Goal: Use online tool/utility: Use online tool/utility

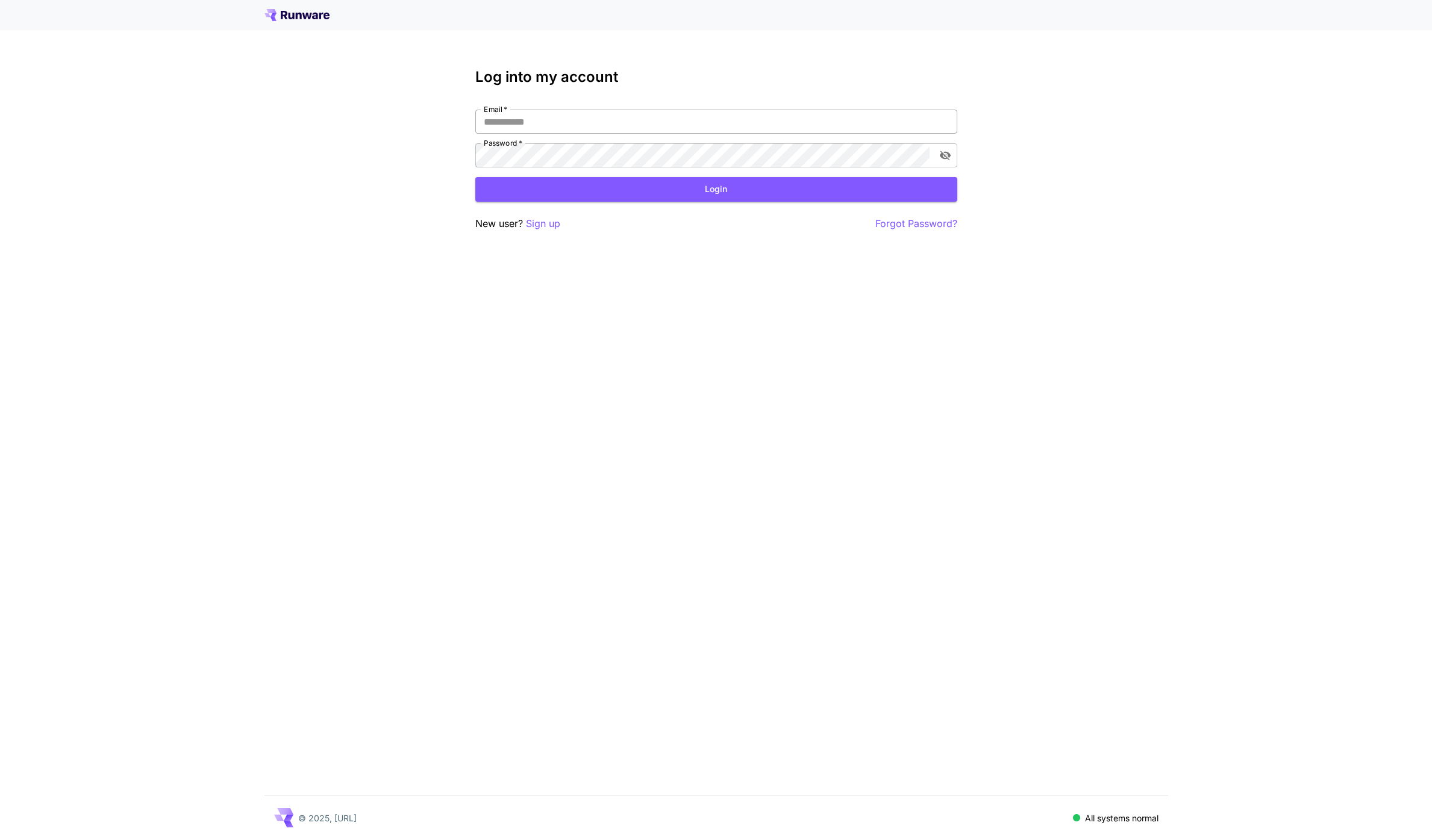
click at [577, 121] on input "Email   *" at bounding box center [716, 121] width 482 height 24
click at [0, 839] on com-1password-button at bounding box center [0, 840] width 0 height 0
type input "**********"
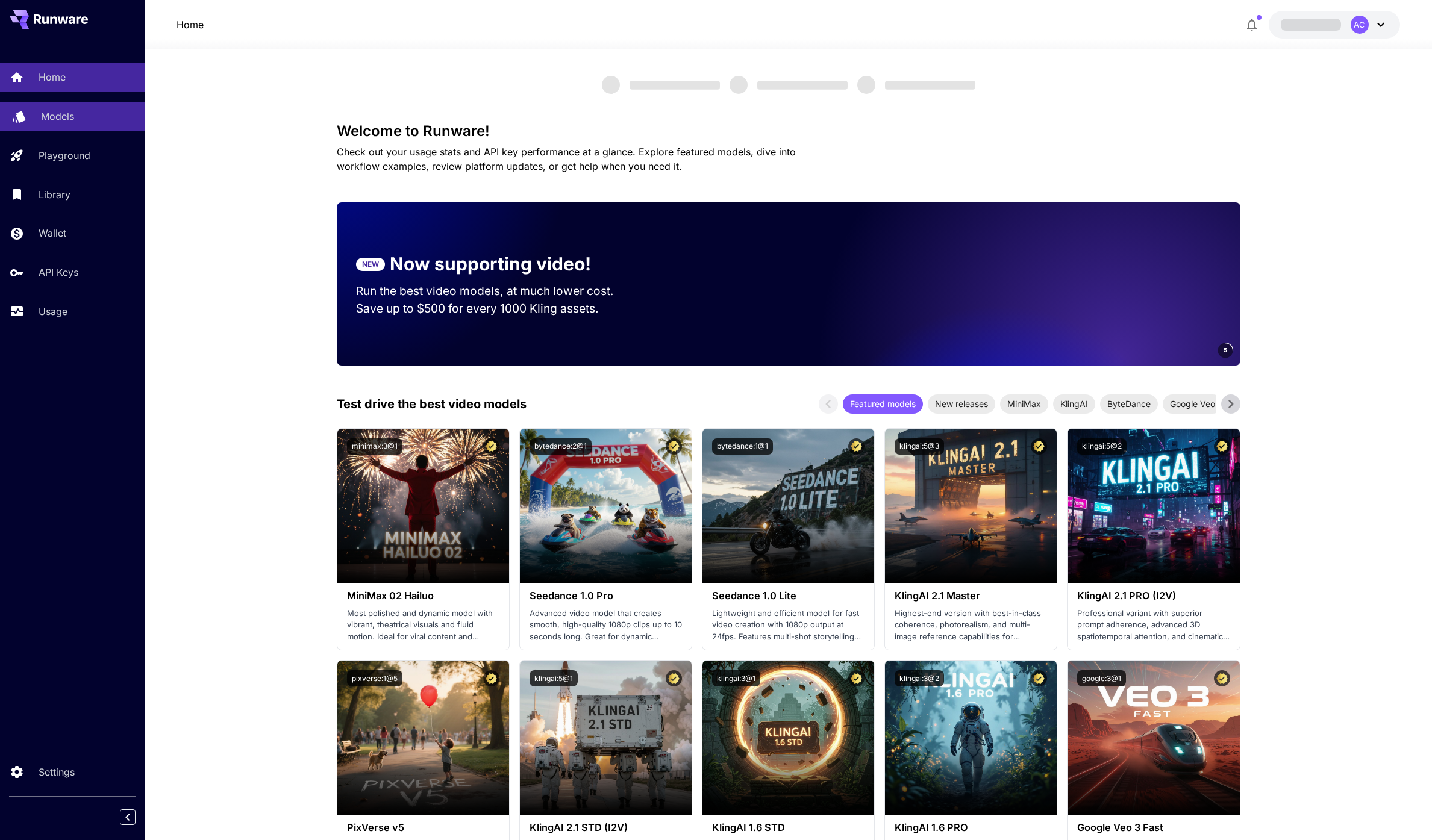
click at [80, 107] on link "Models" at bounding box center [72, 117] width 145 height 29
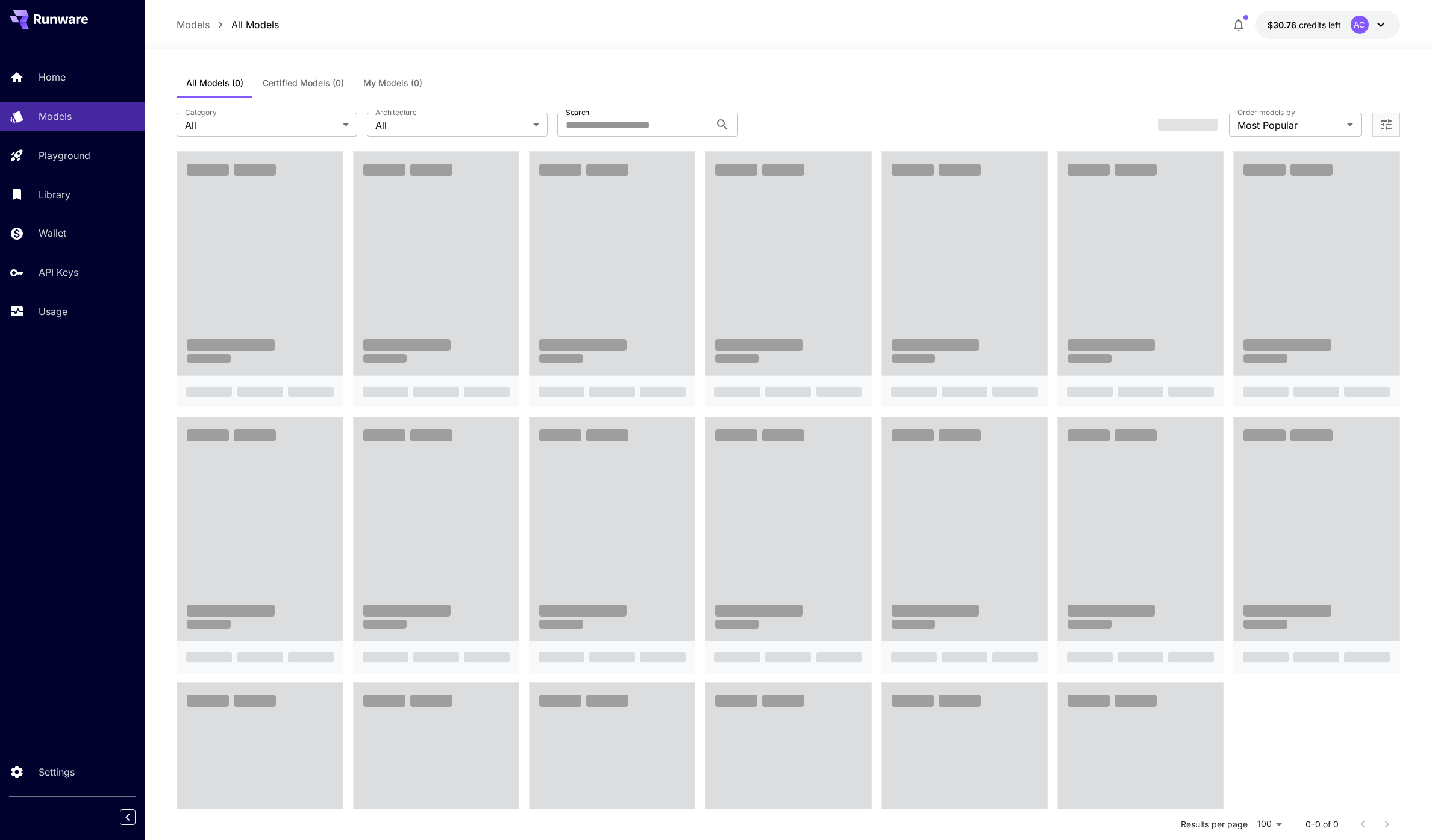
click at [425, 237] on span at bounding box center [436, 263] width 165 height 223
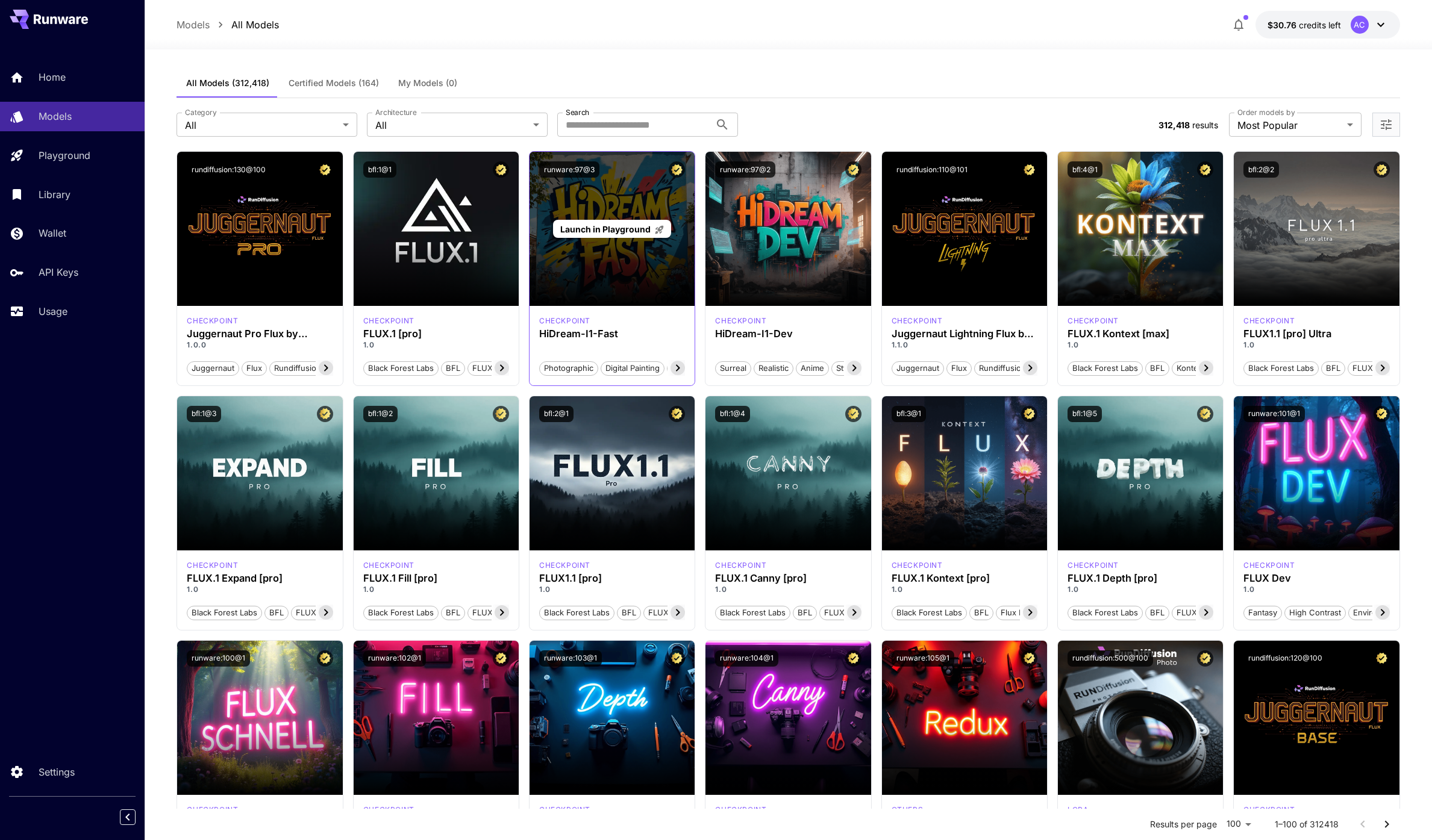
click at [620, 200] on div "Launch in Playground" at bounding box center [612, 229] width 165 height 154
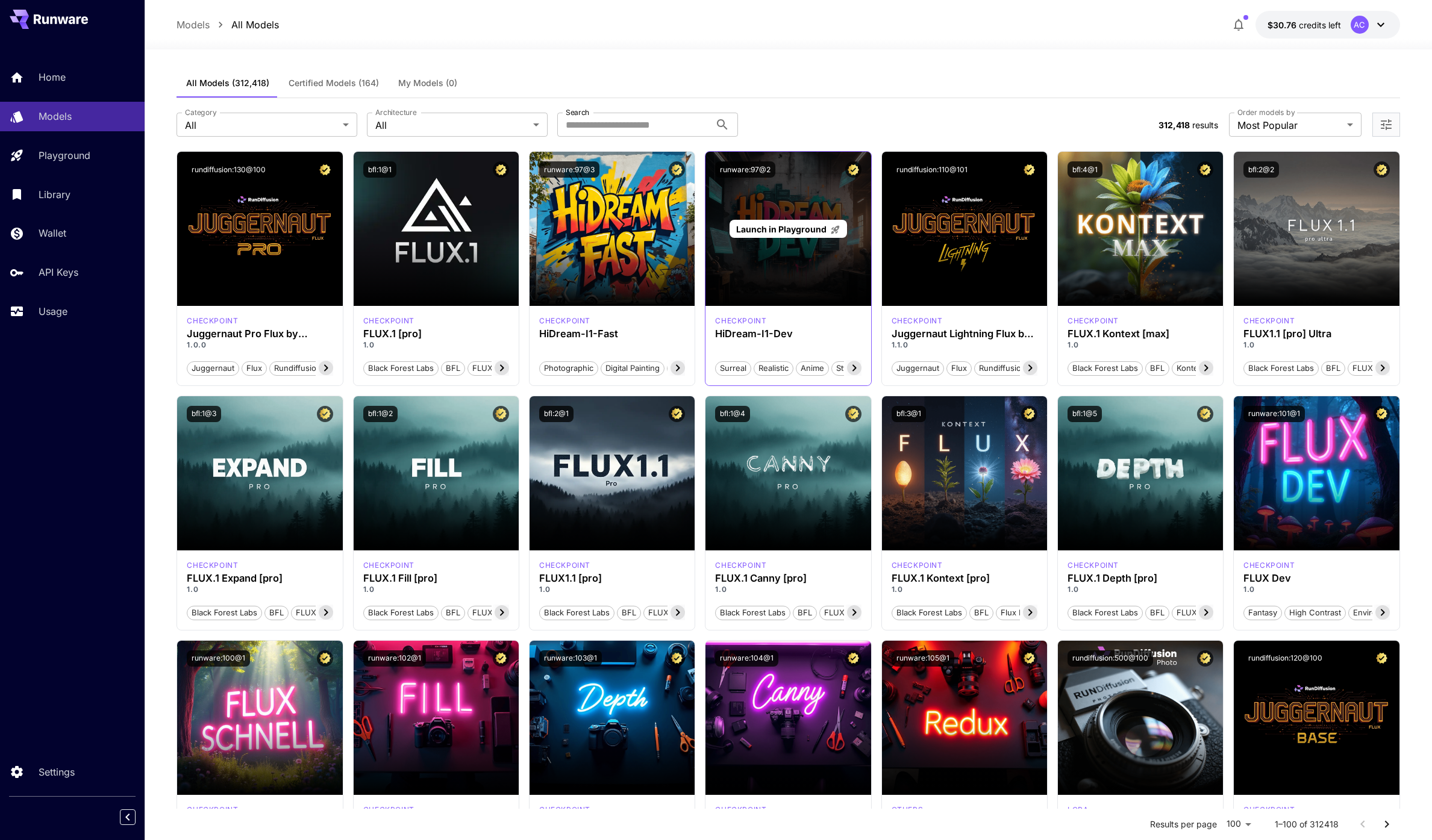
click at [843, 237] on link "Launch in Playground" at bounding box center [787, 229] width 117 height 19
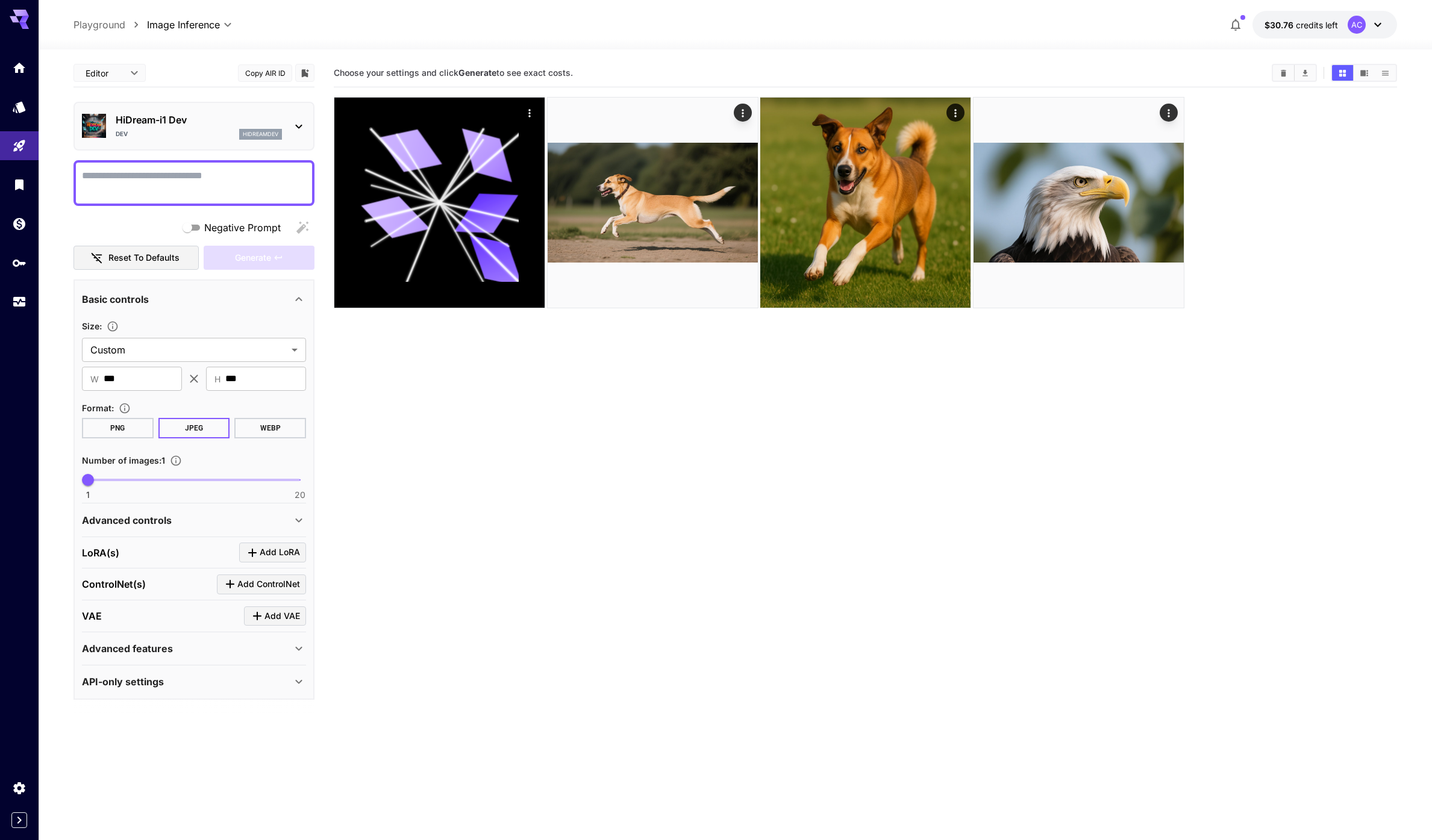
click at [869, 424] on section "Choose your settings and click Generate to see exact costs." at bounding box center [865, 479] width 1063 height 840
click at [23, 104] on icon "Models" at bounding box center [20, 103] width 13 height 11
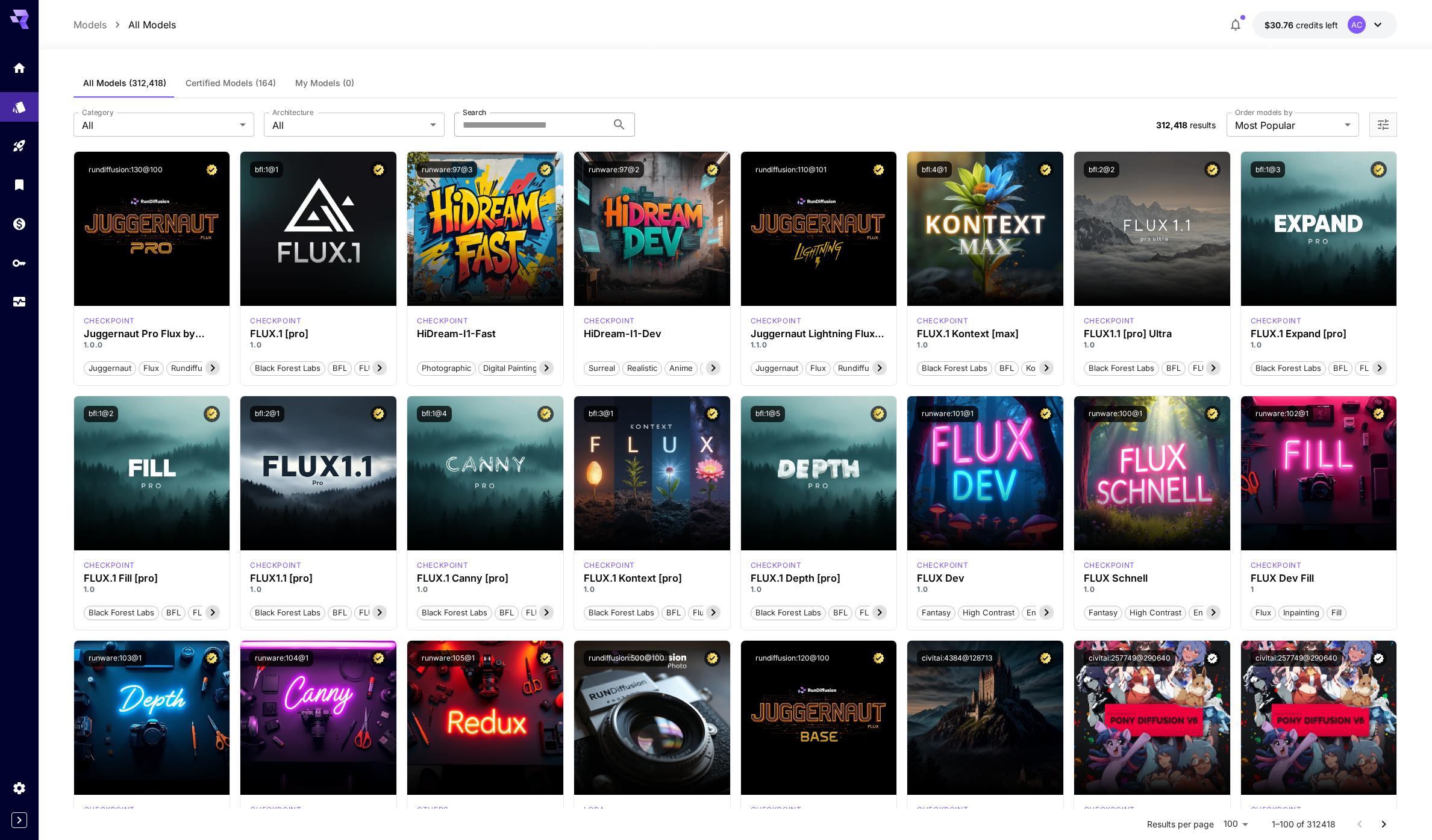
click at [537, 127] on input "Search" at bounding box center [531, 125] width 153 height 24
type input "****"
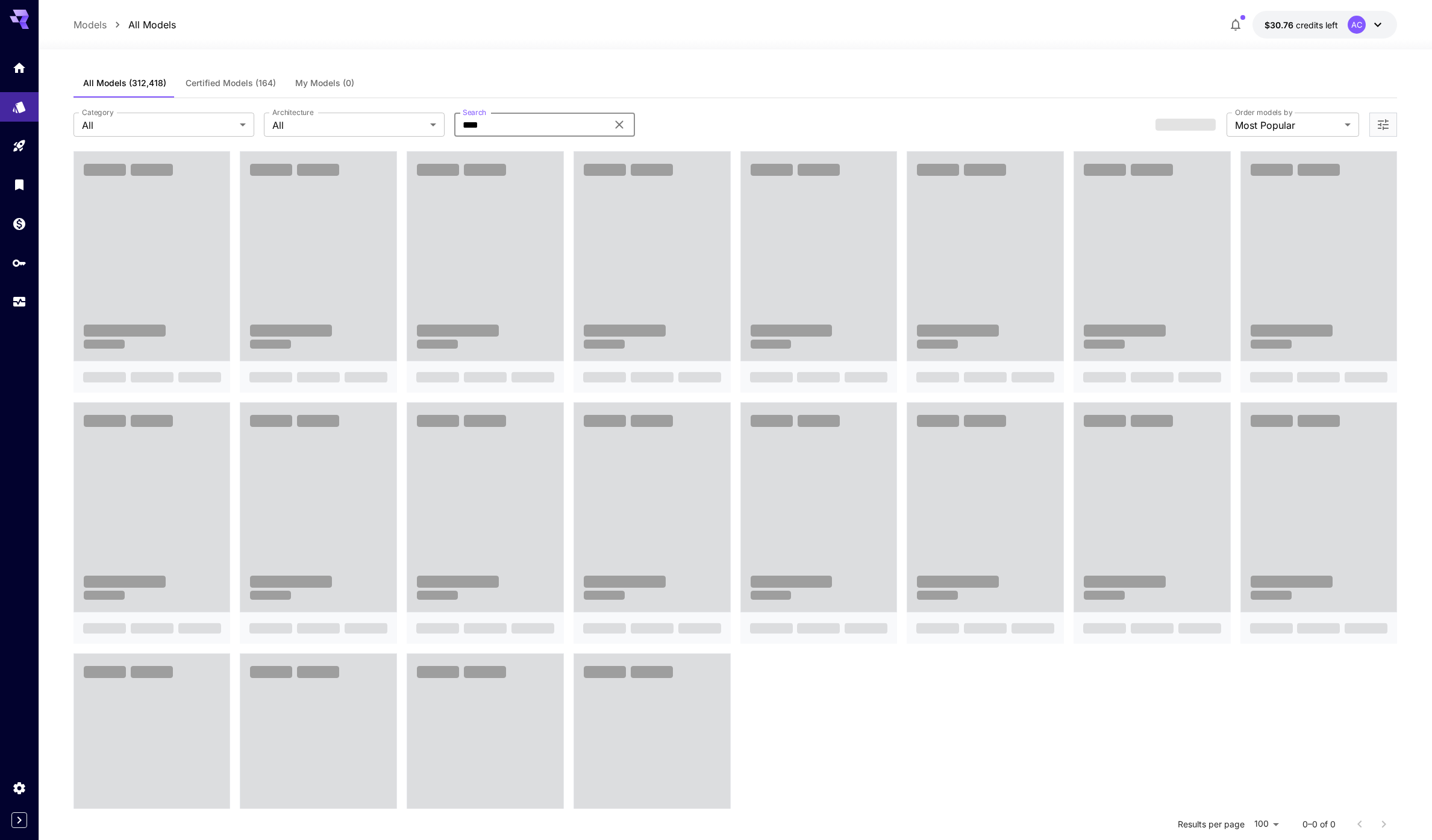
click at [789, 104] on div "**********" at bounding box center [735, 124] width 1323 height 53
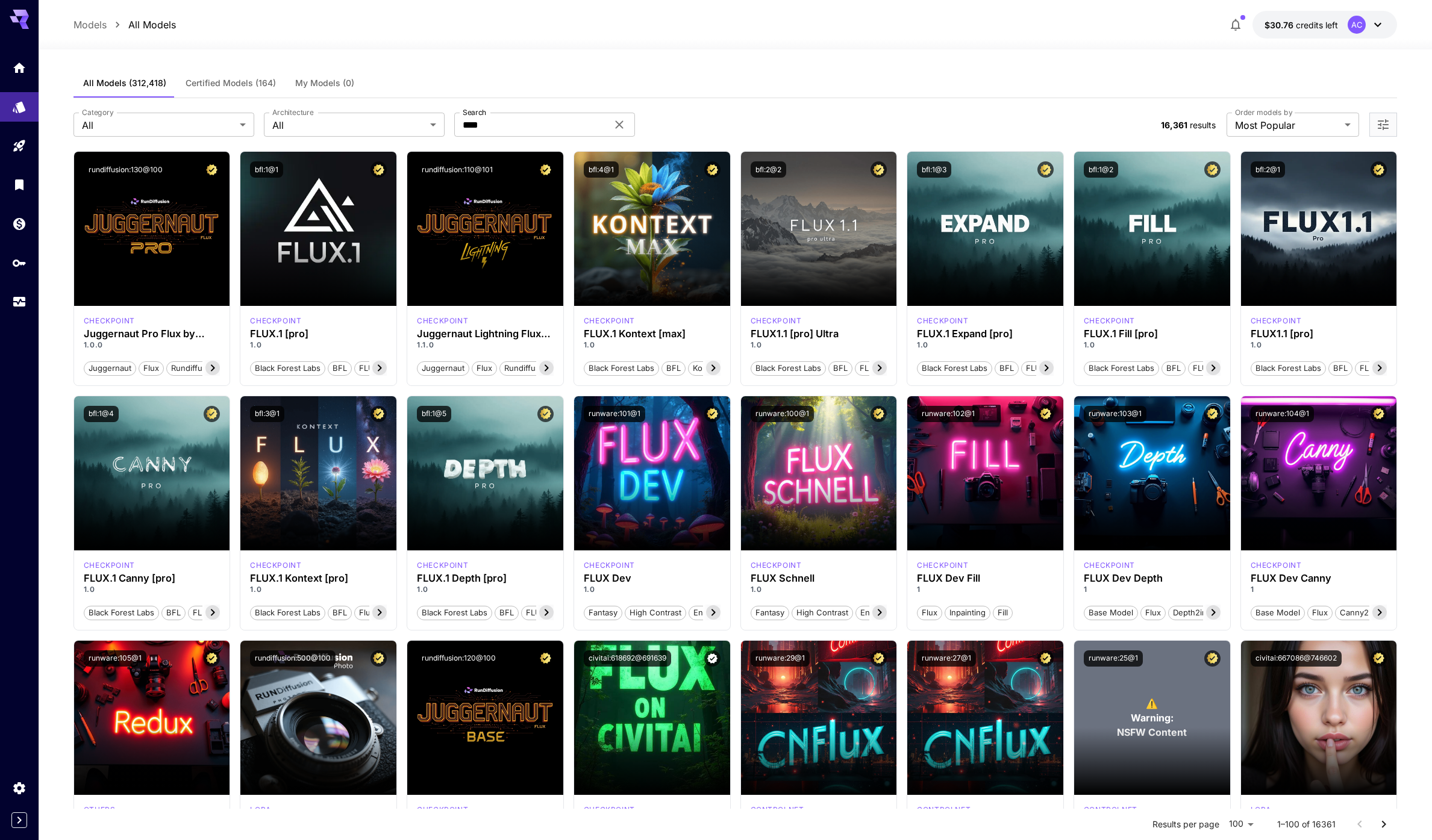
click at [794, 107] on div "**********" at bounding box center [735, 124] width 1323 height 53
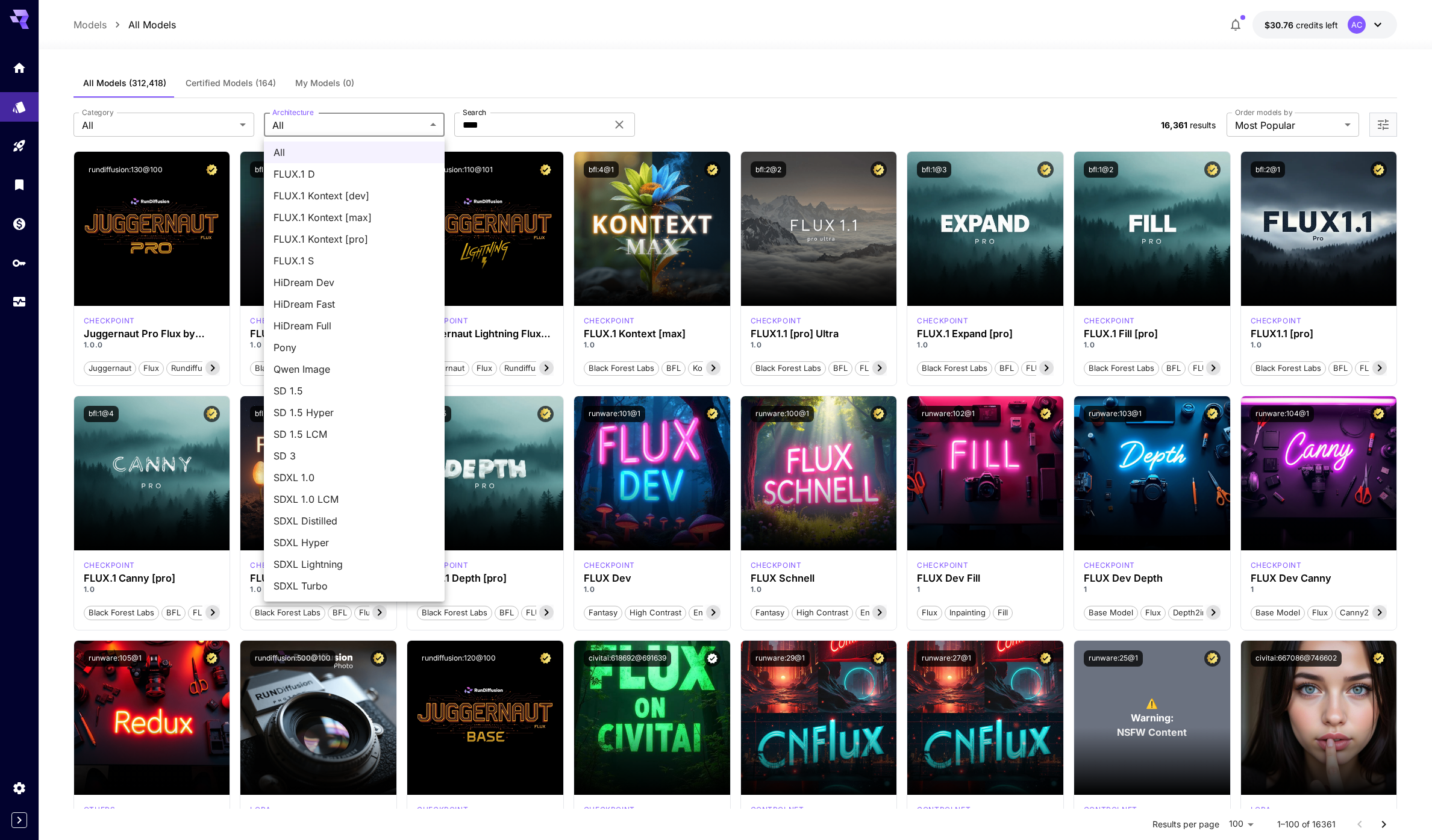
click at [213, 114] on div at bounding box center [716, 420] width 1432 height 840
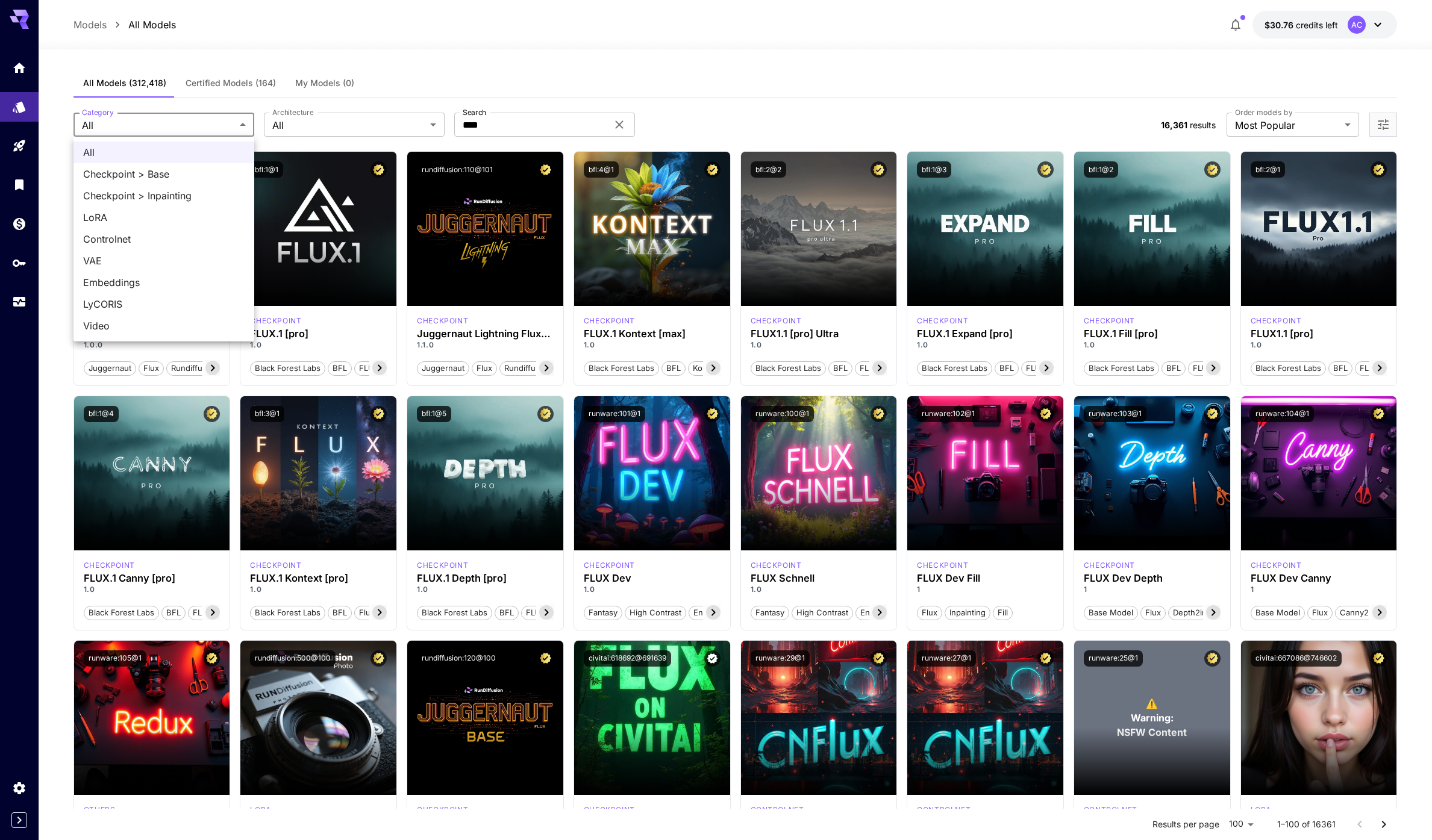
drag, startPoint x: 722, startPoint y: 125, endPoint x: 682, endPoint y: 128, distance: 40.1
click at [722, 124] on div at bounding box center [716, 420] width 1432 height 840
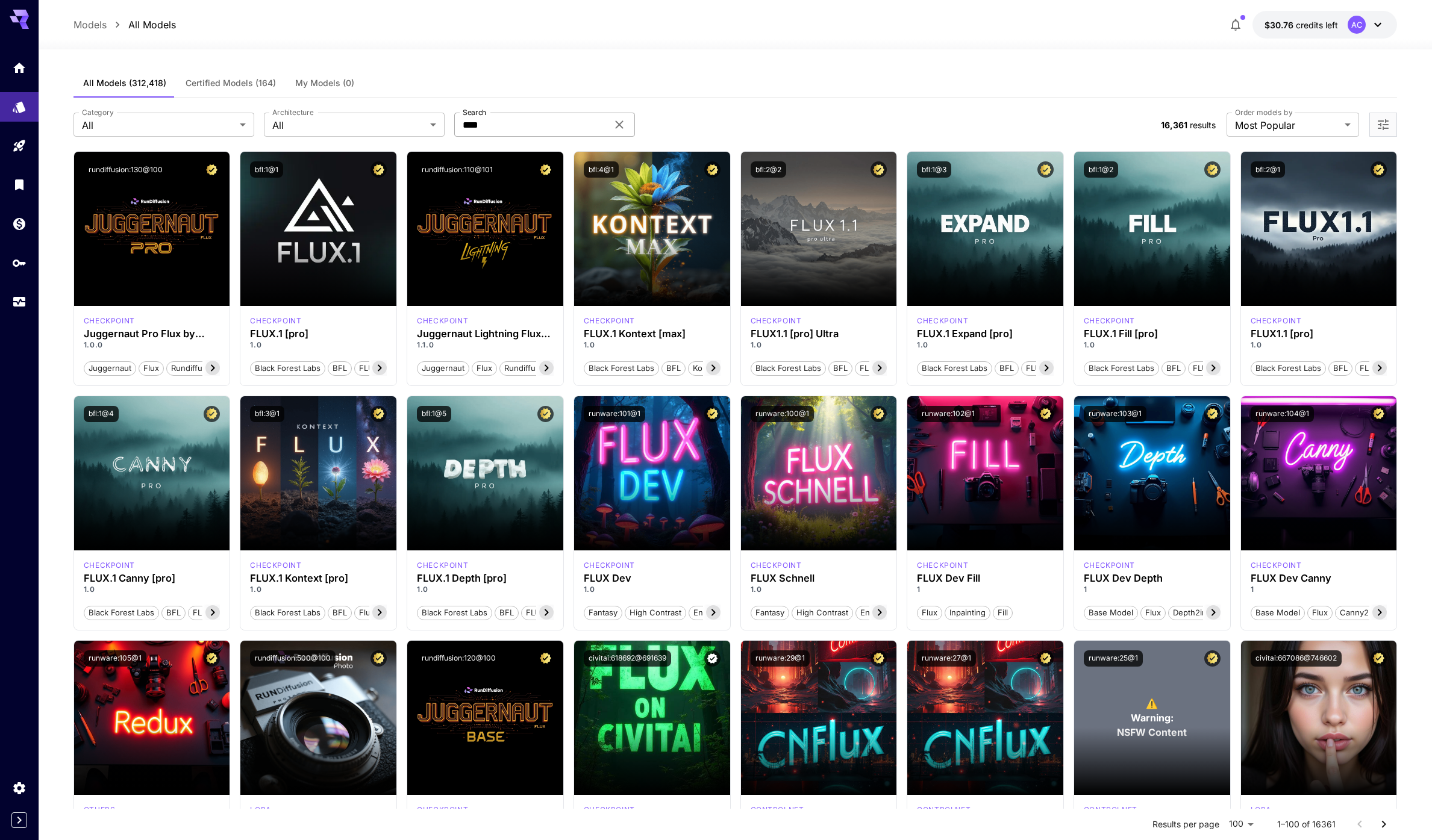
click at [620, 124] on icon at bounding box center [619, 125] width 15 height 15
click at [825, 116] on div "Category All *** Category Architecture All *** Architecture Search Search" at bounding box center [612, 125] width 1078 height 24
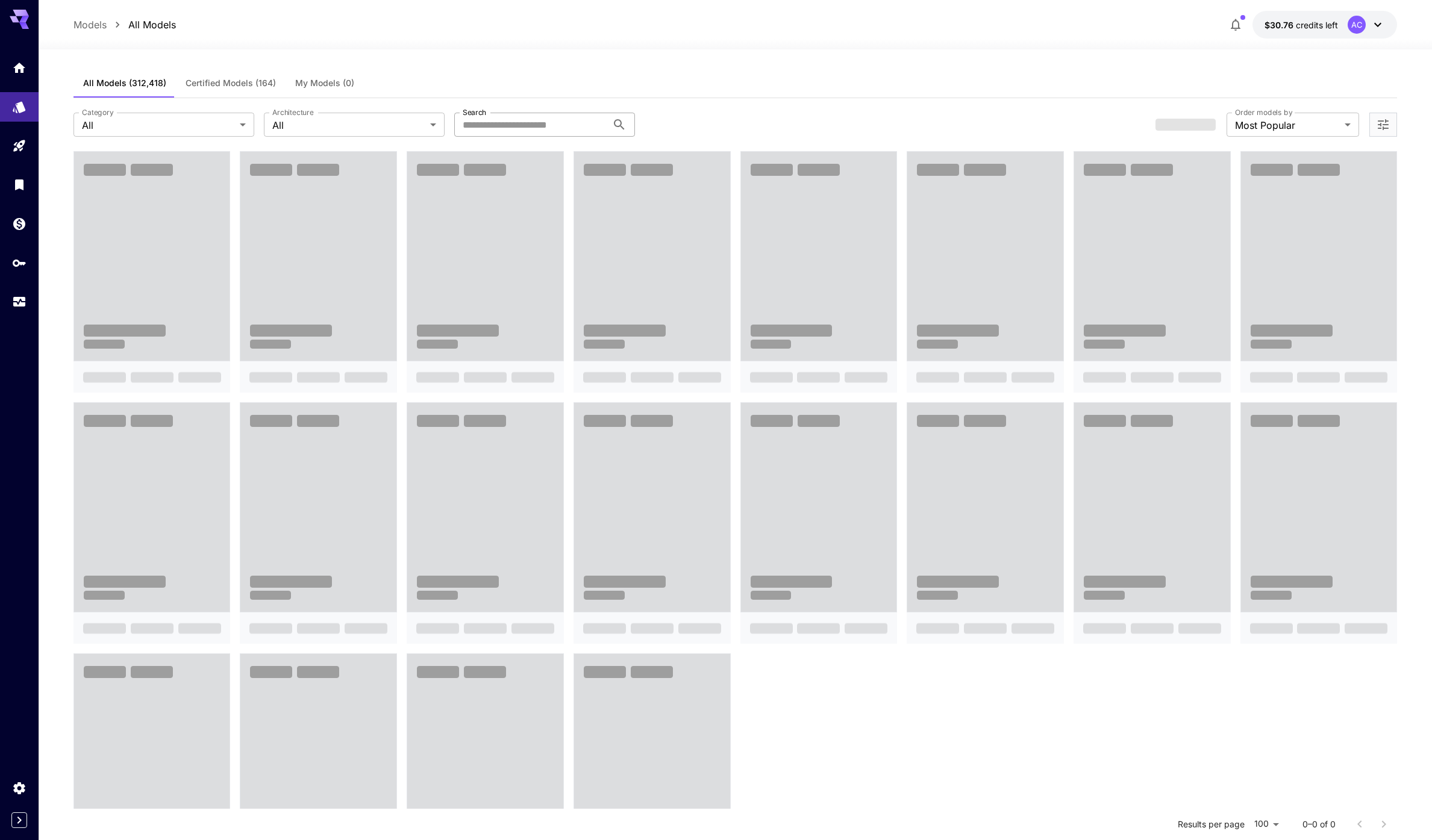
click at [1059, 122] on div "Category All *** Category Architecture All *** Architecture Search Search" at bounding box center [610, 125] width 1072 height 24
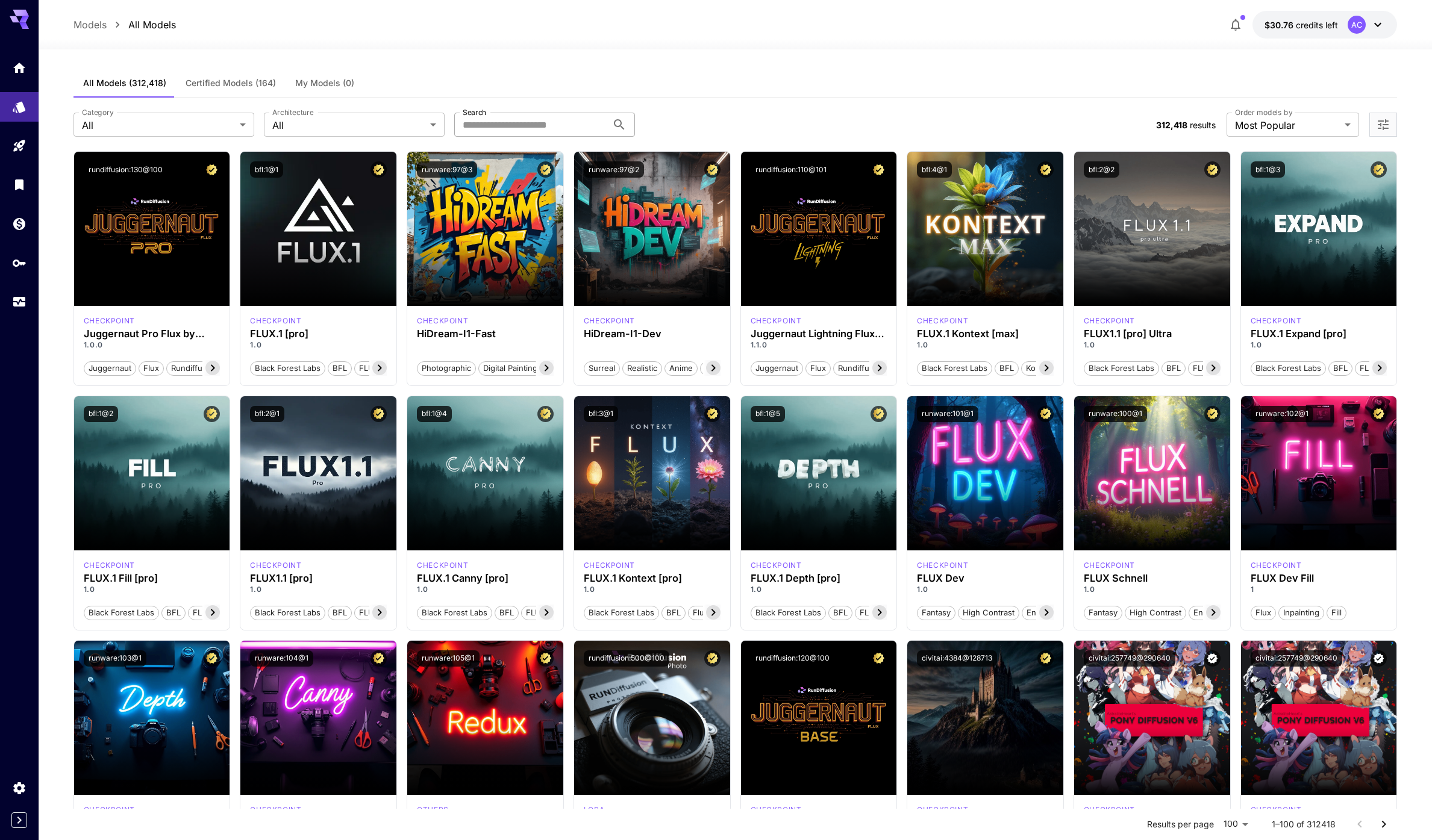
click at [928, 117] on div "Category All *** Category Architecture All *** Architecture Search Search" at bounding box center [610, 125] width 1072 height 24
click at [928, 118] on div "Category All *** Category Architecture All *** Architecture Search Search" at bounding box center [610, 125] width 1072 height 24
click at [790, 116] on div "Category All *** Category Architecture All *** Architecture Search Search" at bounding box center [610, 125] width 1072 height 24
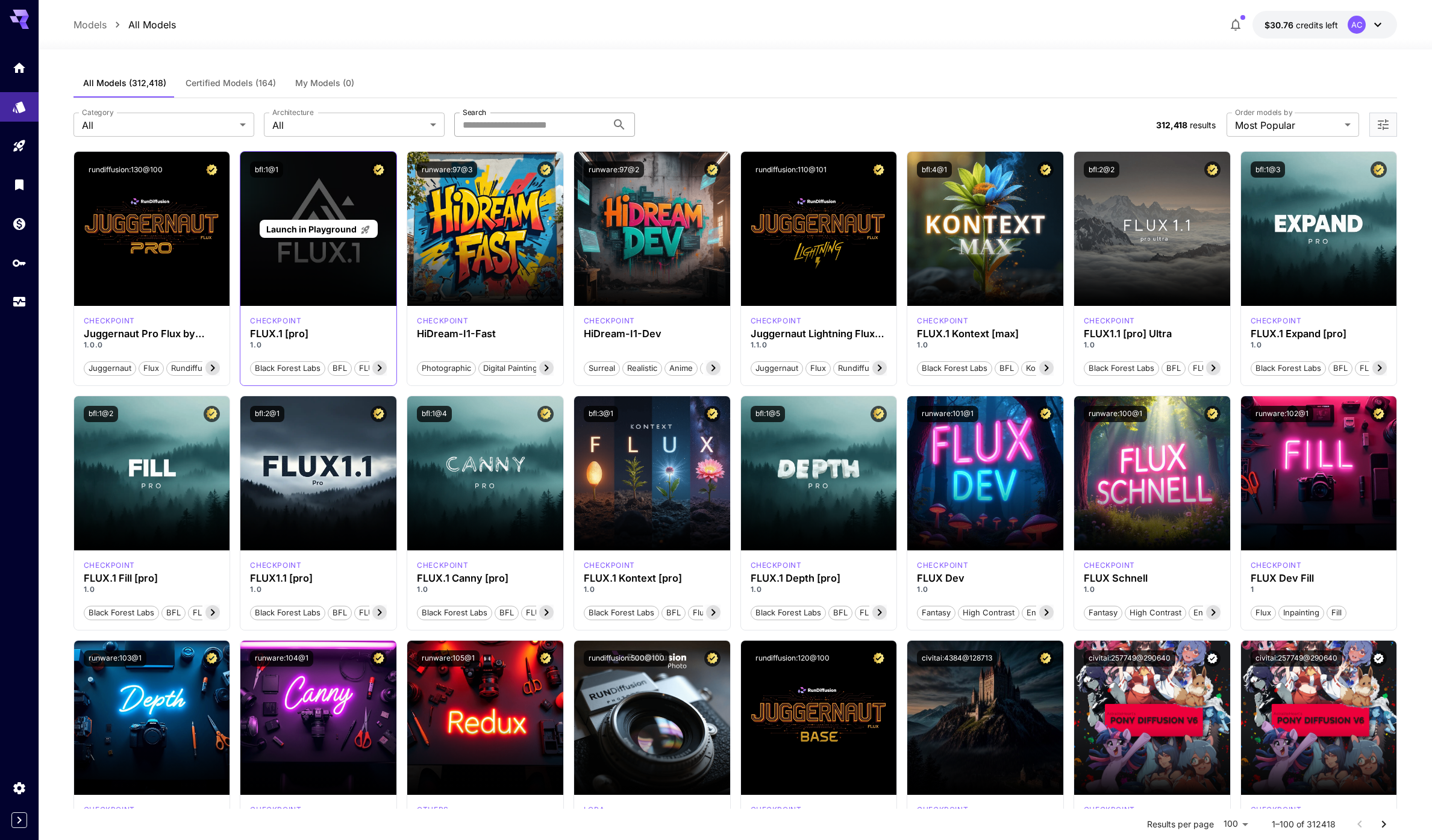
click at [307, 233] on span "Launch in Playground" at bounding box center [311, 229] width 91 height 10
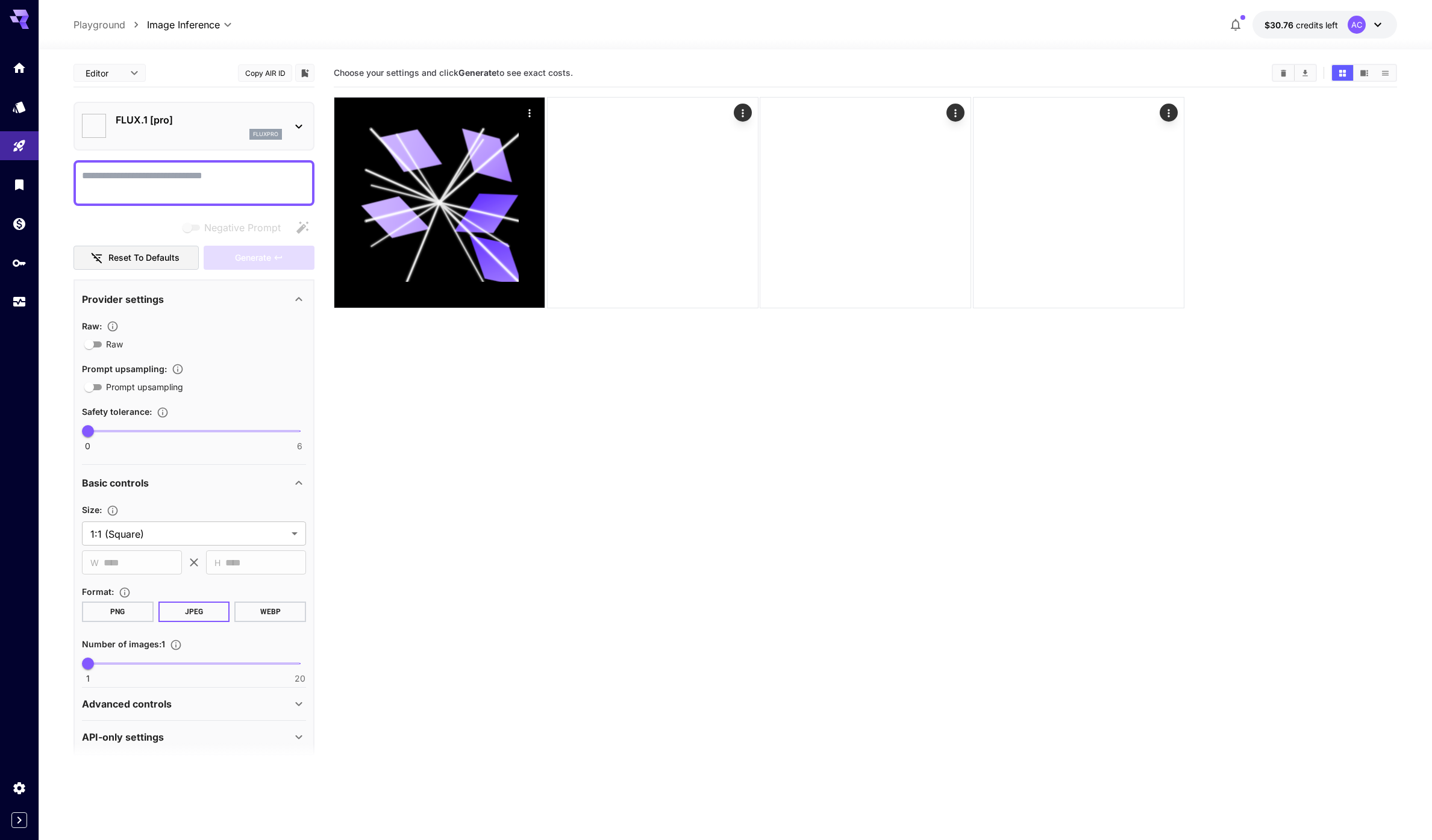
type input "**"
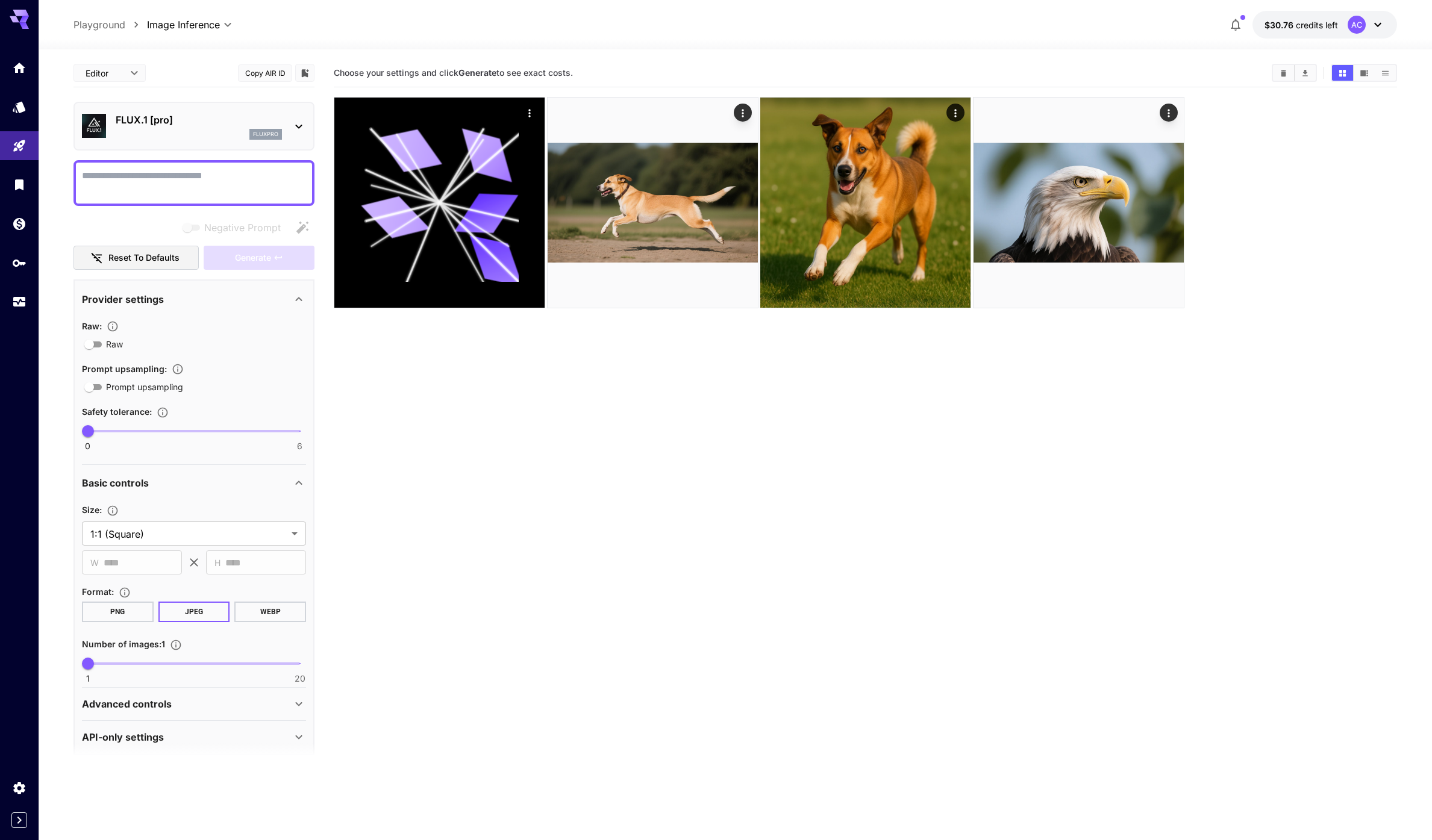
click at [165, 117] on p "FLUX.1 [pro]" at bounding box center [199, 120] width 166 height 15
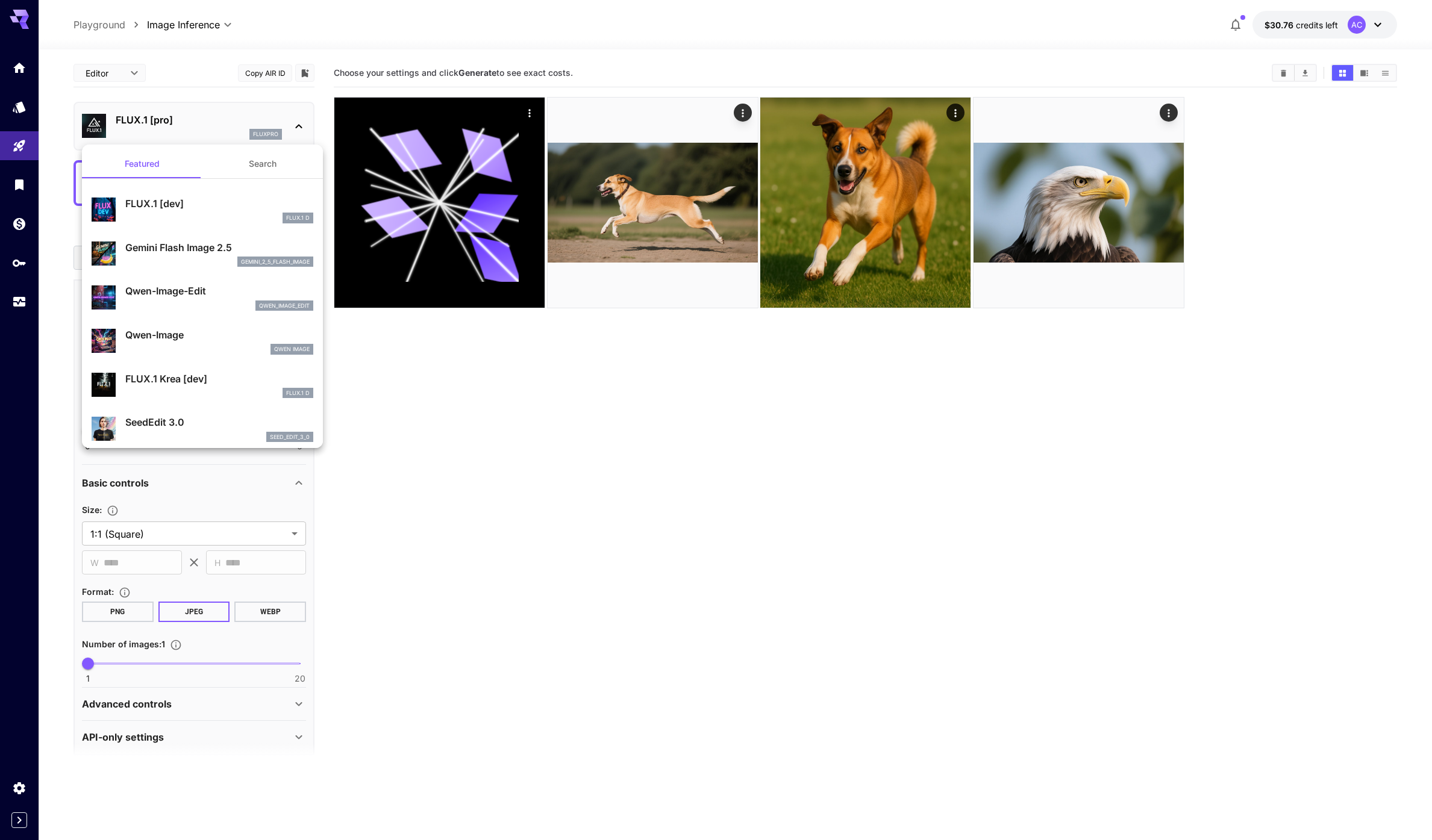
click at [457, 367] on div at bounding box center [716, 420] width 1432 height 840
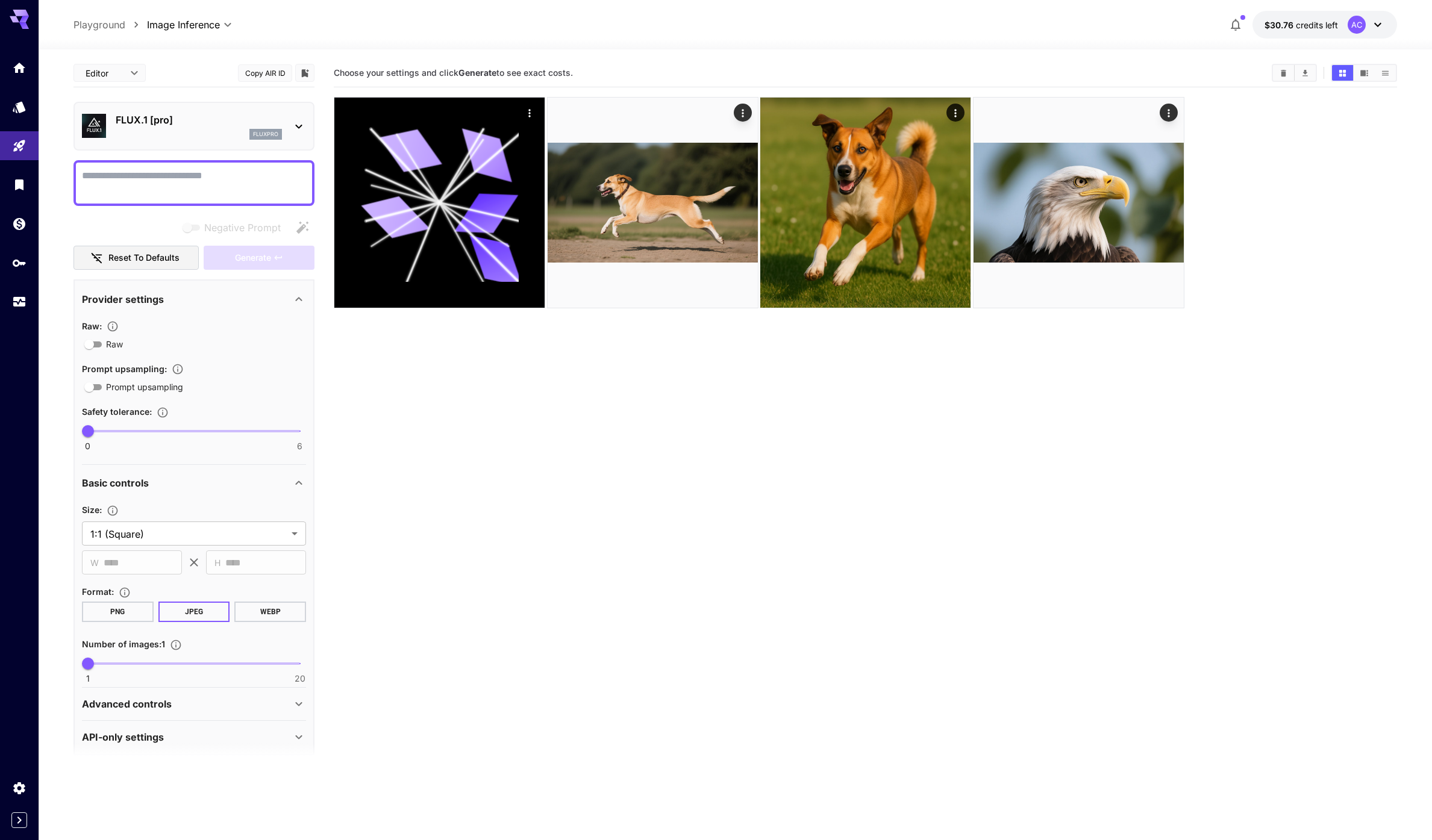
click at [457, 367] on section "Choose your settings and click Generate to see exact costs." at bounding box center [865, 479] width 1063 height 840
click at [30, 113] on link at bounding box center [19, 107] width 38 height 29
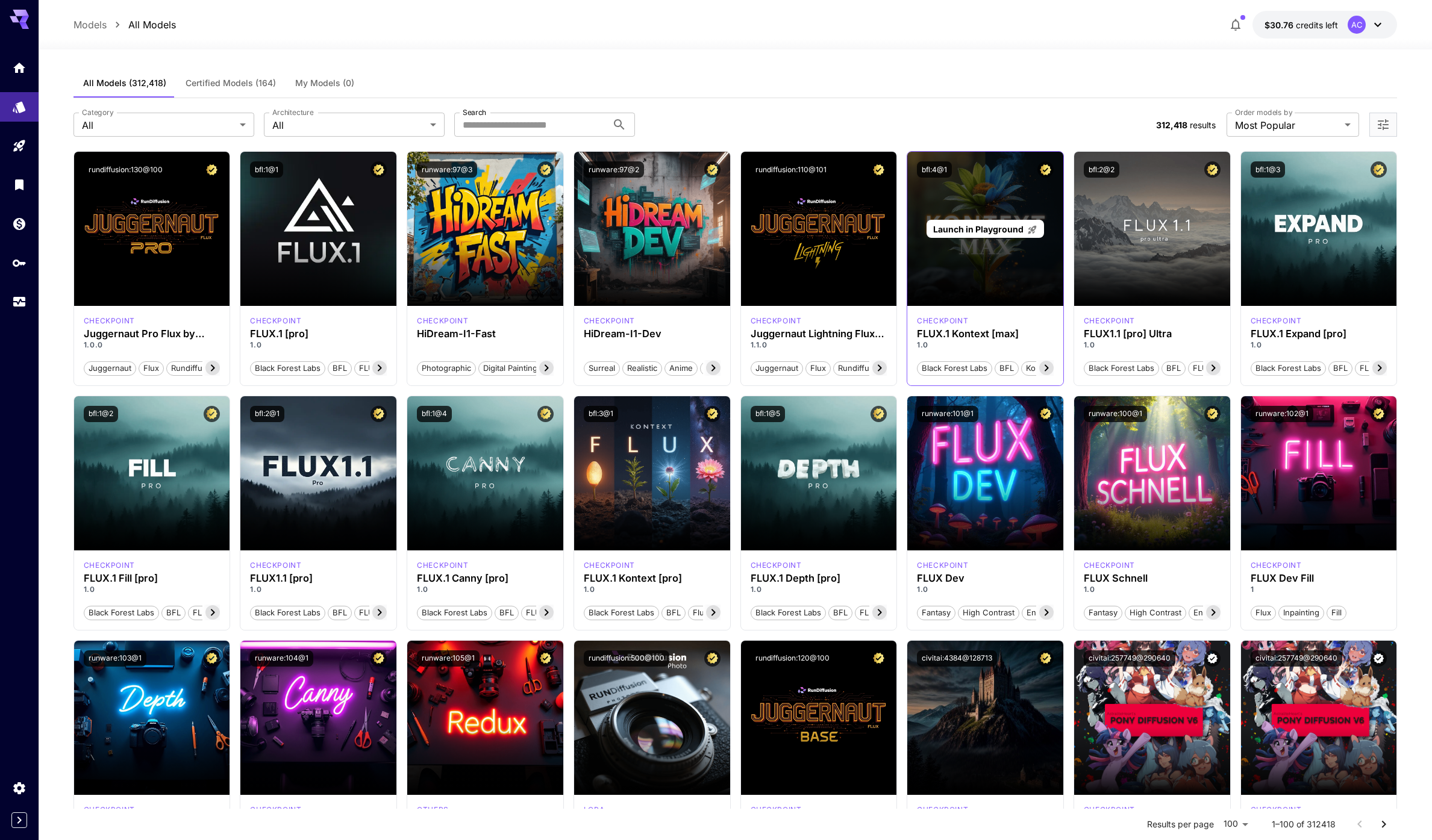
click at [997, 231] on span "Launch in Playground" at bounding box center [978, 229] width 91 height 10
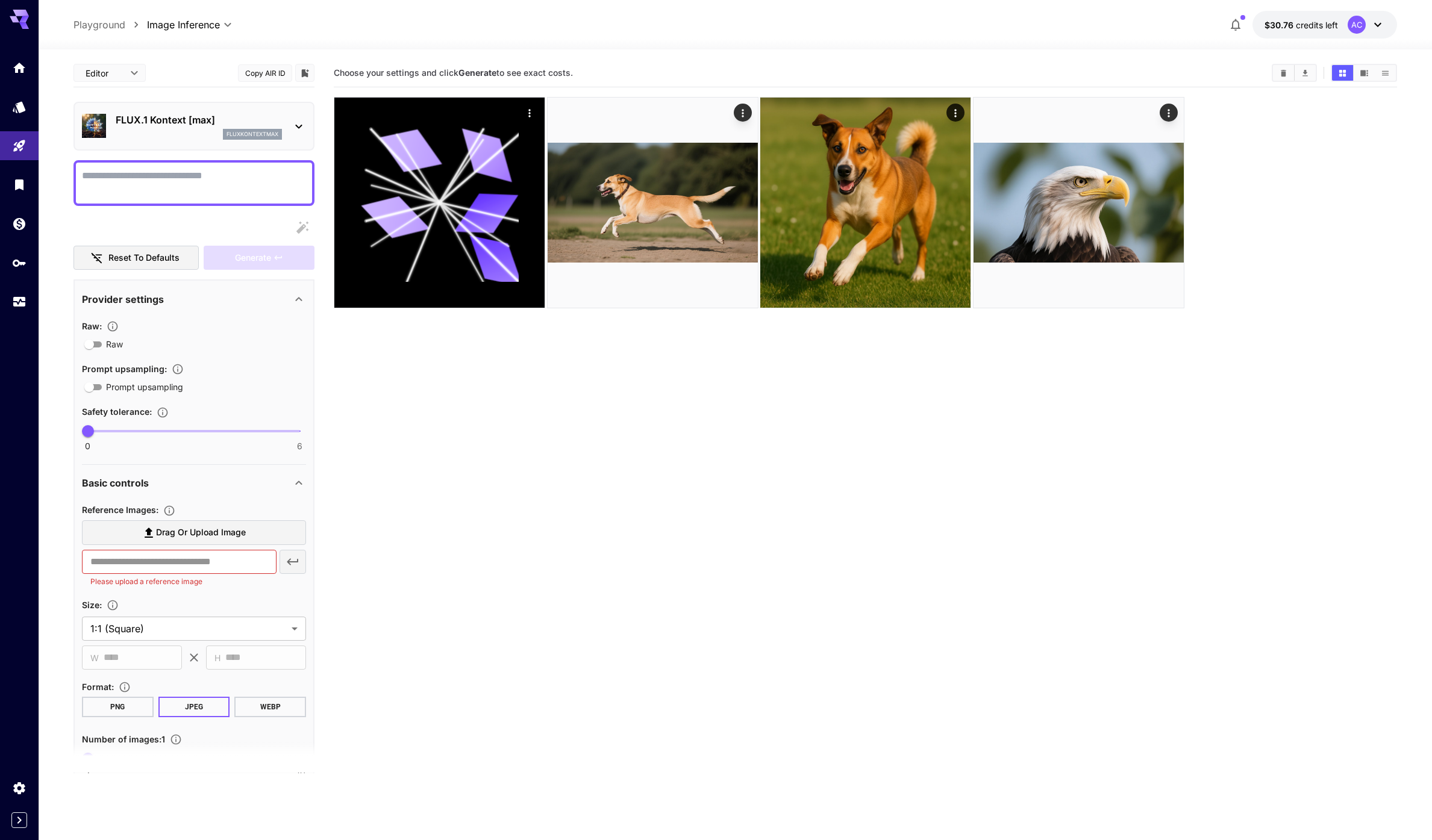
click at [525, 412] on section "Choose your settings and click Generate to see exact costs." at bounding box center [865, 479] width 1063 height 840
click at [754, 475] on section "Choose your settings and click Generate to see exact costs." at bounding box center [865, 479] width 1063 height 840
click at [710, 474] on section "Choose your settings and click Generate to see exact costs." at bounding box center [865, 479] width 1063 height 840
click at [575, 495] on section "Choose your settings and click Generate to see exact costs." at bounding box center [865, 479] width 1063 height 840
click at [529, 472] on section "Choose your settings and click Generate to see exact costs." at bounding box center [865, 479] width 1063 height 840
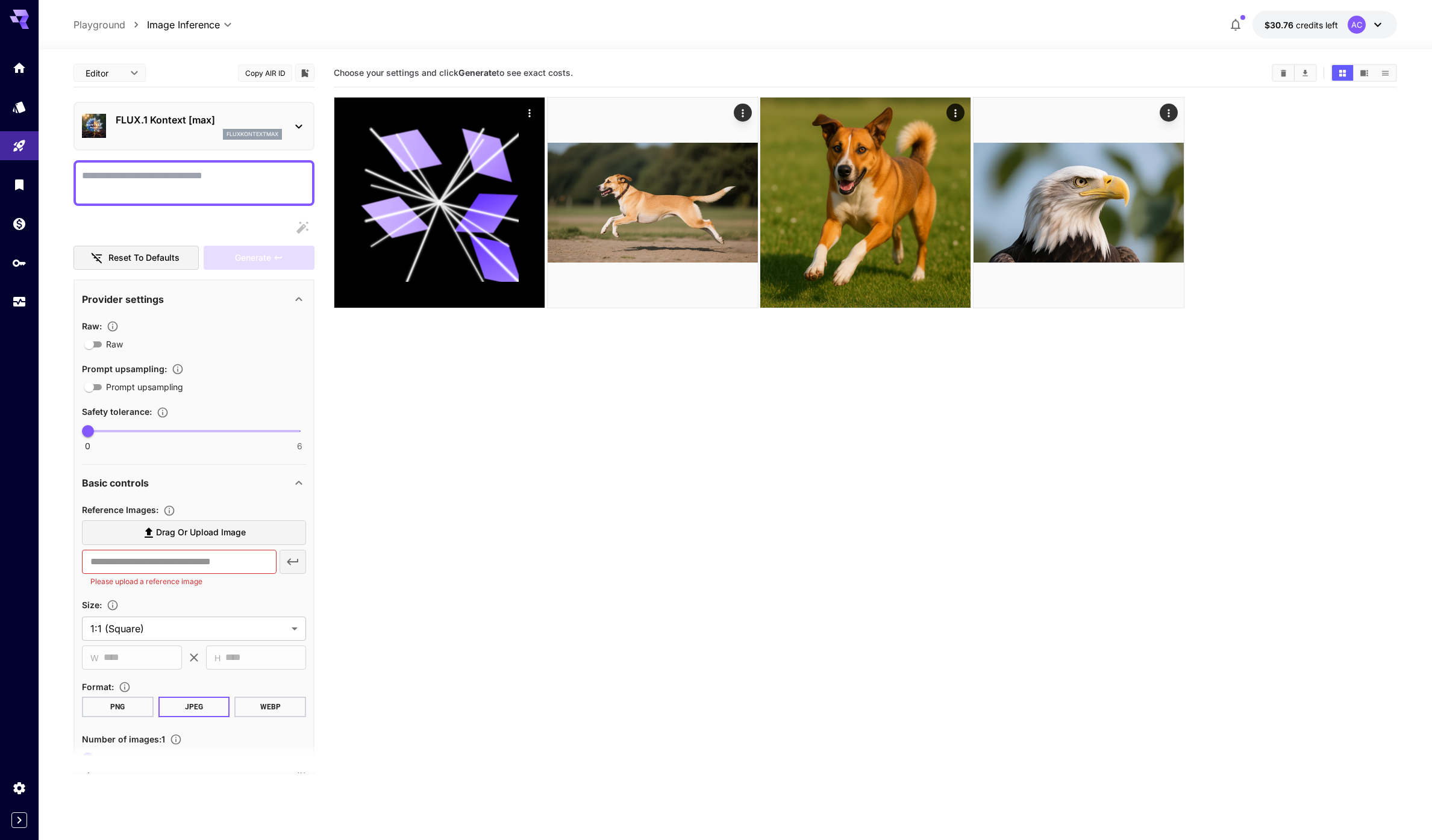
drag, startPoint x: 411, startPoint y: 532, endPoint x: 409, endPoint y: 516, distance: 16.1
click at [411, 532] on section "Choose your settings and click Generate to see exact costs." at bounding box center [865, 479] width 1063 height 840
click at [286, 118] on div "FLUX.1 Kontext [max] fluxkontextmax" at bounding box center [194, 126] width 224 height 37
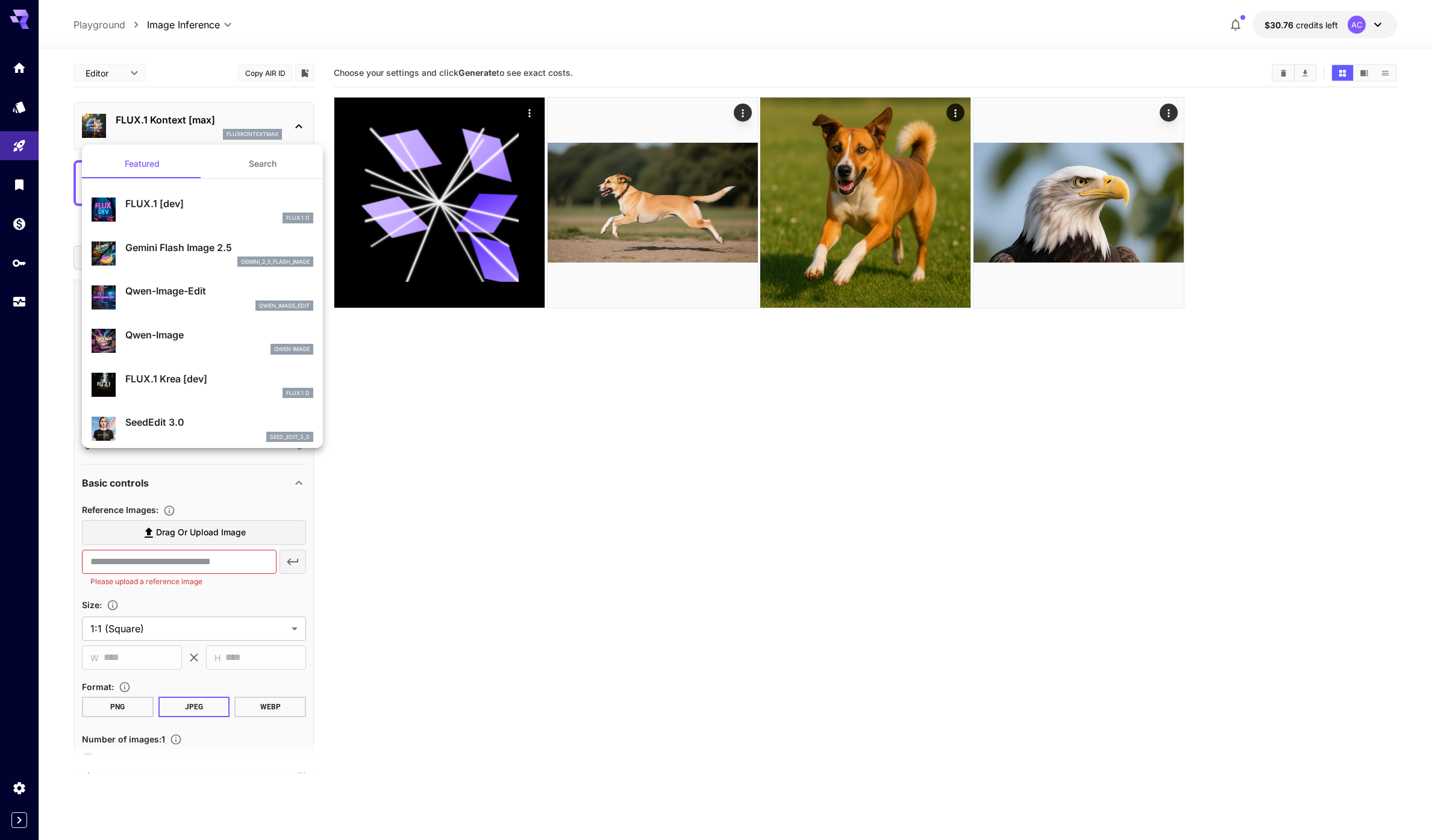
click at [447, 498] on div at bounding box center [716, 420] width 1432 height 840
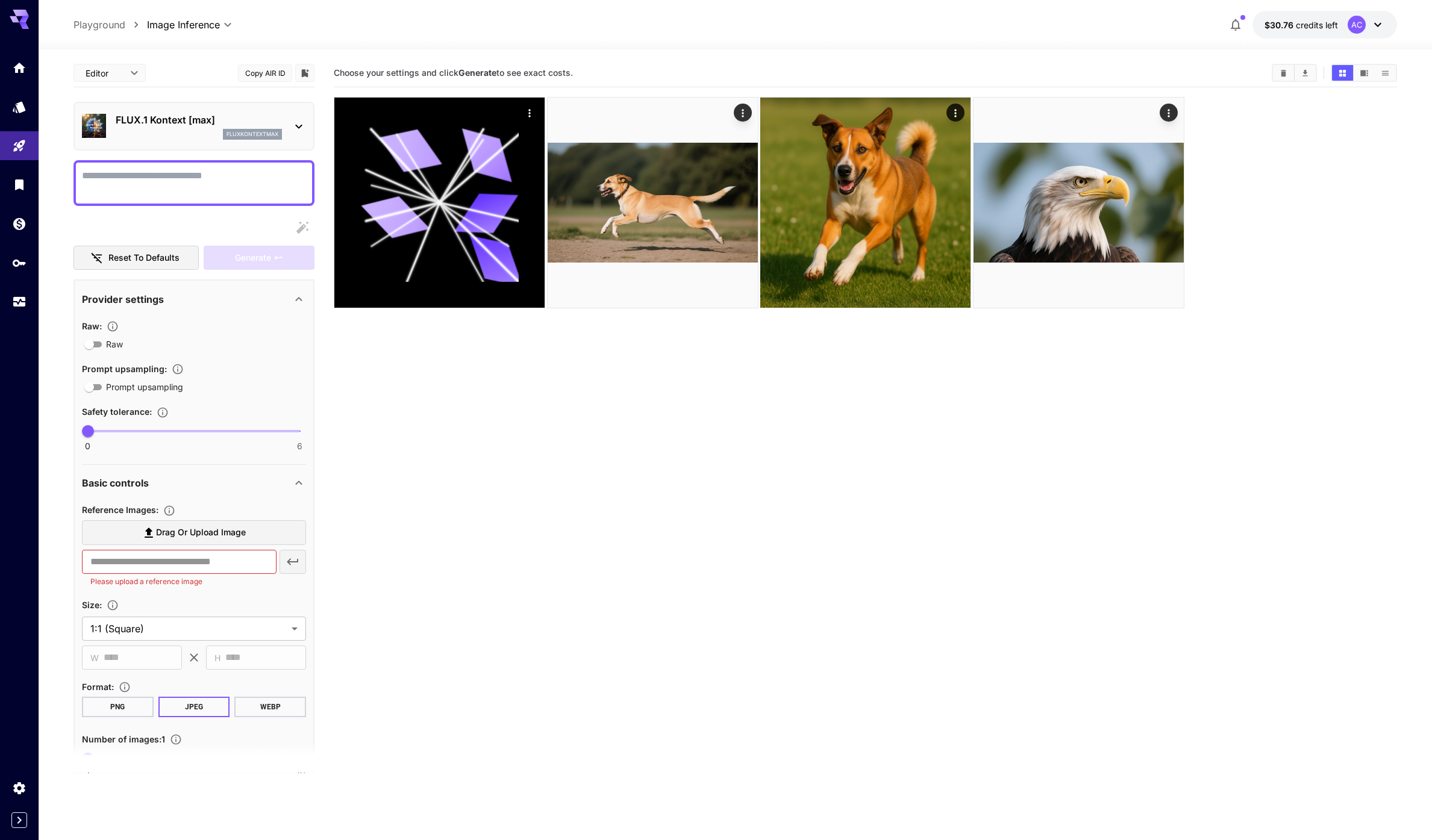
click at [457, 497] on section "Choose your settings and click Generate to see exact costs." at bounding box center [865, 479] width 1063 height 840
click at [121, 76] on body "**********" at bounding box center [716, 467] width 1432 height 935
click at [117, 123] on span "JSON" at bounding box center [109, 119] width 53 height 15
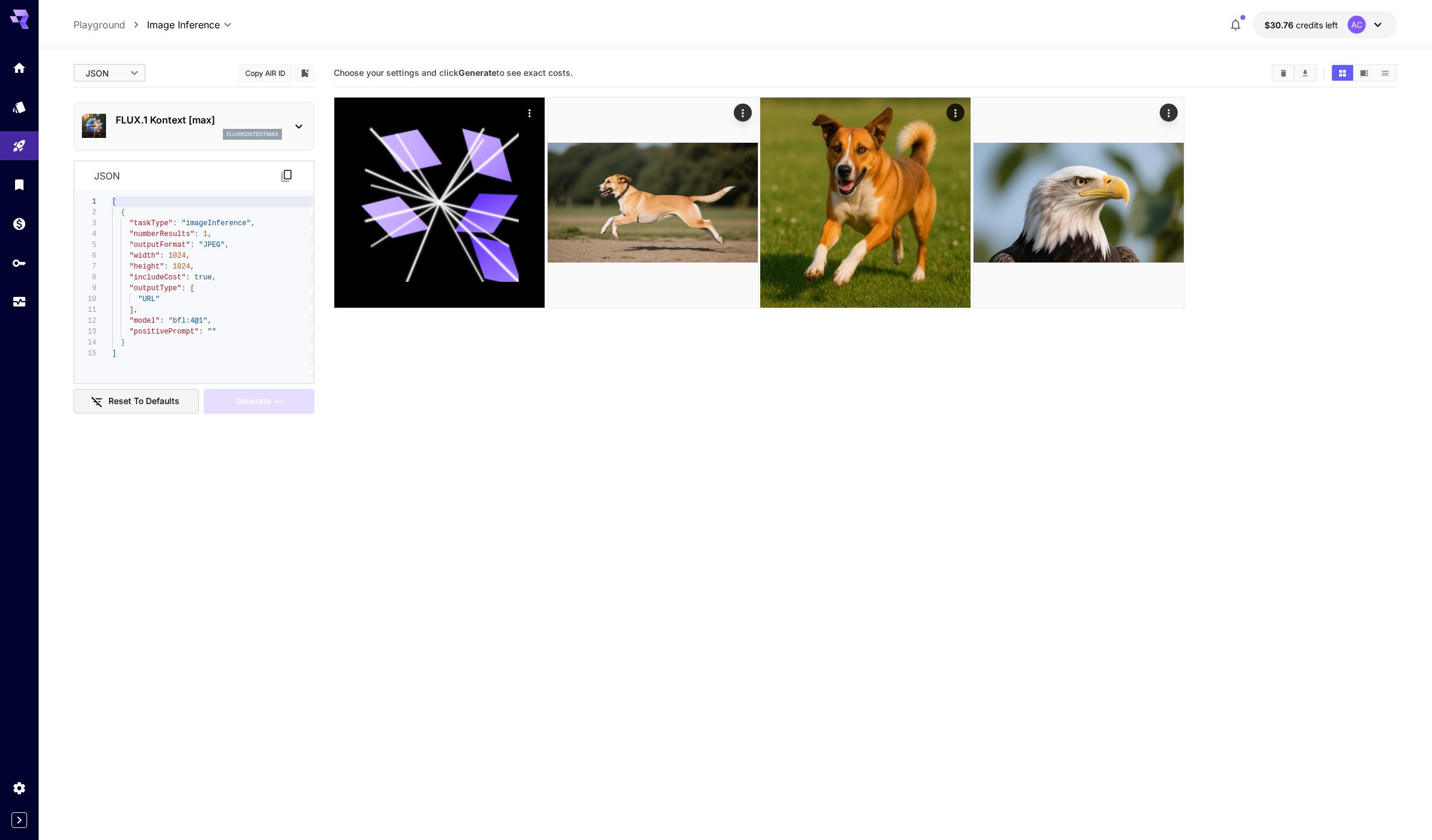
click at [121, 74] on body "**********" at bounding box center [716, 467] width 1432 height 935
click at [117, 133] on li "cURL" at bounding box center [110, 141] width 72 height 21
type input "****"
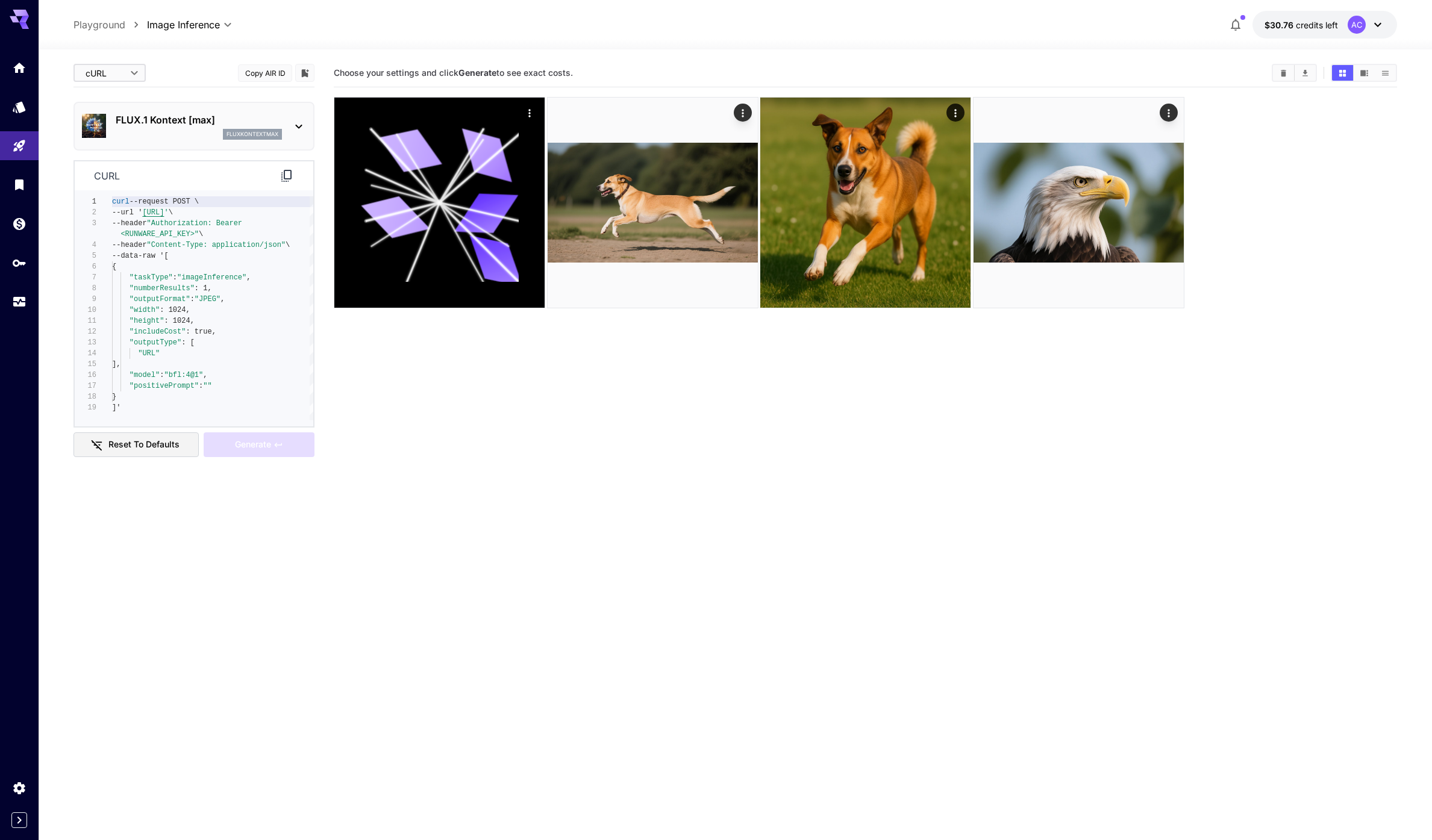
click at [119, 58] on div "**********" at bounding box center [735, 492] width 1323 height 886
click at [111, 26] on p "Playground" at bounding box center [99, 25] width 52 height 15
click at [857, 410] on section "Choose your settings and click Generate to see exact costs." at bounding box center [865, 479] width 1063 height 840
click at [11, 67] on link at bounding box center [19, 68] width 38 height 29
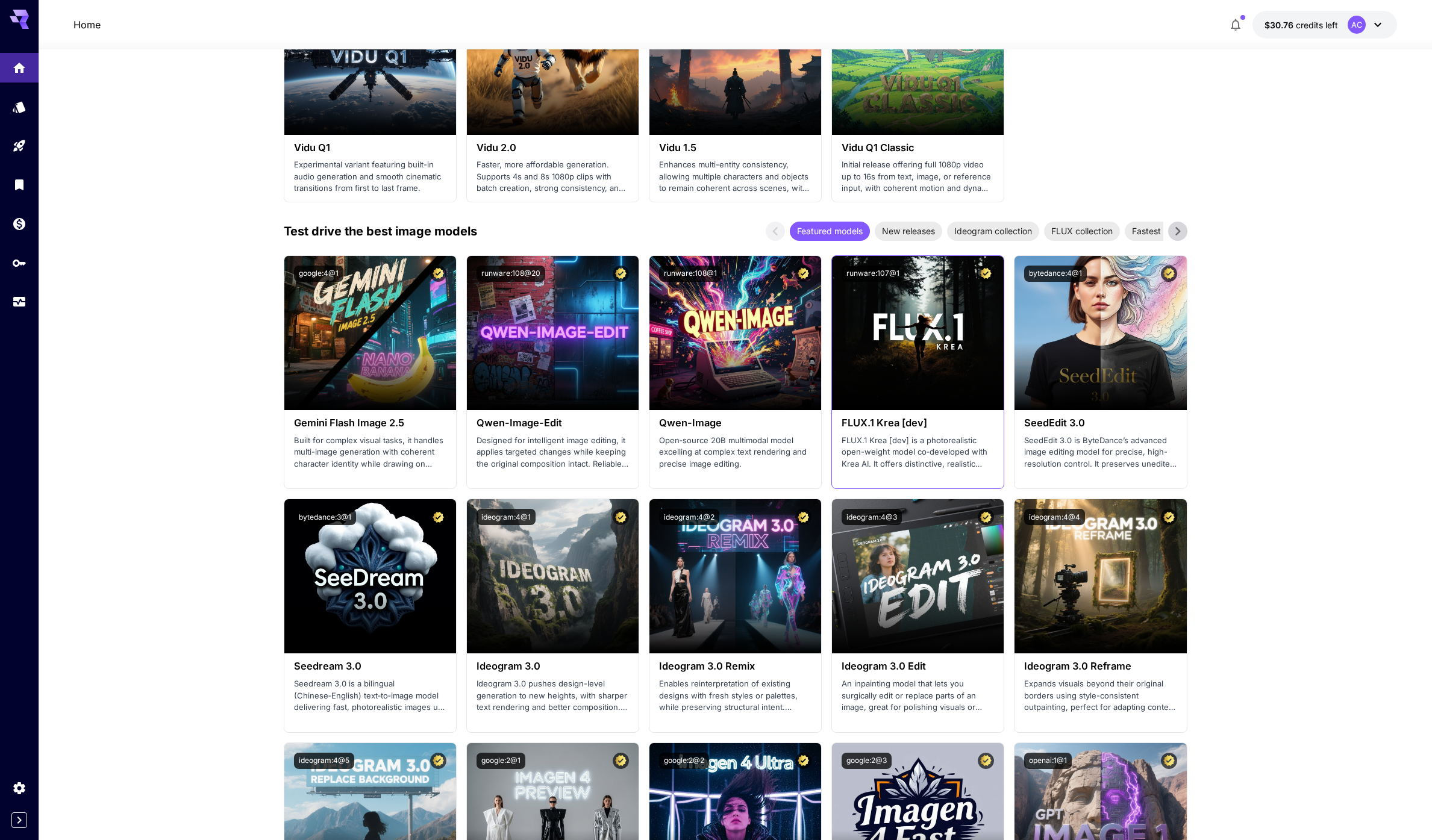
scroll to position [1481, 0]
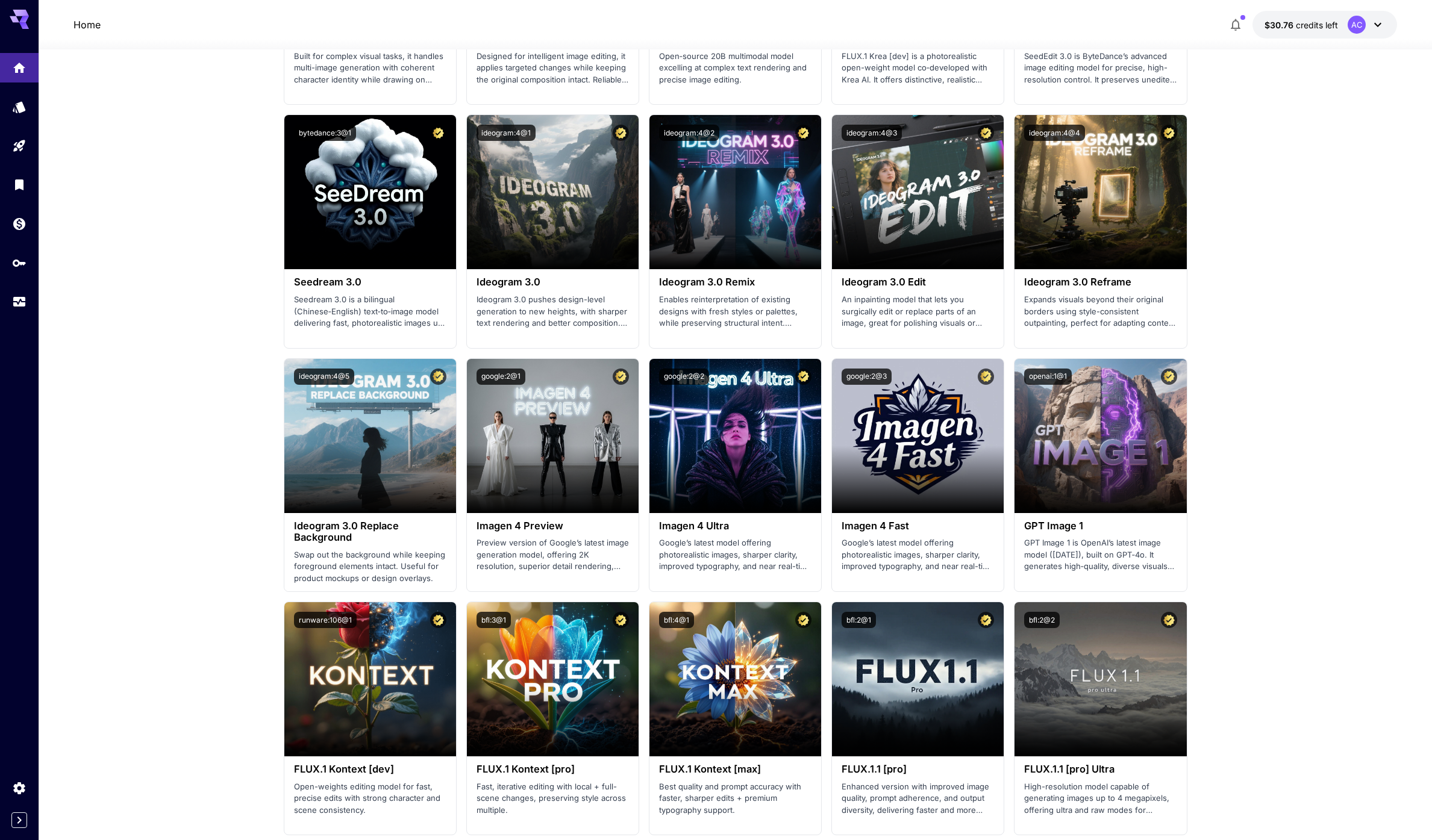
click at [1257, 426] on section "Welcome to Runware! Check out your usage stats and API key performance at a gla…" at bounding box center [734, 370] width 1393 height 3603
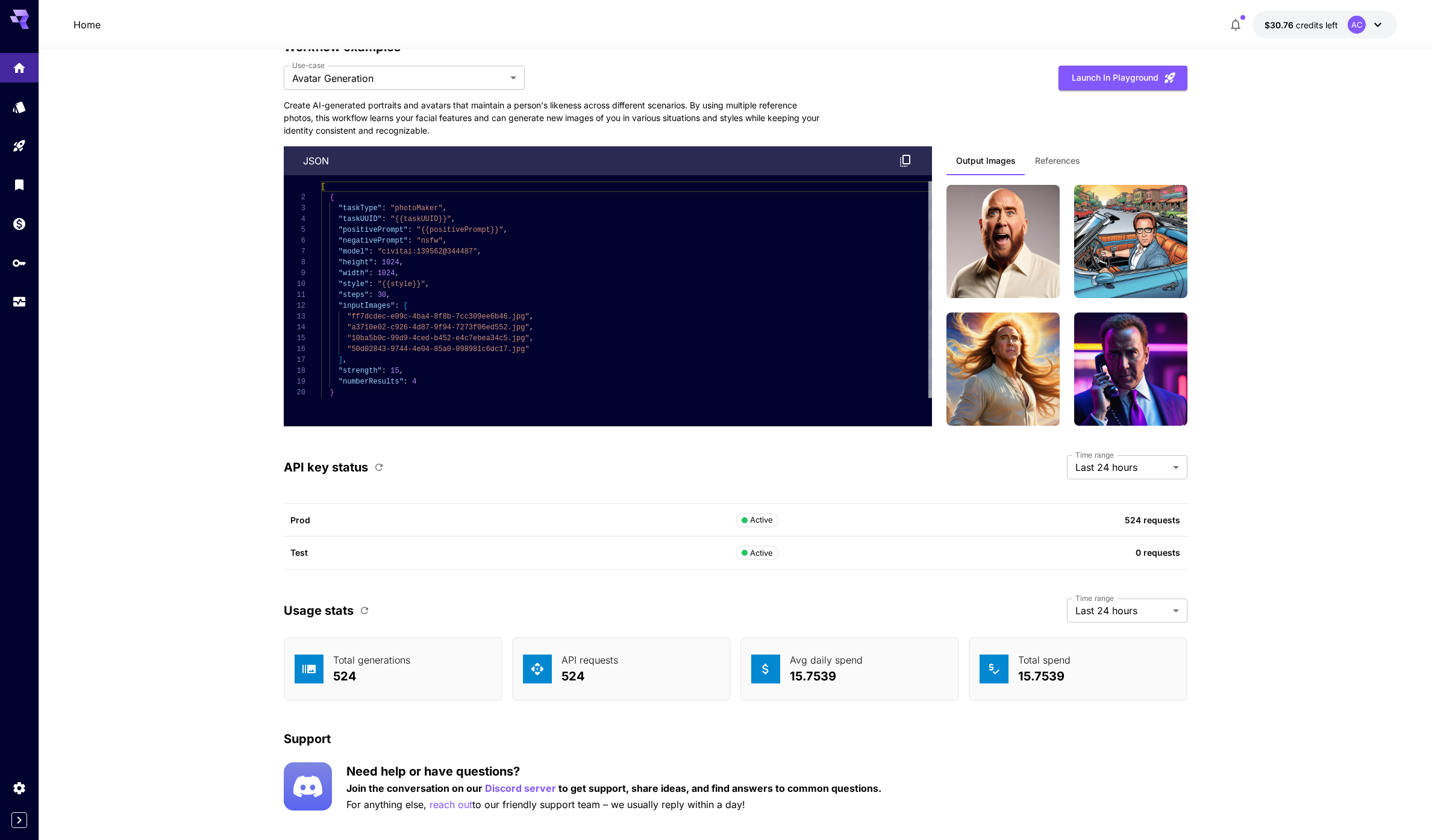
scroll to position [2813, 0]
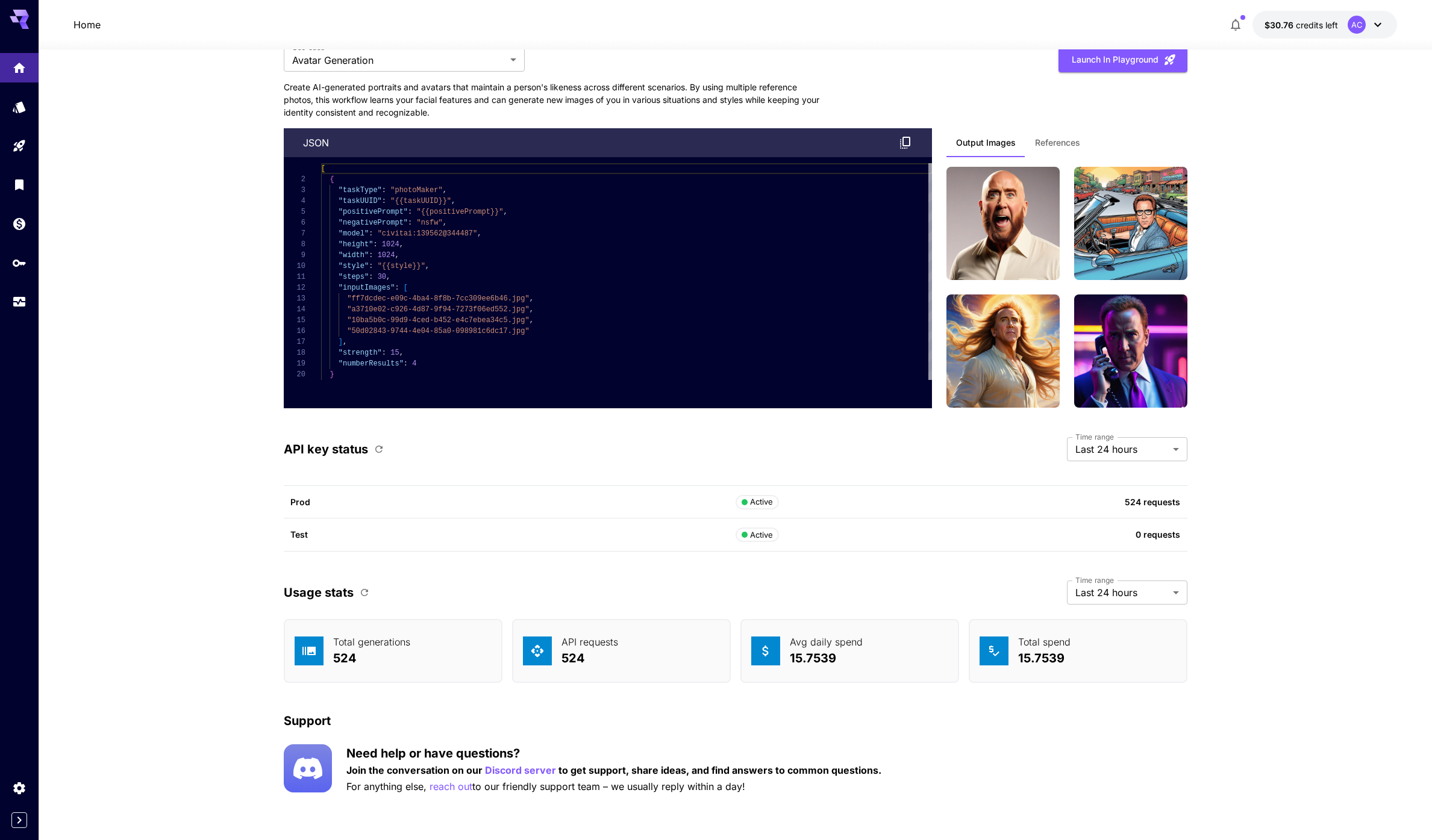
click at [537, 439] on div "API key status Time range Last 24 hours ******* Time range" at bounding box center [735, 449] width 903 height 24
click at [973, 504] on p "524 requests" at bounding box center [1046, 501] width 267 height 13
click at [763, 503] on div "Active" at bounding box center [757, 502] width 32 height 12
click at [901, 511] on div "Prod Active 524 requests" at bounding box center [735, 502] width 903 height 33
click at [908, 518] on div "Test Active 0 requests" at bounding box center [735, 534] width 903 height 33
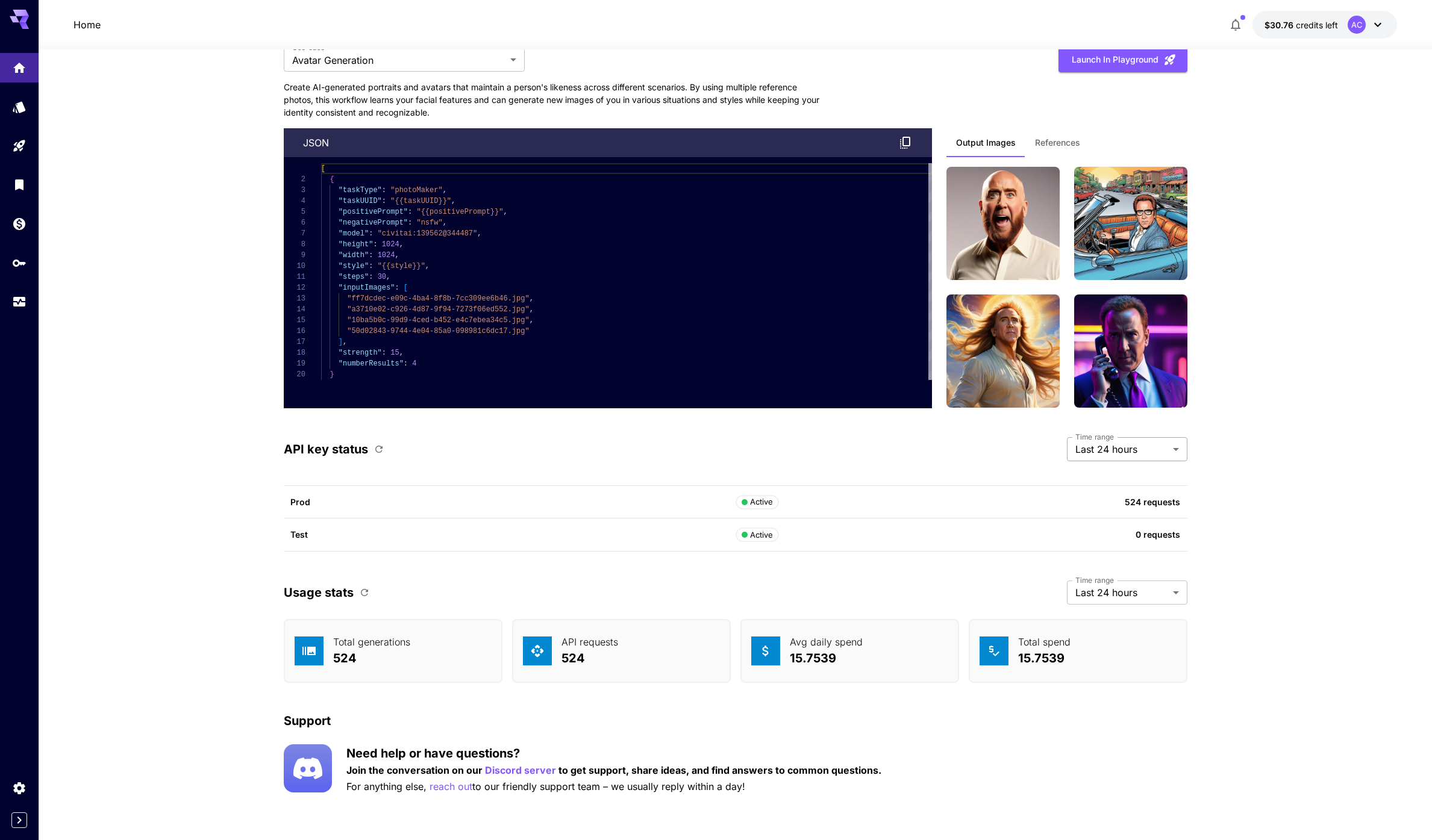
click at [1132, 503] on span "Last 7 days" at bounding box center [1127, 498] width 101 height 15
click at [1134, 522] on span "Last 30 days" at bounding box center [1127, 520] width 101 height 15
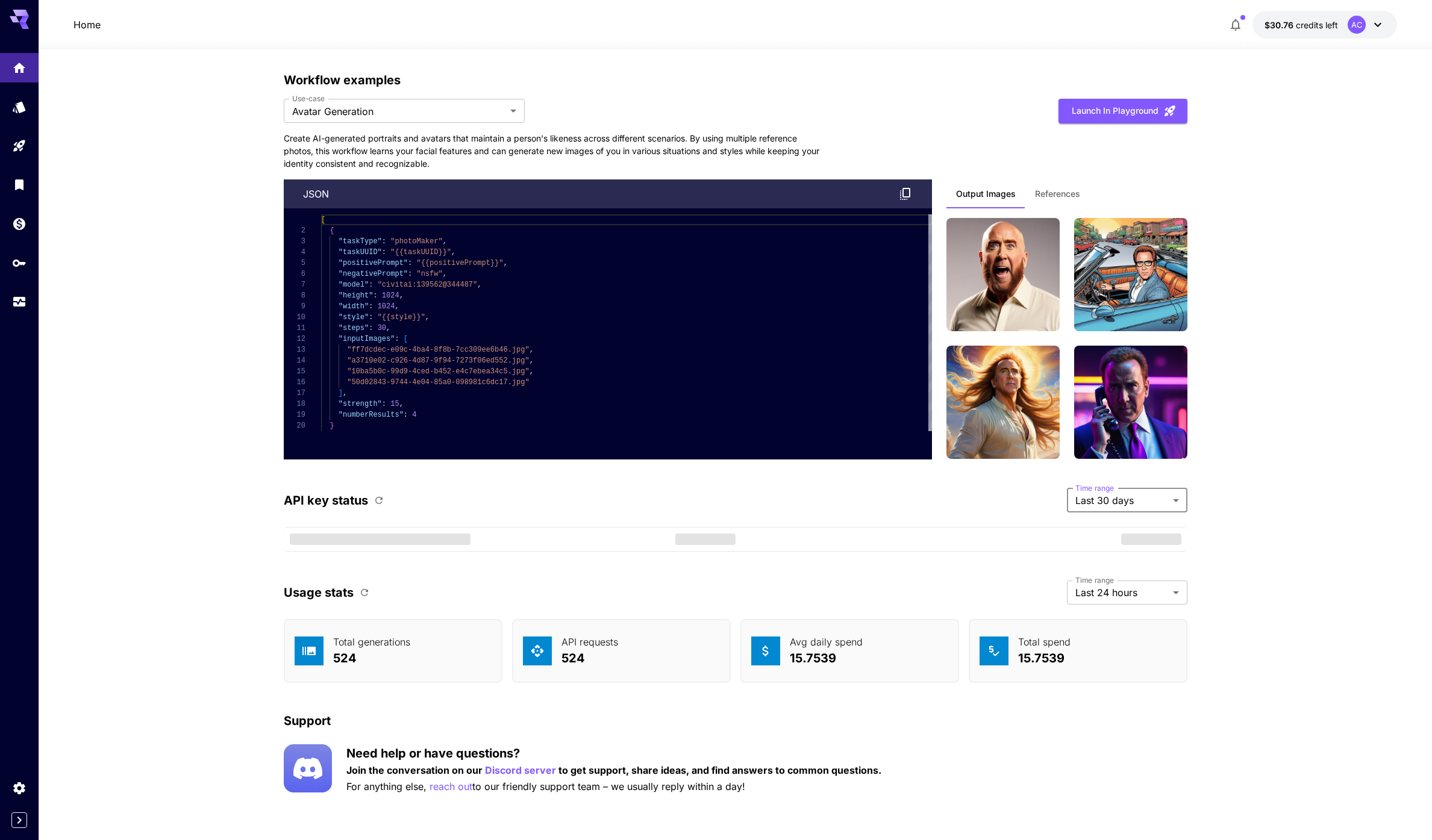
scroll to position [2761, 0]
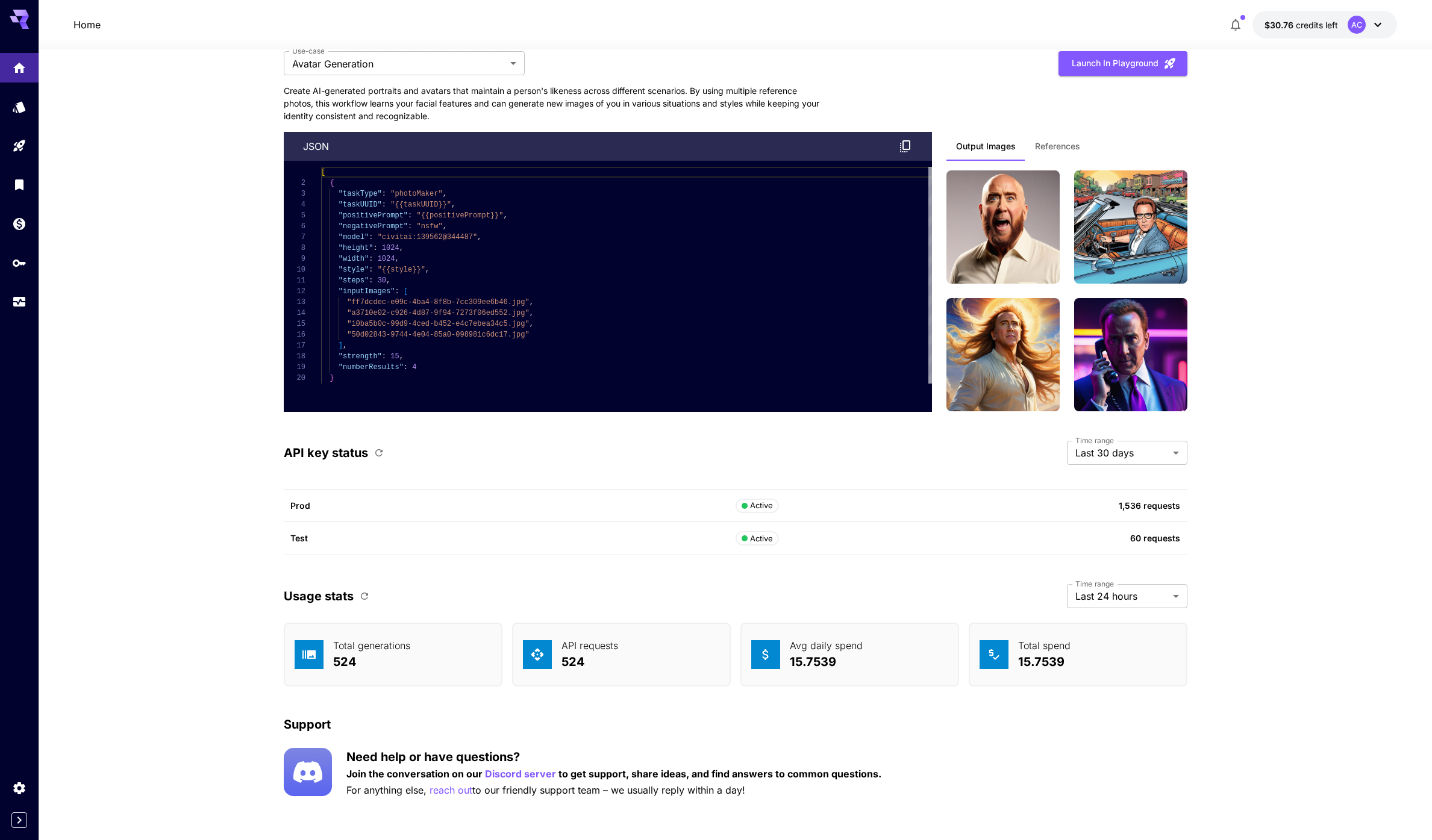
scroll to position [2813, 0]
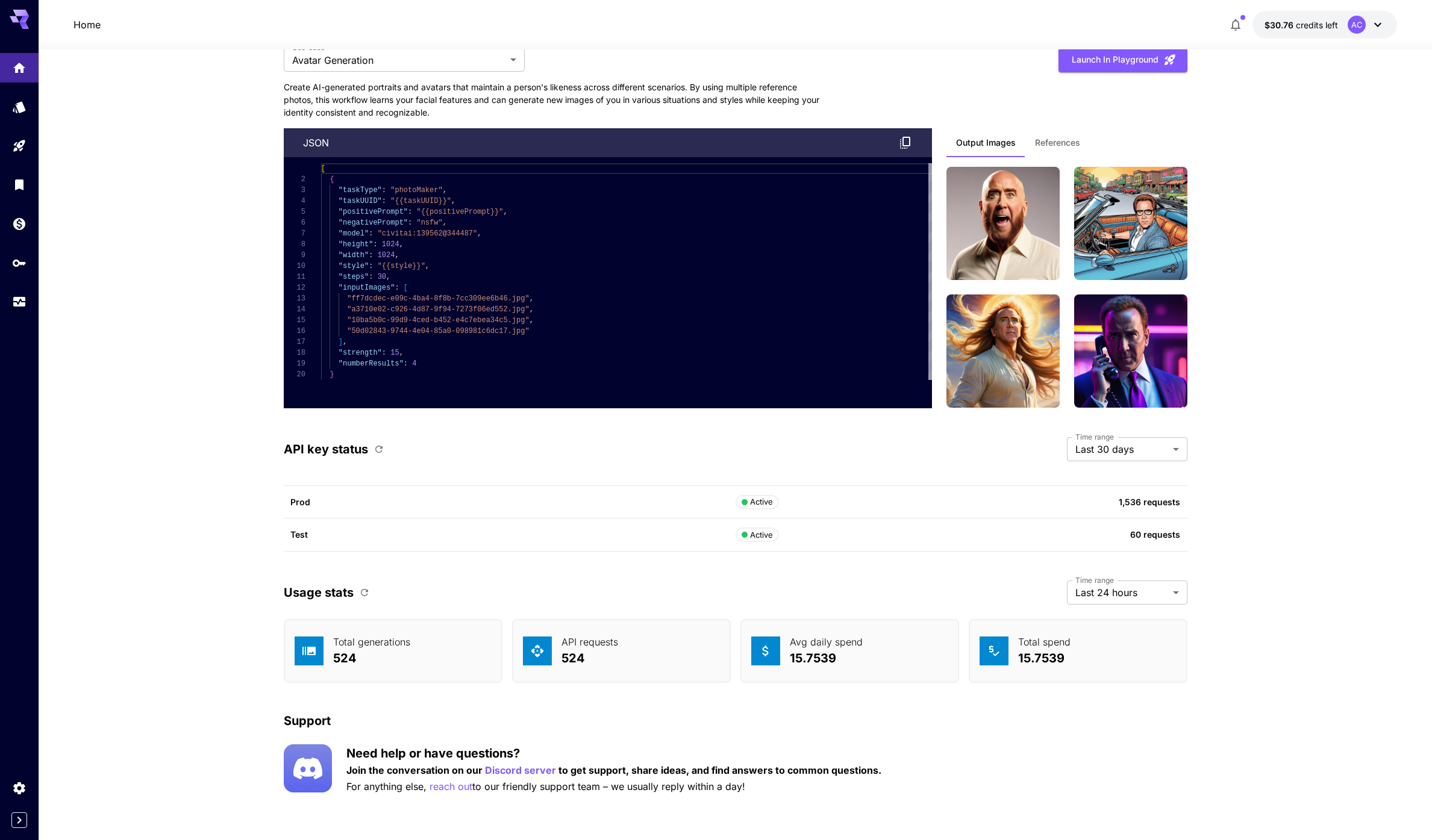
click at [1130, 489] on li "Last 7 days" at bounding box center [1127, 497] width 121 height 21
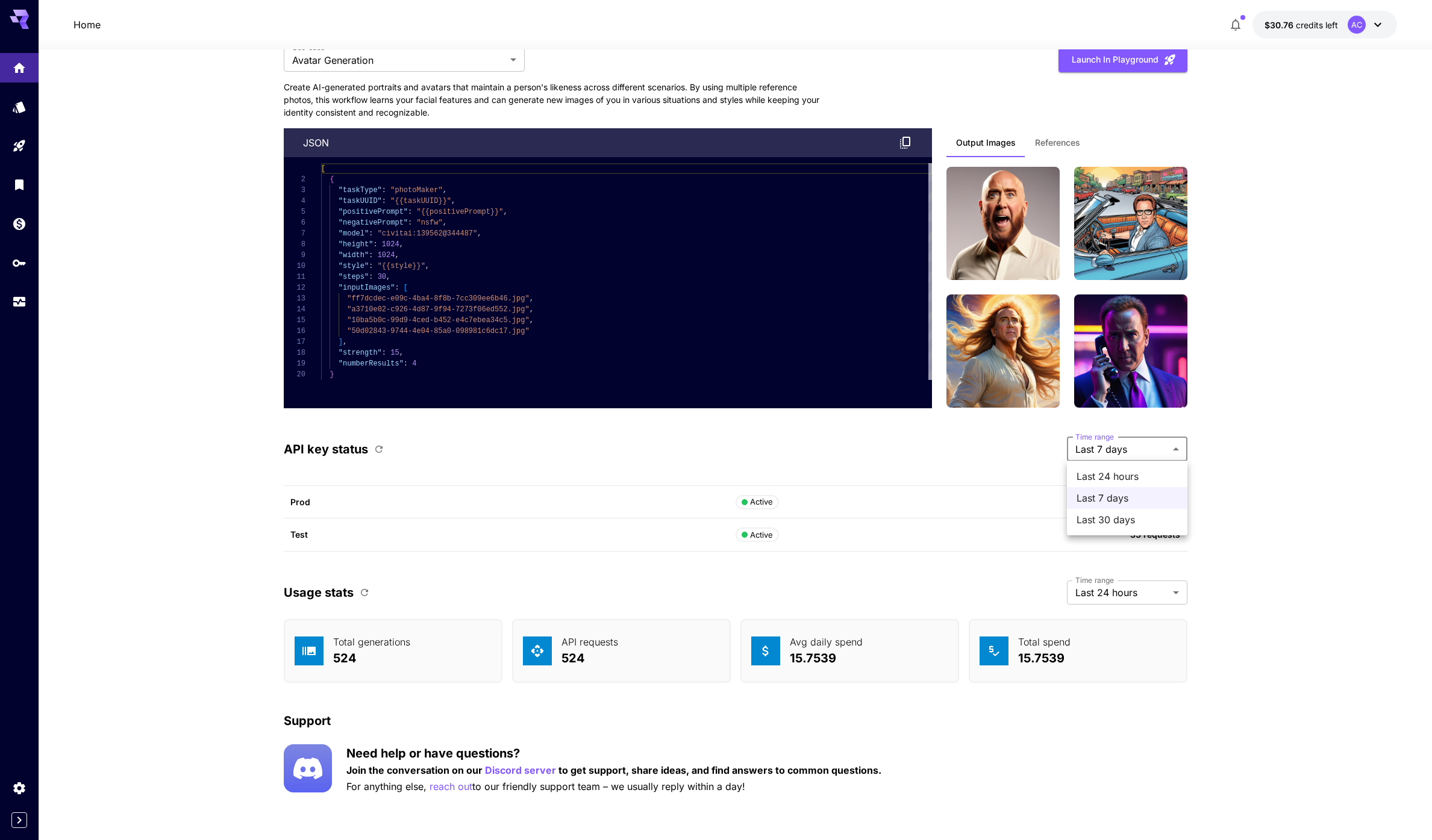
drag, startPoint x: 1136, startPoint y: 477, endPoint x: 1149, endPoint y: 474, distance: 13.3
click at [1136, 477] on span "Last 24 hours" at bounding box center [1127, 477] width 101 height 15
type input "*******"
drag, startPoint x: 1297, startPoint y: 475, endPoint x: 1246, endPoint y: 469, distance: 51.4
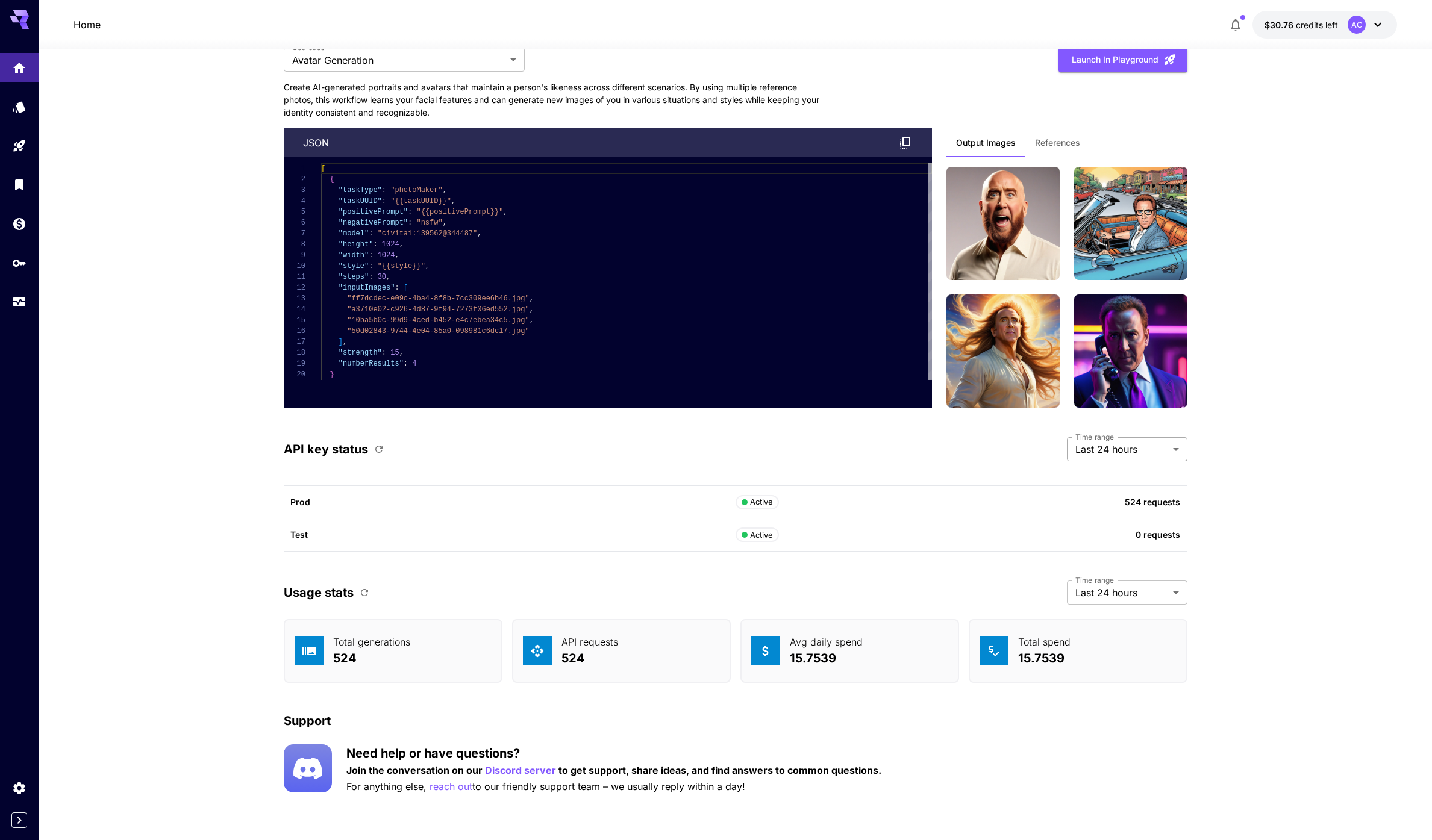
click at [1302, 475] on div at bounding box center [716, 420] width 1432 height 840
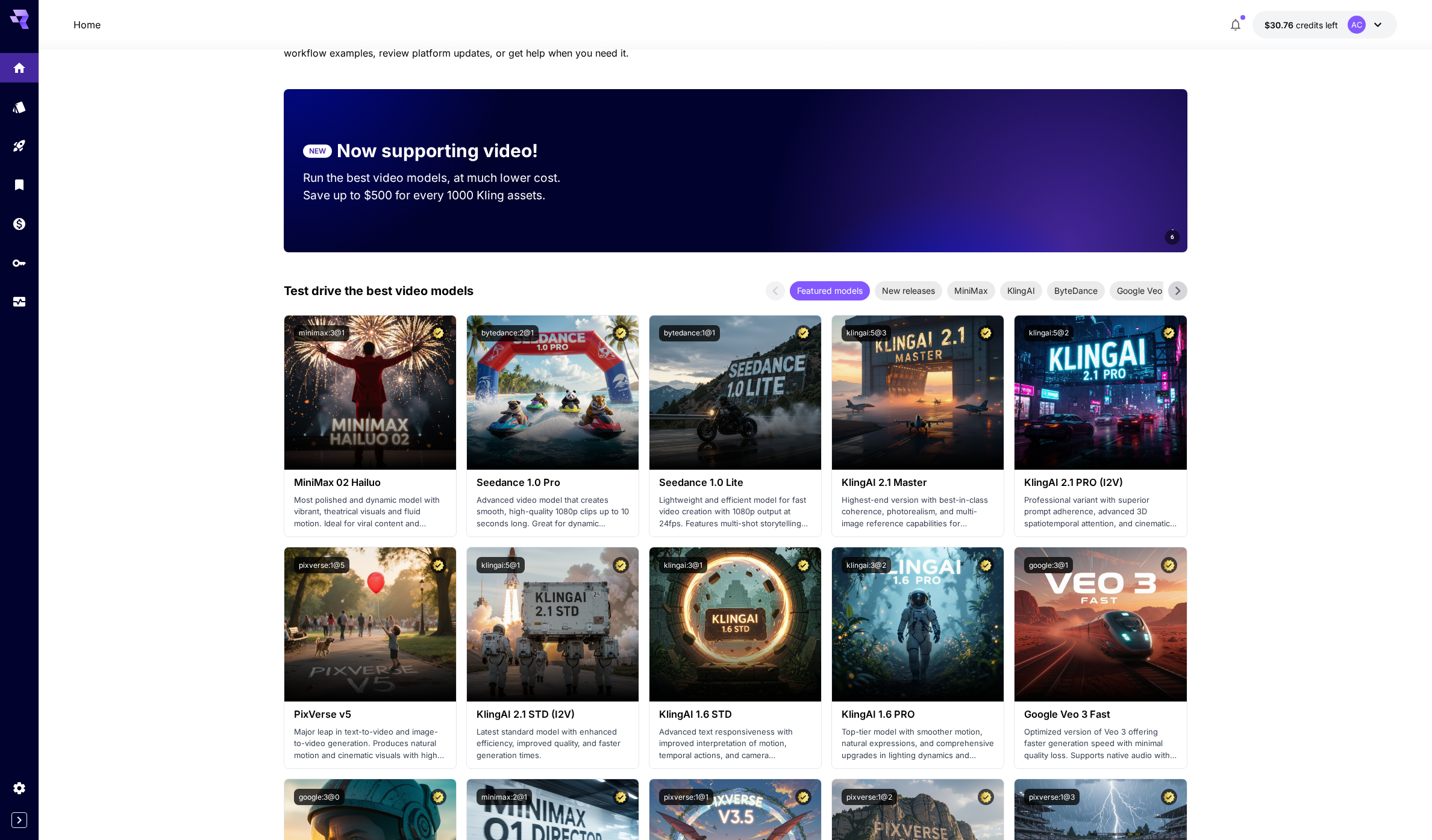
scroll to position [0, 0]
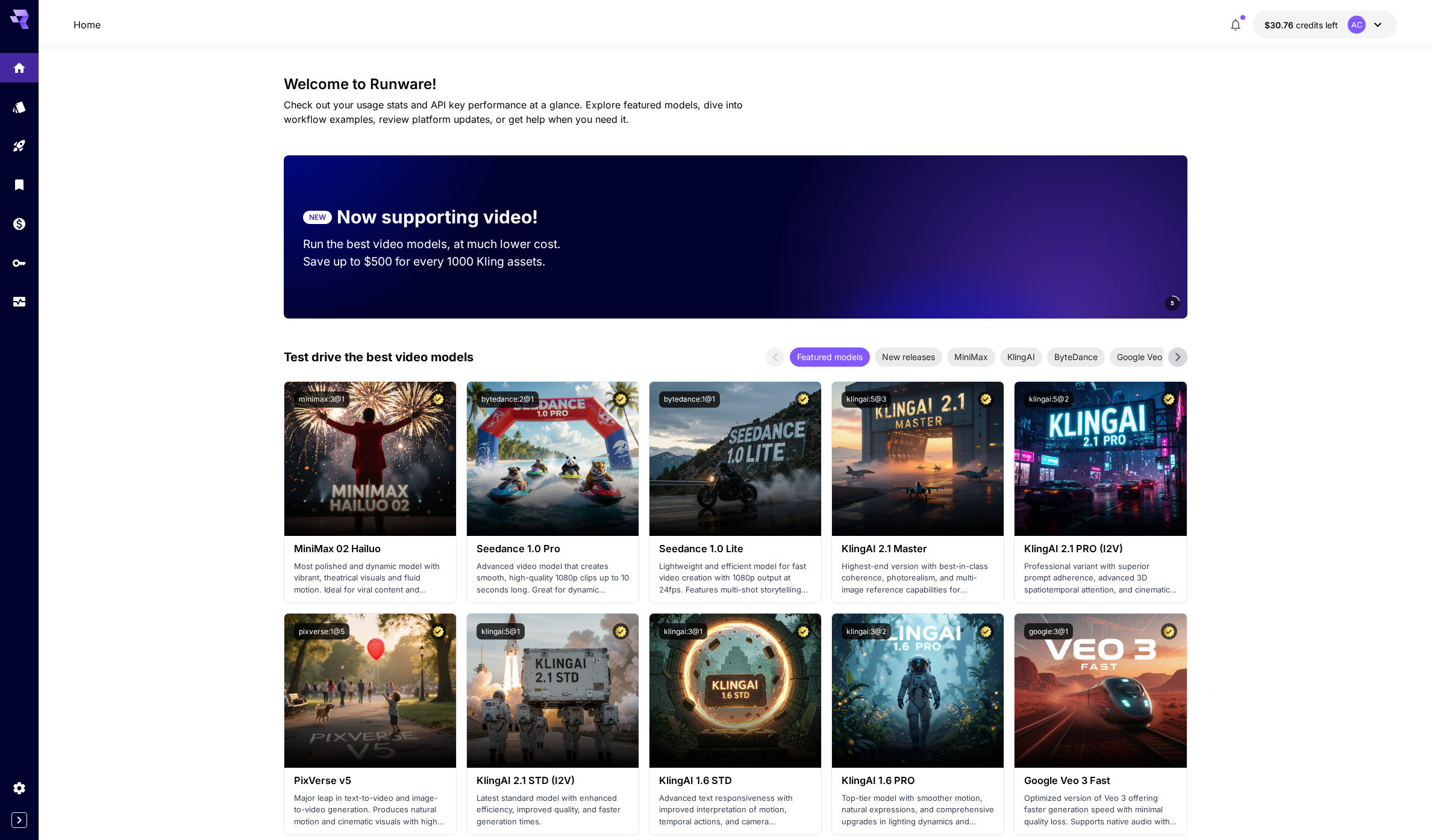
click at [626, 359] on div "Test drive the best video models Featured models New releases MiniMax KlingAI B…" at bounding box center [735, 357] width 903 height 19
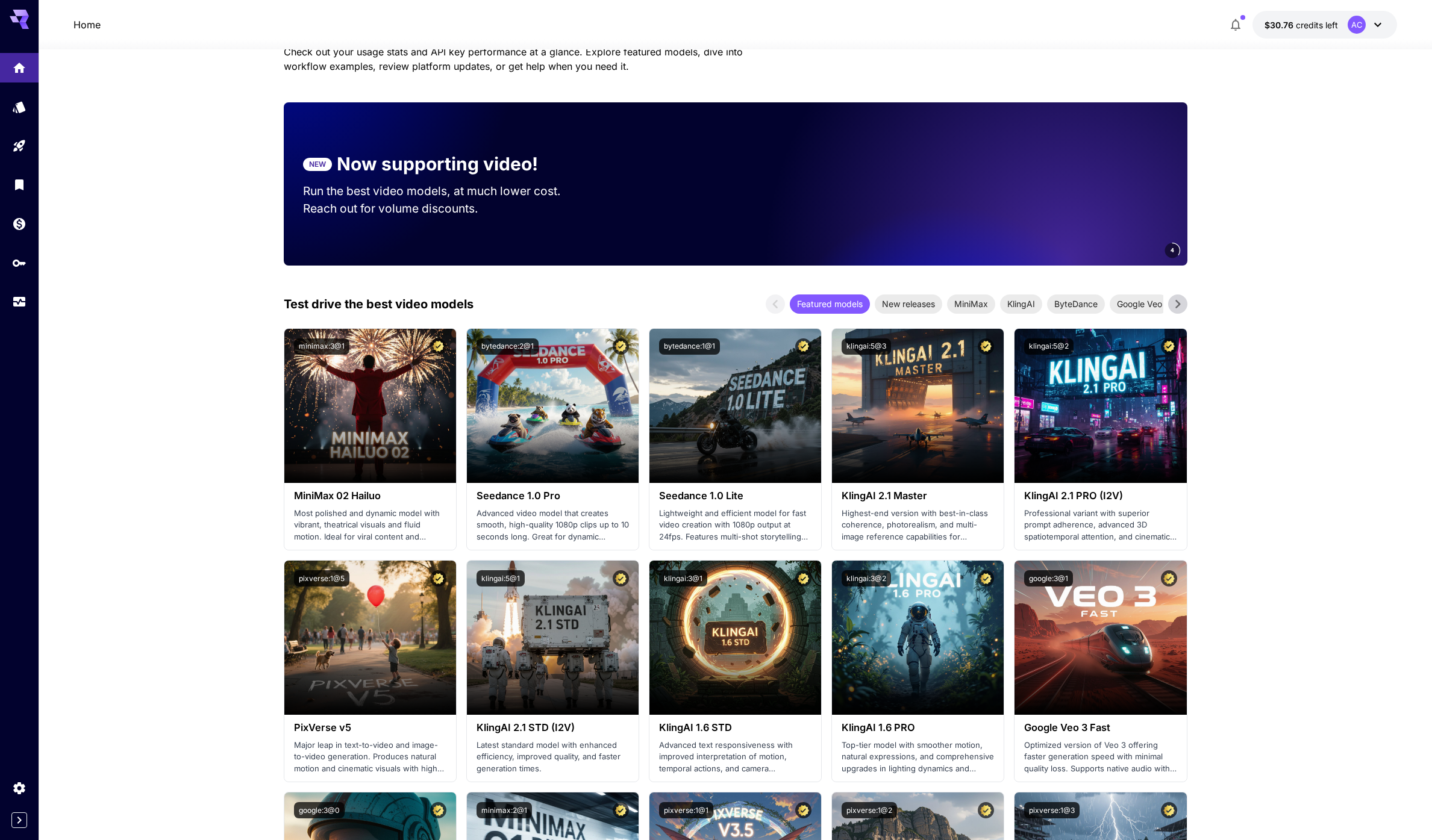
scroll to position [59, 0]
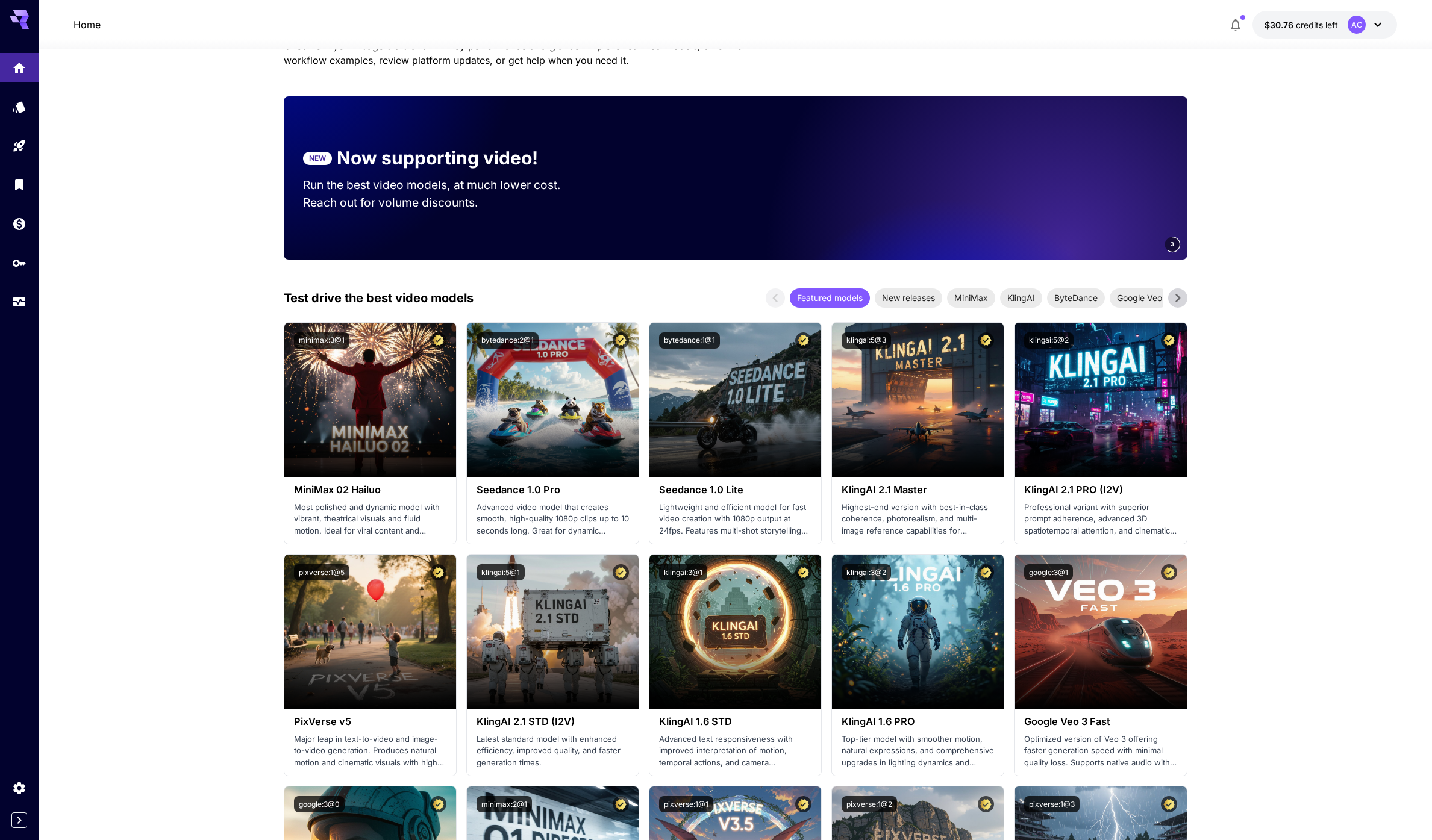
drag, startPoint x: 584, startPoint y: 239, endPoint x: 570, endPoint y: 267, distance: 31.3
click at [584, 239] on div "NEW Now supporting video! Run the best video models, at much lower cost. Save u…" at bounding box center [735, 178] width 903 height 163
click at [922, 300] on span "New releases" at bounding box center [908, 298] width 68 height 13
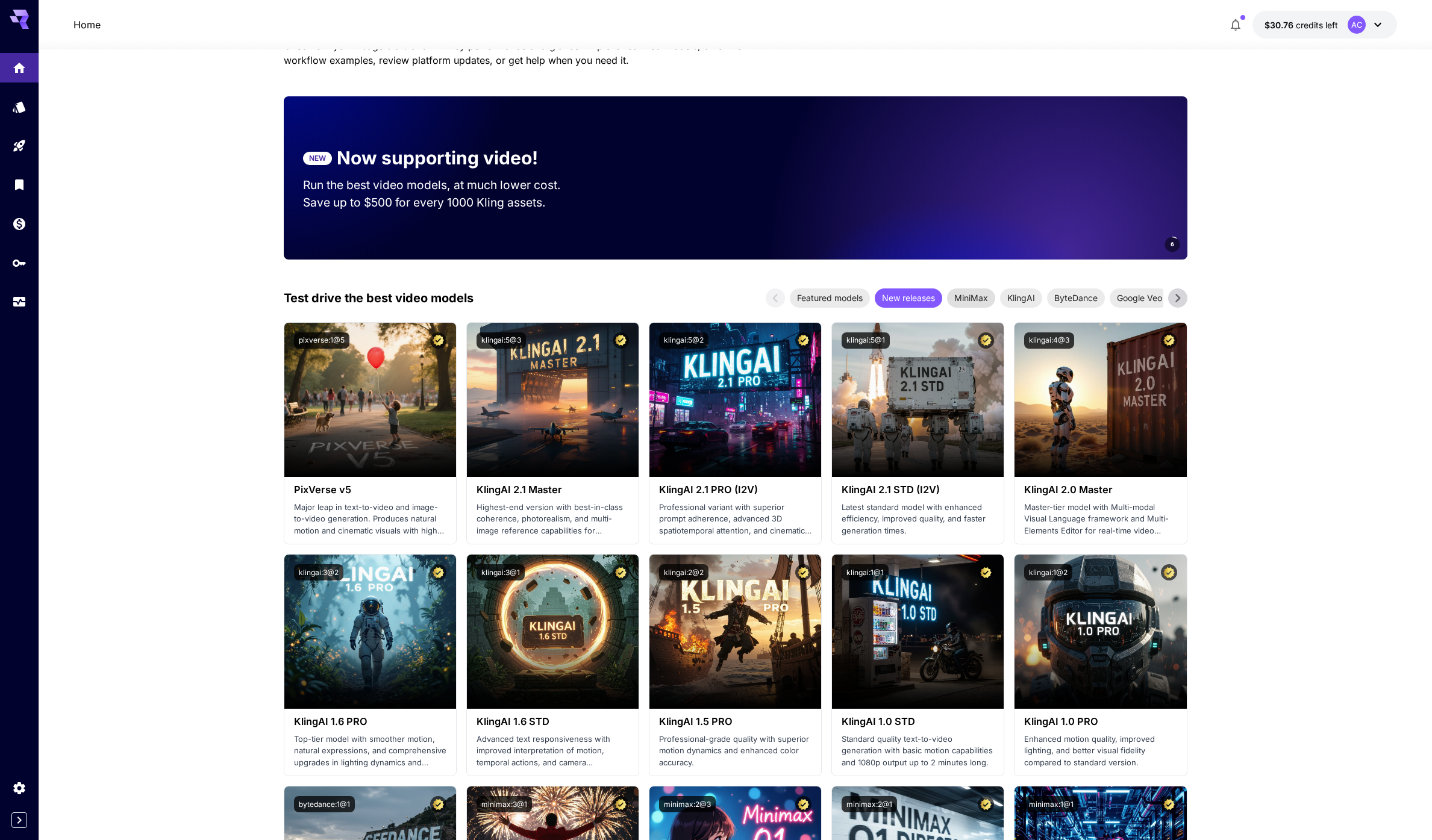
click at [956, 301] on span "MiniMax" at bounding box center [971, 298] width 48 height 13
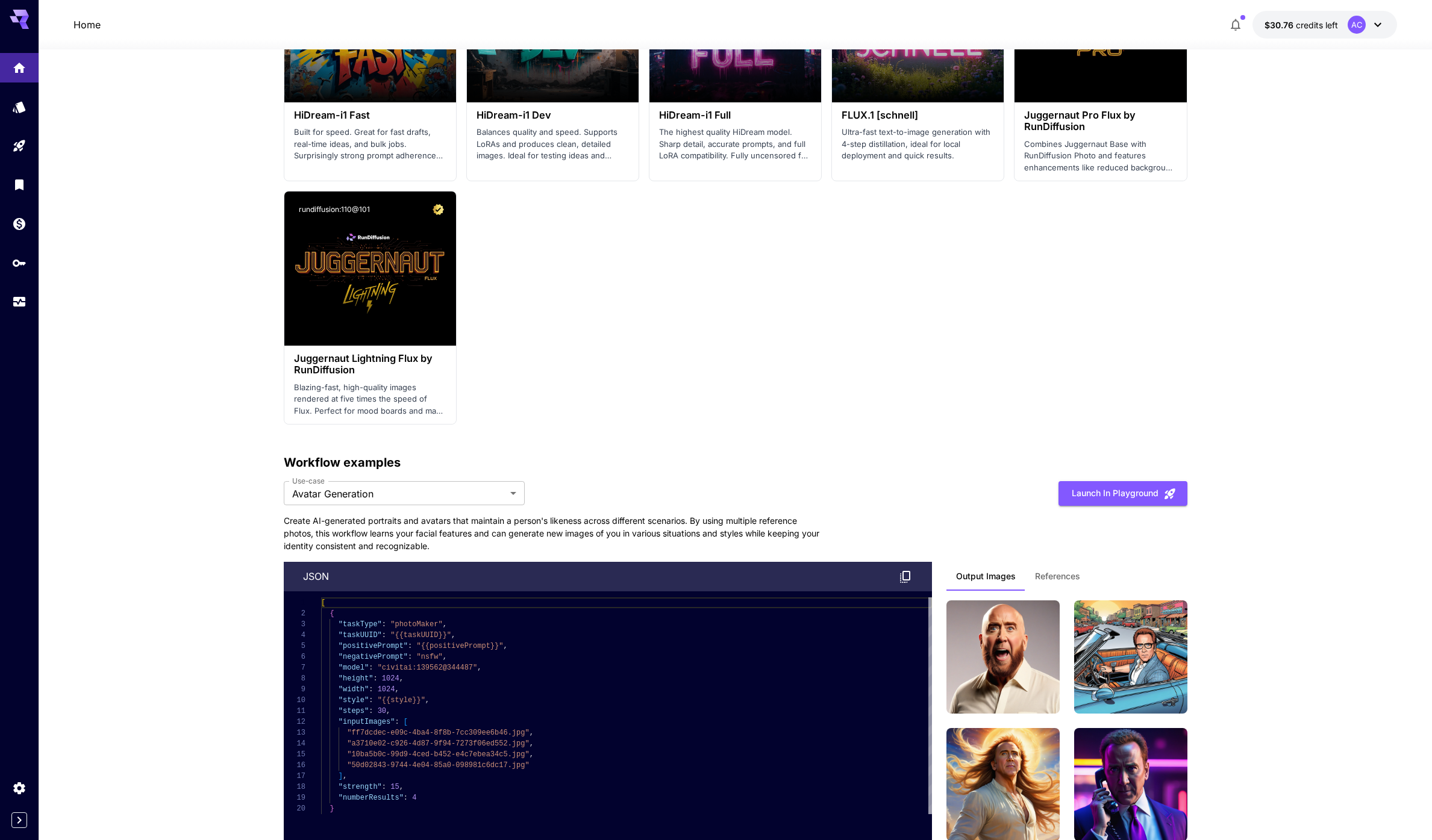
scroll to position [0, 0]
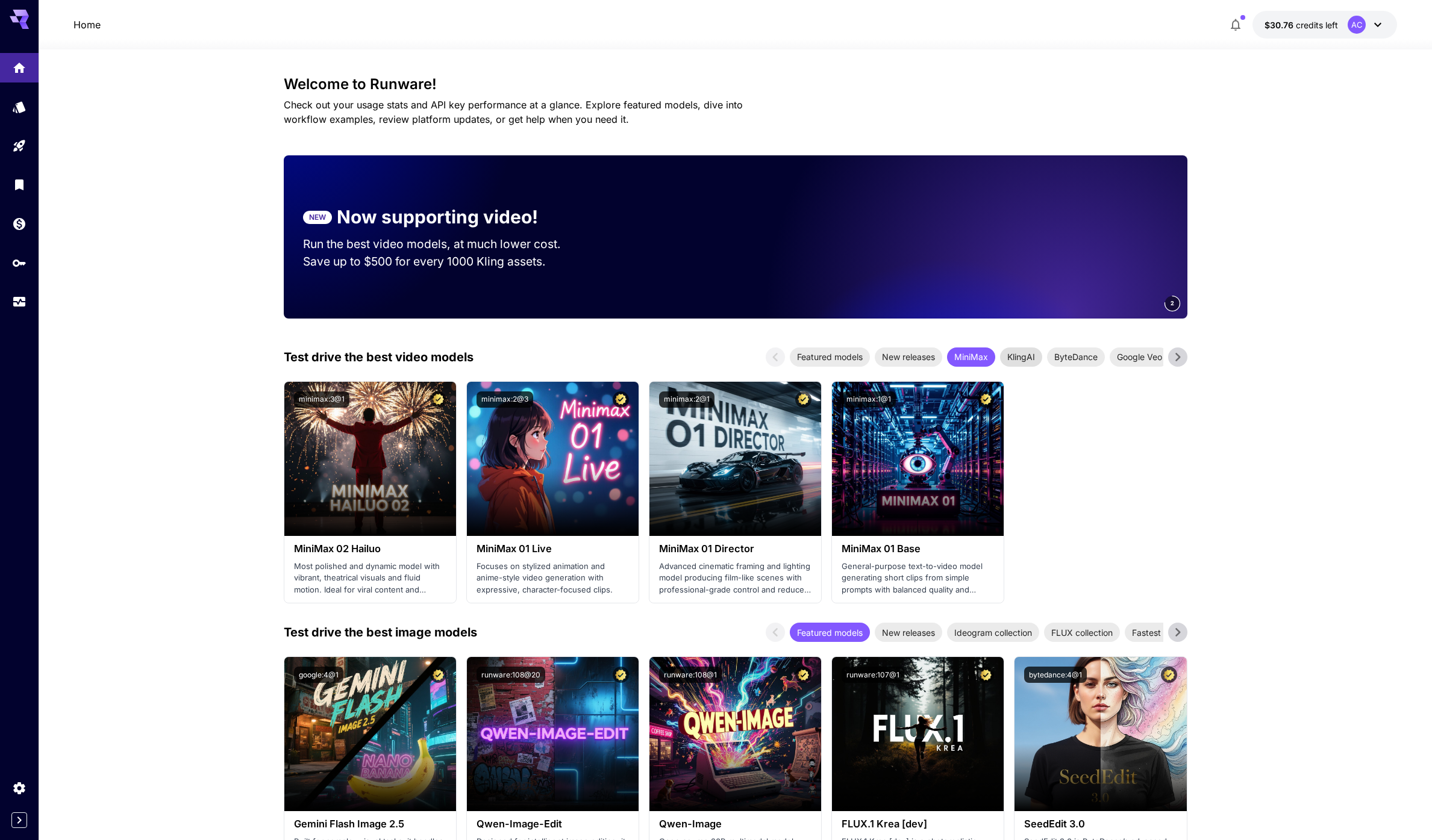
click at [1020, 356] on span "KlingAI" at bounding box center [1021, 357] width 42 height 13
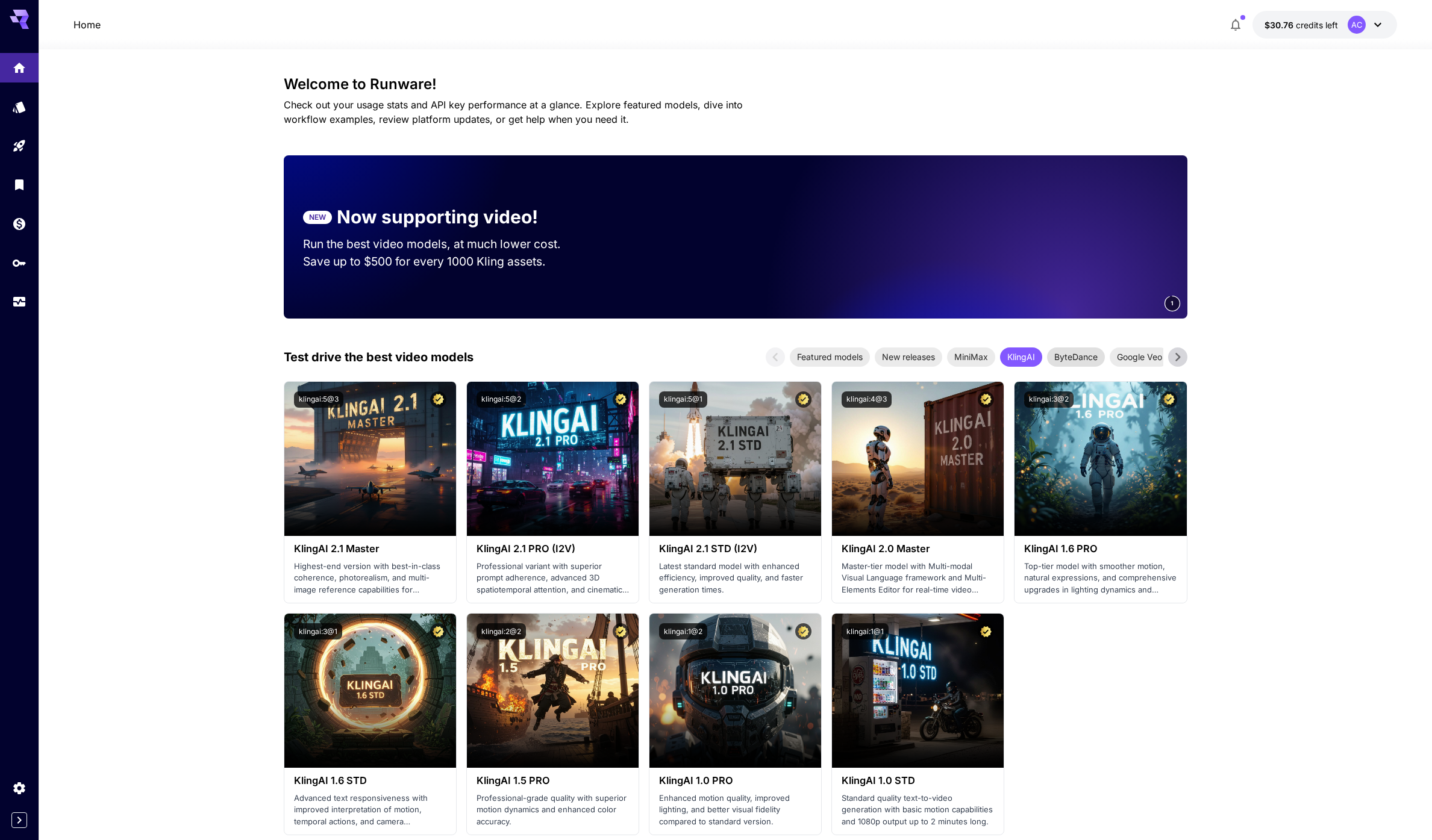
click at [1072, 357] on span "ByteDance" at bounding box center [1076, 357] width 58 height 13
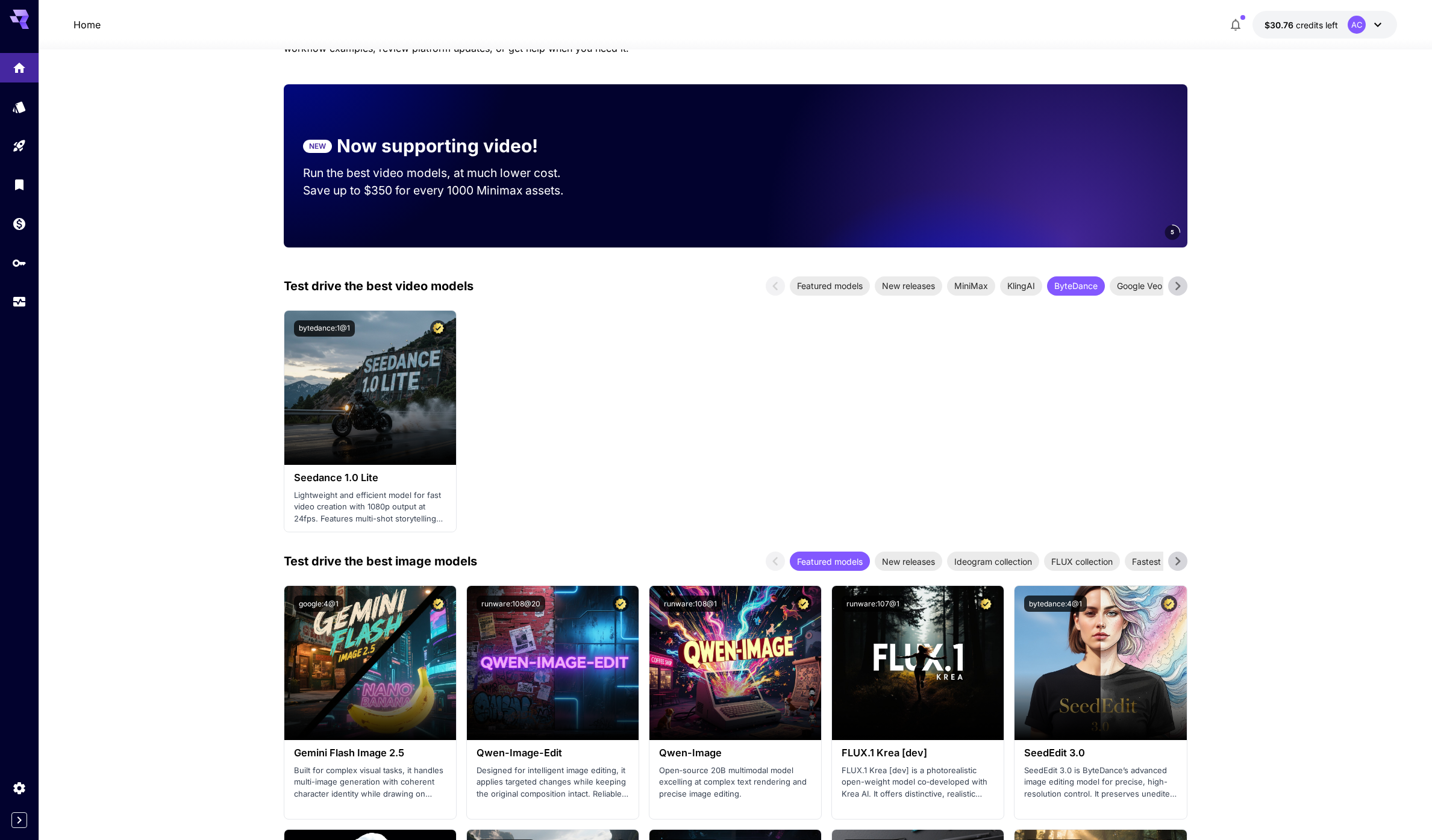
scroll to position [228, 0]
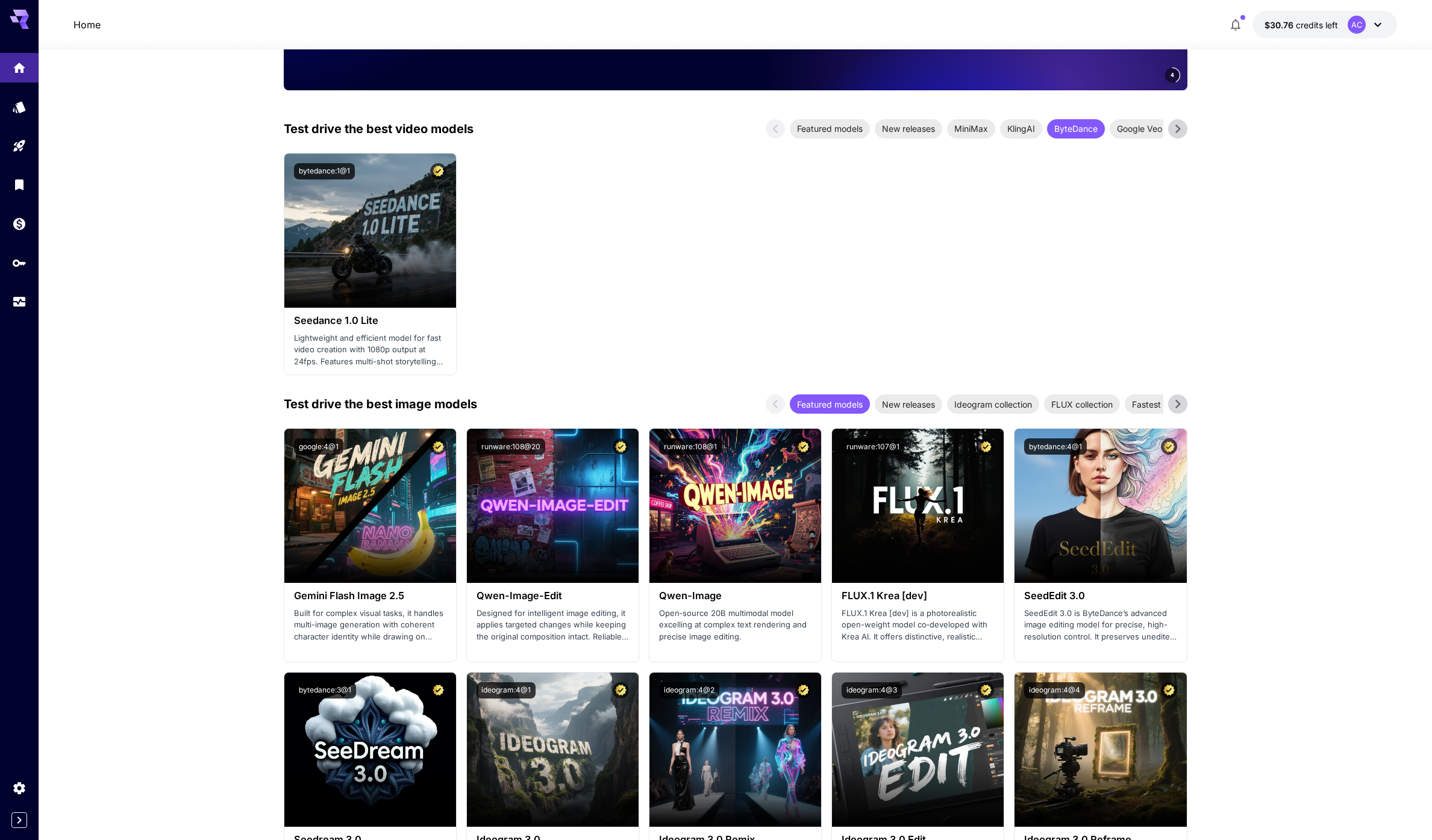
click at [600, 308] on section "Launch in Playground bytedance:1@1 Seedance 1.0 Lite Lightweight and efficient …" at bounding box center [735, 263] width 903 height 222
click at [600, 312] on section "Launch in Playground bytedance:1@1 Seedance 1.0 Lite Lightweight and efficient …" at bounding box center [735, 263] width 903 height 222
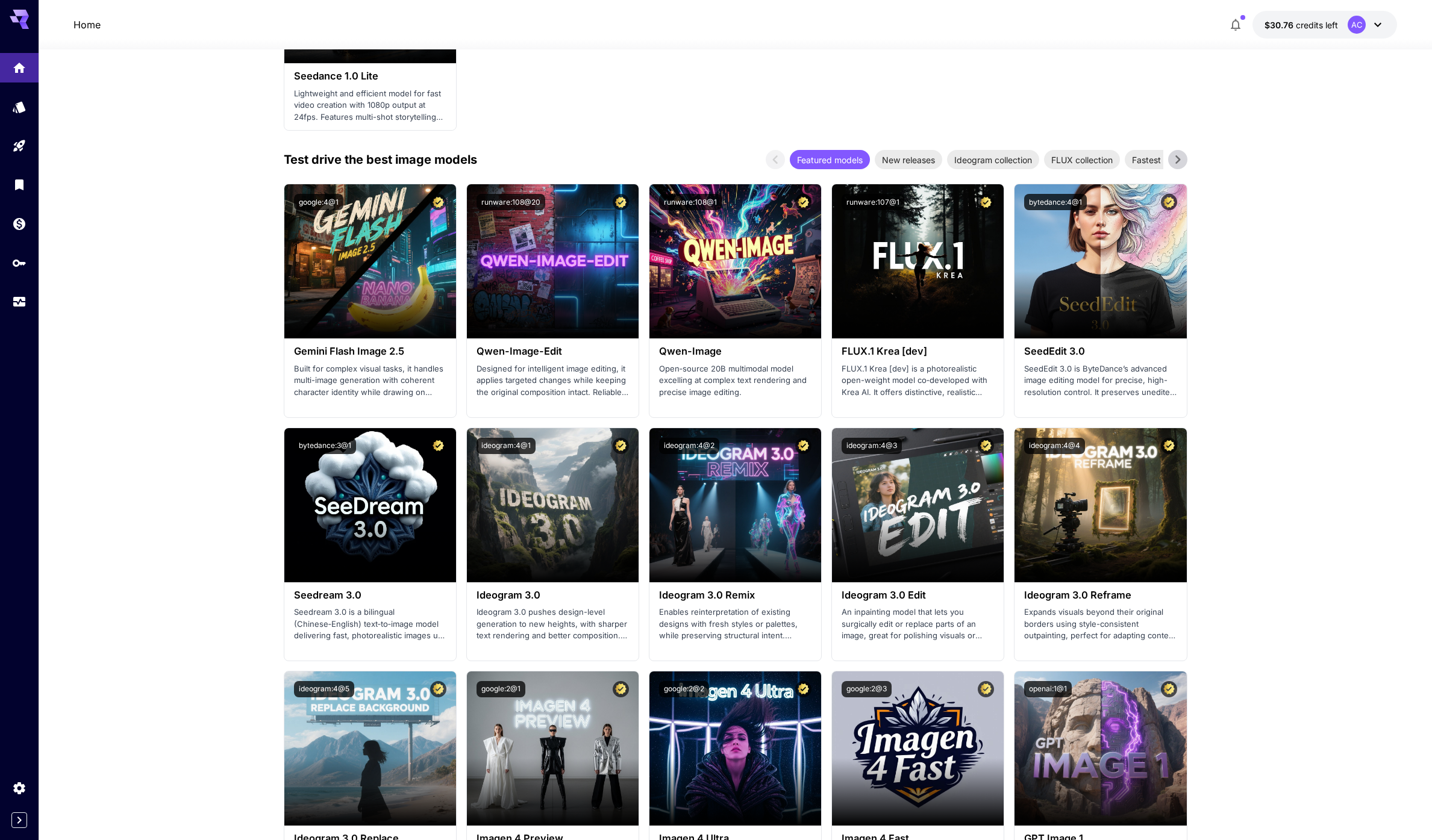
scroll to position [0, 0]
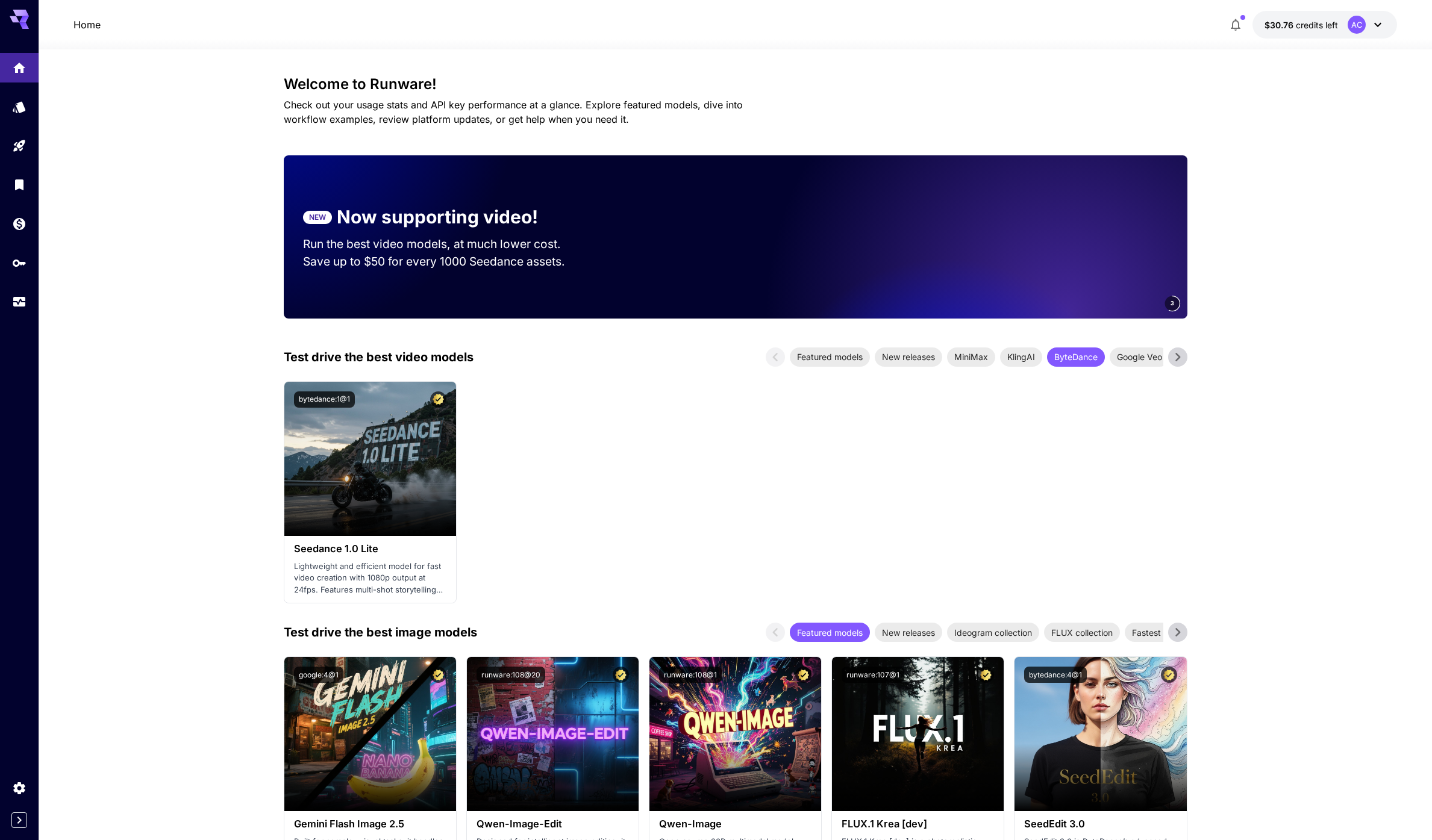
click at [679, 458] on section "Launch in Playground bytedance:1@1 Seedance 1.0 Lite Lightweight and efficient …" at bounding box center [735, 491] width 903 height 222
click at [1062, 353] on span "ByteDance" at bounding box center [1076, 357] width 58 height 13
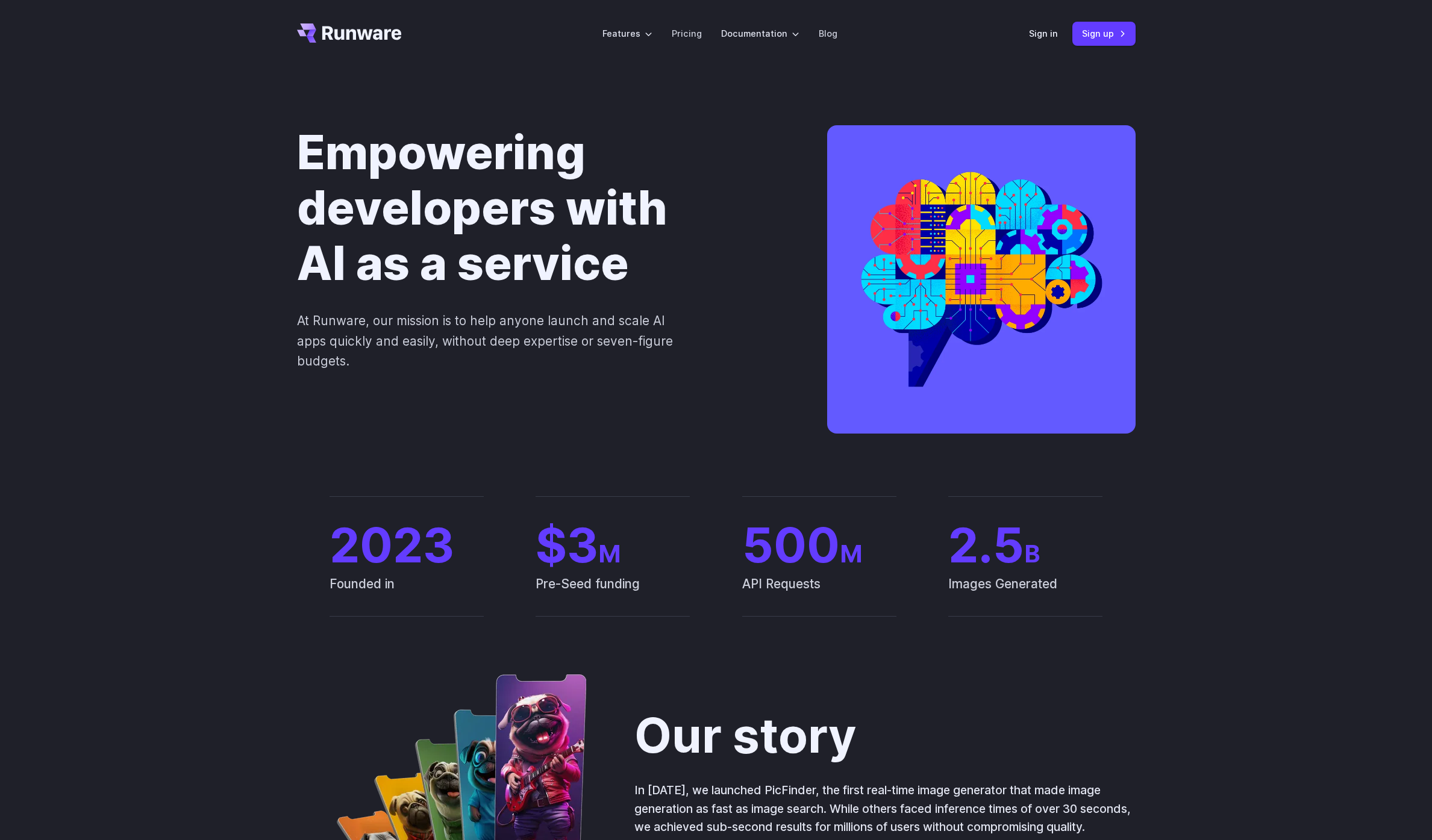
click at [611, 381] on div "Empowering developers with AI as a service At Runware, our mission is to help a…" at bounding box center [716, 282] width 838 height 313
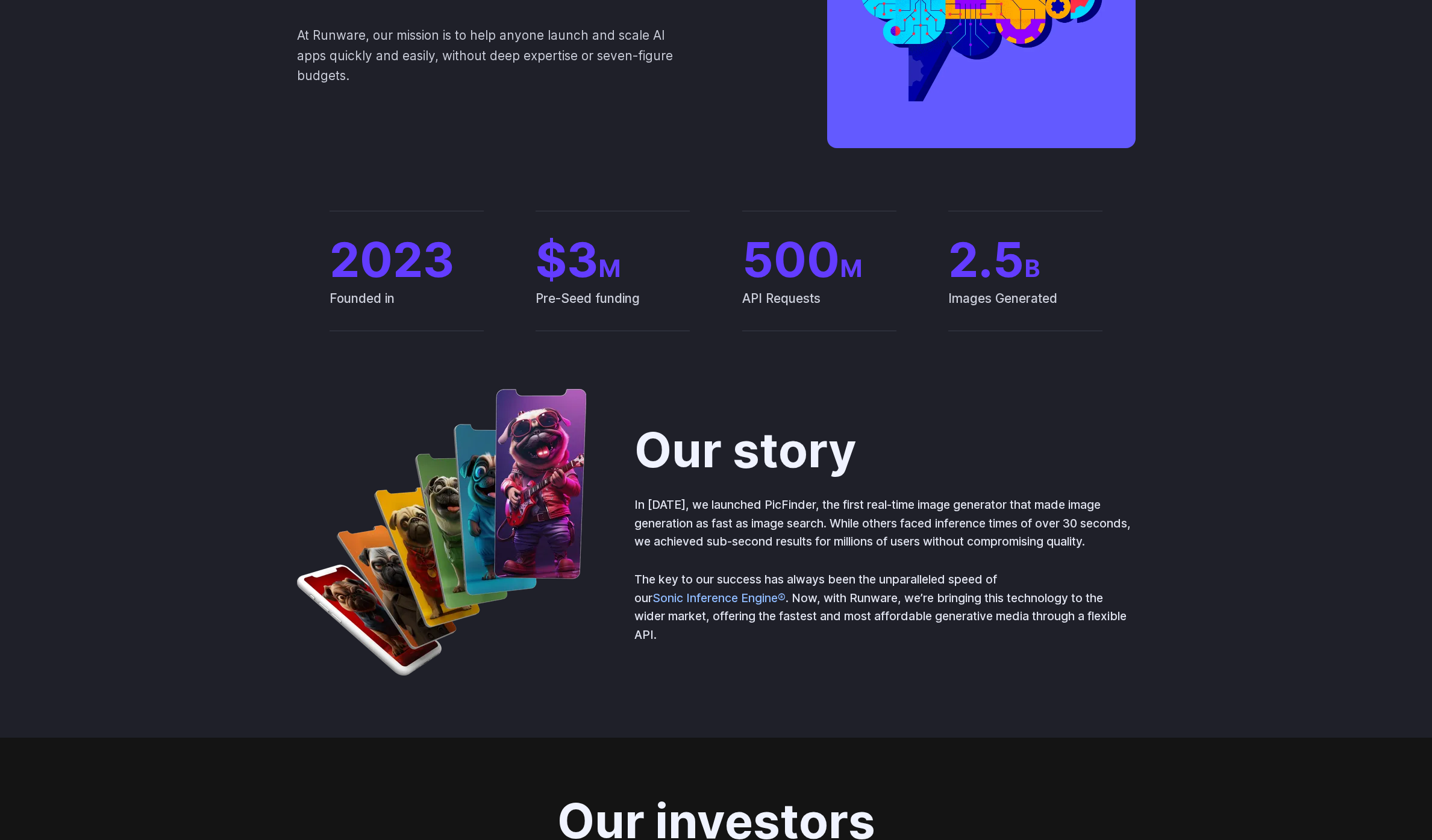
scroll to position [410, 0]
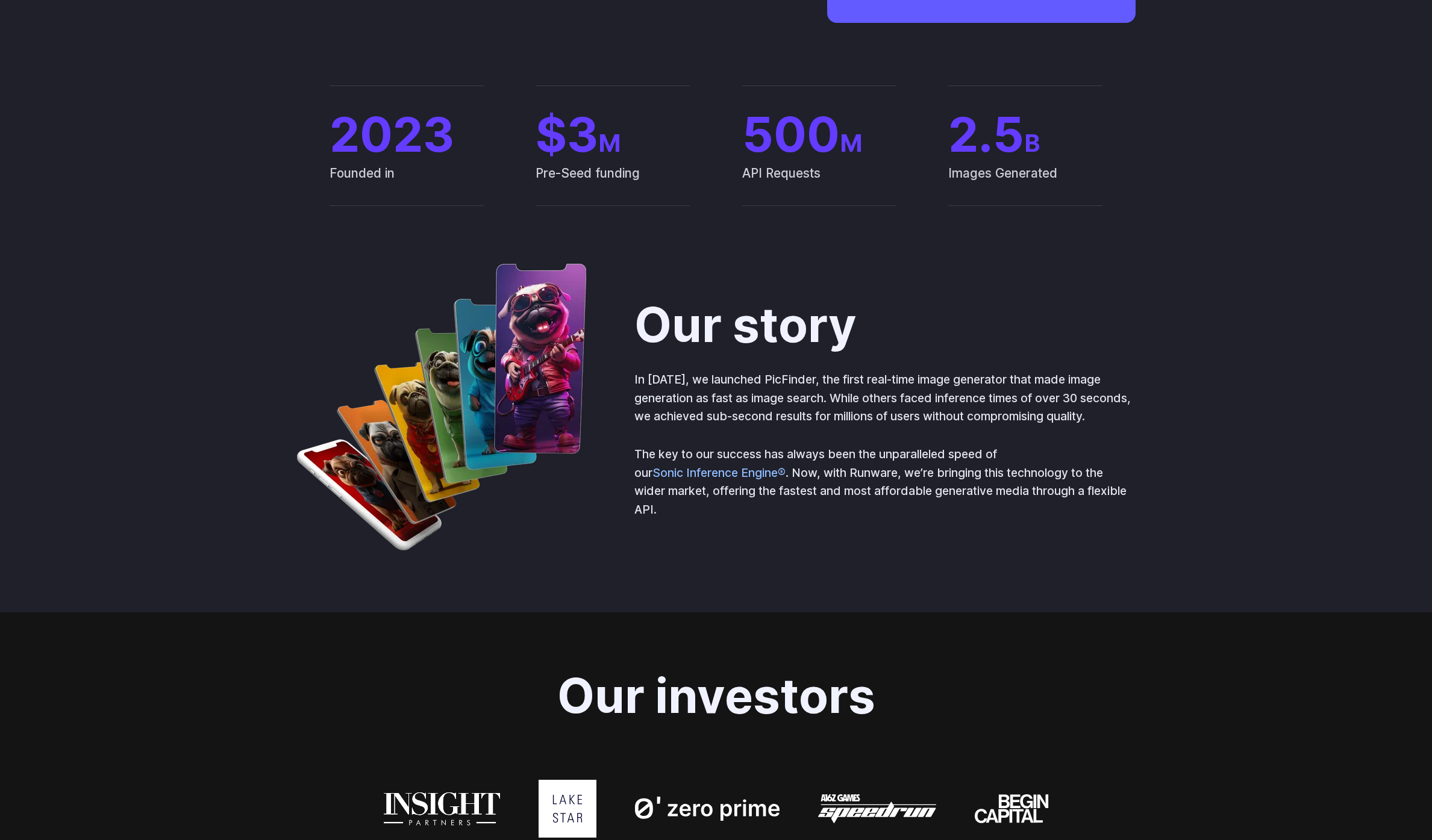
click at [869, 419] on p "In 2023, we launched PicFinder, the first real-time image generator that made i…" at bounding box center [885, 398] width 501 height 56
click at [867, 422] on p "In 2023, we launched PicFinder, the first real-time image generator that made i…" at bounding box center [885, 398] width 501 height 56
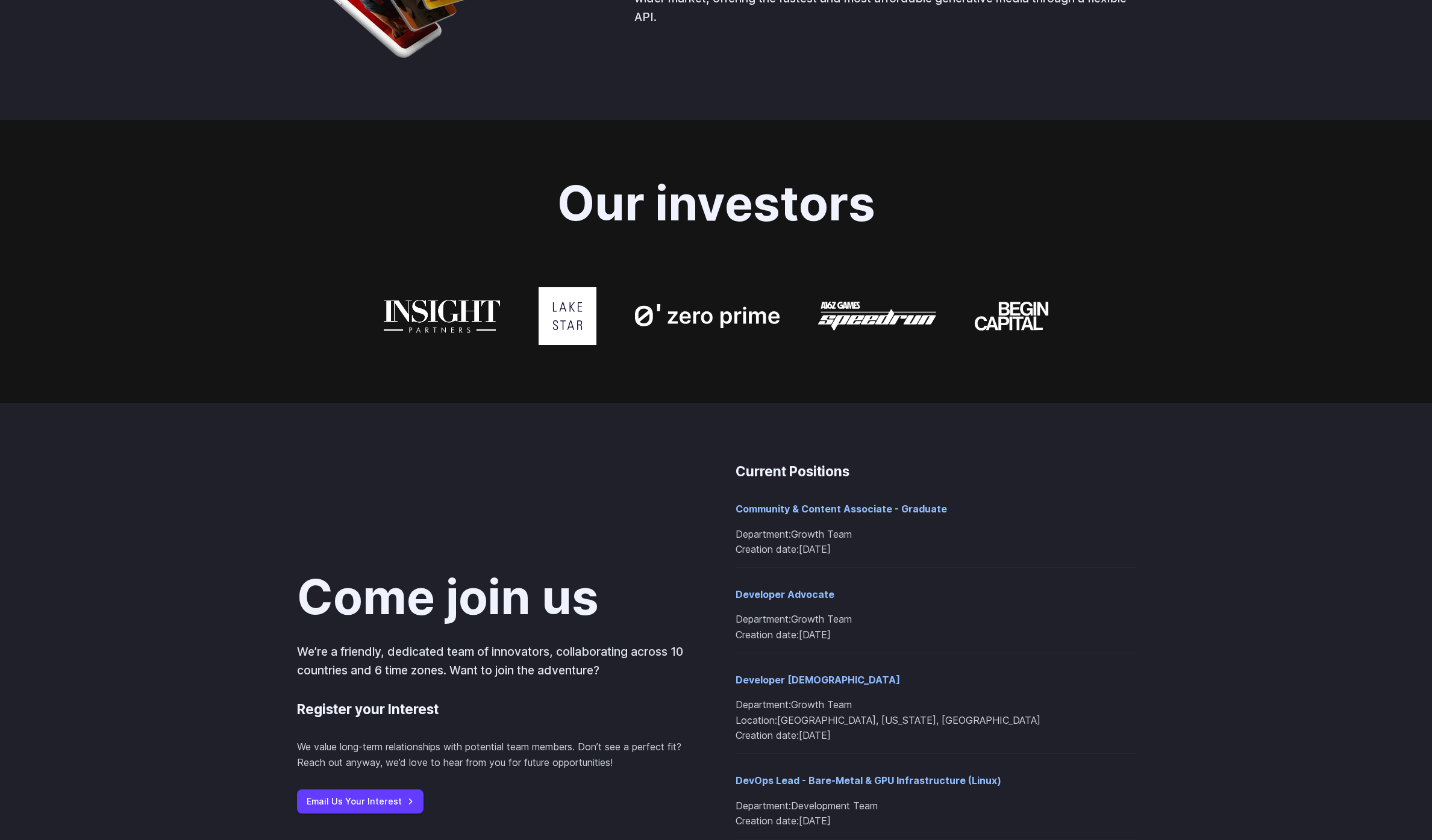
scroll to position [984, 0]
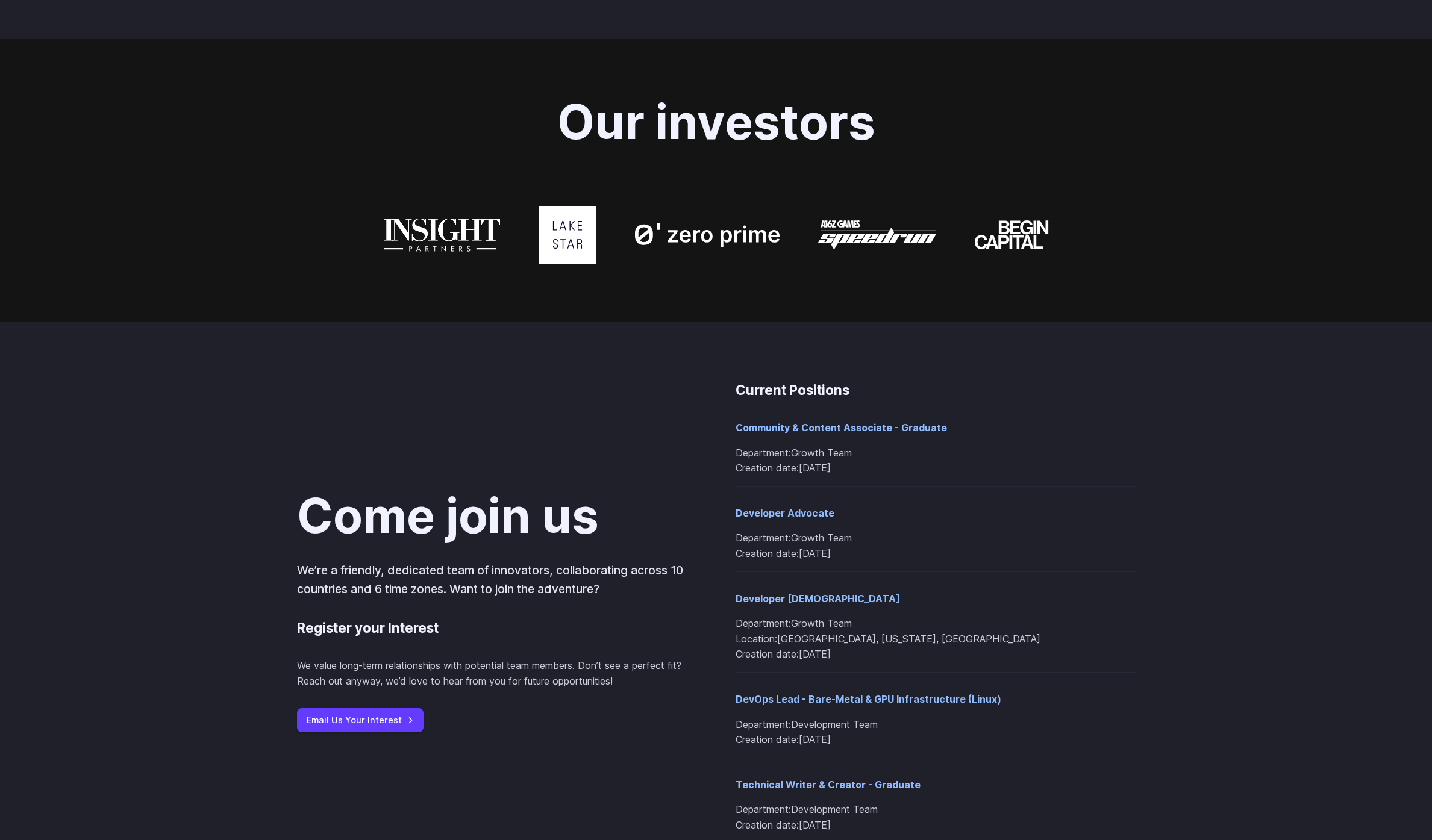
click at [1122, 497] on li "Developer Advocate Department: Growth Team Creation date: 2025-08-26" at bounding box center [935, 530] width 400 height 86
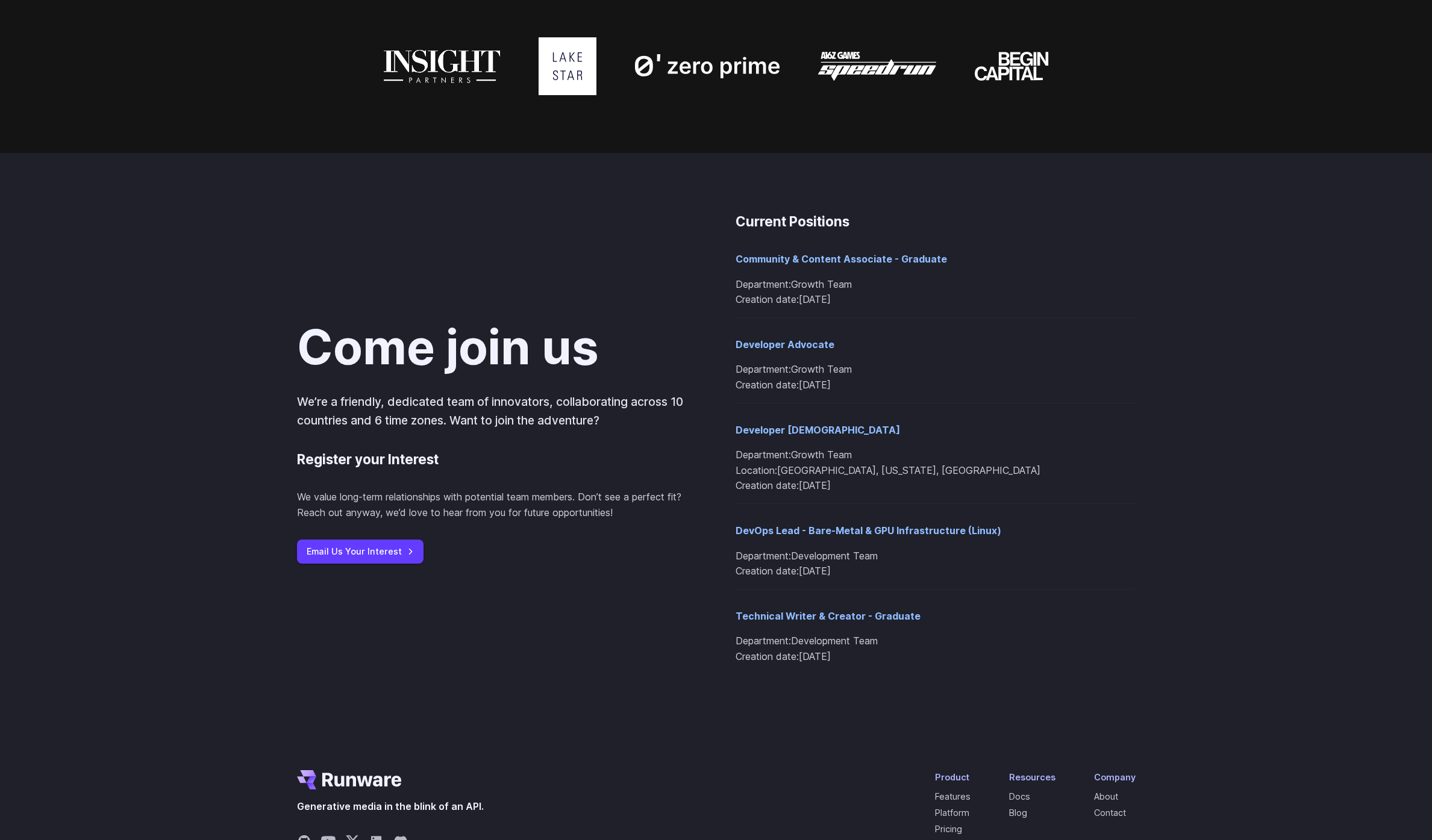
scroll to position [1242, 0]
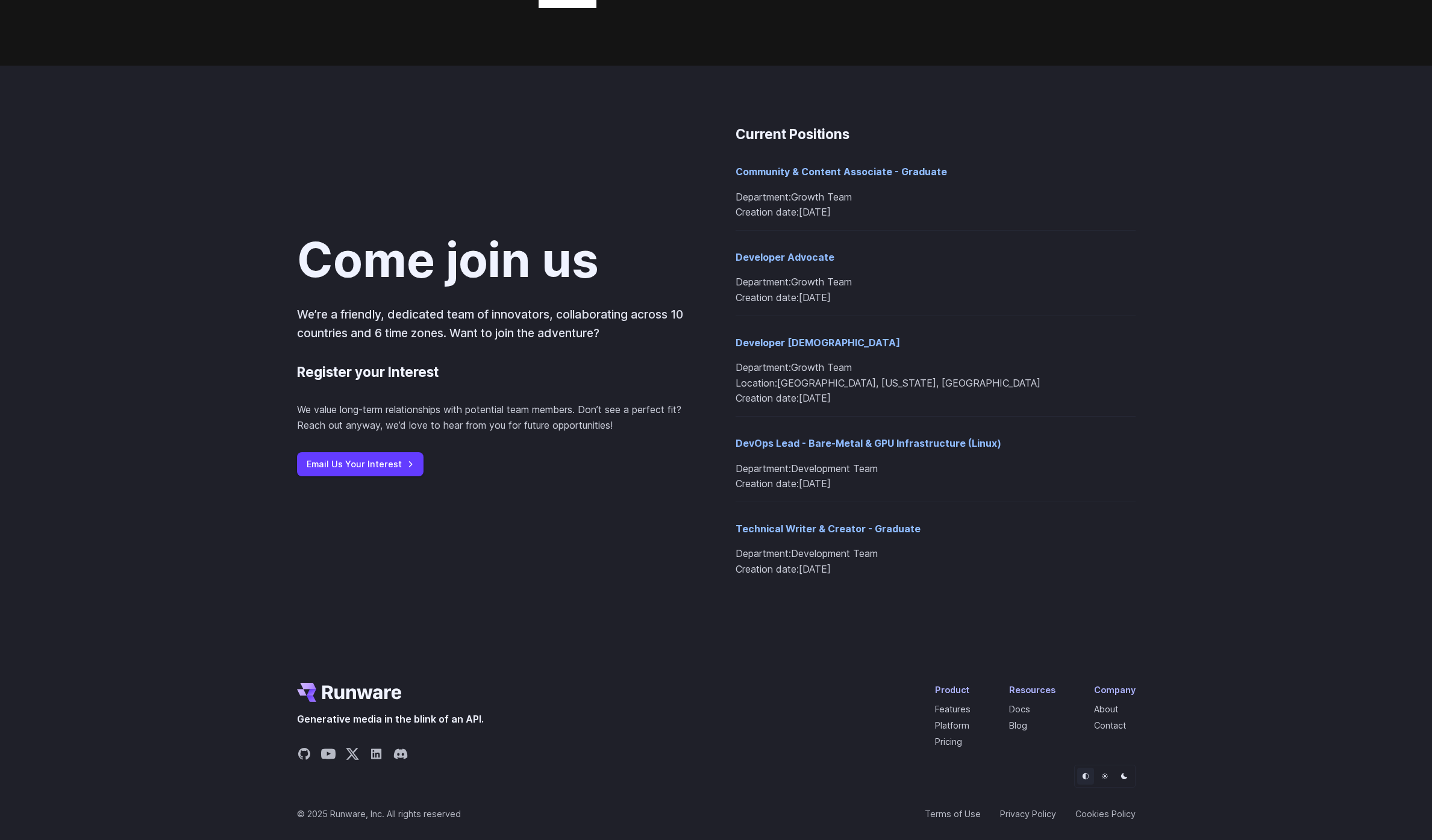
click at [1103, 780] on button "Light" at bounding box center [1104, 776] width 17 height 17
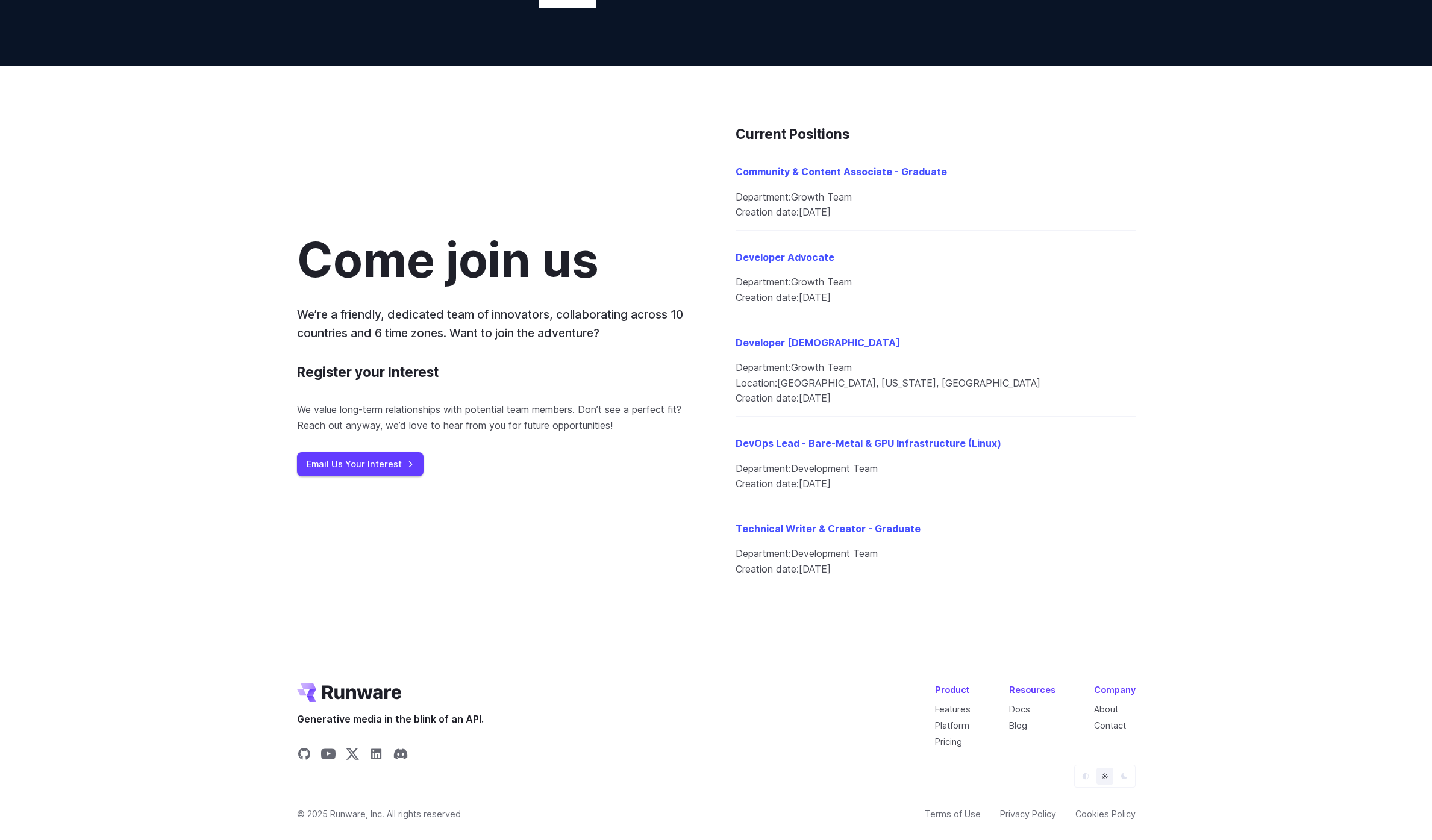
click at [1117, 776] on button "Dark" at bounding box center [1123, 776] width 17 height 17
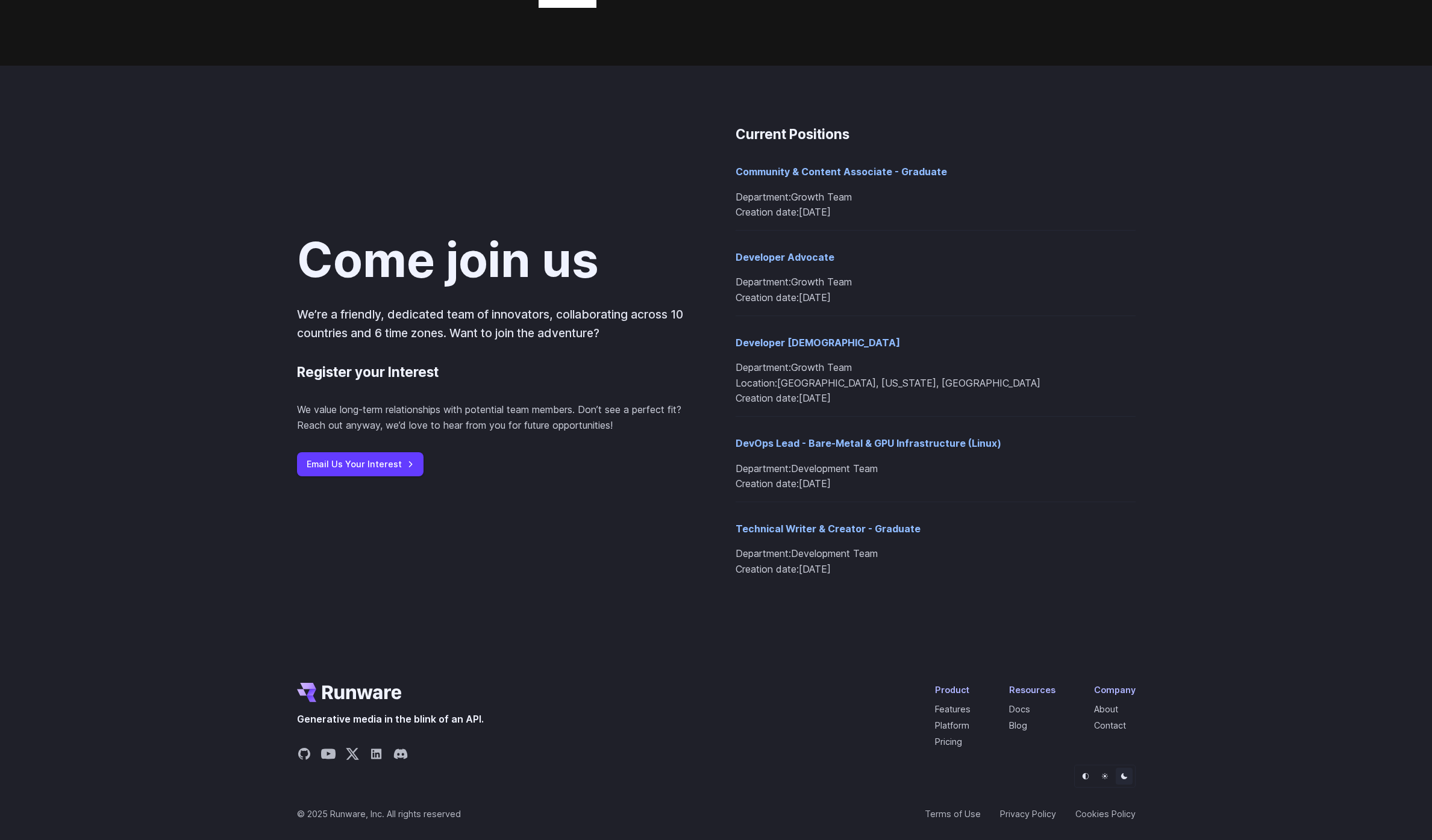
click at [1087, 777] on icon "Default" at bounding box center [1085, 776] width 7 height 7
click at [1104, 776] on icon "Light" at bounding box center [1105, 776] width 7 height 7
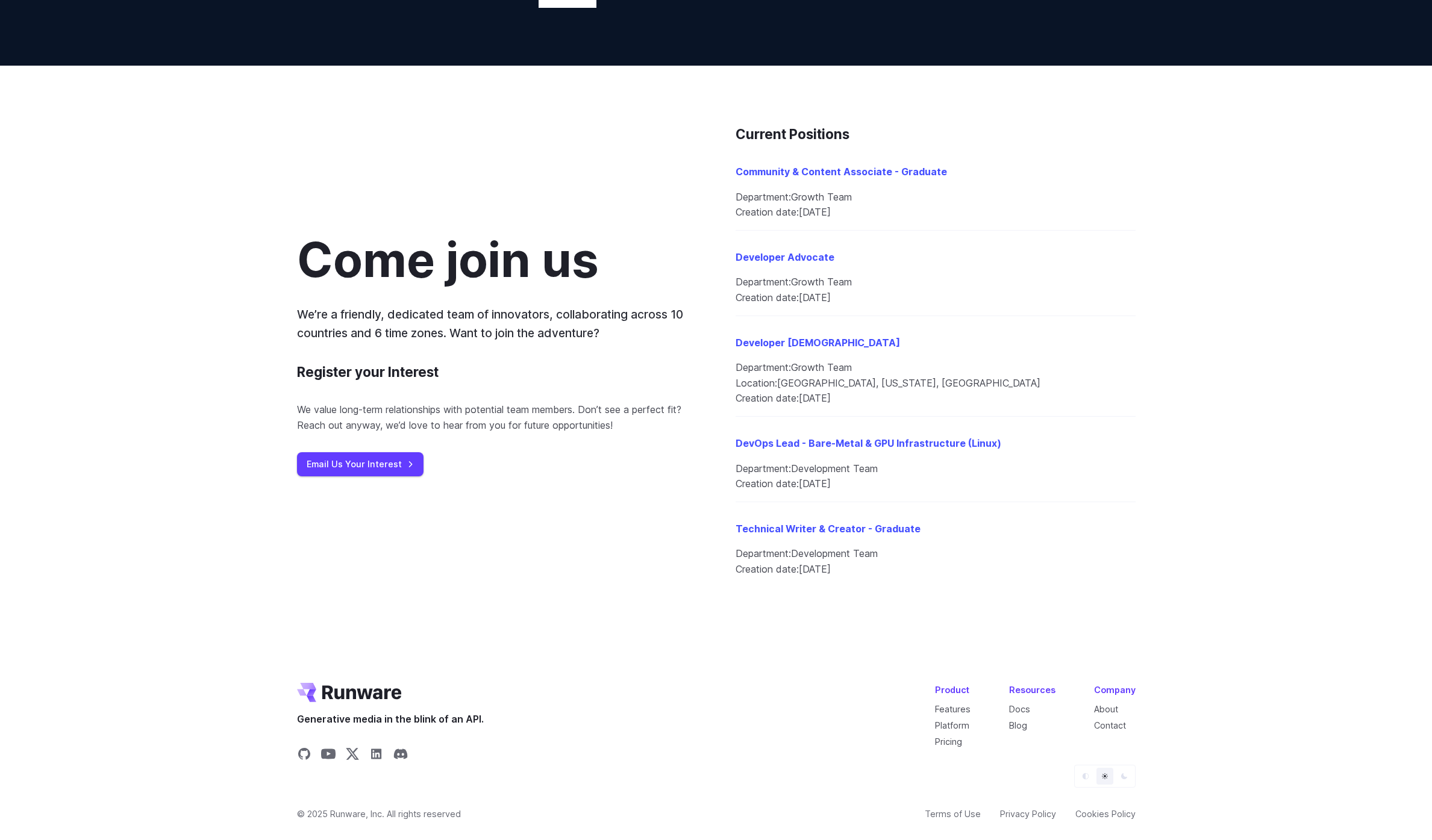
click at [1123, 776] on icon "Dark" at bounding box center [1123, 776] width 6 height 6
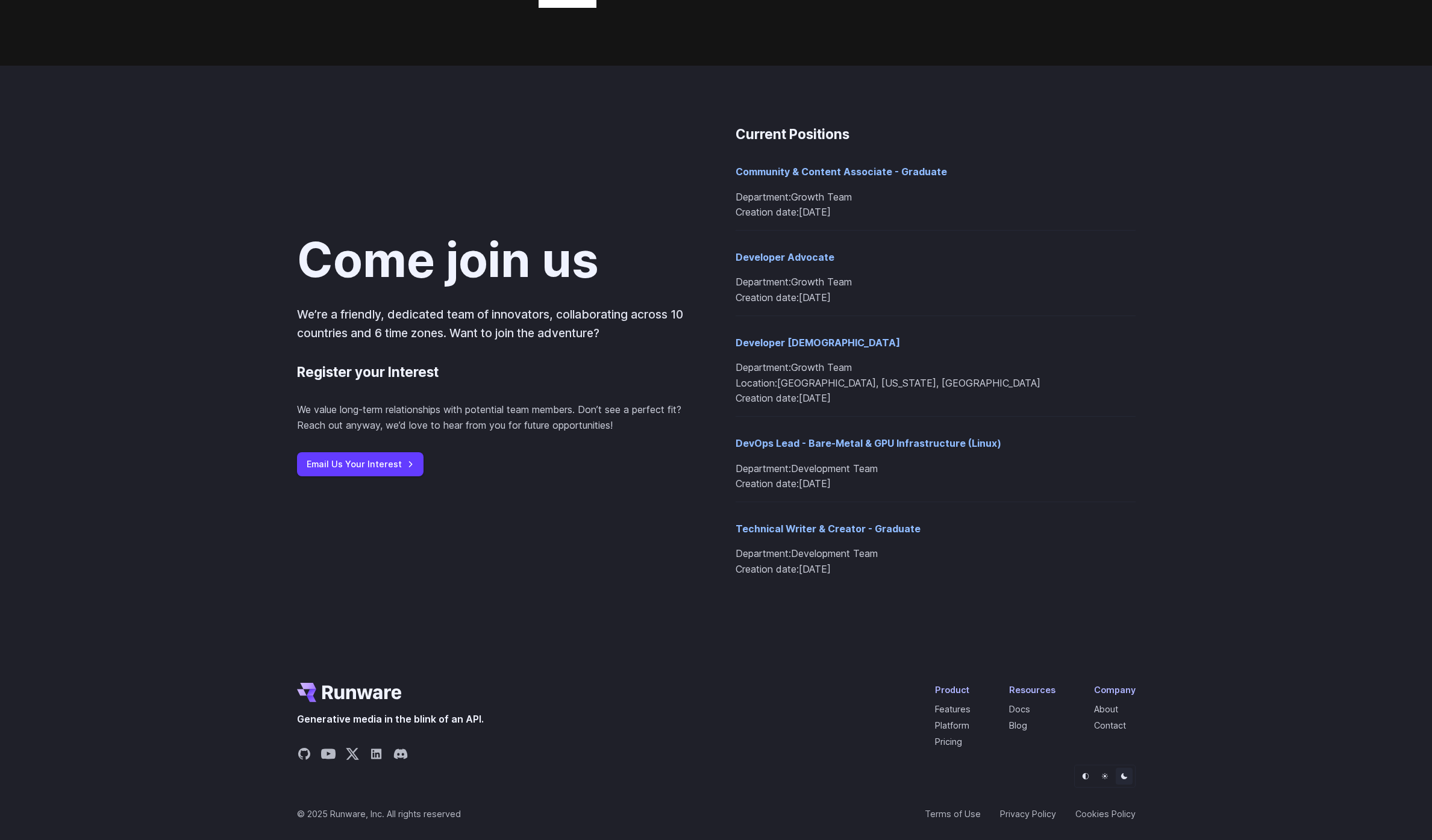
click at [1101, 775] on icon "Light" at bounding box center [1105, 776] width 7 height 7
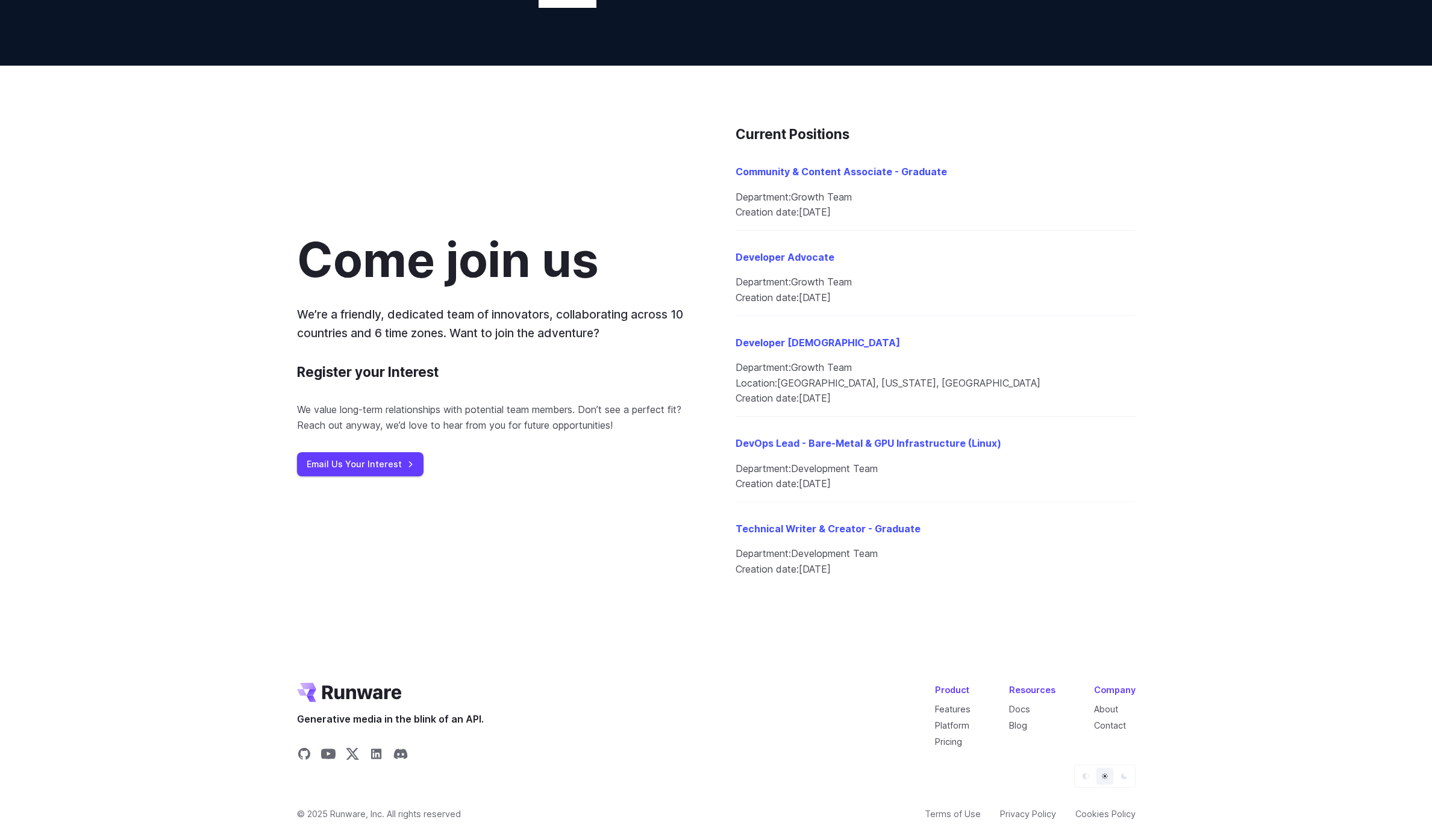
click at [1085, 772] on icon "Default" at bounding box center [1085, 776] width 7 height 7
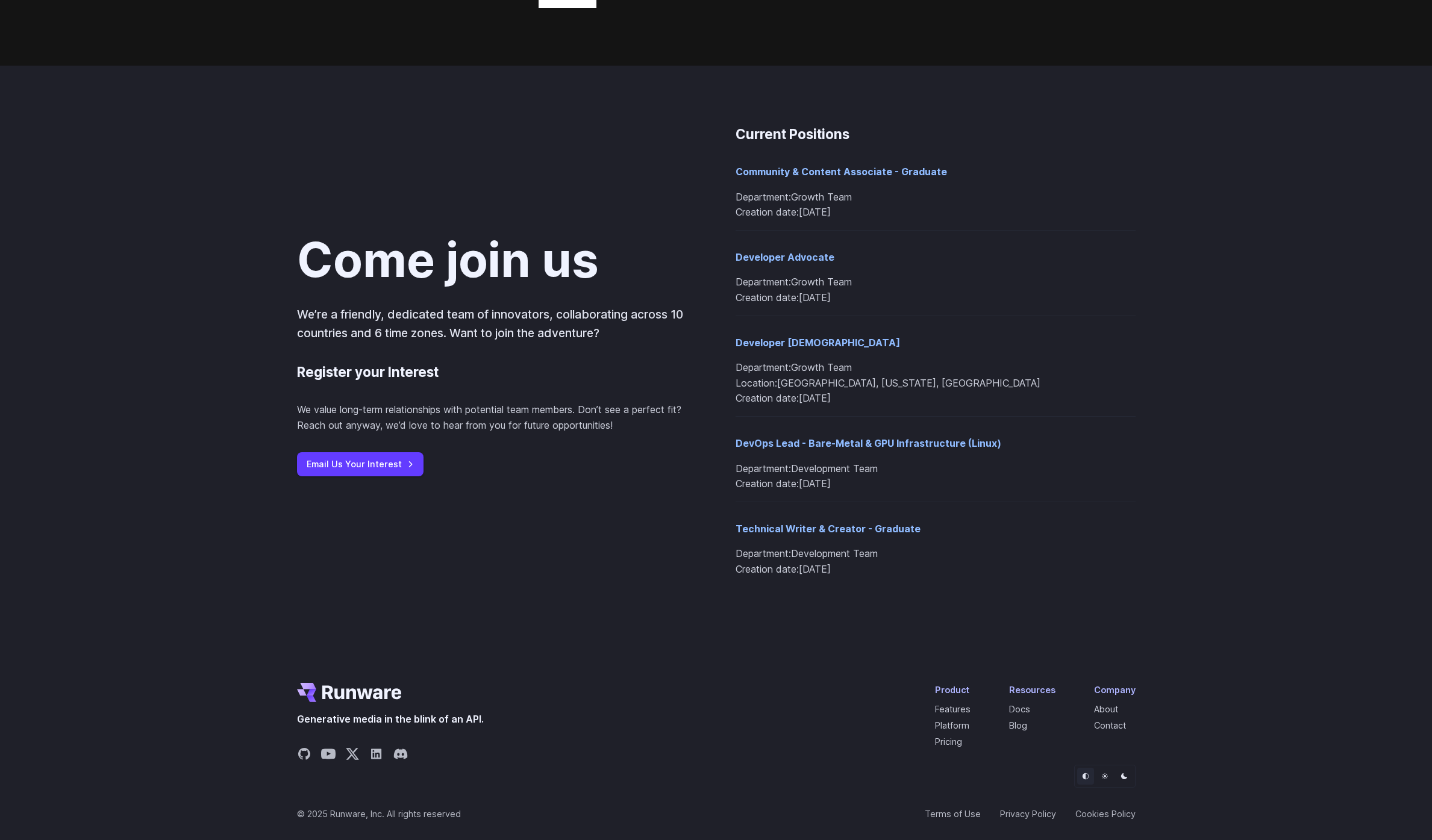
drag, startPoint x: 1104, startPoint y: 773, endPoint x: 1115, endPoint y: 774, distance: 11.0
click at [1104, 773] on icon "Light" at bounding box center [1105, 776] width 7 height 7
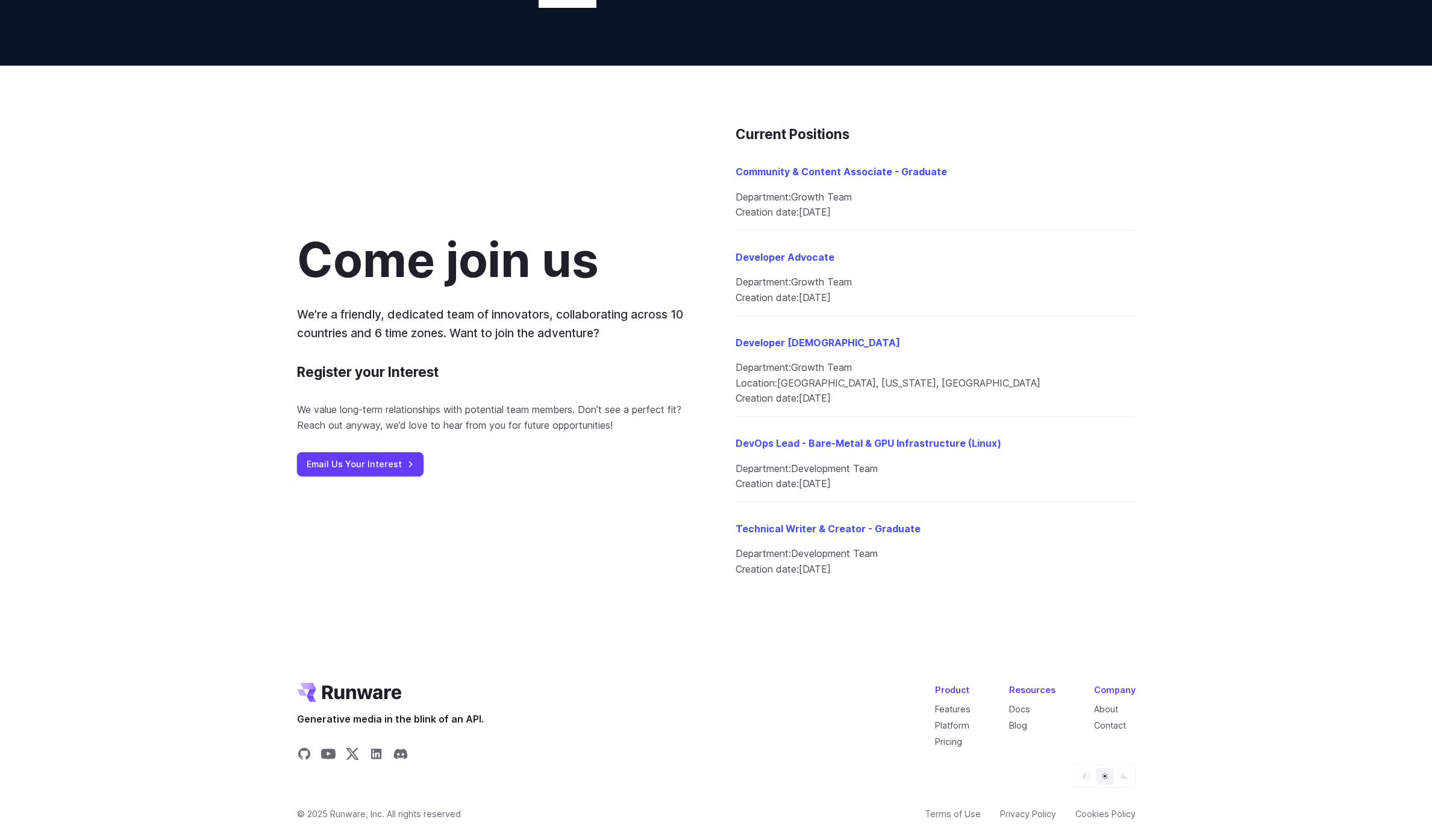
click at [1122, 772] on icon "Dark" at bounding box center [1123, 776] width 7 height 7
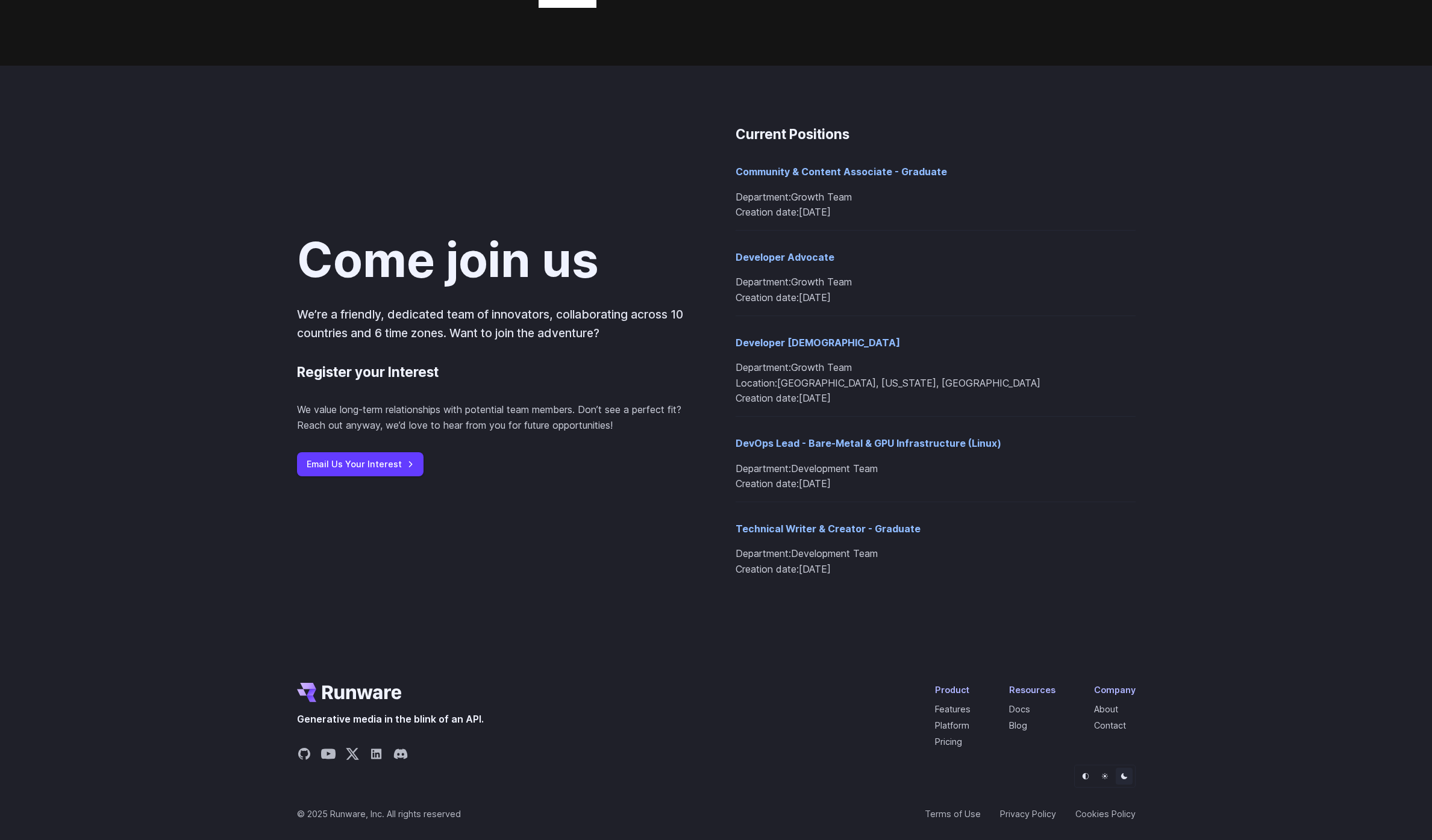
click at [1104, 770] on button "Light" at bounding box center [1104, 776] width 17 height 17
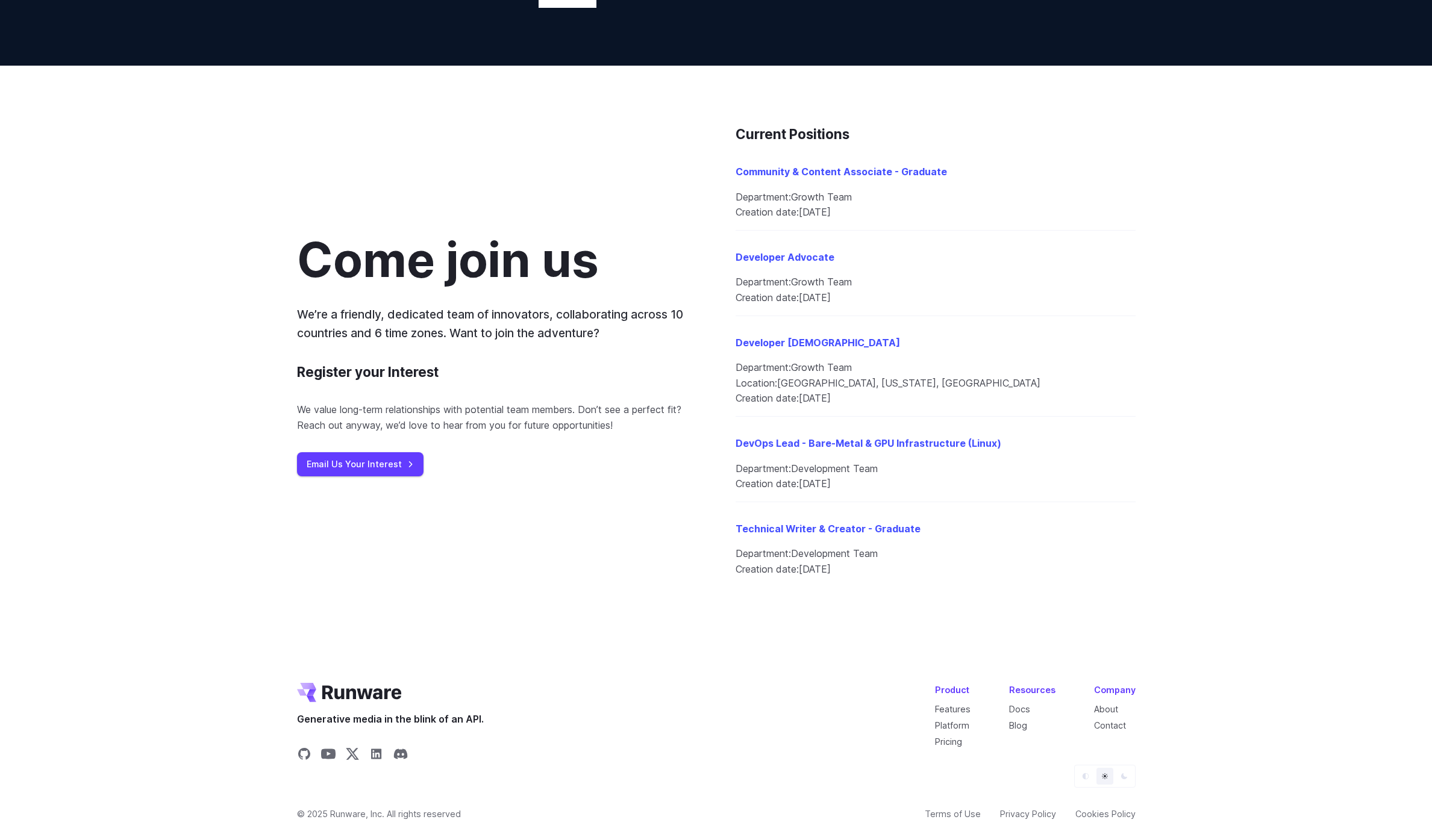
click at [1084, 771] on button "Default" at bounding box center [1085, 776] width 17 height 17
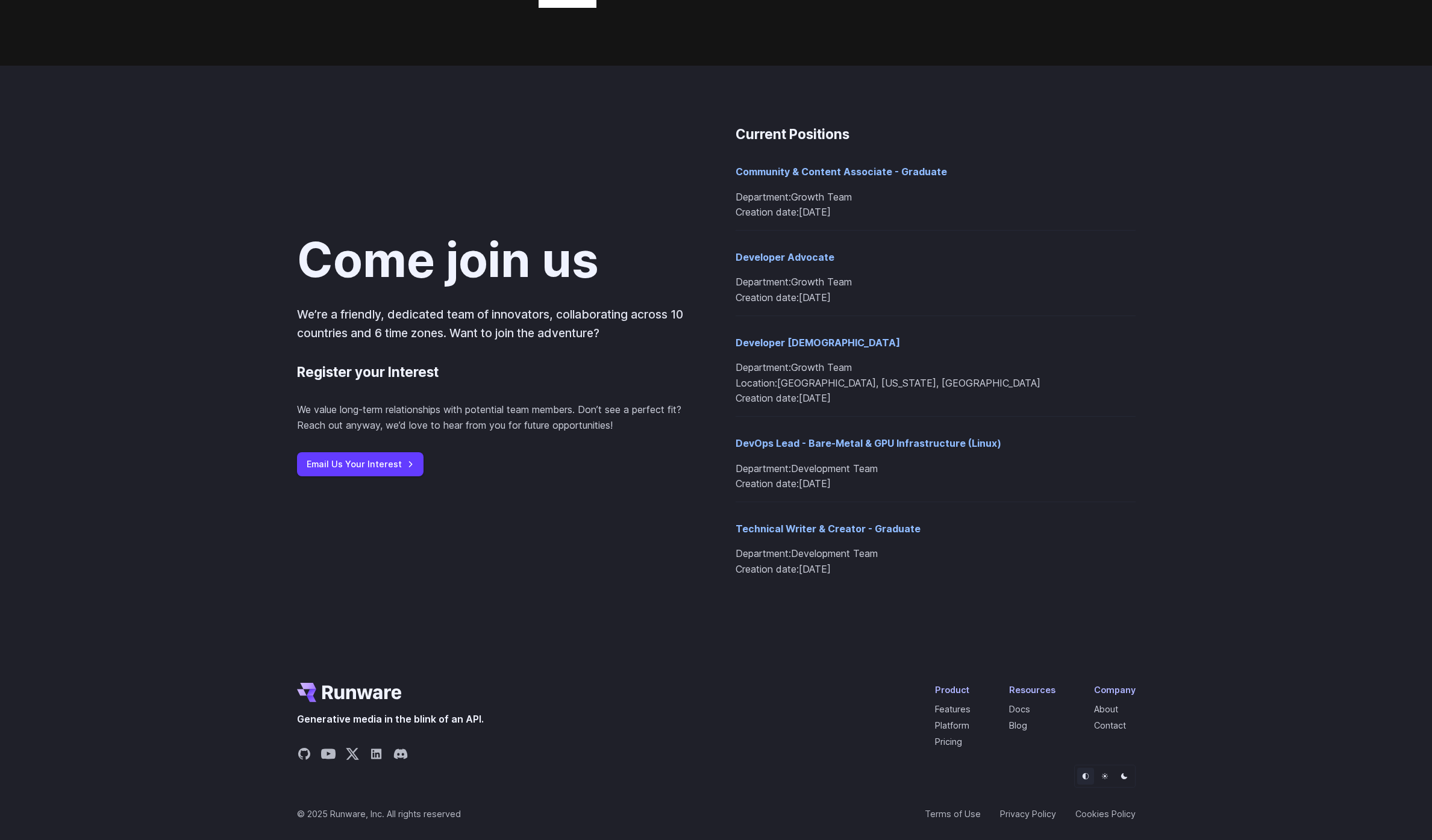
click at [1101, 772] on icon "Light" at bounding box center [1105, 776] width 7 height 7
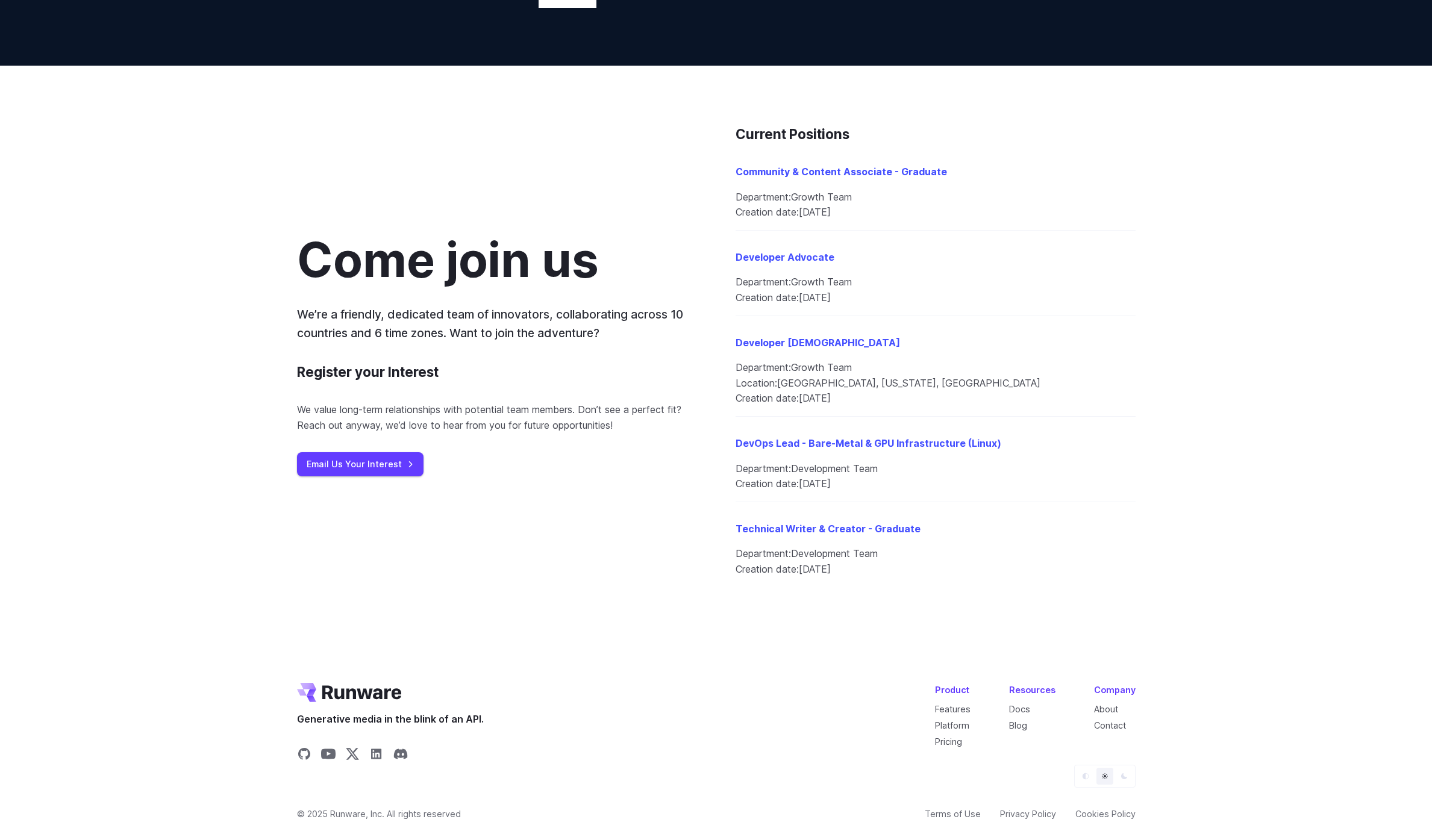
click at [1123, 773] on icon "Dark" at bounding box center [1123, 776] width 7 height 7
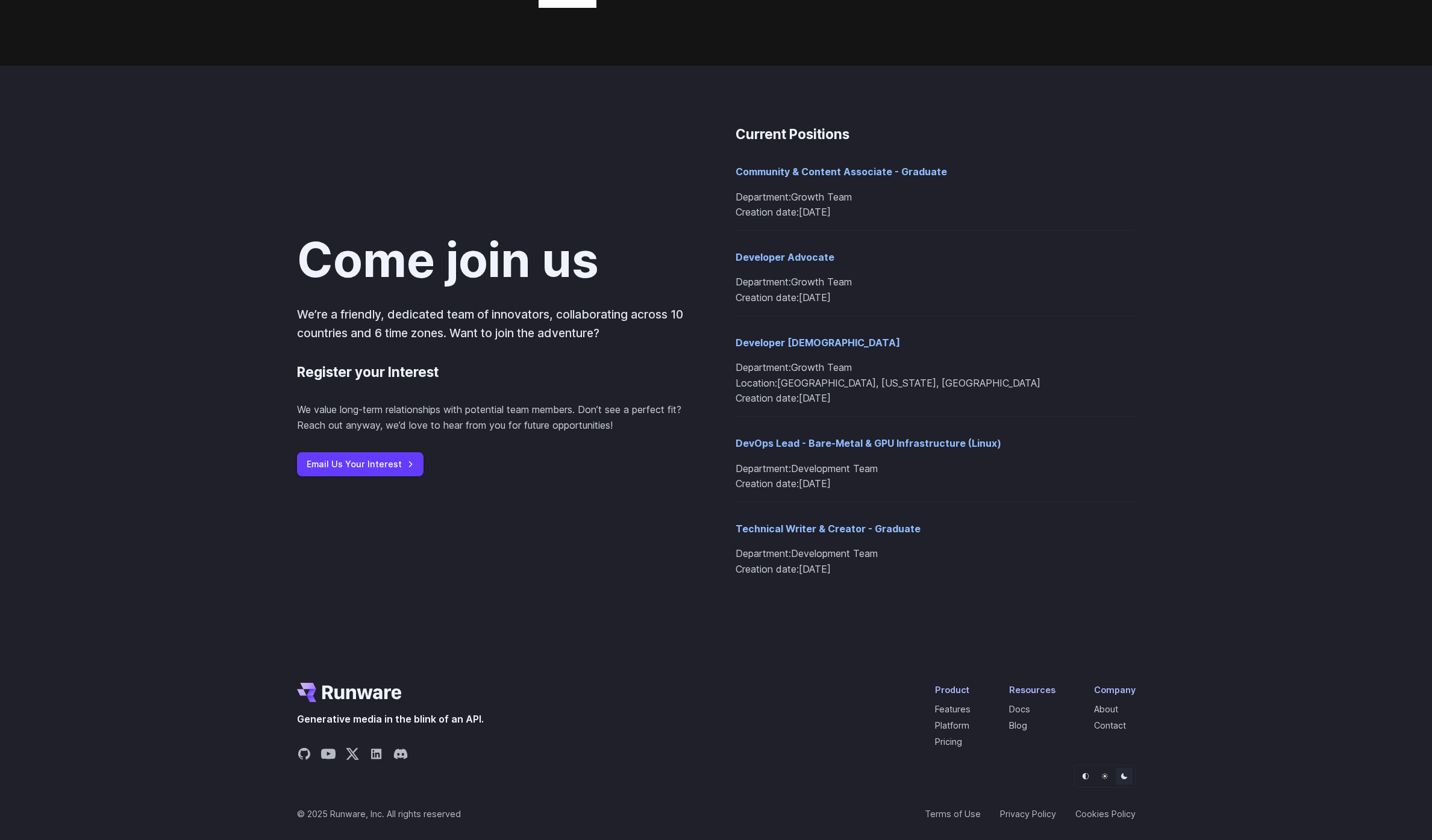
click at [1093, 774] on ul "Theme selector" at bounding box center [1105, 776] width 62 height 23
drag, startPoint x: 1101, startPoint y: 773, endPoint x: 1080, endPoint y: 773, distance: 21.0
click at [1101, 773] on icon "Light" at bounding box center [1105, 776] width 7 height 7
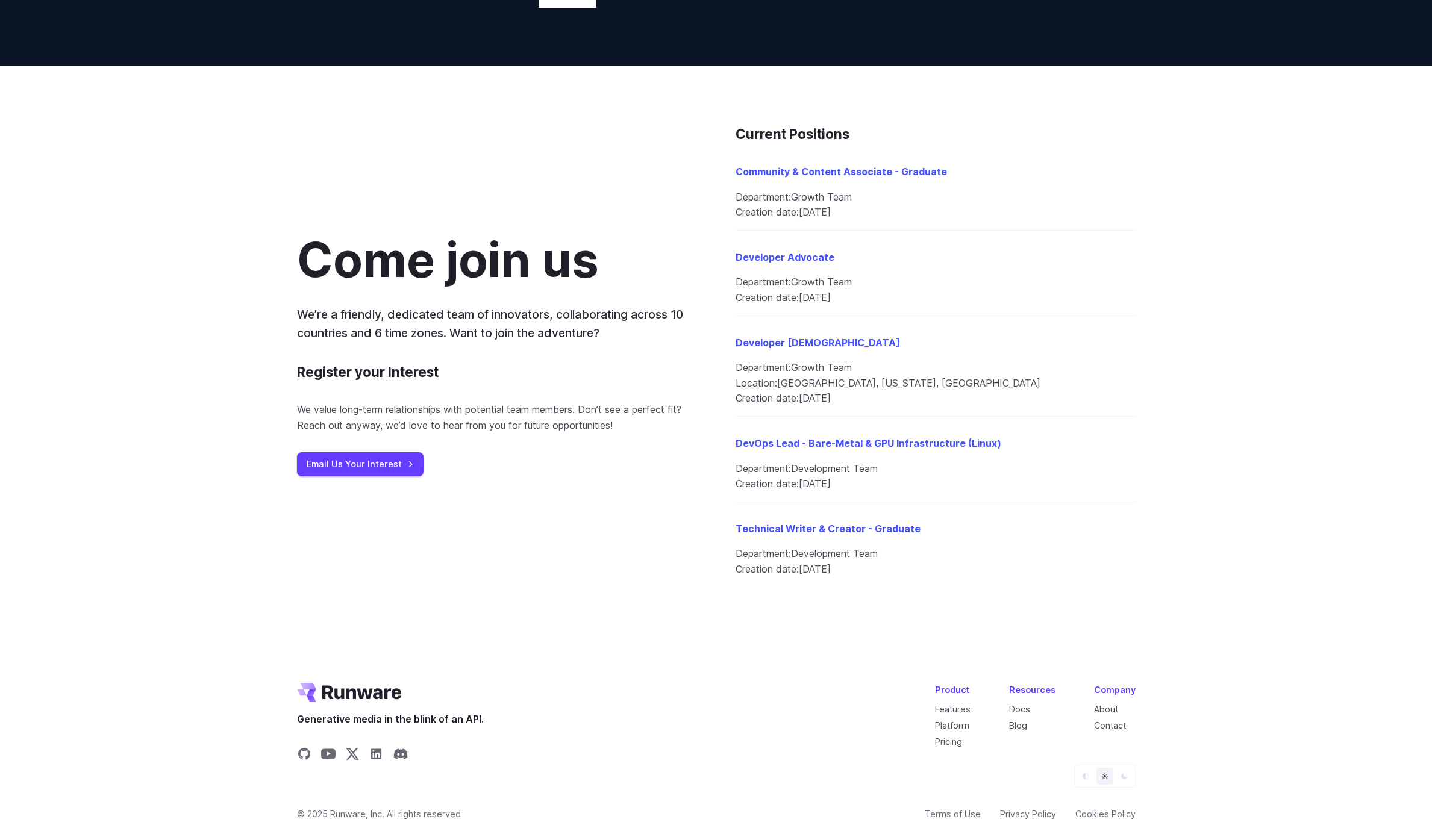
click at [1081, 770] on button "Default" at bounding box center [1085, 776] width 17 height 17
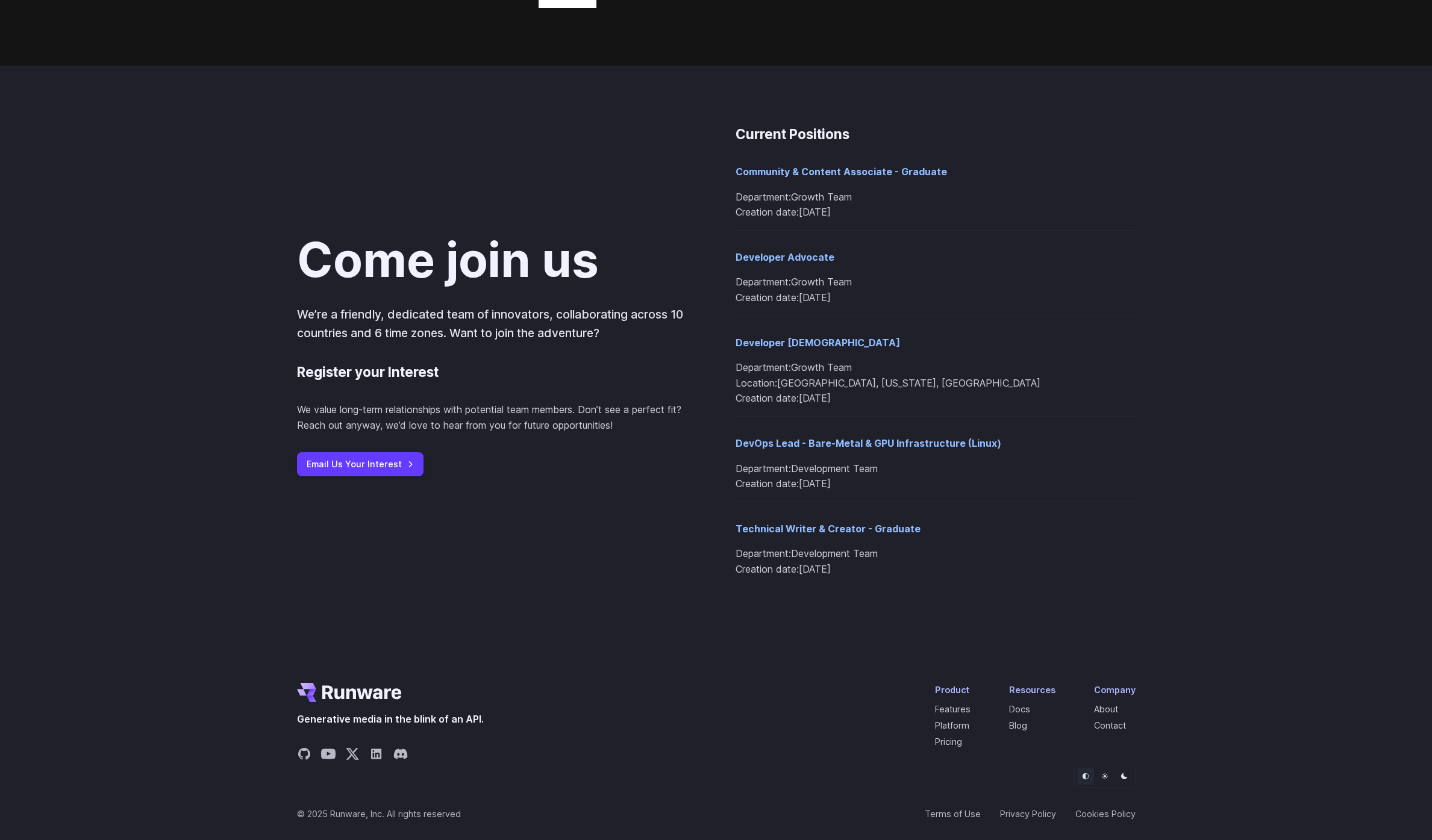
click at [1219, 576] on div "Come join us We’re a friendly, dedicated team of innovators, collaborating acro…" at bounding box center [716, 355] width 1432 height 579
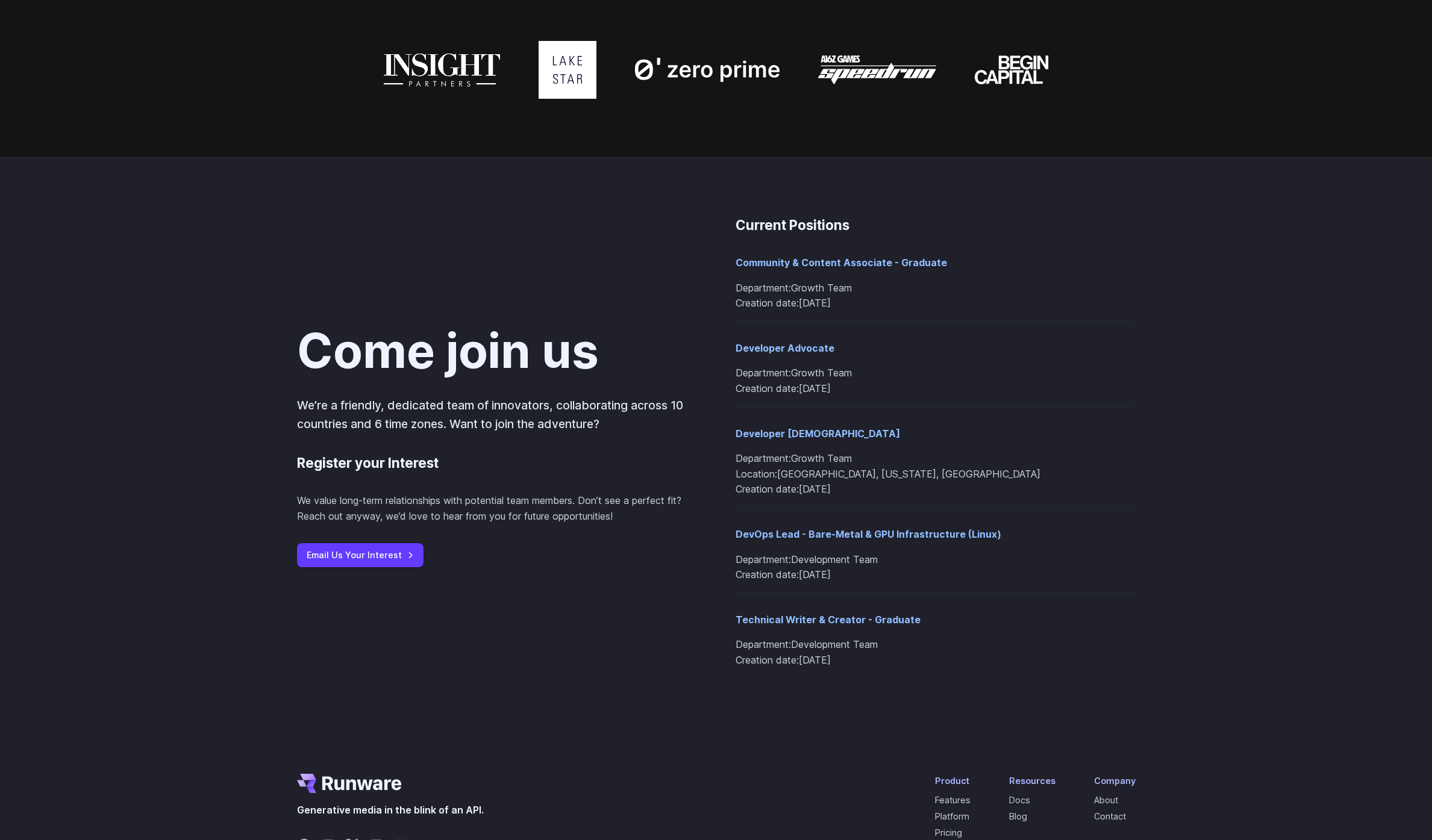
scroll to position [1152, 0]
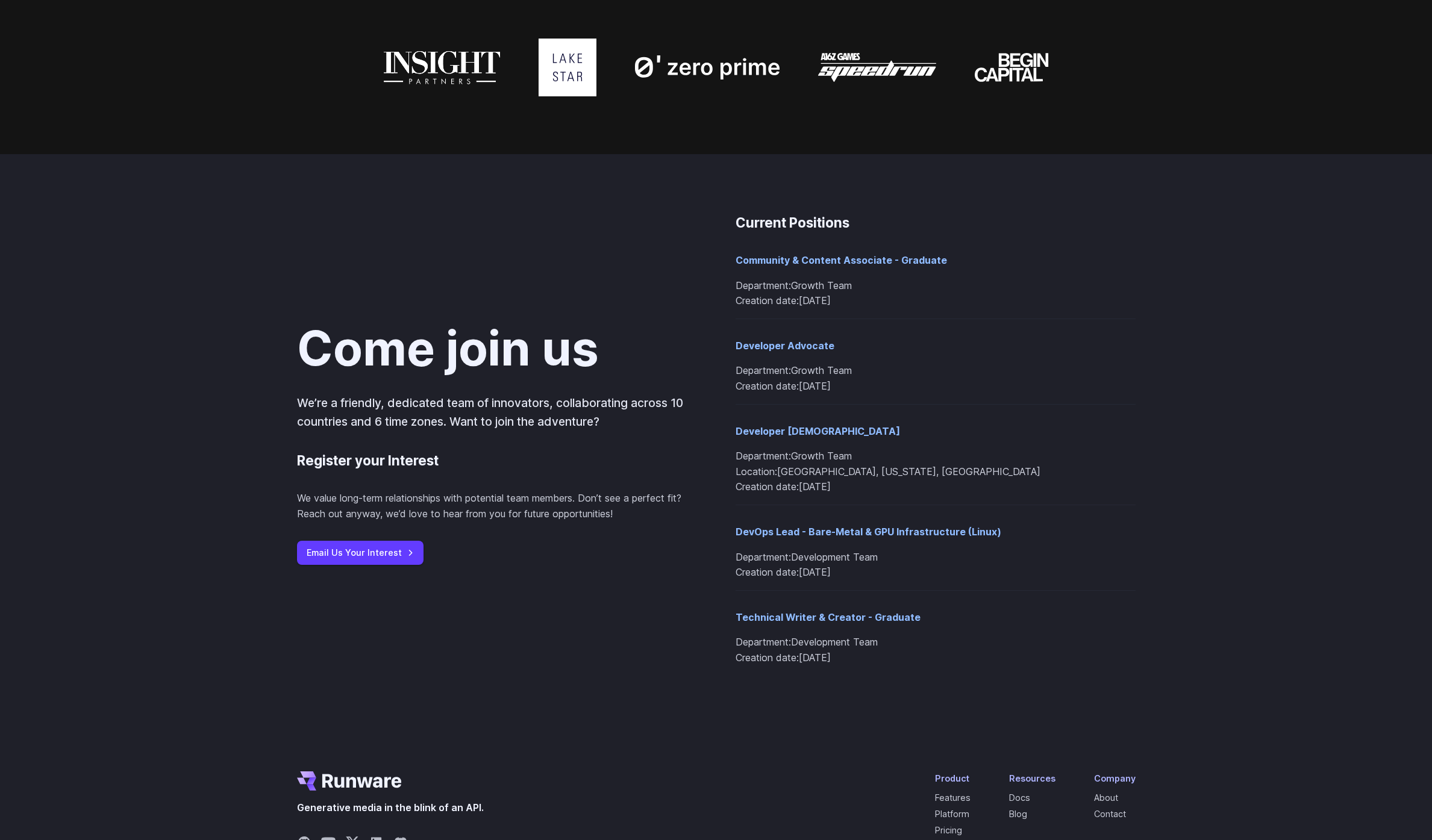
click at [1200, 587] on div "Come join us We’re a friendly, dedicated team of innovators, collaborating acro…" at bounding box center [716, 443] width 1432 height 579
click at [932, 414] on li "Developer Evangelist Department: Growth Team Location: United States, Californi…" at bounding box center [935, 455] width 400 height 101
drag, startPoint x: 1165, startPoint y: 707, endPoint x: 657, endPoint y: 200, distance: 717.7
click at [657, 200] on div "Come join us We’re a friendly, dedicated team of innovators, collaborating acro…" at bounding box center [716, 443] width 1432 height 579
click at [658, 201] on div "Come join us We’re a friendly, dedicated team of innovators, collaborating acro…" at bounding box center [716, 443] width 1432 height 579
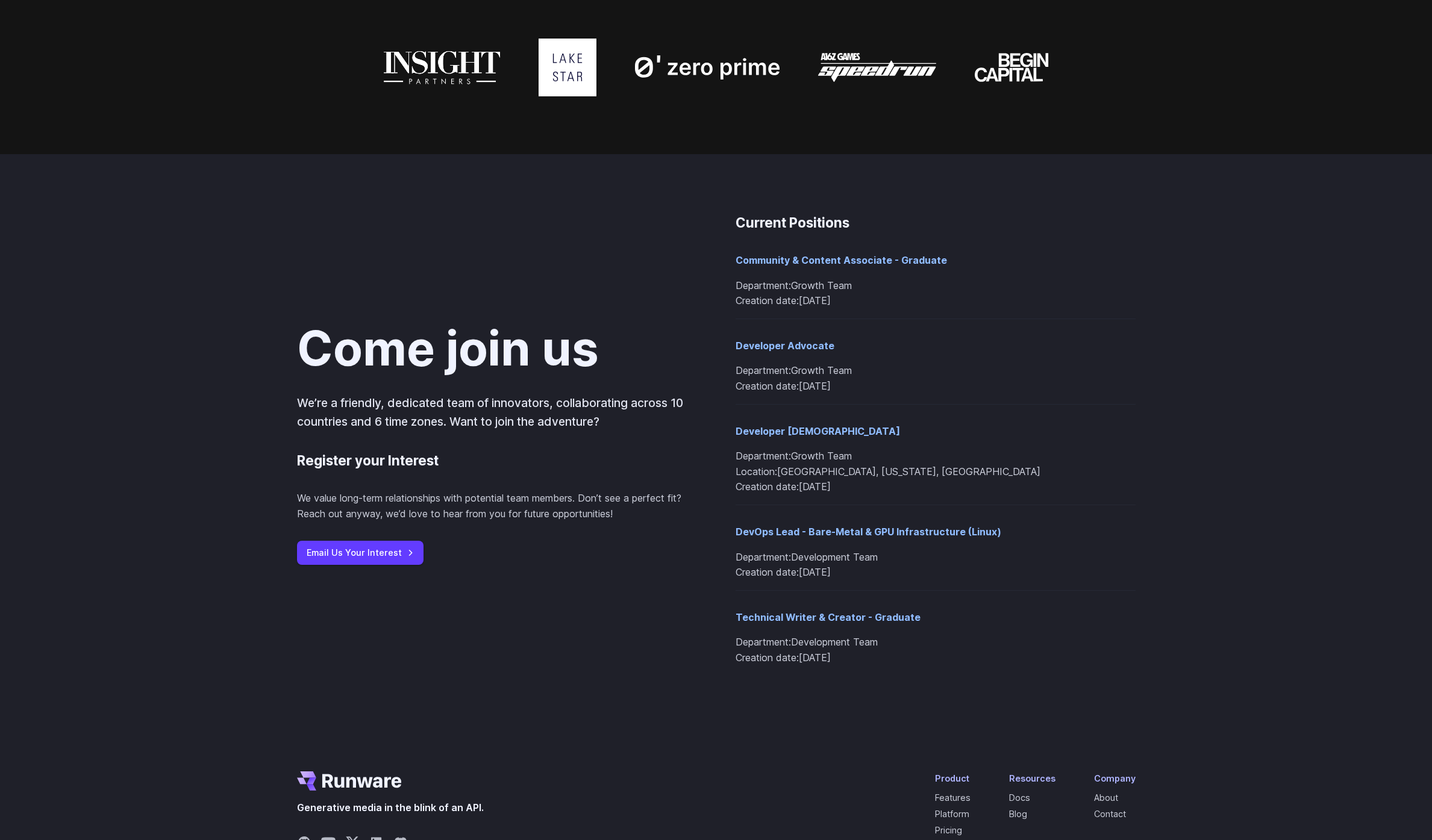
drag, startPoint x: 665, startPoint y: 196, endPoint x: 1231, endPoint y: 657, distance: 730.0
click at [1231, 657] on div "Come join us We’re a friendly, dedicated team of innovators, collaborating acro…" at bounding box center [716, 443] width 1432 height 579
click at [1231, 656] on div "Come join us We’re a friendly, dedicated team of innovators, collaborating acro…" at bounding box center [716, 443] width 1432 height 579
click at [1166, 468] on div "Come join us We’re a friendly, dedicated team of innovators, collaborating acro…" at bounding box center [716, 443] width 1432 height 579
click at [1164, 464] on div "Come join us We’re a friendly, dedicated team of innovators, collaborating acro…" at bounding box center [716, 443] width 1432 height 579
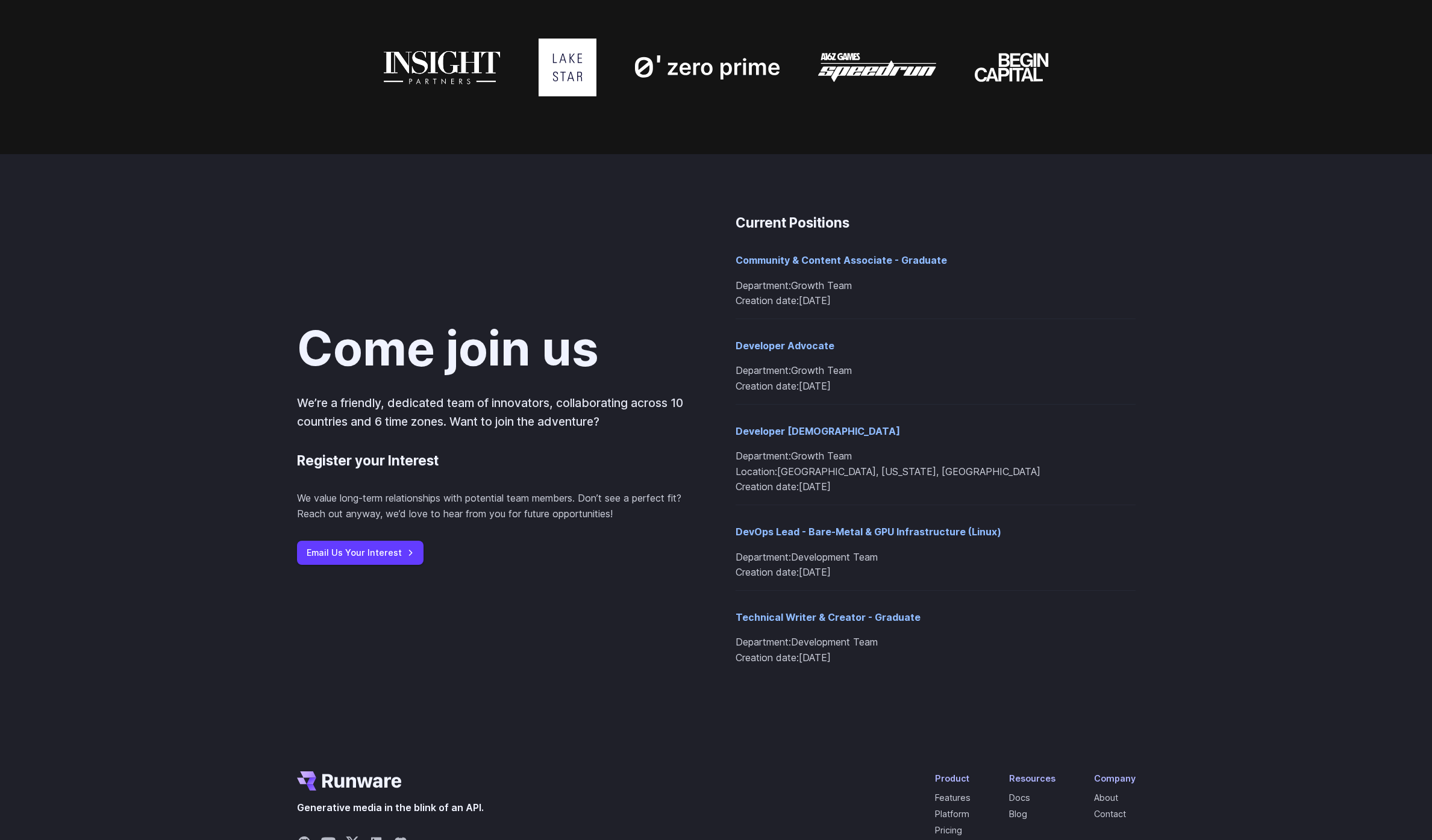
click at [979, 219] on h3 "Current Positions" at bounding box center [935, 223] width 400 height 21
drag, startPoint x: 997, startPoint y: 217, endPoint x: 1154, endPoint y: 676, distance: 485.1
click at [1154, 676] on div "Come join us We’re a friendly, dedicated team of innovators, collaborating acro…" at bounding box center [716, 443] width 1432 height 579
click at [1158, 676] on div "Come join us We’re a friendly, dedicated team of innovators, collaborating acro…" at bounding box center [716, 443] width 1432 height 579
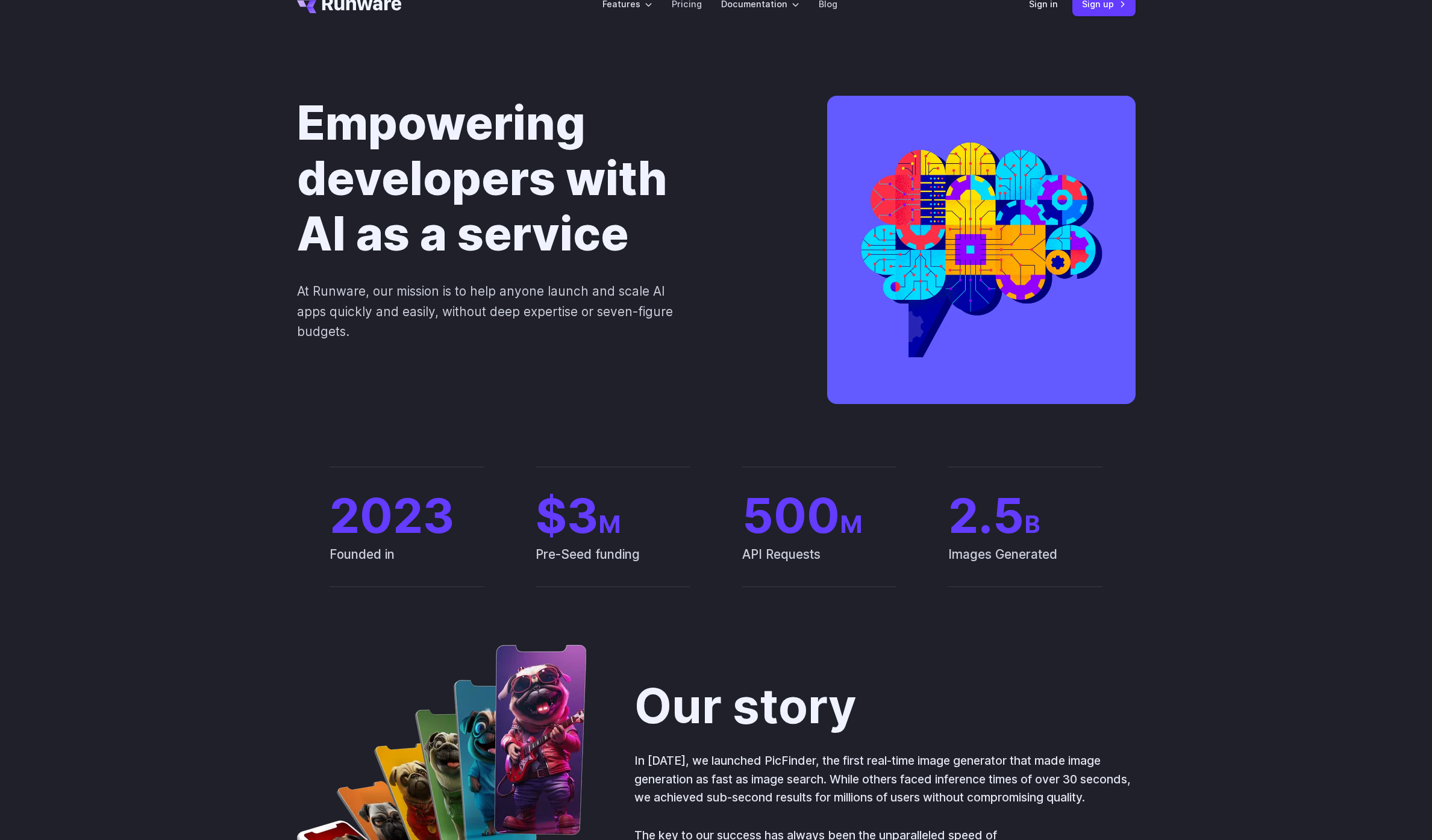
scroll to position [0, 0]
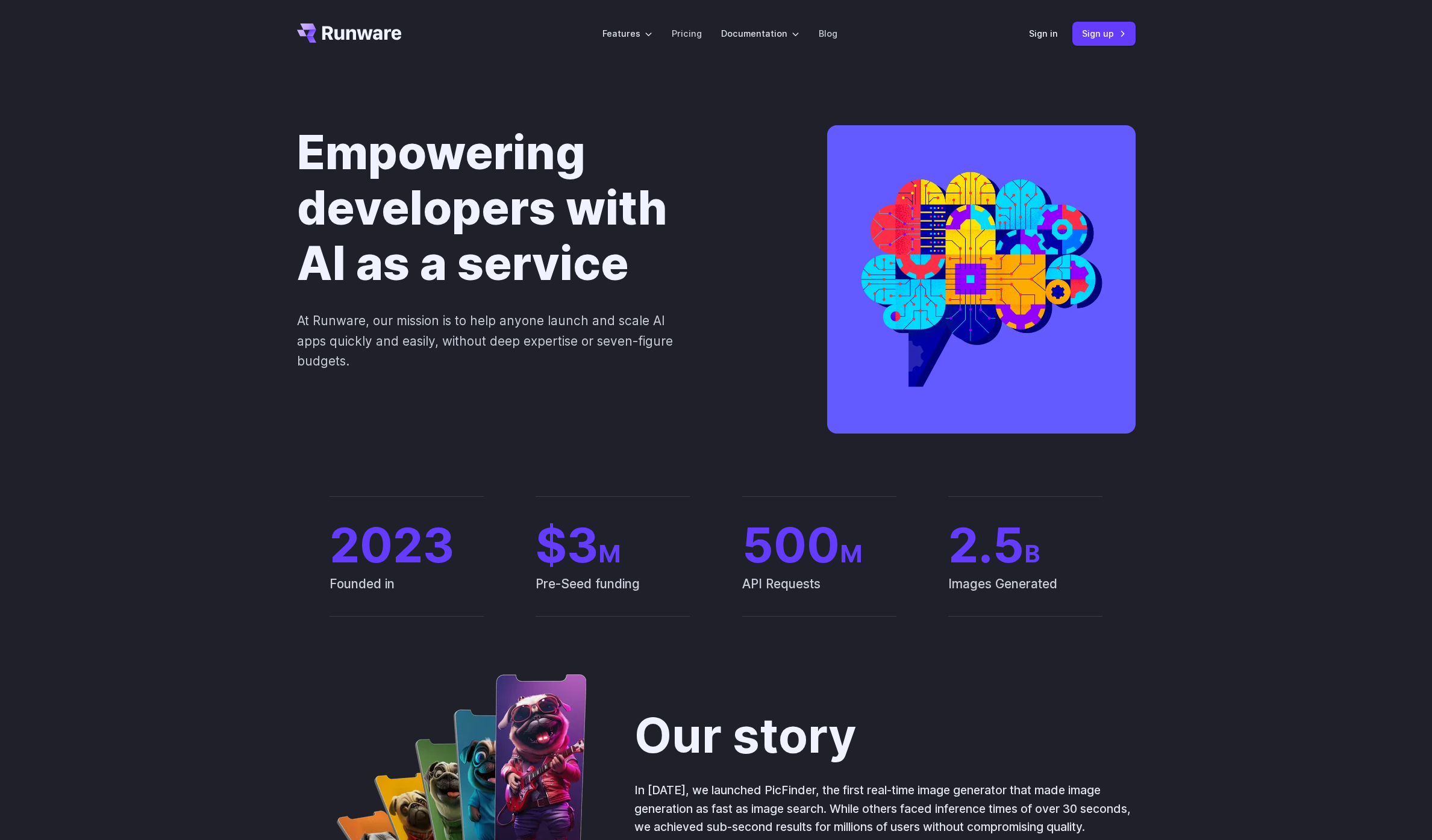
click at [1248, 308] on div "Empowering developers with AI as a service At Runware, our mission is to help a…" at bounding box center [716, 282] width 1432 height 428
click at [745, 115] on div "Empowering developers with AI as a service At Runware, our mission is to help a…" at bounding box center [716, 282] width 1432 height 428
click at [275, 151] on div "Empowering developers with AI as a service At Runware, our mission is to help a…" at bounding box center [716, 282] width 1432 height 428
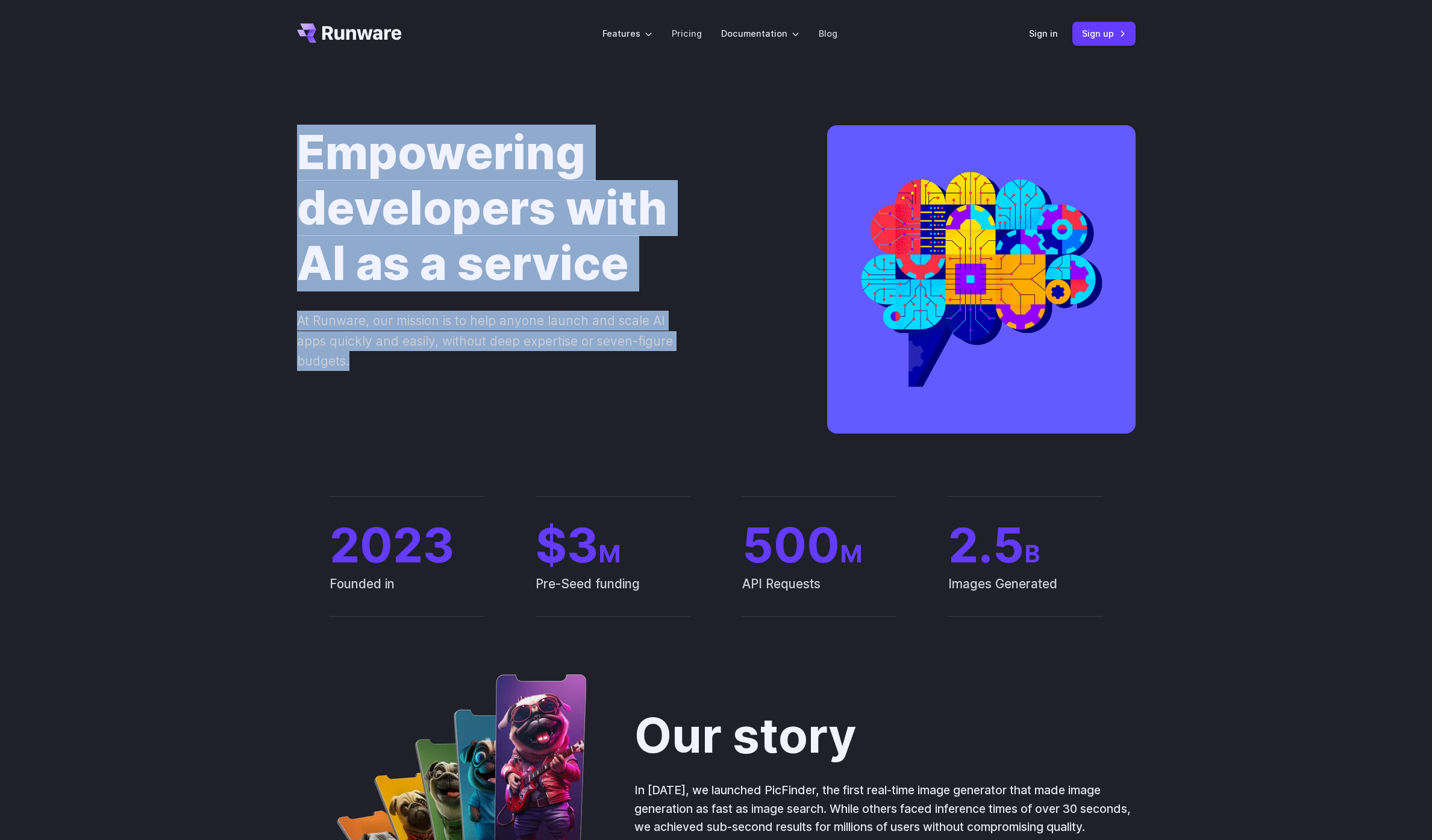
drag, startPoint x: 206, startPoint y: 111, endPoint x: 643, endPoint y: 363, distance: 504.5
click at [643, 363] on div "Empowering developers with AI as a service At Runware, our mission is to help a…" at bounding box center [716, 282] width 1432 height 428
click at [681, 379] on div "Empowering developers with AI as a service At Runware, our mission is to help a…" at bounding box center [716, 282] width 838 height 313
drag, startPoint x: 686, startPoint y: 379, endPoint x: 272, endPoint y: 154, distance: 471.2
click at [272, 154] on div "Empowering developers with AI as a service At Runware, our mission is to help a…" at bounding box center [716, 282] width 1432 height 428
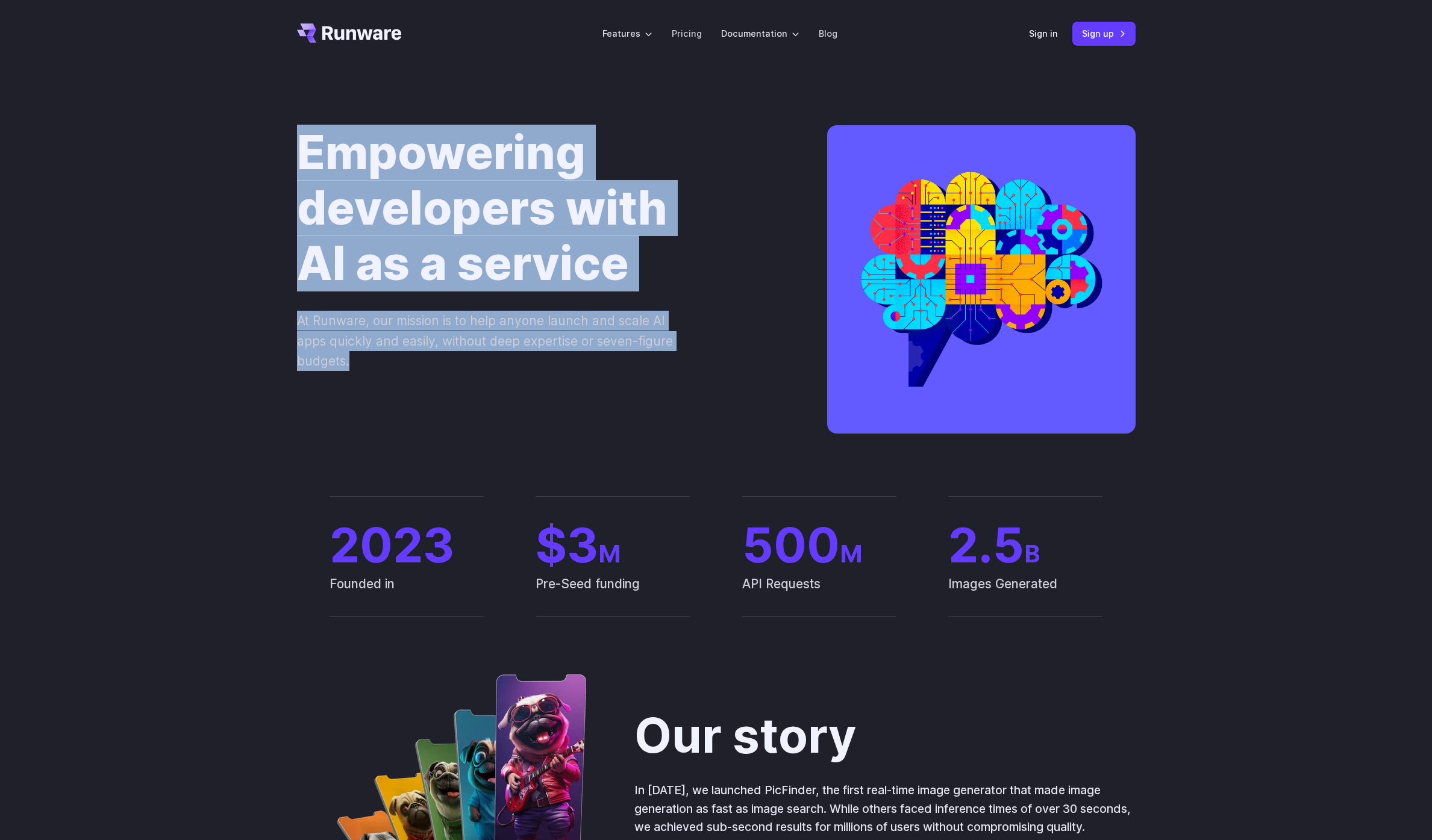
click at [272, 154] on div "Empowering developers with AI as a service At Runware, our mission is to help a…" at bounding box center [716, 282] width 1432 height 428
drag, startPoint x: 273, startPoint y: 147, endPoint x: 700, endPoint y: 404, distance: 498.4
click at [700, 404] on div "Empowering developers with AI as a service At Runware, our mission is to help a…" at bounding box center [716, 282] width 1432 height 428
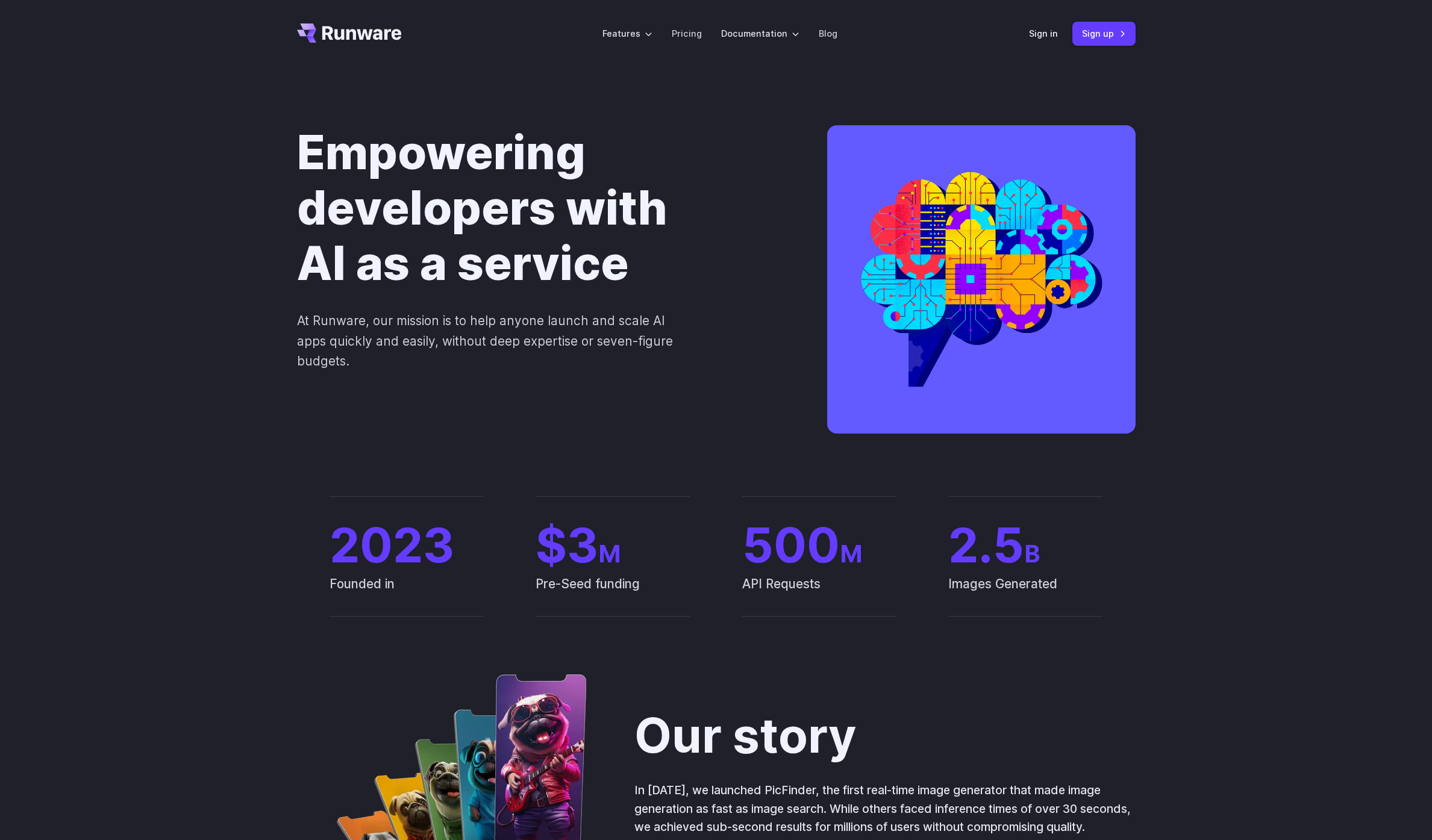
click at [700, 404] on div "Empowering developers with AI as a service At Runware, our mission is to help a…" at bounding box center [716, 282] width 838 height 313
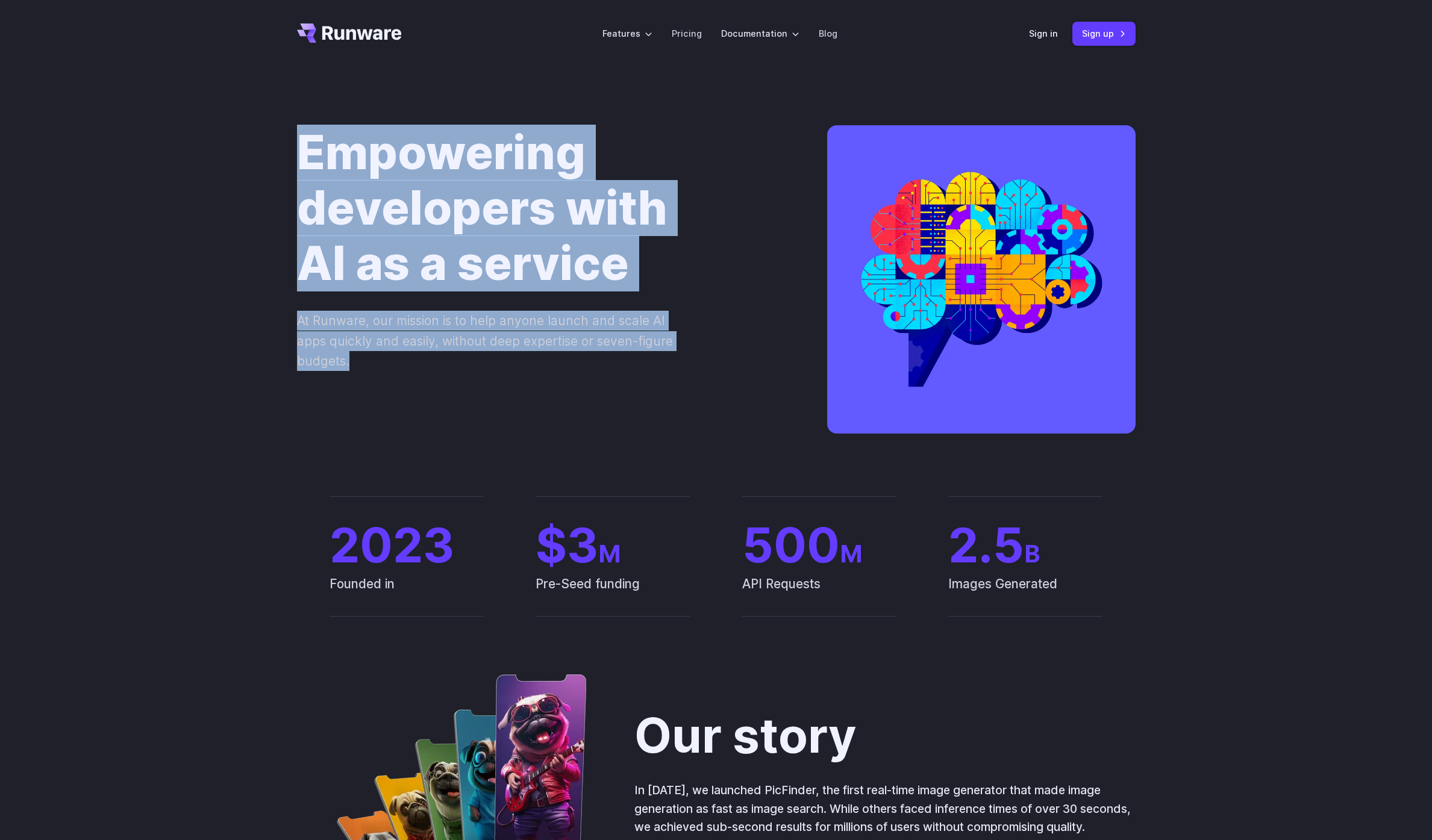
drag, startPoint x: 705, startPoint y: 403, endPoint x: 275, endPoint y: 134, distance: 507.2
click at [275, 134] on div "Empowering developers with AI as a service At Runware, our mission is to help a…" at bounding box center [716, 282] width 1432 height 428
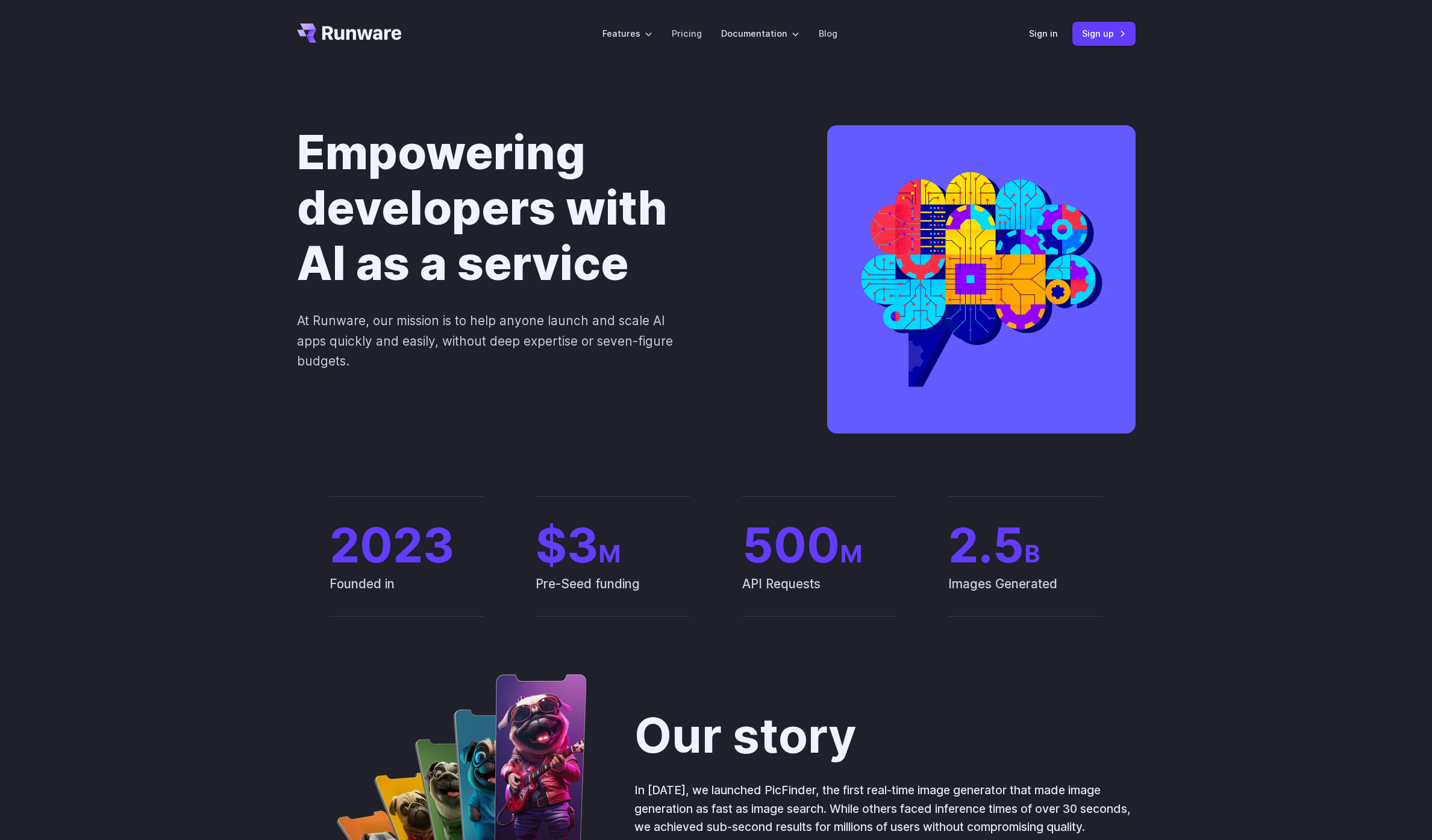
click at [493, 168] on h1 "Empowering developers with AI as a service" at bounding box center [543, 208] width 492 height 166
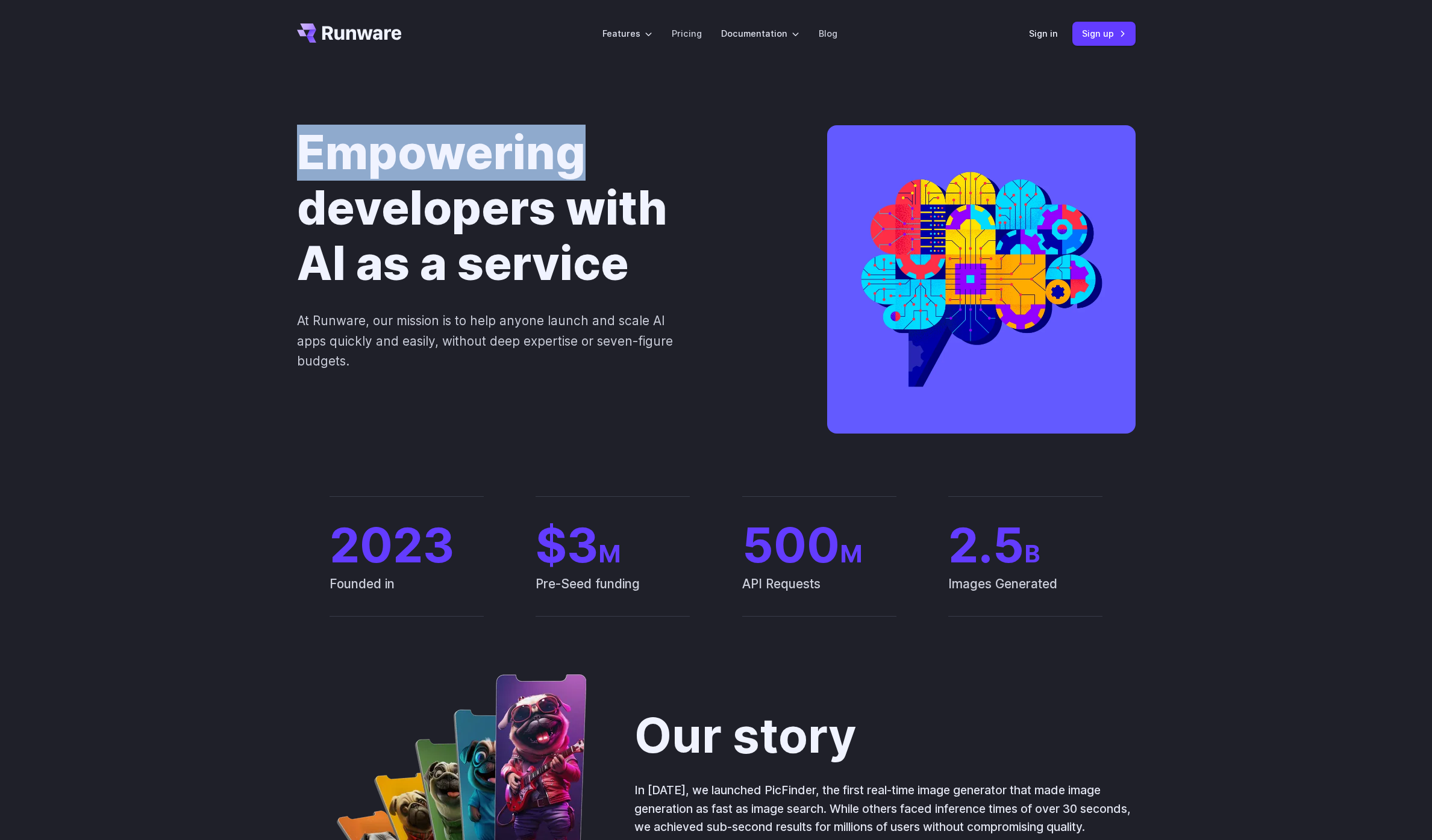
click at [493, 168] on h1 "Empowering developers with AI as a service" at bounding box center [543, 208] width 492 height 166
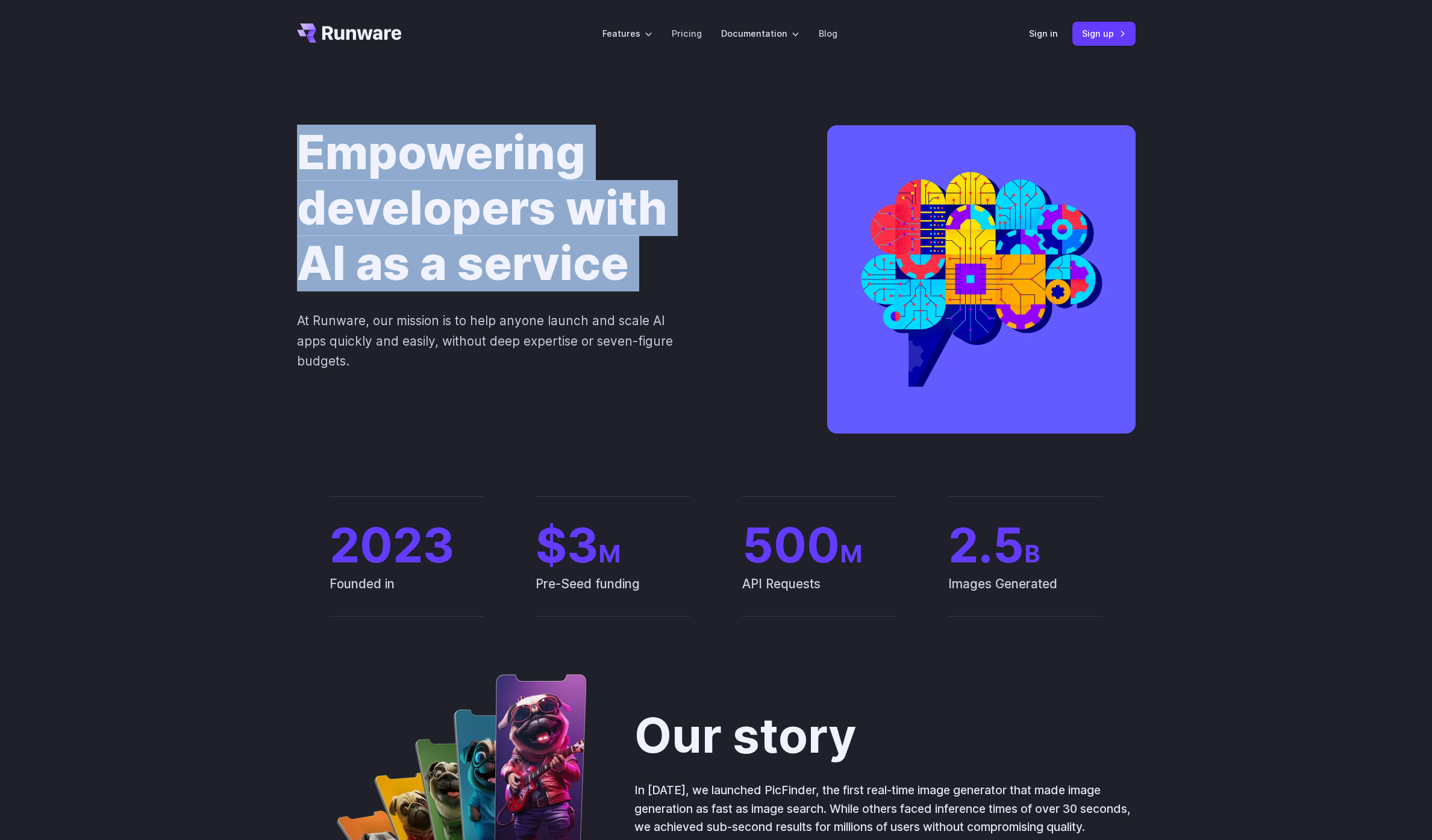
click at [493, 168] on h1 "Empowering developers with AI as a service" at bounding box center [543, 208] width 492 height 166
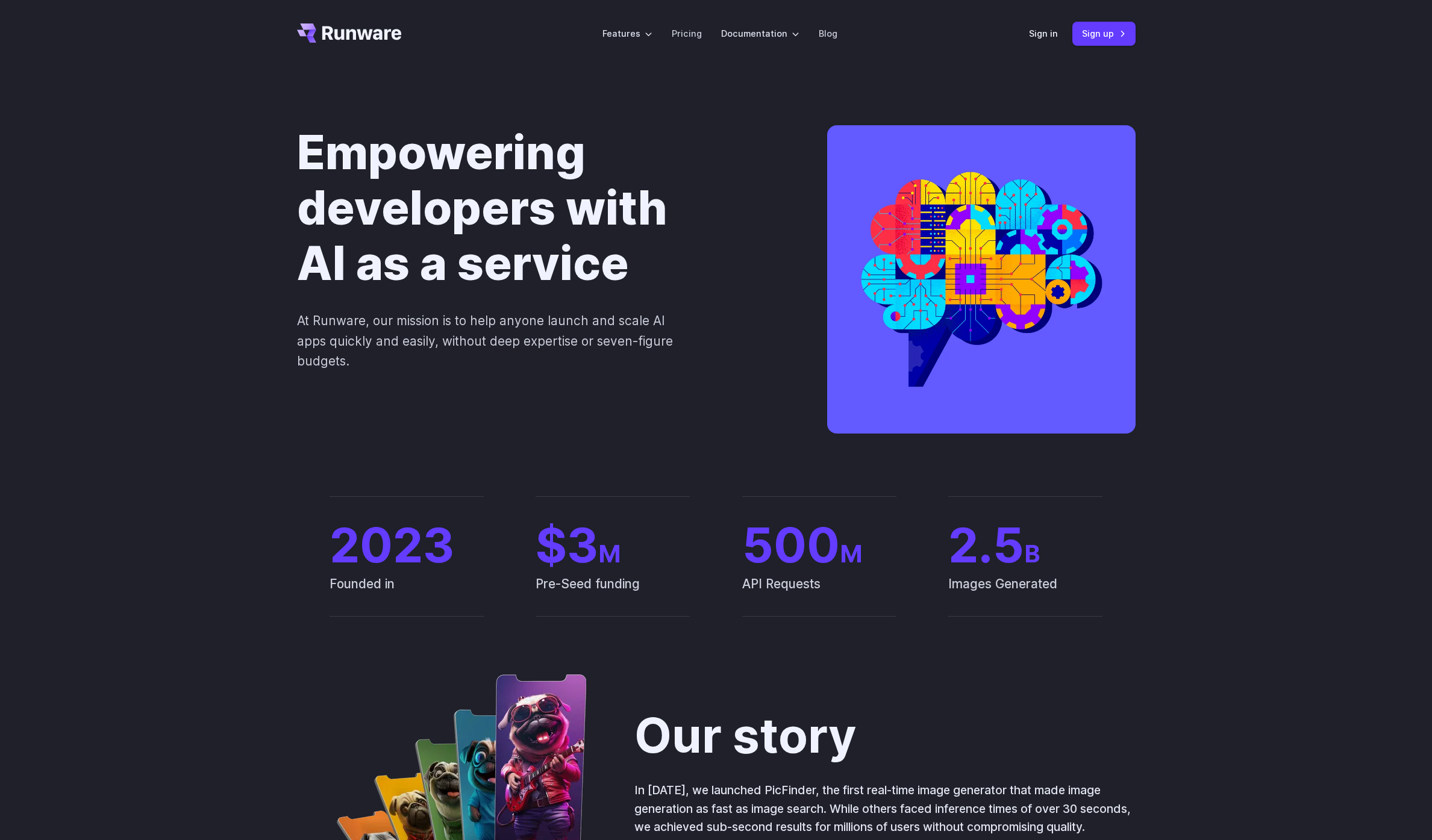
click at [527, 227] on h1 "Empowering developers with AI as a service" at bounding box center [543, 208] width 492 height 166
click at [491, 184] on h1 "Empowering developers with AI as a service" at bounding box center [543, 208] width 492 height 166
click at [510, 147] on h1 "Empowering developers with AI as a service" at bounding box center [543, 208] width 492 height 166
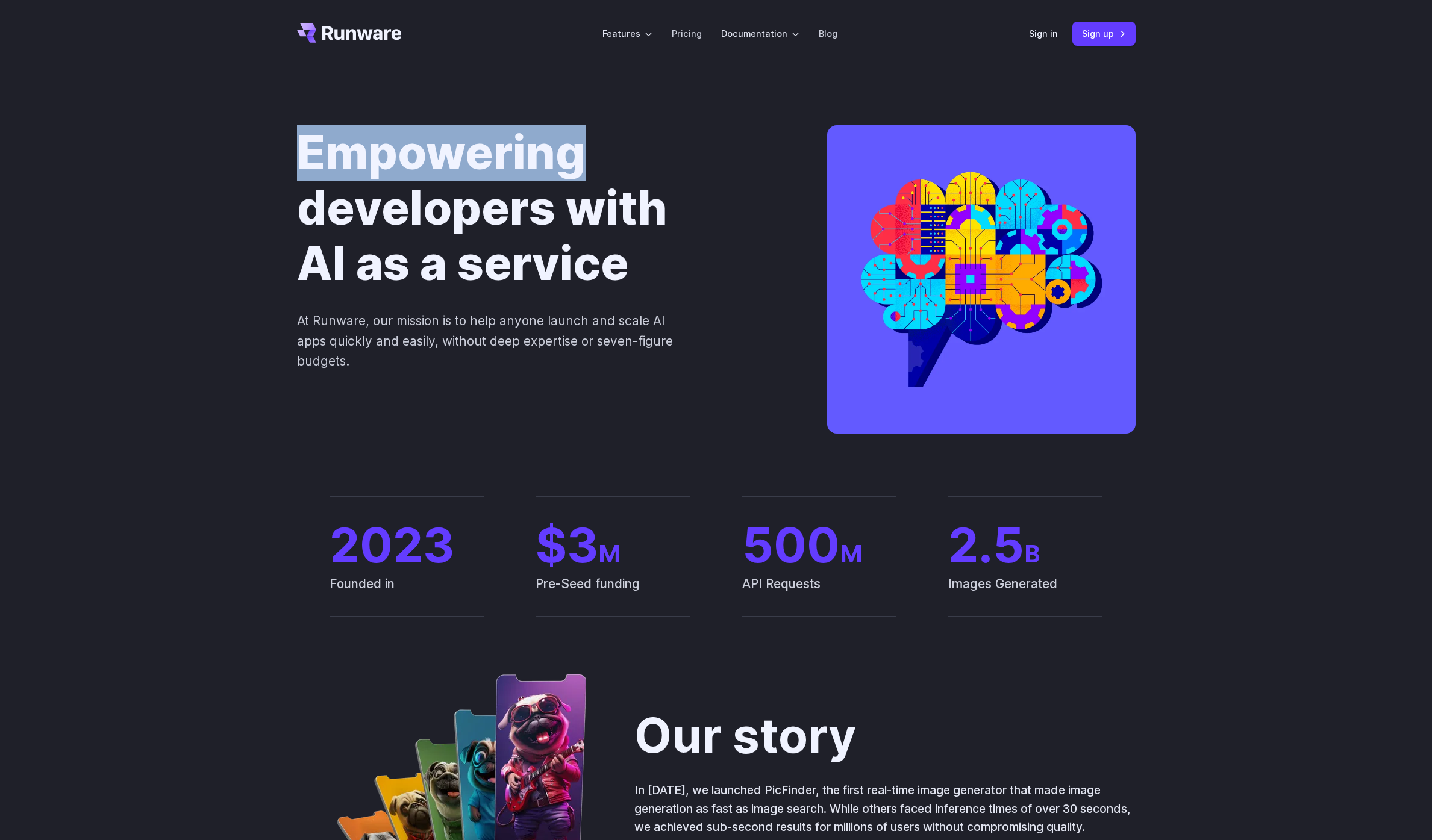
click at [510, 147] on h1 "Empowering developers with AI as a service" at bounding box center [543, 208] width 492 height 166
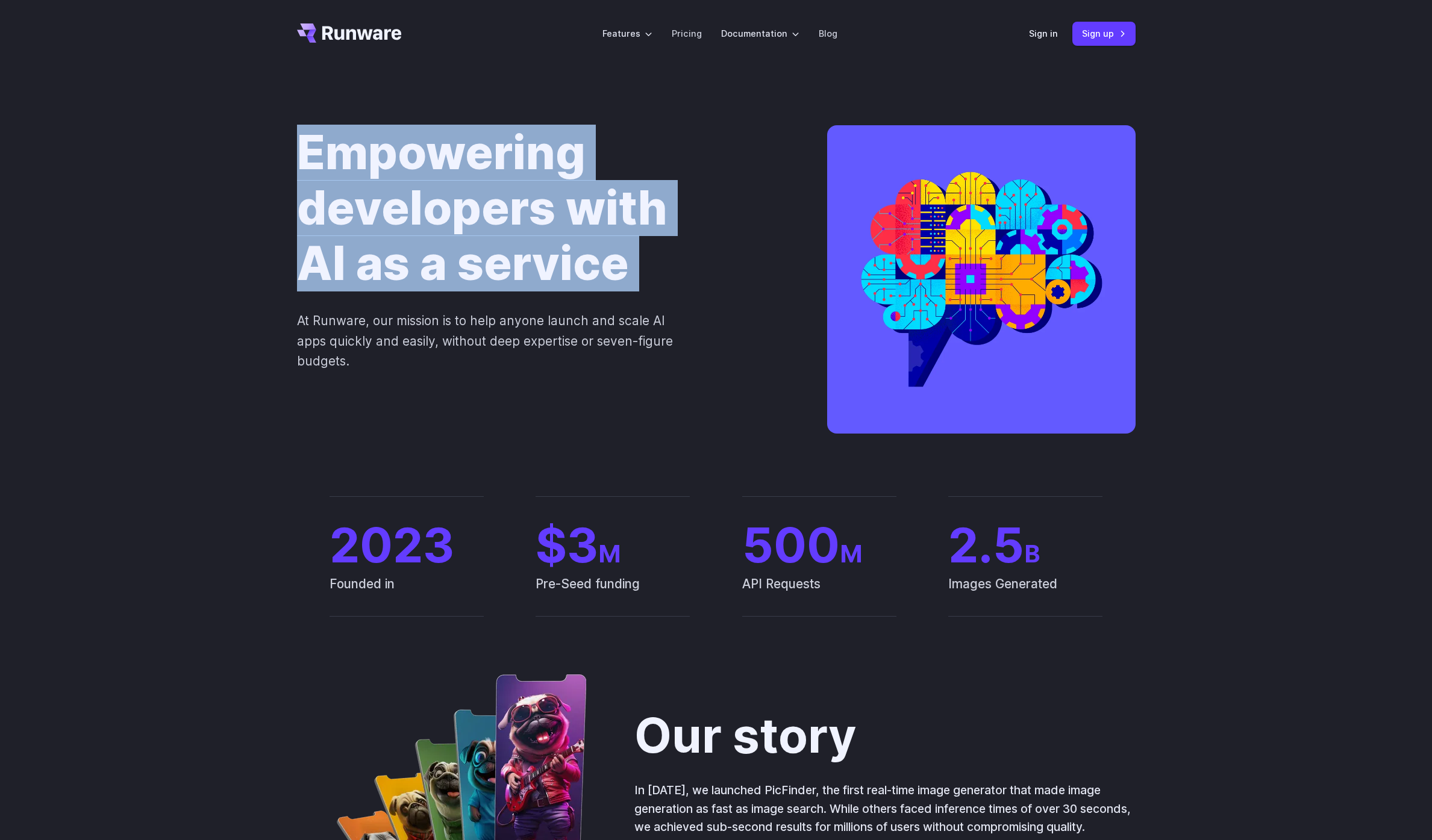
click at [510, 147] on h1 "Empowering developers with AI as a service" at bounding box center [543, 208] width 492 height 166
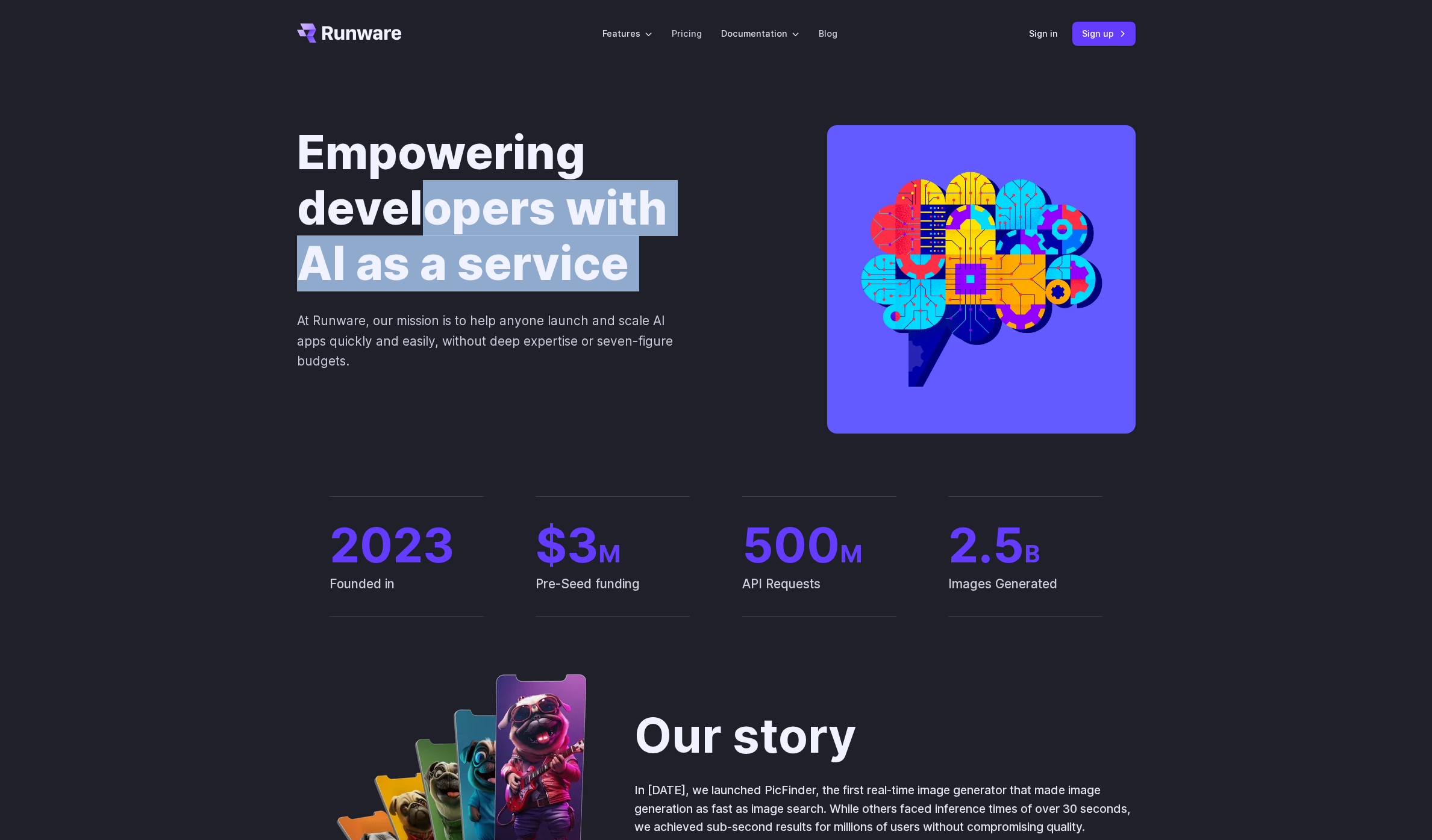
click at [423, 231] on h1 "Empowering developers with AI as a service" at bounding box center [543, 208] width 492 height 166
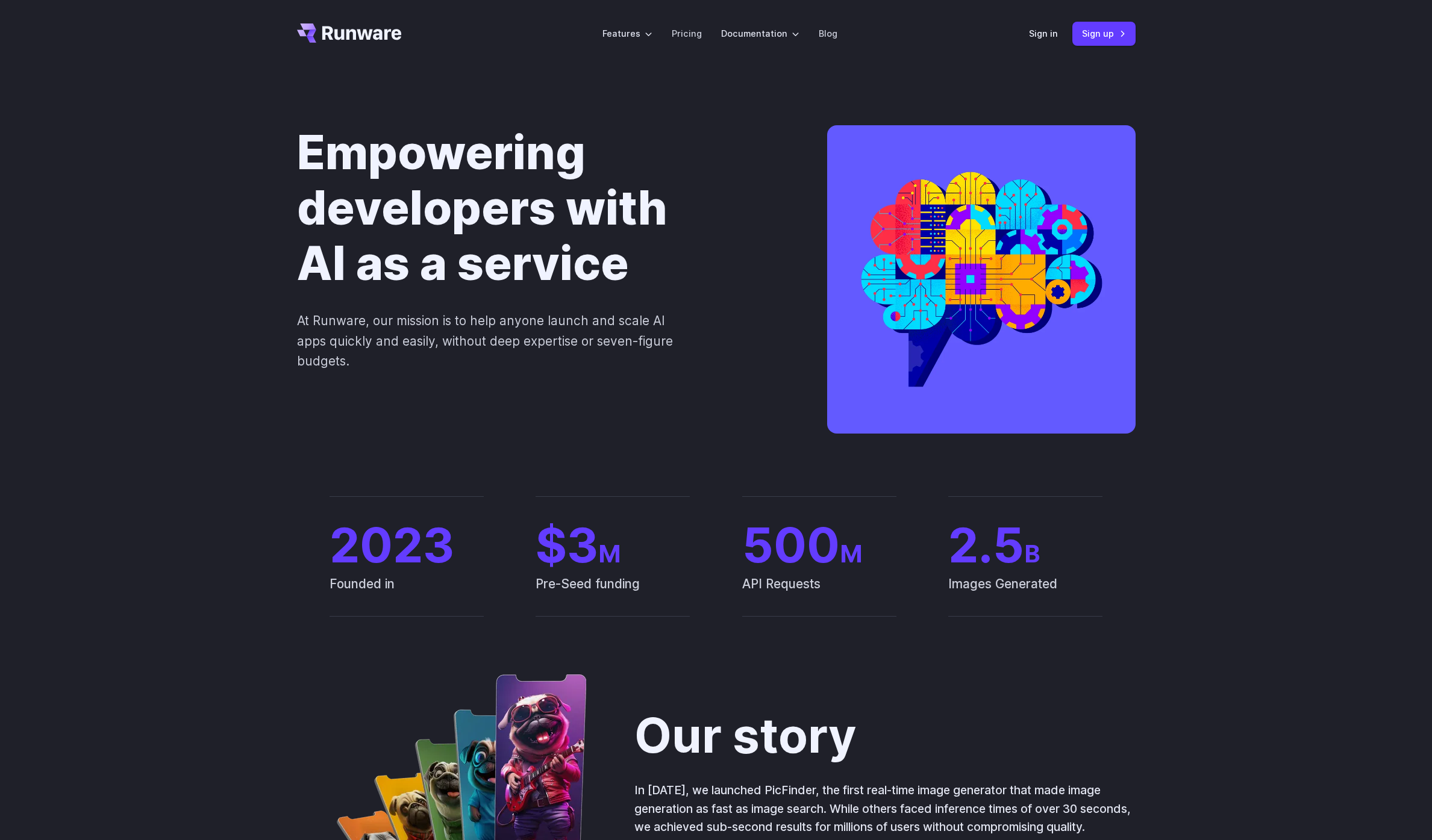
click at [1297, 316] on div "Empowering developers with AI as a service At Runware, our mission is to help a…" at bounding box center [716, 282] width 1432 height 428
click at [497, 326] on p "At Runware, our mission is to help anyone launch and scale AI apps quickly and …" at bounding box center [494, 341] width 393 height 60
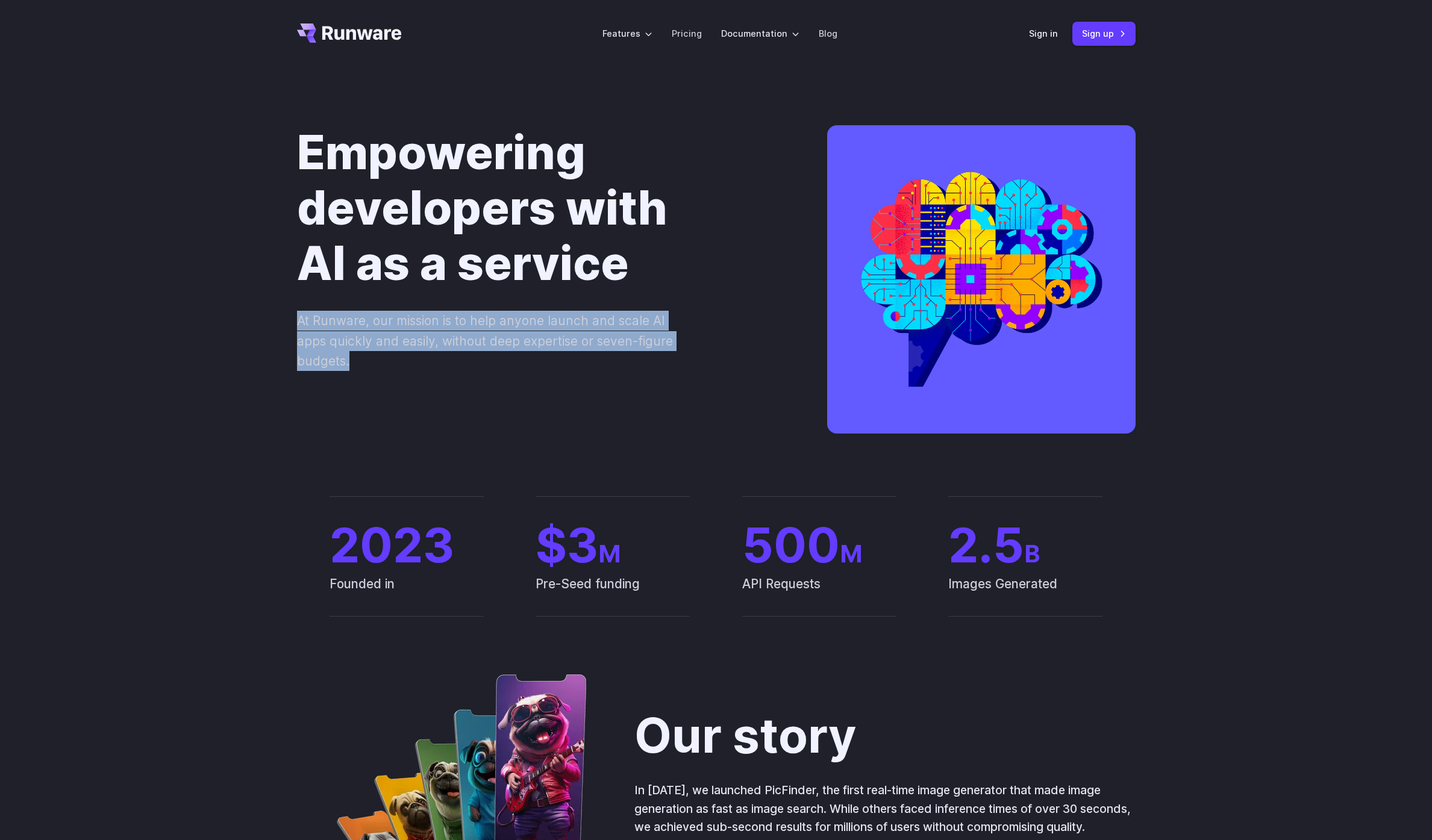
click at [497, 326] on p "At Runware, our mission is to help anyone launch and scale AI apps quickly and …" at bounding box center [494, 341] width 393 height 60
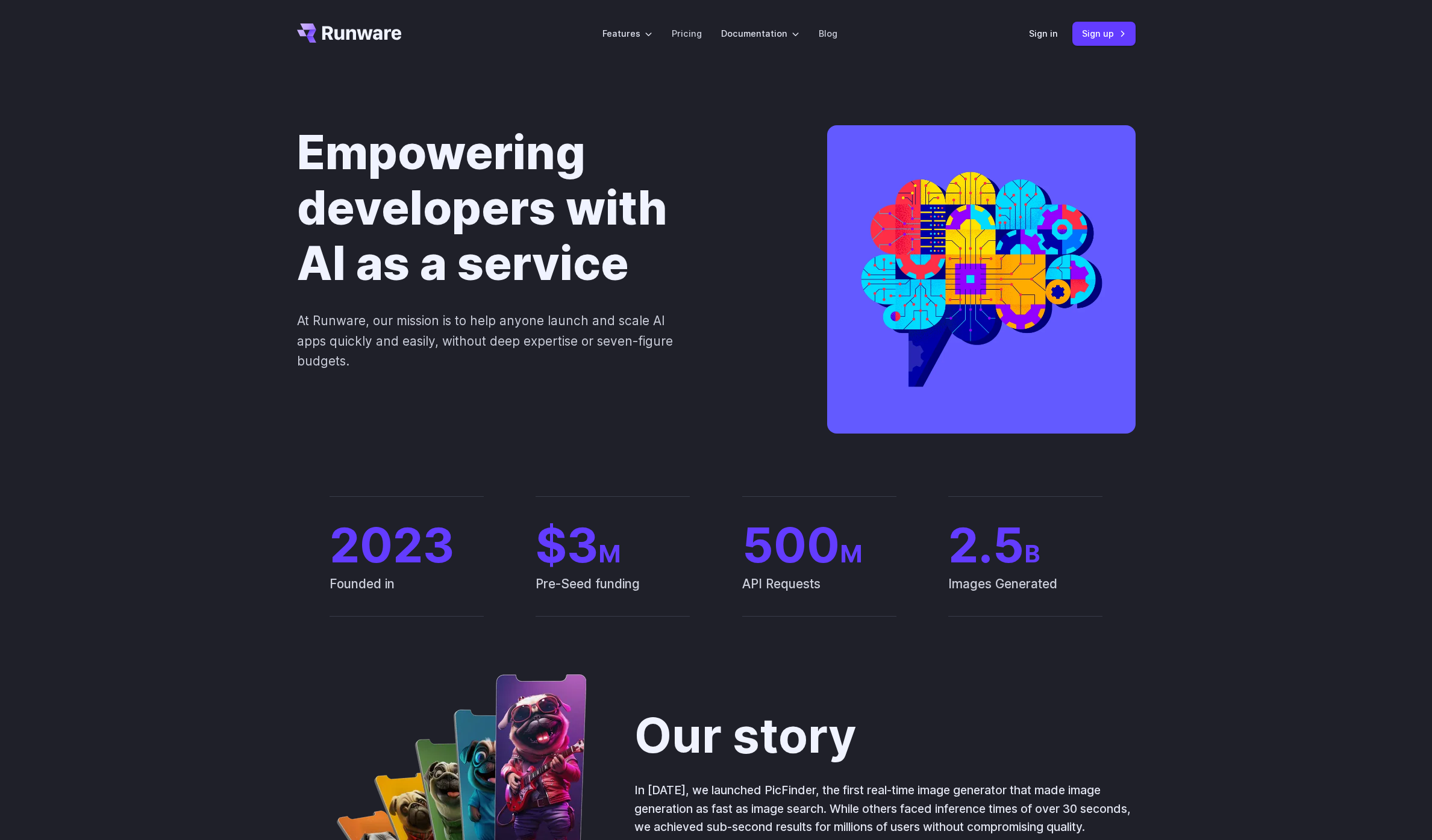
click at [558, 322] on p "At Runware, our mission is to help anyone launch and scale AI apps quickly and …" at bounding box center [494, 341] width 393 height 60
click at [264, 413] on div "Empowering developers with AI as a service At Runware, our mission is to help a…" at bounding box center [716, 282] width 1432 height 428
click at [1255, 343] on div "Empowering developers with AI as a service At Runware, our mission is to help a…" at bounding box center [716, 282] width 1432 height 428
click at [1252, 340] on div "Empowering developers with AI as a service At Runware, our mission is to help a…" at bounding box center [716, 282] width 1432 height 428
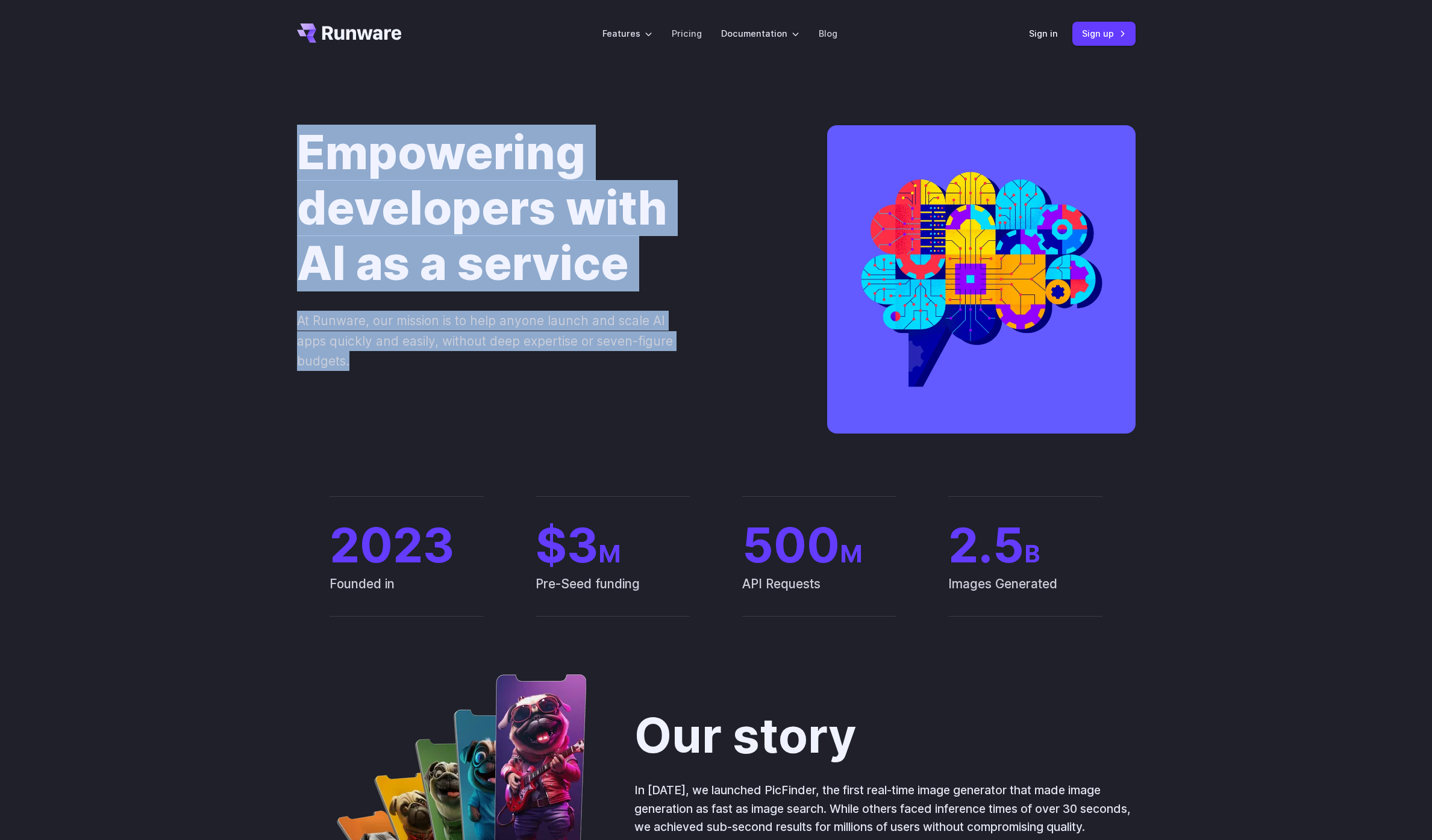
drag, startPoint x: 495, startPoint y: 372, endPoint x: 282, endPoint y: 152, distance: 306.2
click at [282, 152] on div "Empowering developers with AI as a service At Runware, our mission is to help a…" at bounding box center [716, 282] width 867 height 313
drag, startPoint x: 286, startPoint y: 147, endPoint x: 470, endPoint y: 366, distance: 286.0
click at [470, 366] on div "Empowering developers with AI as a service At Runware, our mission is to help a…" at bounding box center [716, 282] width 867 height 313
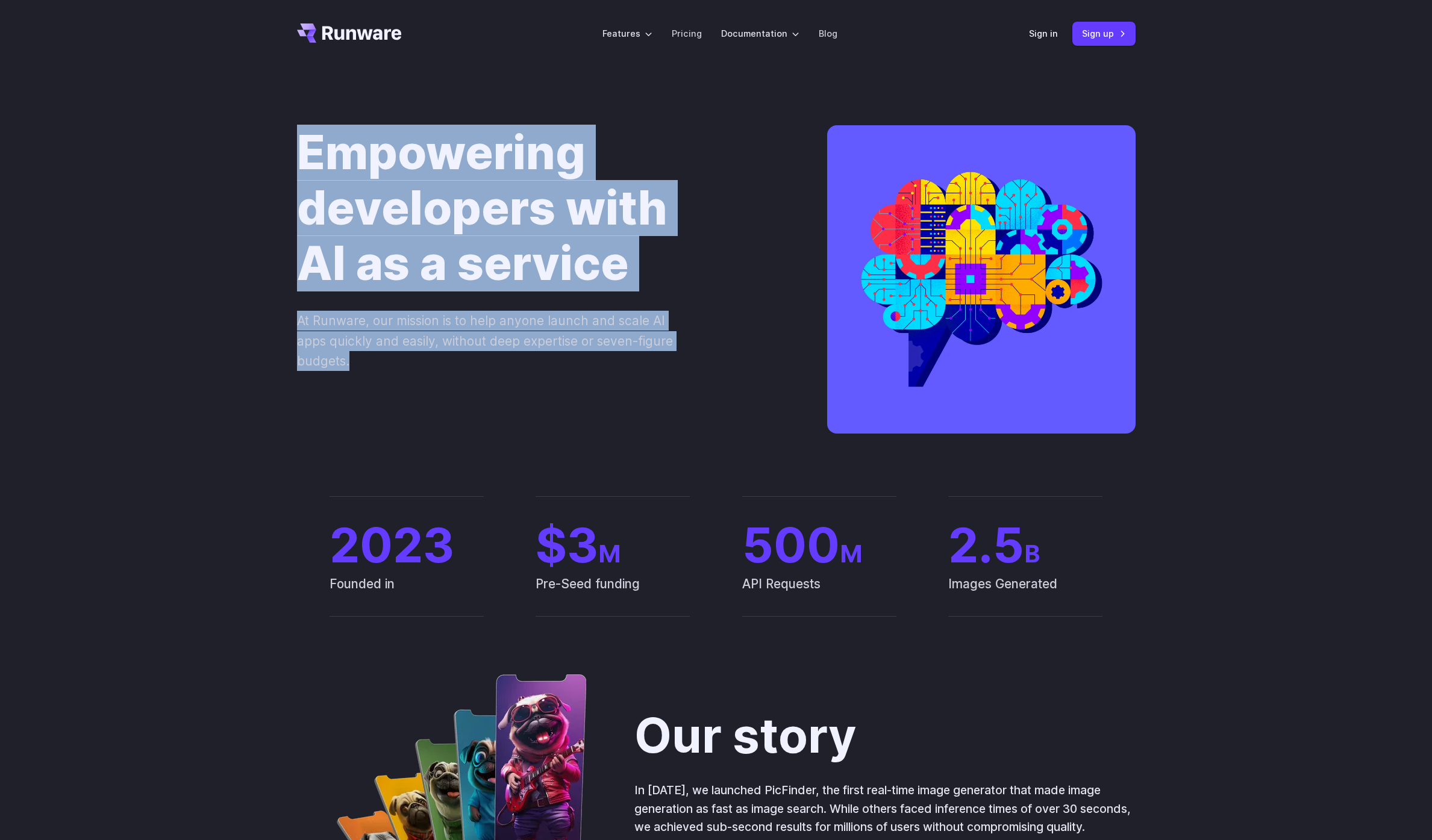
click at [470, 366] on p "At Runware, our mission is to help anyone launch and scale AI apps quickly and …" at bounding box center [494, 341] width 393 height 60
drag, startPoint x: 655, startPoint y: 365, endPoint x: 297, endPoint y: 150, distance: 417.6
click at [297, 150] on div "Empowering developers with AI as a service At Runware, our mission is to help a…" at bounding box center [543, 248] width 492 height 245
click at [297, 150] on h1 "Empowering developers with AI as a service" at bounding box center [543, 208] width 492 height 166
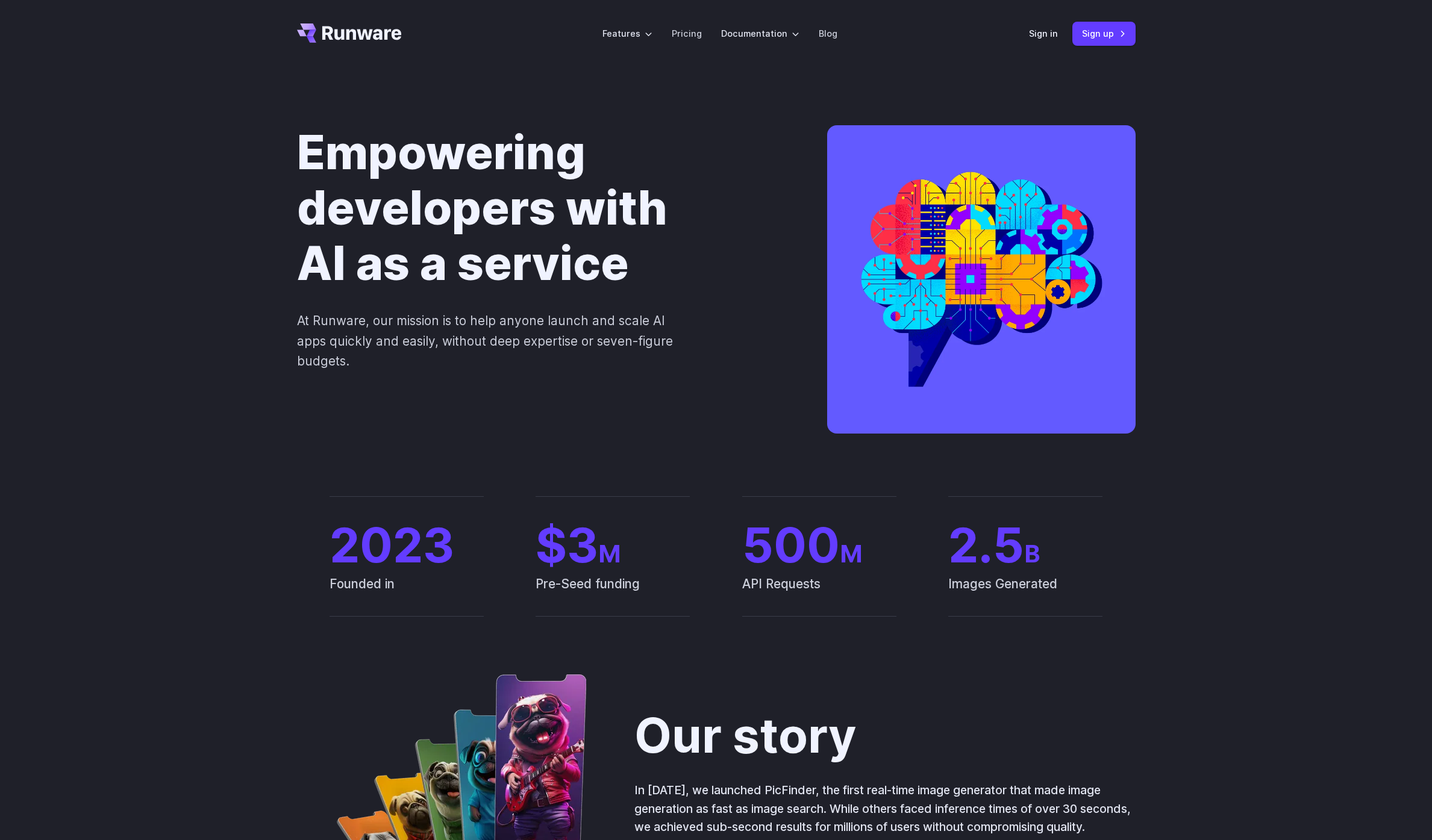
click at [641, 122] on div "Empowering developers with AI as a service At Runware, our mission is to help a…" at bounding box center [716, 282] width 1432 height 428
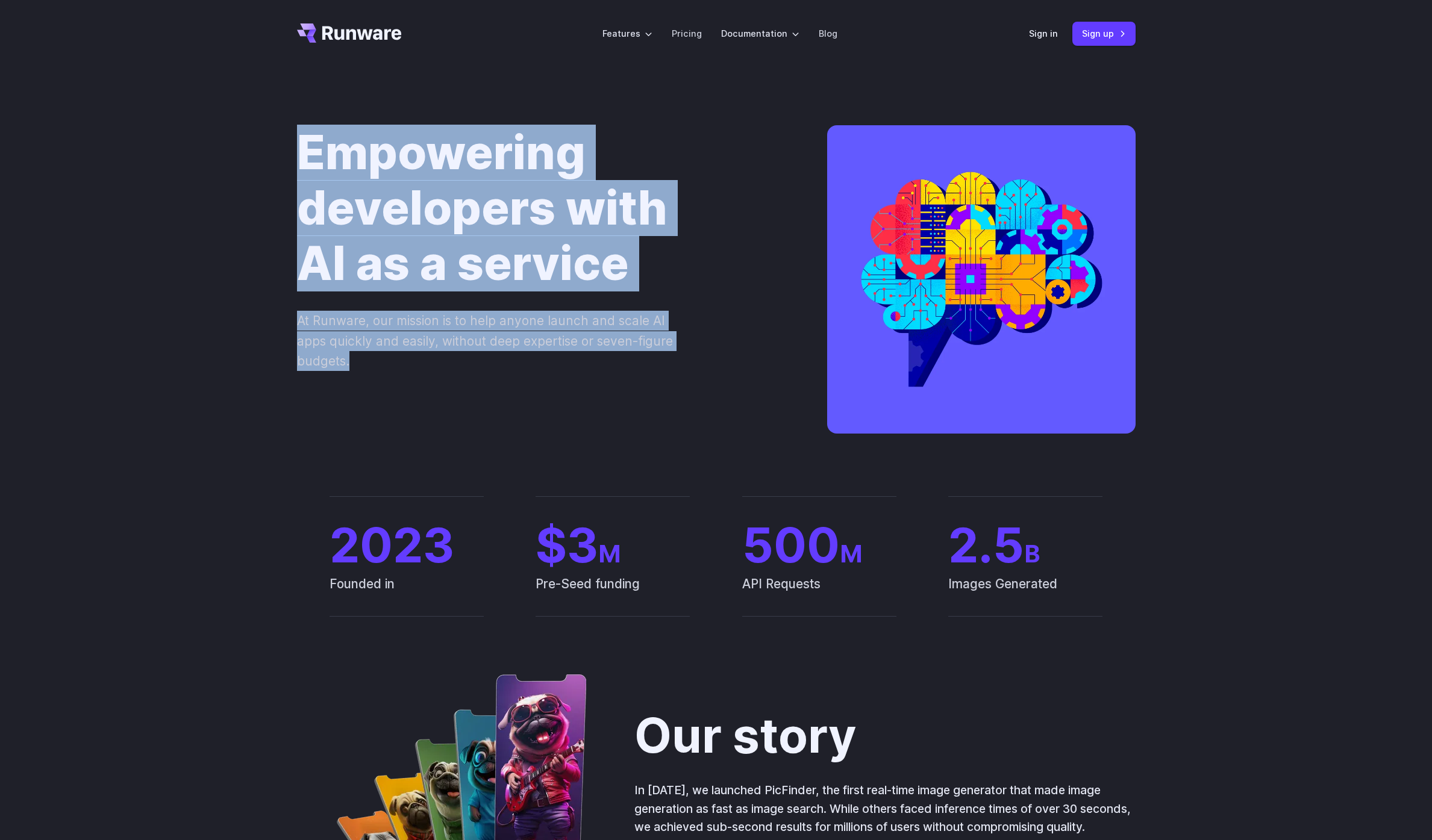
drag, startPoint x: 641, startPoint y: 181, endPoint x: 702, endPoint y: 375, distance: 203.4
click at [702, 375] on div "Empowering developers with AI as a service At Runware, our mission is to help a…" at bounding box center [716, 282] width 1432 height 428
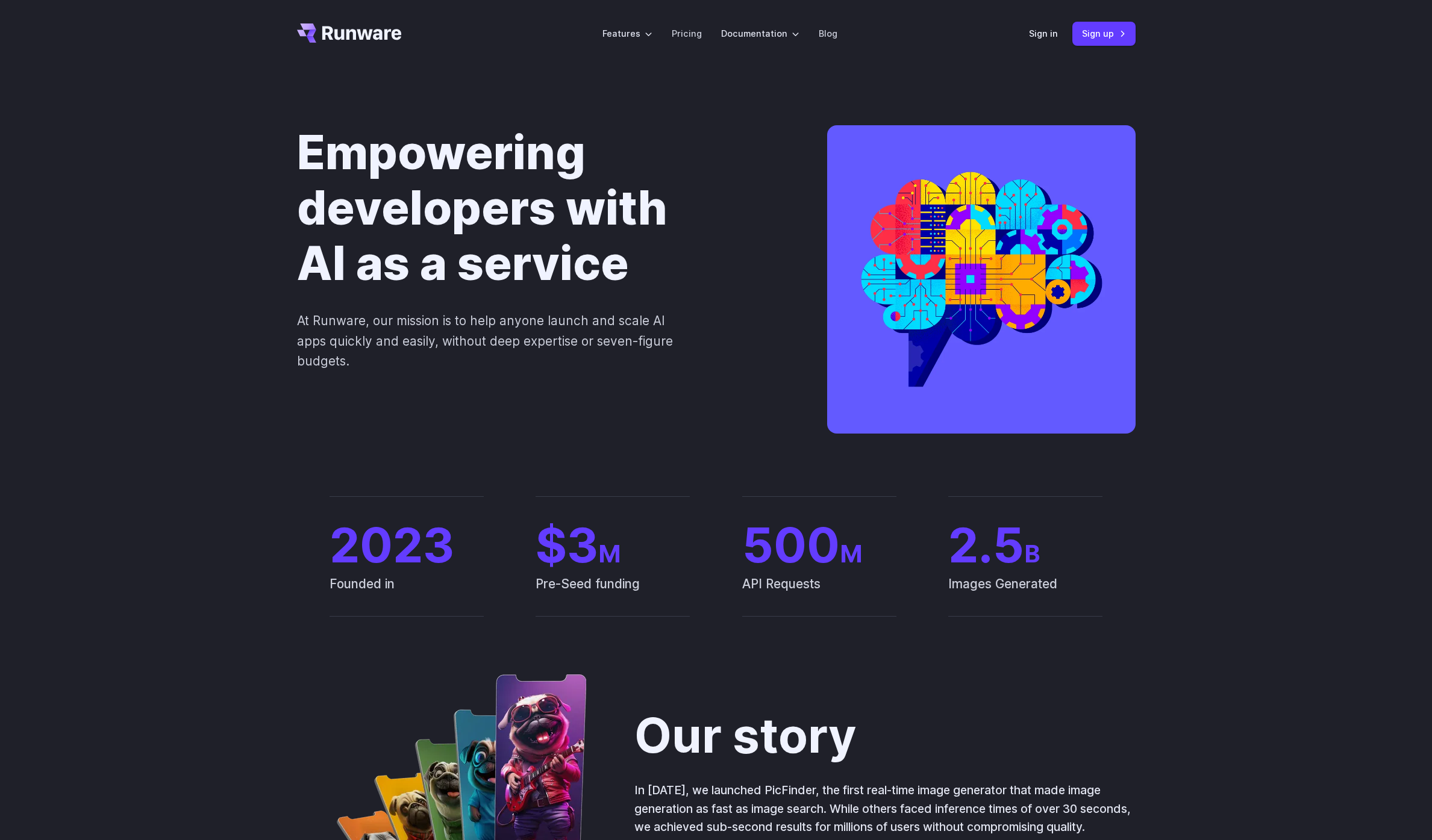
click at [702, 375] on div "Empowering developers with AI as a service At Runware, our mission is to help a…" at bounding box center [716, 282] width 838 height 313
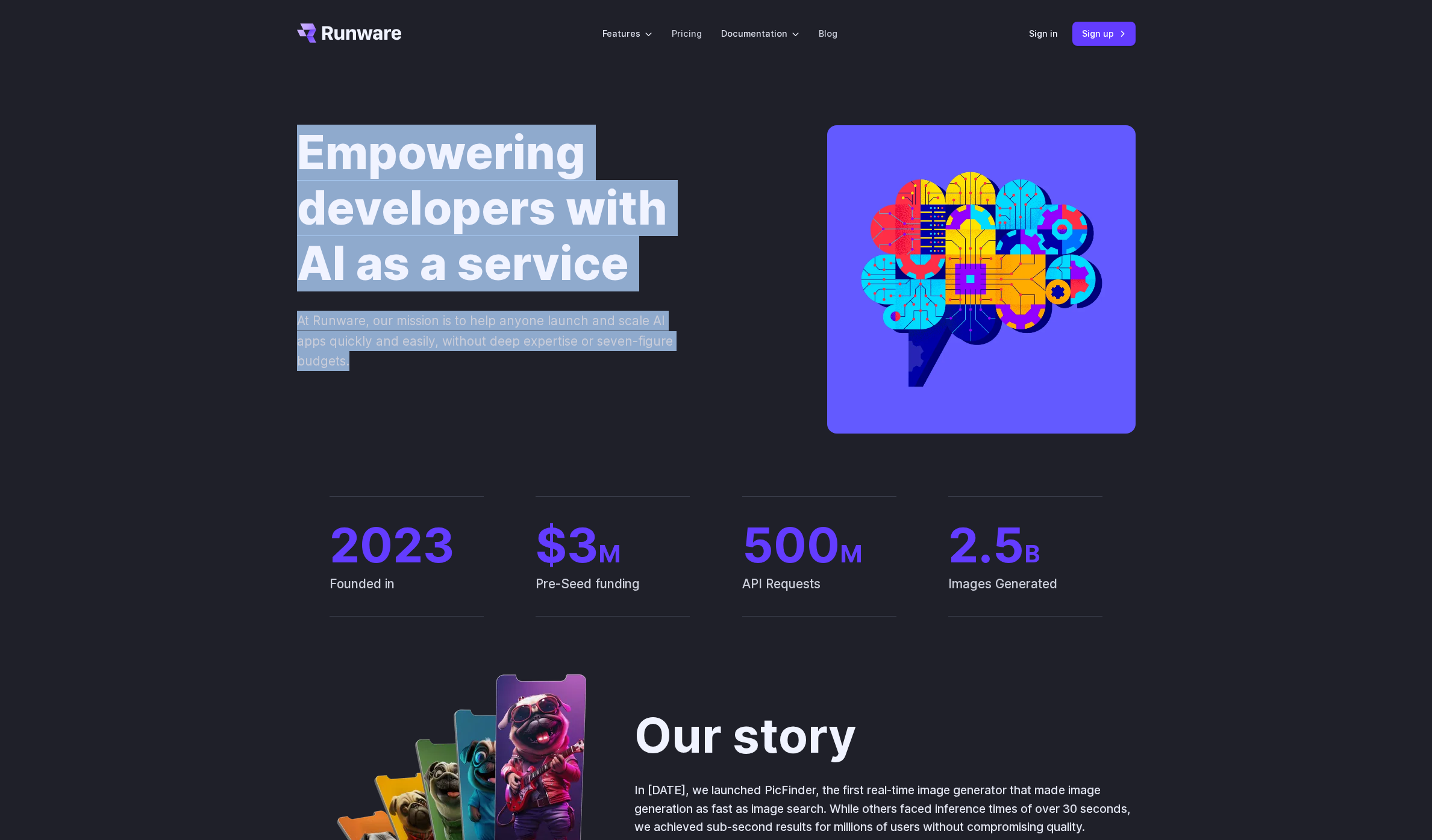
drag, startPoint x: 613, startPoint y: 381, endPoint x: 553, endPoint y: 105, distance: 282.4
click at [553, 105] on div "Empowering developers with AI as a service At Runware, our mission is to help a…" at bounding box center [716, 282] width 1432 height 428
click at [553, 105] on div "Empowering developers with AI as a service At Runware, our mission is to help a…" at bounding box center [716, 282] width 1432 height 428
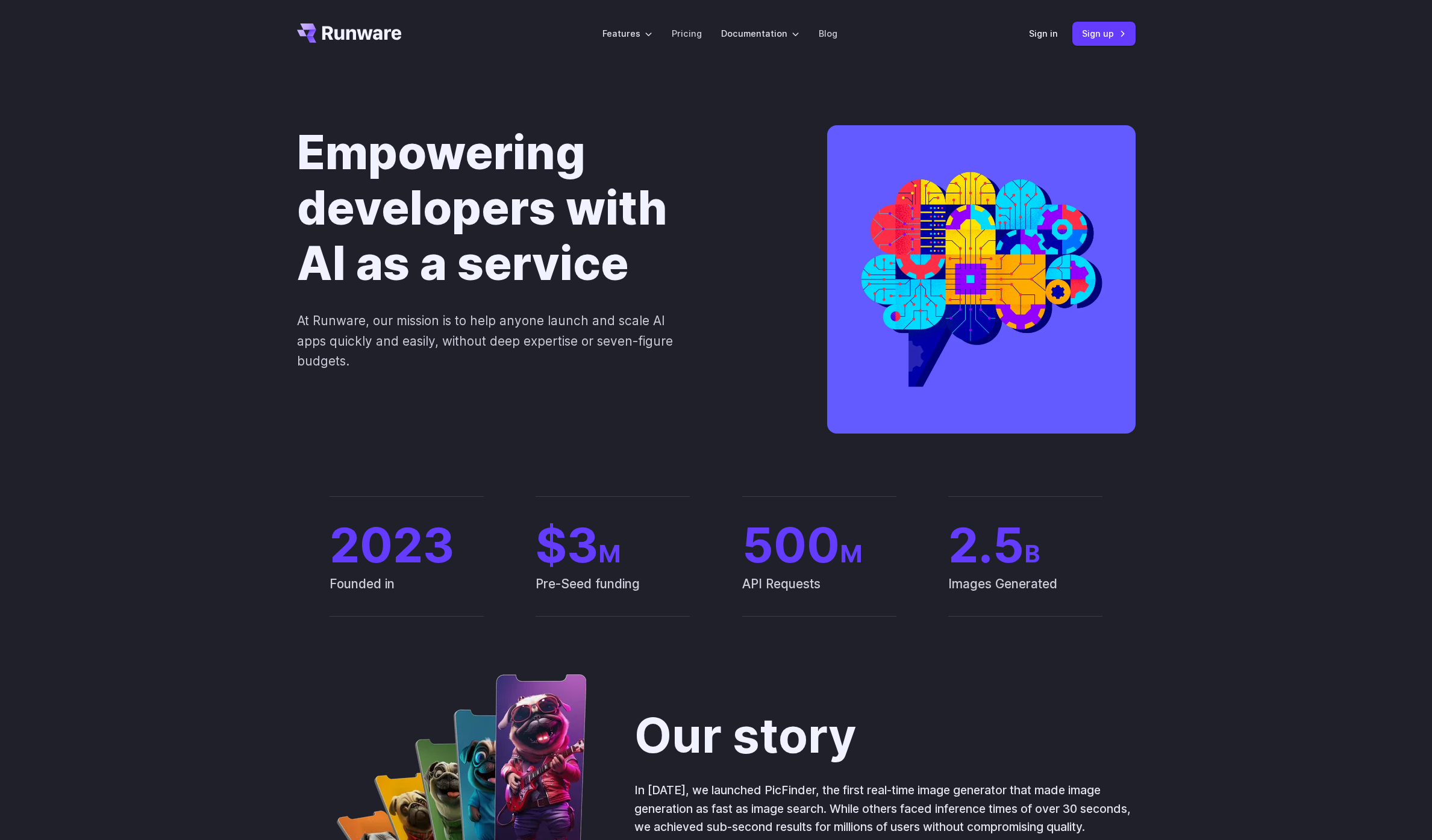
click at [724, 355] on div "Empowering developers with AI as a service At Runware, our mission is to help a…" at bounding box center [543, 248] width 492 height 245
click at [683, 36] on link "Pricing" at bounding box center [686, 34] width 30 height 14
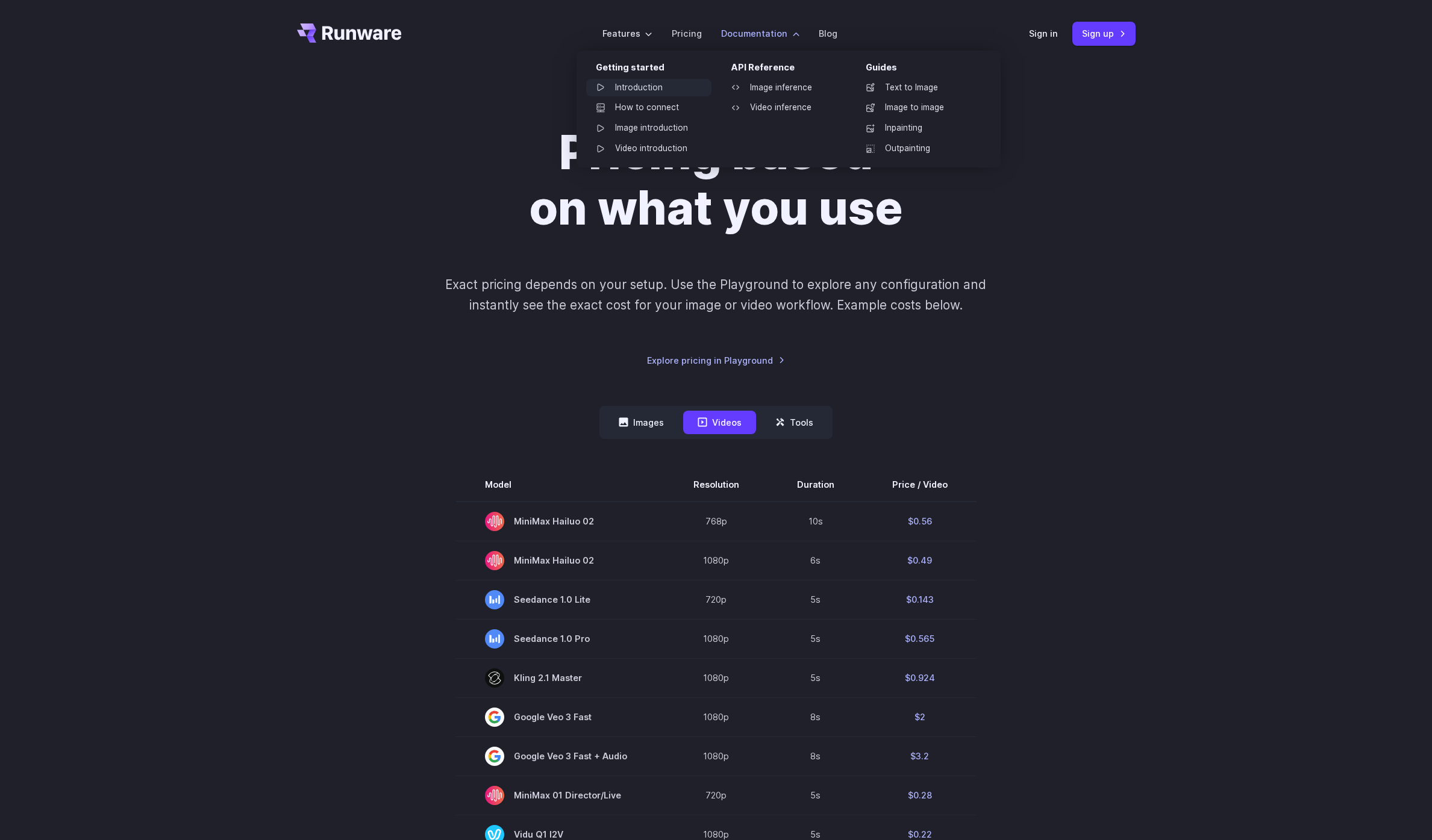
click at [663, 91] on link "Introduction" at bounding box center [649, 88] width 125 height 18
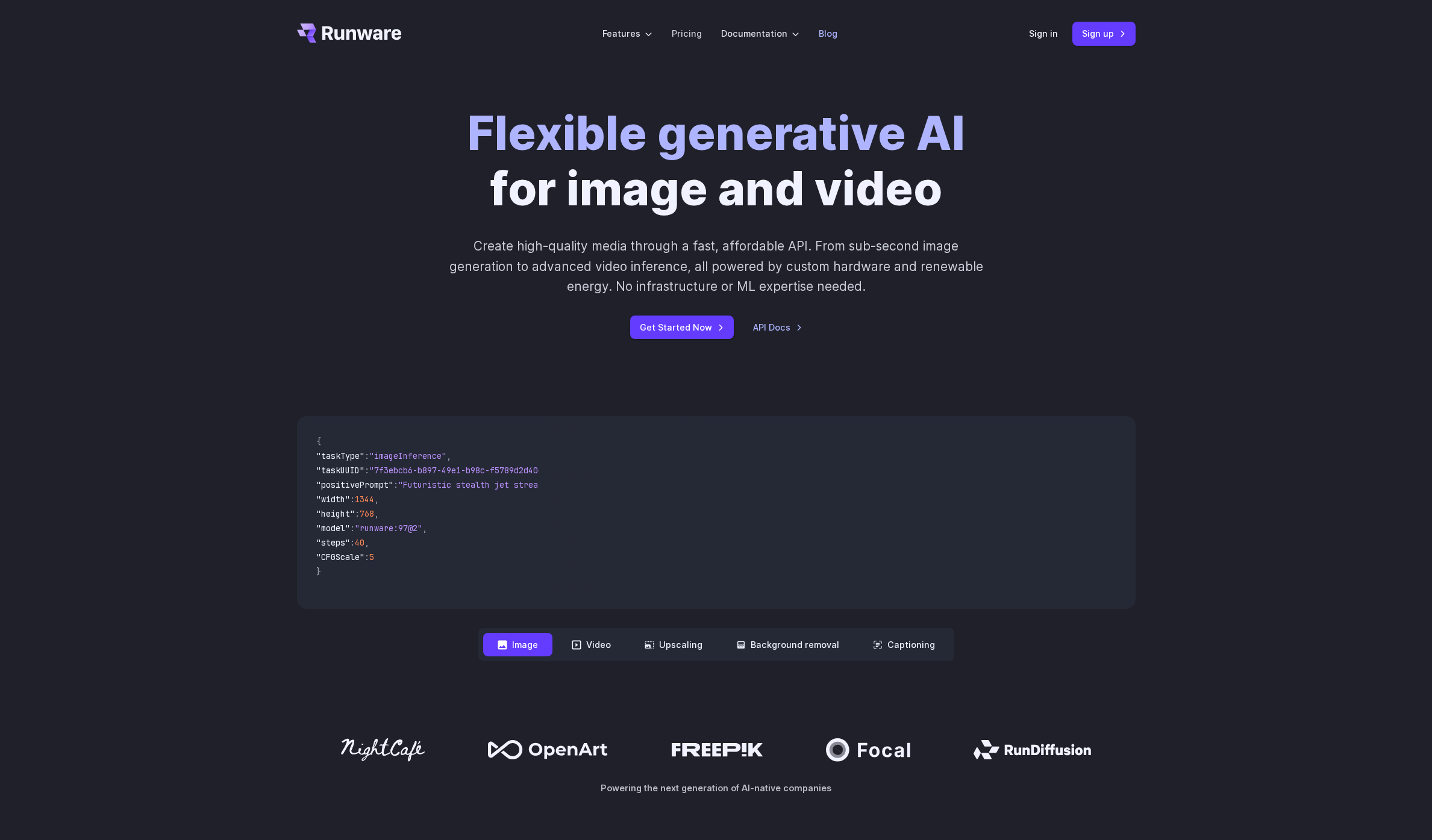
click at [821, 36] on link "Blog" at bounding box center [828, 34] width 19 height 14
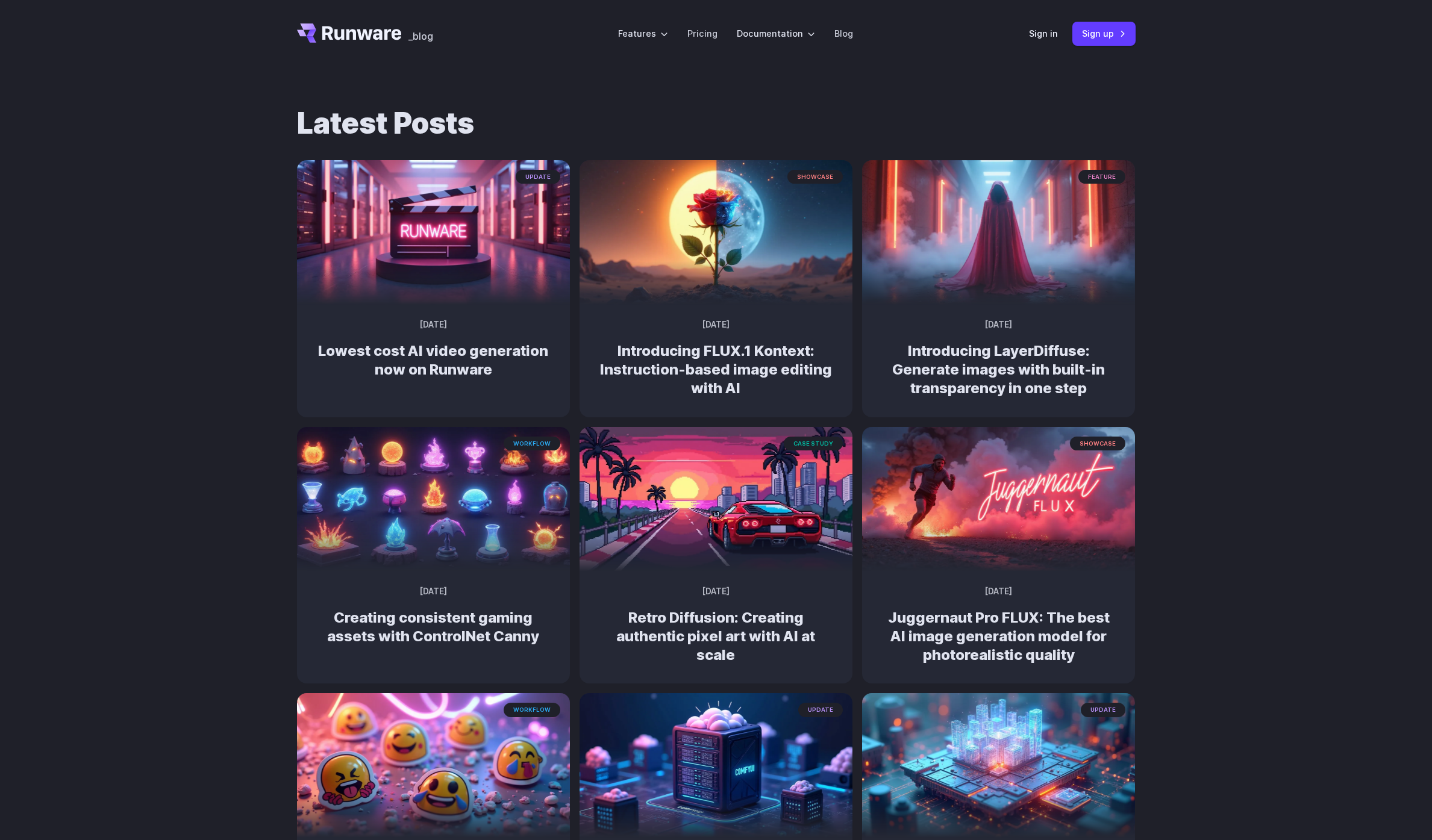
click at [1269, 403] on div "Latest Posts update July 3, 2025 Lowest cost AI video generation now on Runware…" at bounding box center [716, 662] width 1432 height 1188
click at [1199, 462] on div "Latest Posts update July 3, 2025 Lowest cost AI video generation now on Runware…" at bounding box center [716, 662] width 1432 height 1188
click at [1199, 448] on div "Latest Posts update July 3, 2025 Lowest cost AI video generation now on Runware…" at bounding box center [716, 662] width 1432 height 1188
click at [1219, 437] on div "Latest Posts update July 3, 2025 Lowest cost AI video generation now on Runware…" at bounding box center [716, 662] width 1432 height 1188
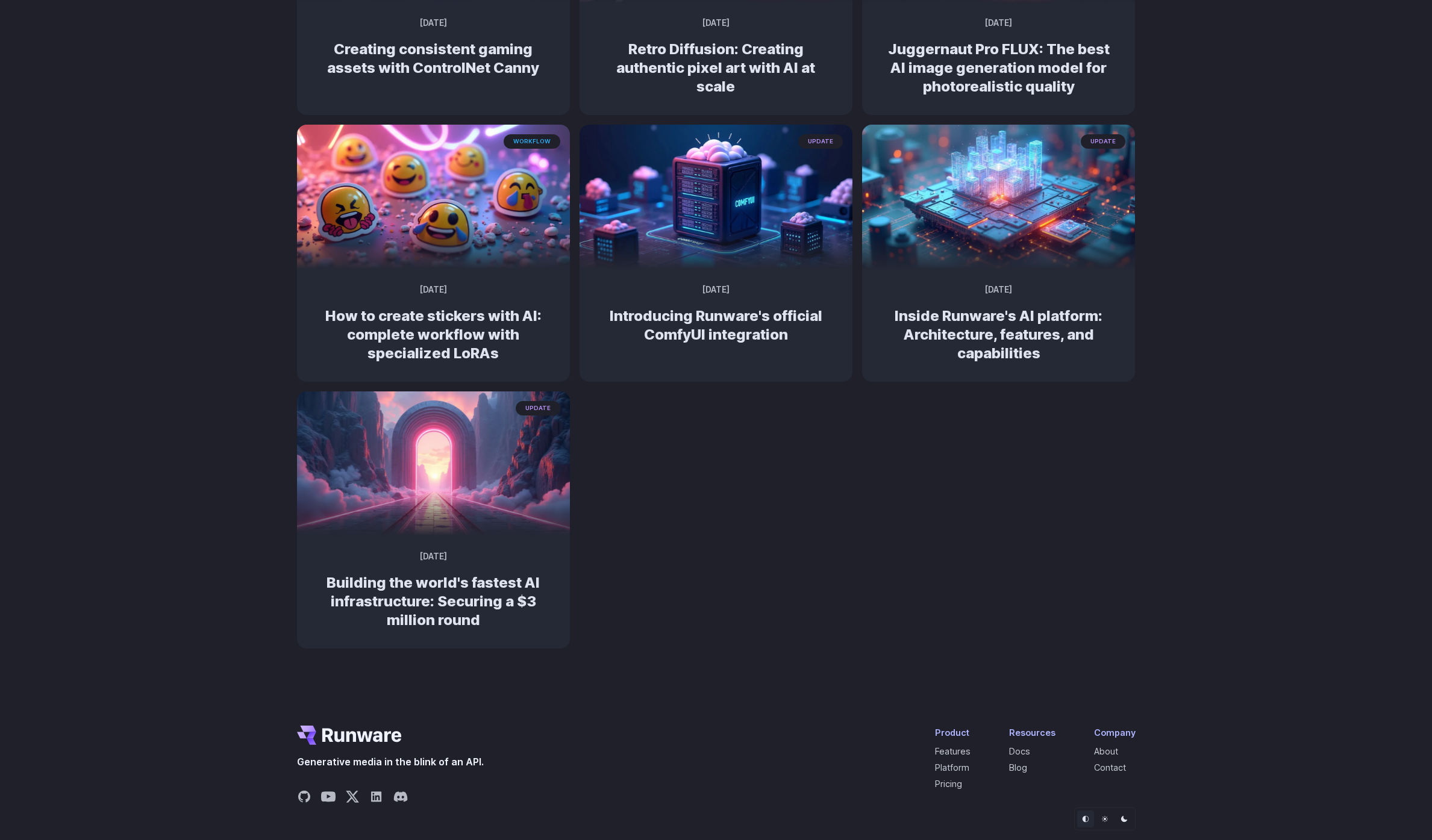
scroll to position [611, 0]
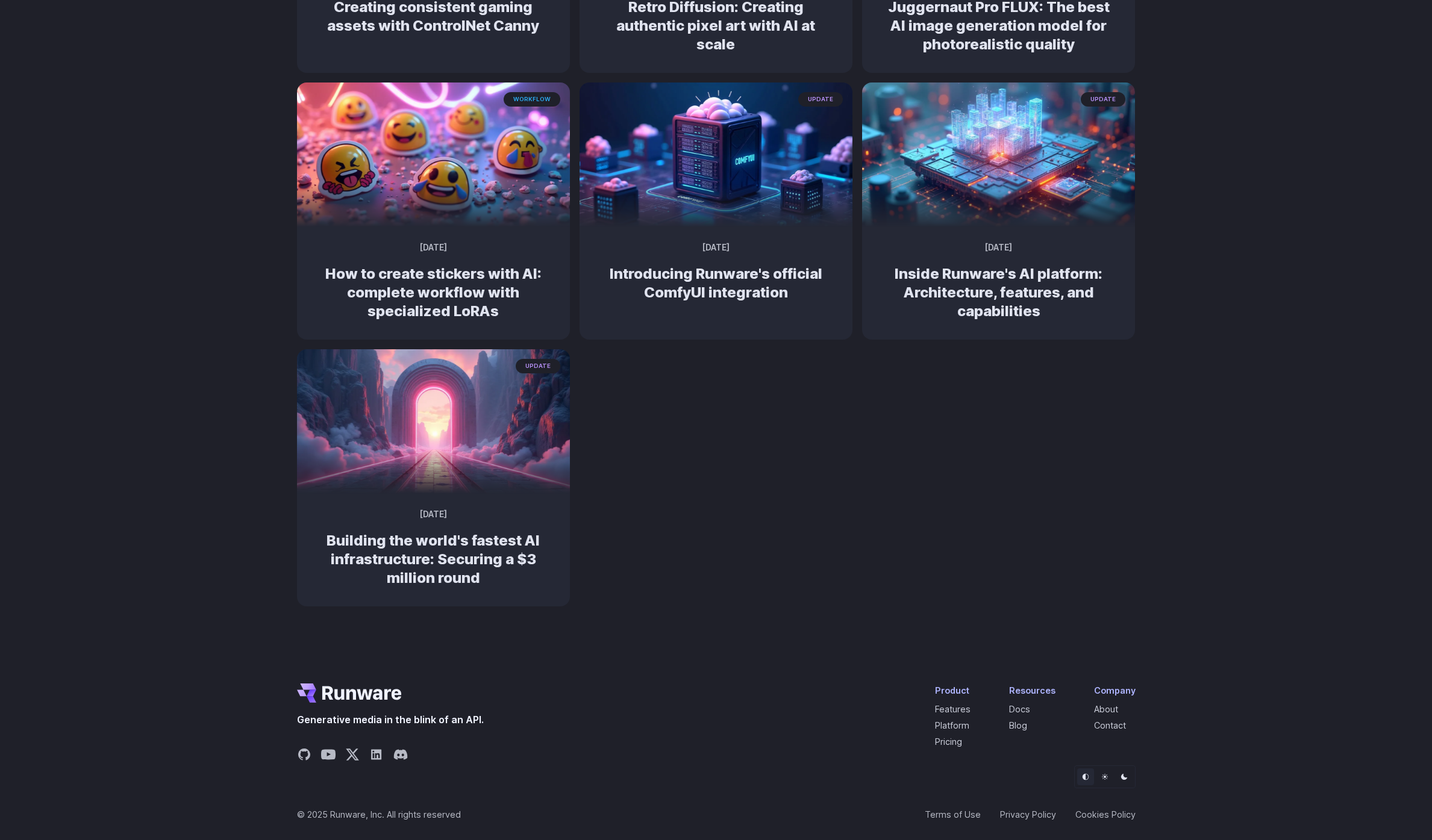
click at [1244, 429] on div "Latest Posts update July 3, 2025 Lowest cost AI video generation now on Runware…" at bounding box center [716, 51] width 1432 height 1188
click at [180, 424] on div "Latest Posts update July 3, 2025 Lowest cost AI video generation now on Runware…" at bounding box center [716, 51] width 1432 height 1188
click at [1156, 571] on div "Latest Posts update July 3, 2025 Lowest cost AI video generation now on Runware…" at bounding box center [716, 51] width 1432 height 1188
click at [1166, 562] on div "Latest Posts update July 3, 2025 Lowest cost AI video generation now on Runware…" at bounding box center [716, 51] width 1432 height 1188
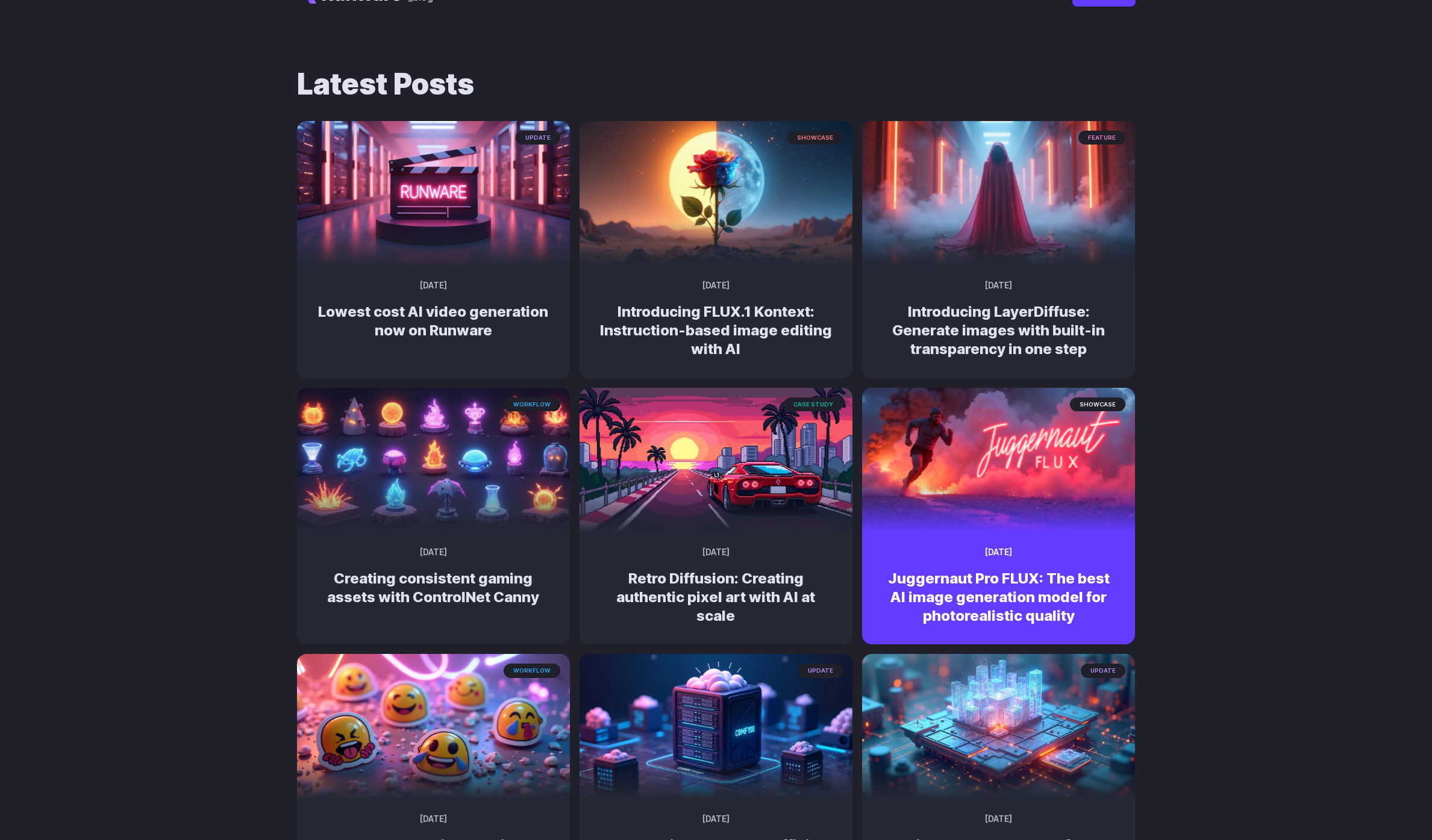
scroll to position [0, 0]
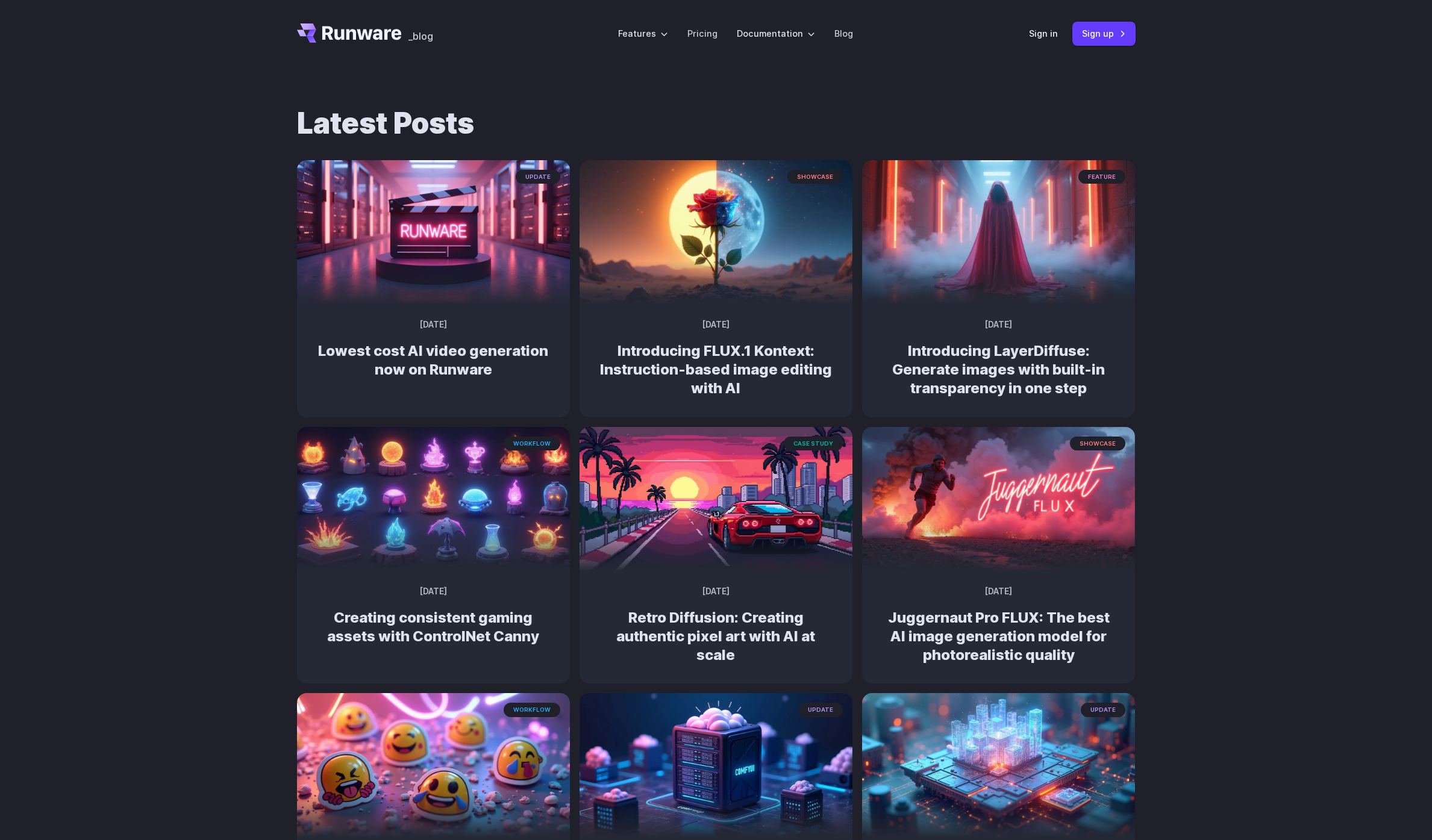
click at [1228, 438] on div "Latest Posts update July 3, 2025 Lowest cost AI video generation now on Runware…" at bounding box center [716, 662] width 1432 height 1188
click at [742, 99] on div "Latest Posts update July 3, 2025 Lowest cost AI video generation now on Runware…" at bounding box center [716, 662] width 1432 height 1188
click at [705, 37] on link "Pricing" at bounding box center [702, 34] width 30 height 14
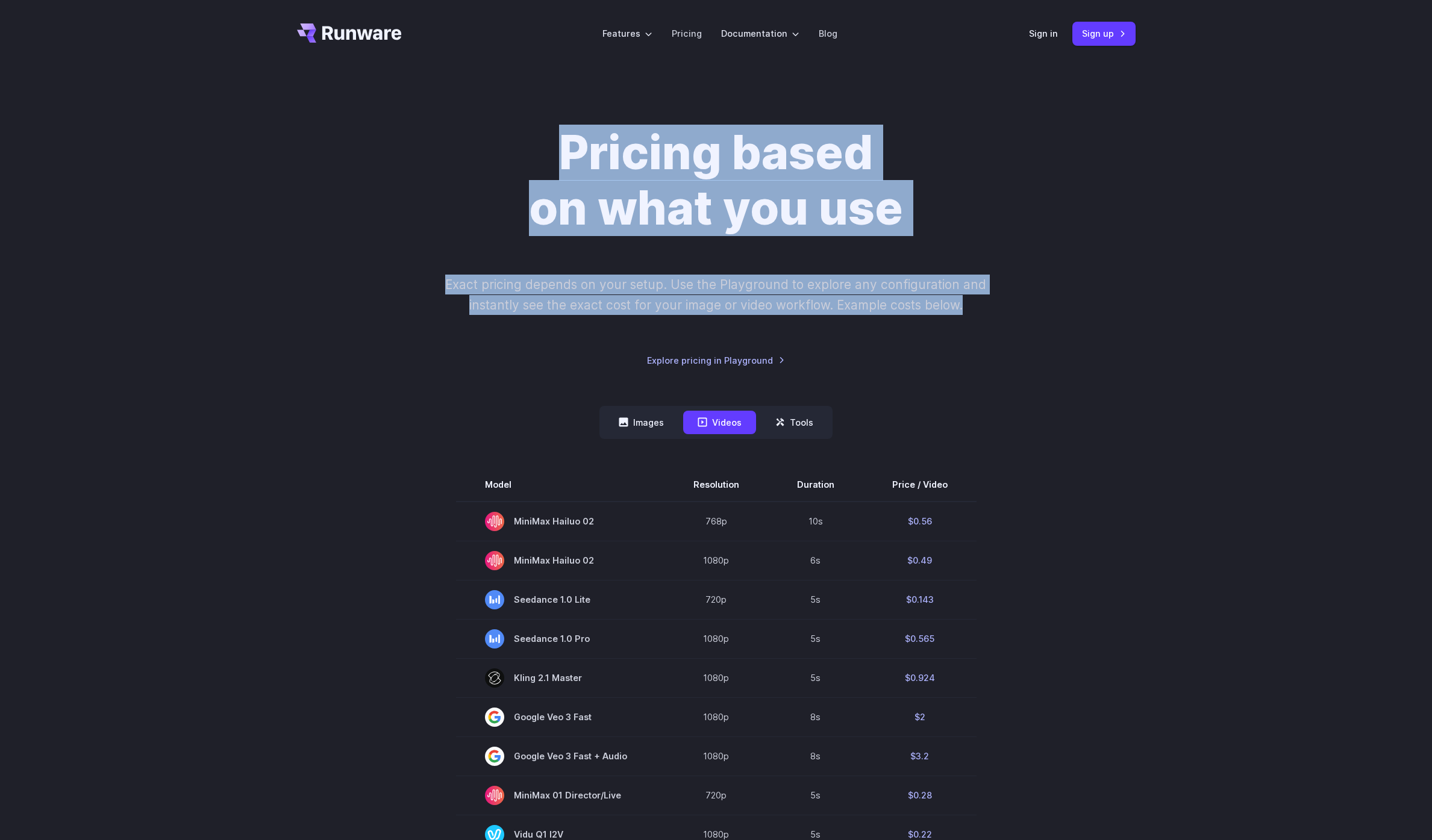
drag, startPoint x: 973, startPoint y: 288, endPoint x: 629, endPoint y: 103, distance: 390.6
click at [629, 103] on div "Pricing based on what you use Exact pricing depends on your setup. Use the Play…" at bounding box center [716, 732] width 1432 height 1329
drag, startPoint x: 653, startPoint y: 95, endPoint x: 1087, endPoint y: 540, distance: 621.6
click at [1024, 422] on div "Pricing based on what you use Exact pricing depends on your setup. Use the Play…" at bounding box center [716, 732] width 1432 height 1329
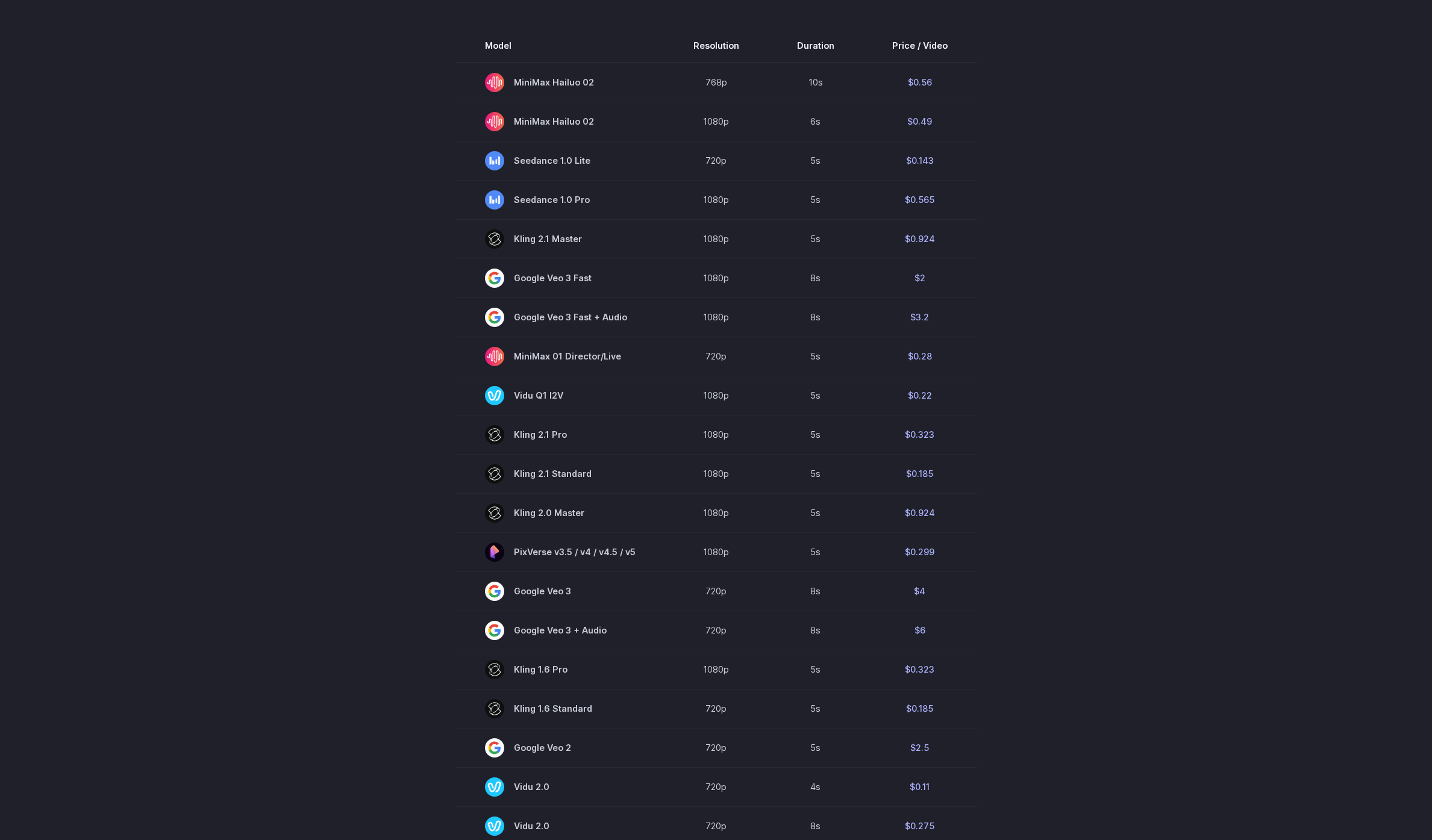
scroll to position [443, 0]
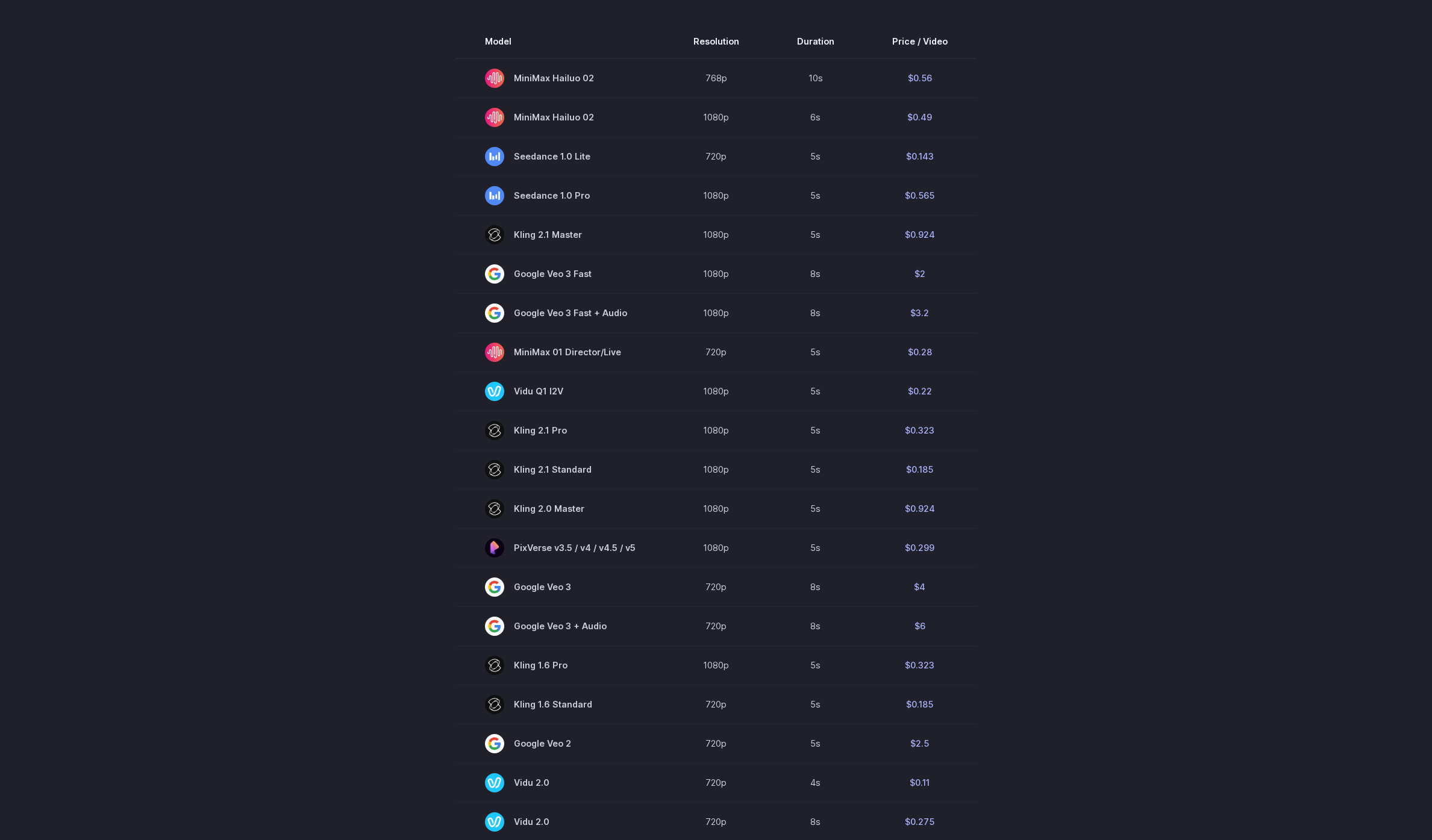
click at [1189, 393] on div "Pricing based on what you use Exact pricing depends on your setup. Use the Play…" at bounding box center [716, 289] width 1432 height 1329
click at [1121, 495] on section "Model Resolution Duration Price / Video MiniMax Hailuo 02 768p 10s $0.56 MiniMa…" at bounding box center [716, 433] width 838 height 817
click at [1093, 483] on section "Model Resolution Duration Price / Video MiniMax Hailuo 02 768p 10s $0.56 MiniMa…" at bounding box center [716, 433] width 838 height 817
click at [1097, 478] on section "Model Resolution Duration Price / Video MiniMax Hailuo 02 768p 10s $0.56 MiniMa…" at bounding box center [716, 433] width 838 height 817
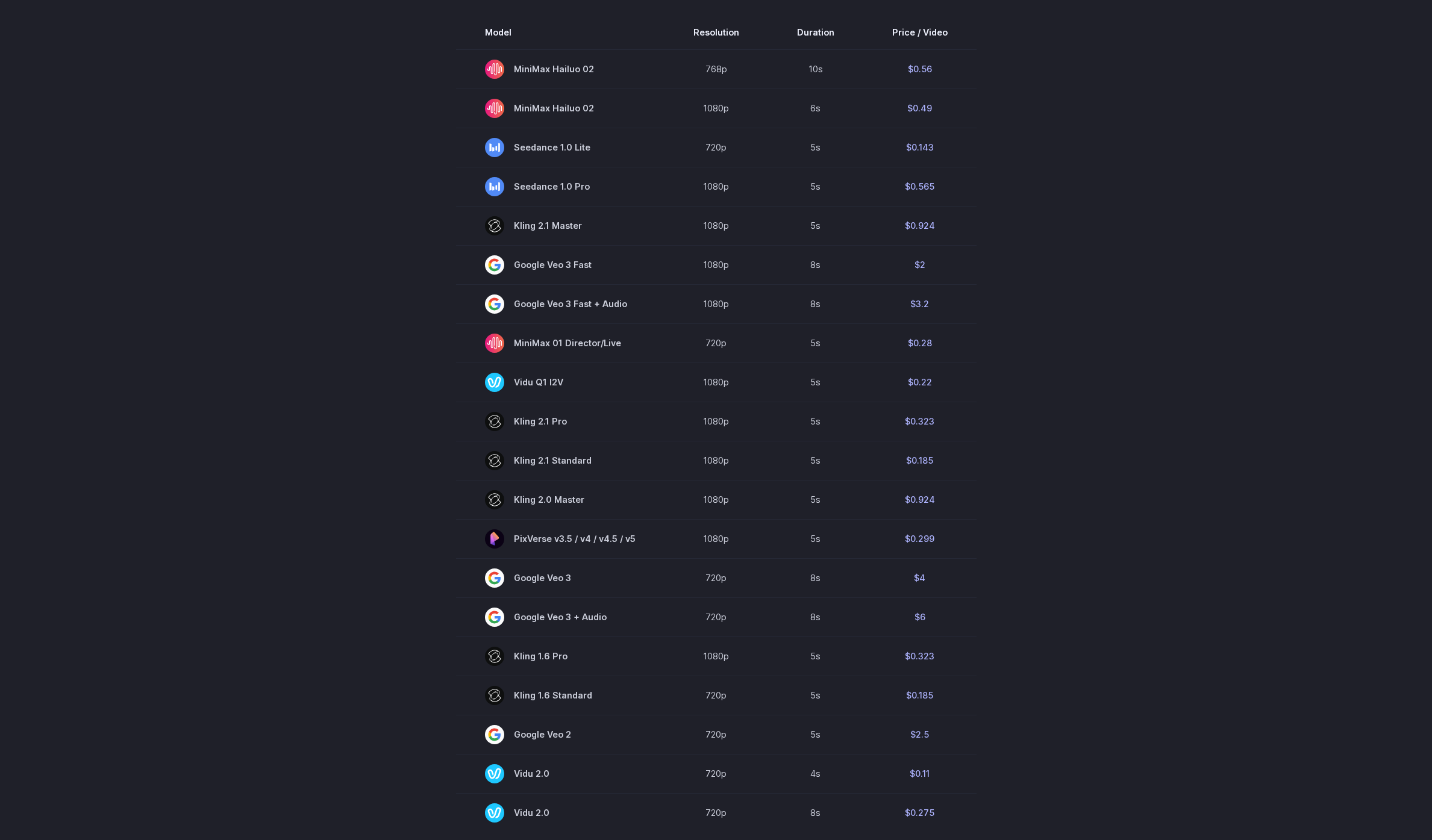
scroll to position [287, 0]
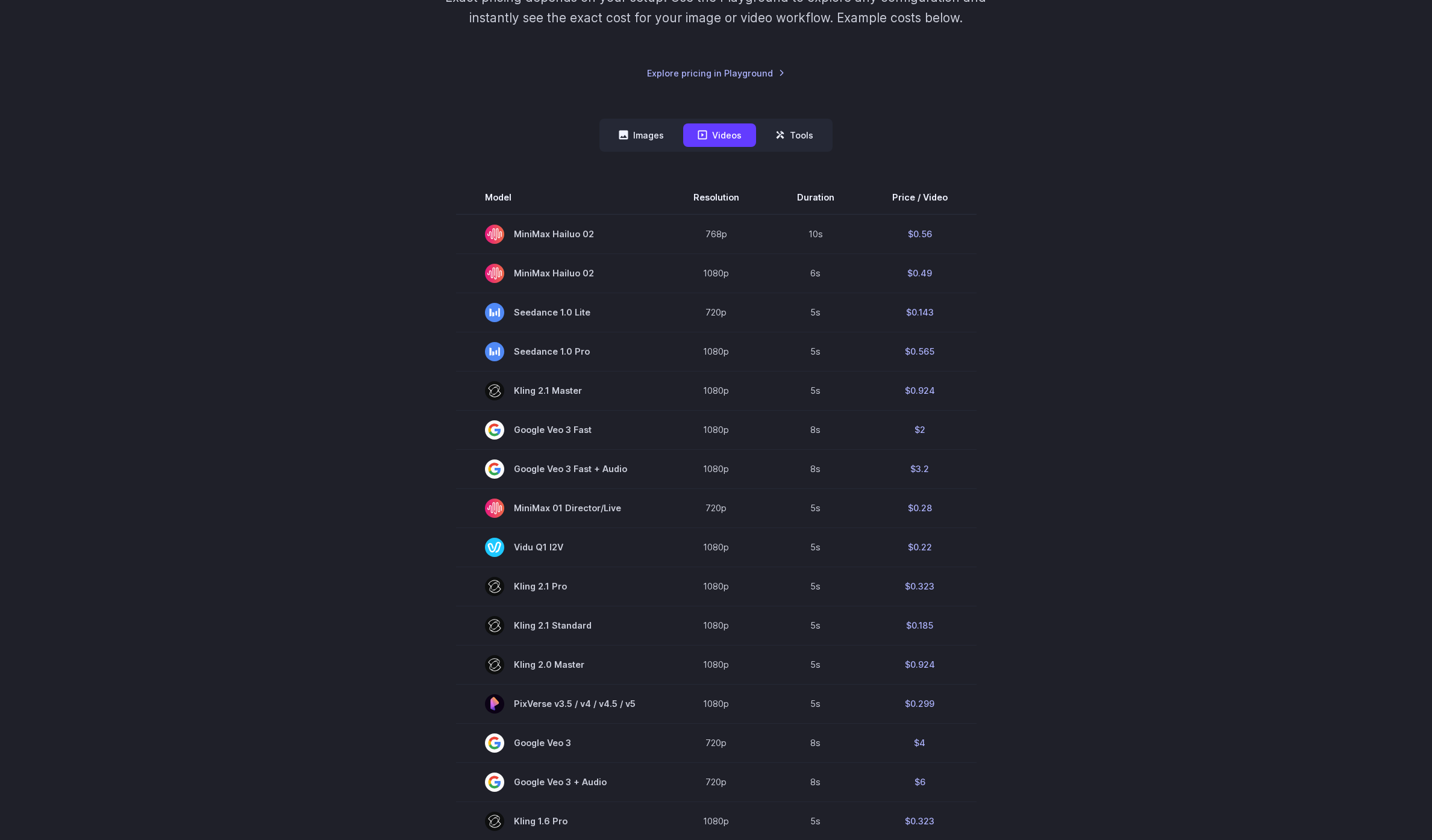
click at [1192, 355] on div "Pricing based on what you use Exact pricing depends on your setup. Use the Play…" at bounding box center [716, 444] width 1432 height 1329
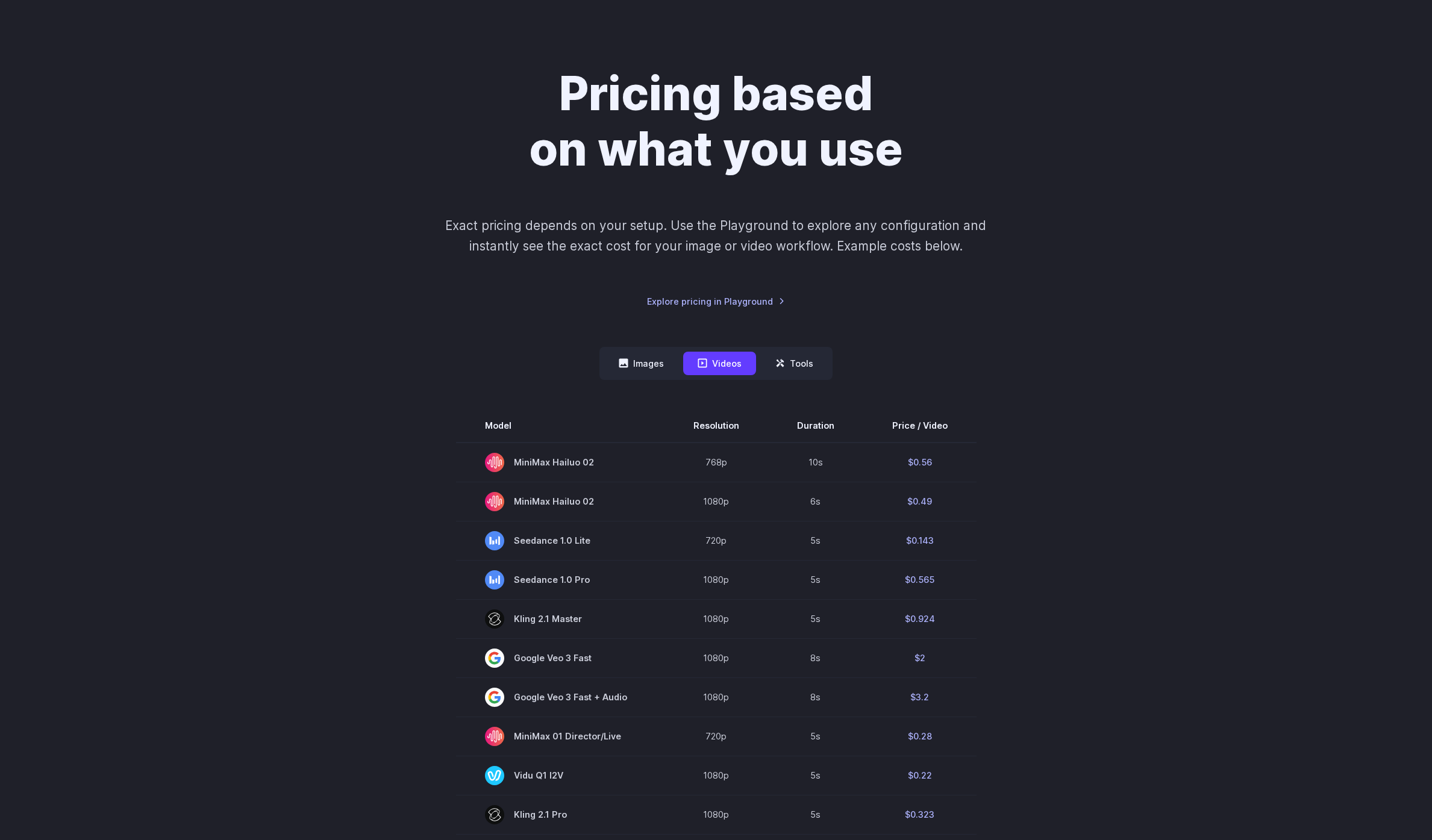
scroll to position [0, 0]
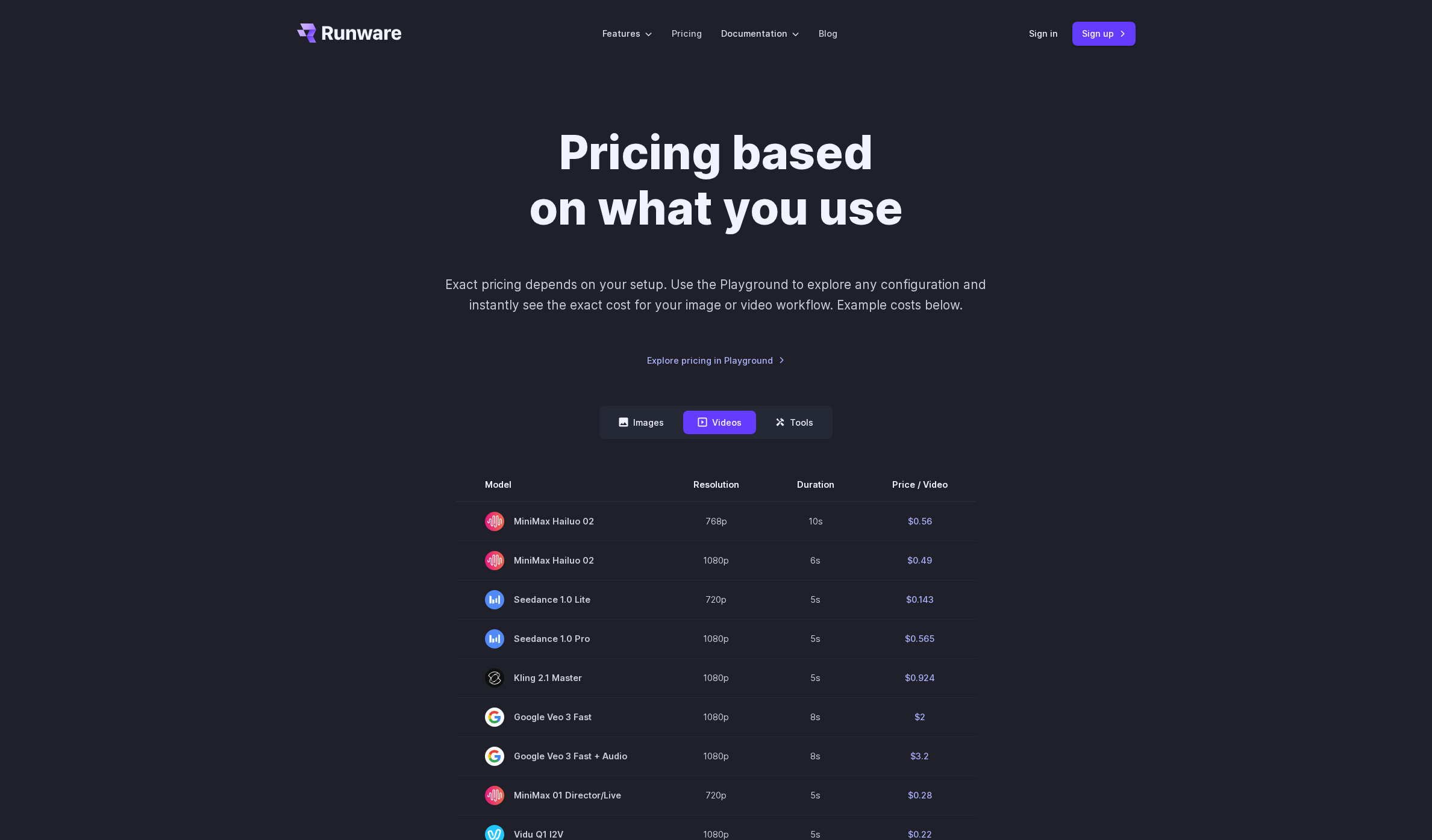
click at [1323, 320] on div "Pricing based on what you use Exact pricing depends on your setup. Use the Play…" at bounding box center [716, 732] width 1432 height 1329
click at [1078, 347] on div "Pricing based on what you use Exact pricing depends on your setup. Use the Play…" at bounding box center [716, 246] width 838 height 242
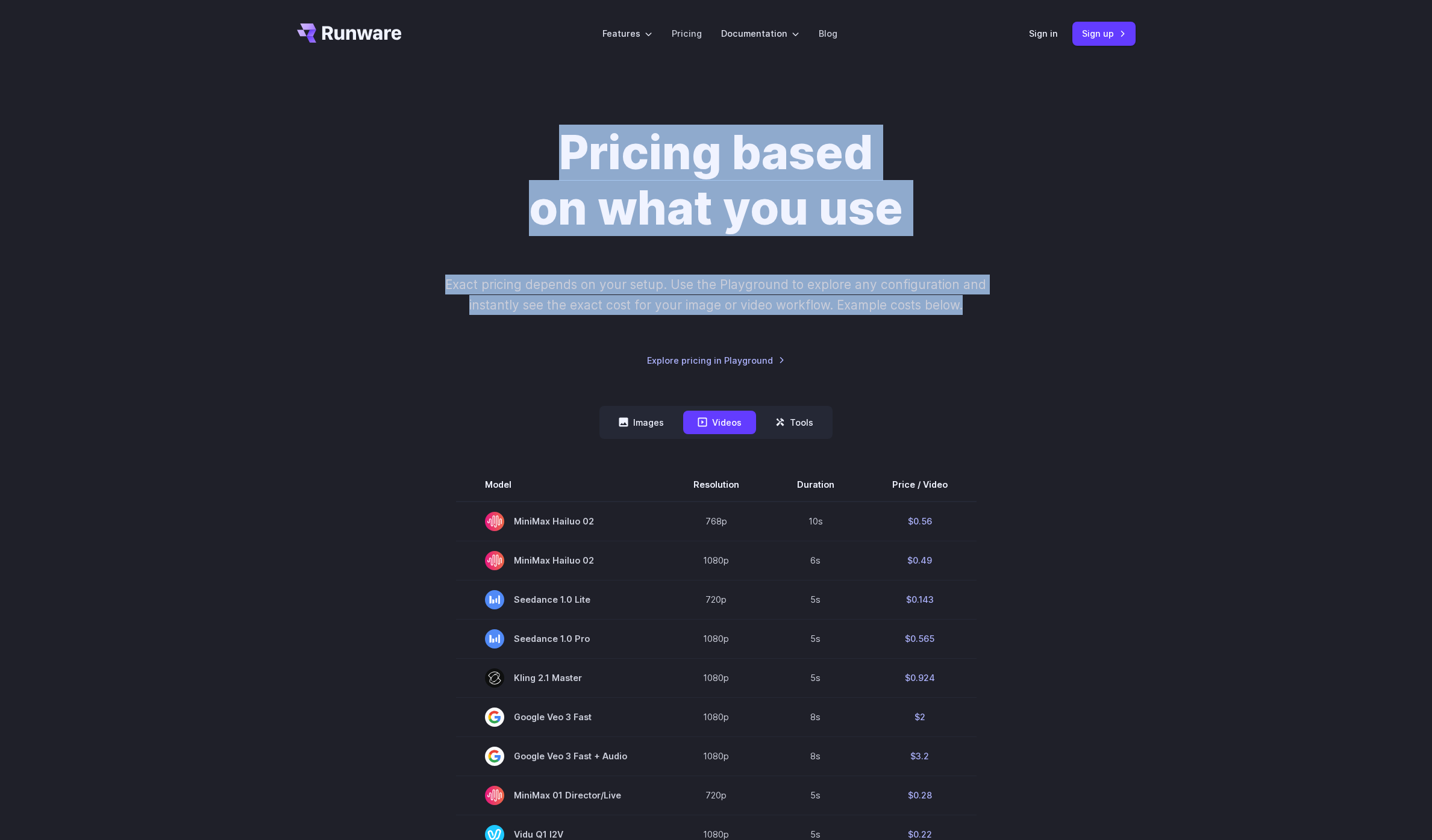
drag, startPoint x: 853, startPoint y: 269, endPoint x: 484, endPoint y: 154, distance: 386.5
click at [484, 154] on div "Pricing based on what you use Exact pricing depends on your setup. Use the Play…" at bounding box center [716, 246] width 838 height 242
click at [484, 154] on h1 "Pricing based on what you use" at bounding box center [716, 180] width 671 height 111
drag, startPoint x: 492, startPoint y: 125, endPoint x: 830, endPoint y: 363, distance: 413.4
click at [830, 363] on div "Pricing based on what you use Exact pricing depends on your setup. Use the Play…" at bounding box center [716, 246] width 838 height 242
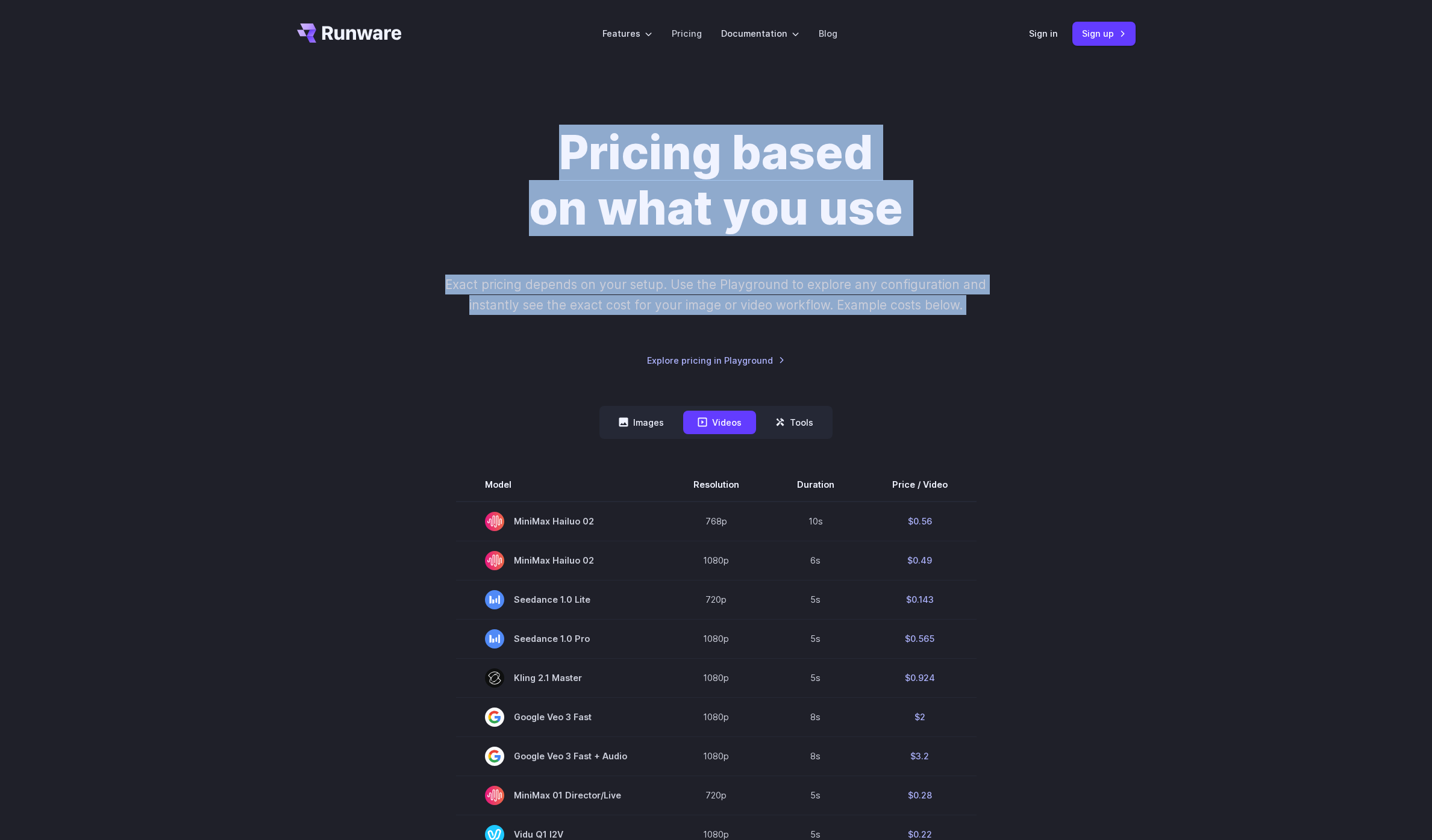
click at [832, 362] on div "Pricing based on what you use Exact pricing depends on your setup. Use the Play…" at bounding box center [716, 246] width 838 height 242
drag, startPoint x: 867, startPoint y: 356, endPoint x: 465, endPoint y: 123, distance: 464.6
click at [465, 123] on div "Pricing based on what you use Exact pricing depends on your setup. Use the Play…" at bounding box center [716, 732] width 1432 height 1329
drag, startPoint x: 468, startPoint y: 124, endPoint x: 486, endPoint y: 127, distance: 18.2
click at [468, 124] on div "Pricing based on what you use Exact pricing depends on your setup. Use the Play…" at bounding box center [716, 732] width 1432 height 1329
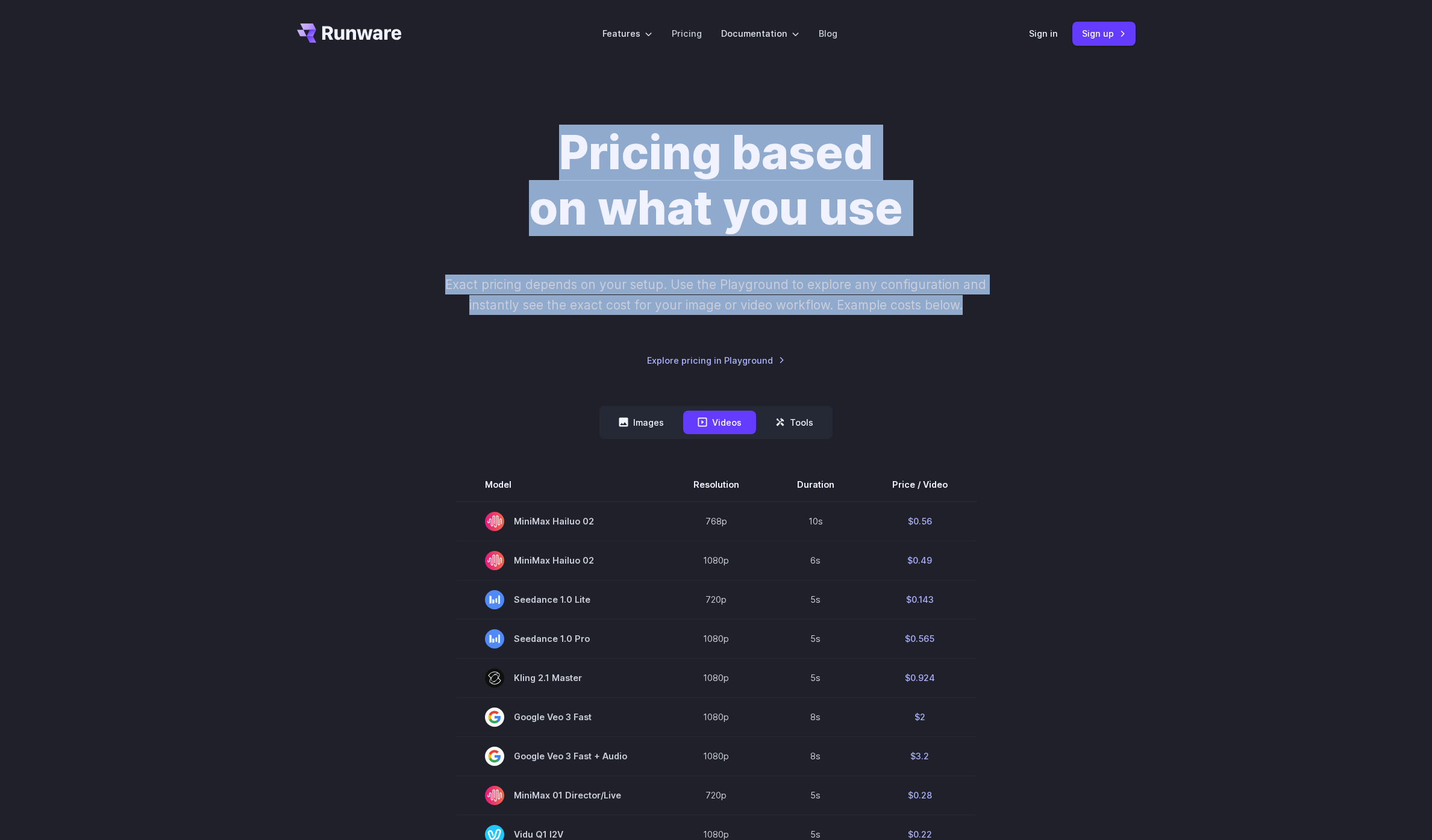
drag, startPoint x: 552, startPoint y: 103, endPoint x: 989, endPoint y: 312, distance: 484.4
click at [989, 312] on div "Pricing based on what you use Exact pricing depends on your setup. Use the Play…" at bounding box center [716, 732] width 1432 height 1329
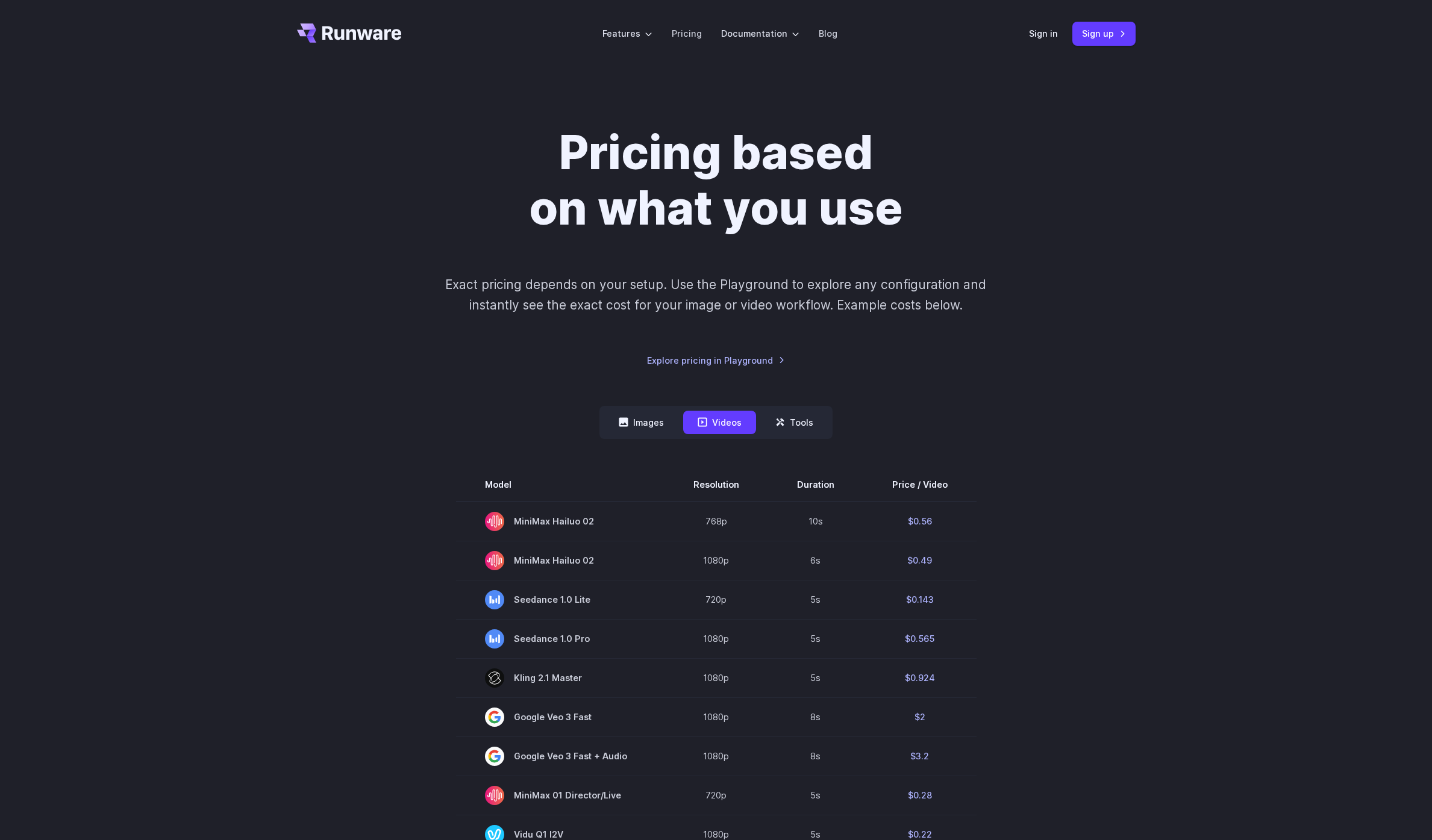
click at [992, 309] on p "Exact pricing depends on your setup. Use the Playground to explore any configur…" at bounding box center [716, 294] width 587 height 40
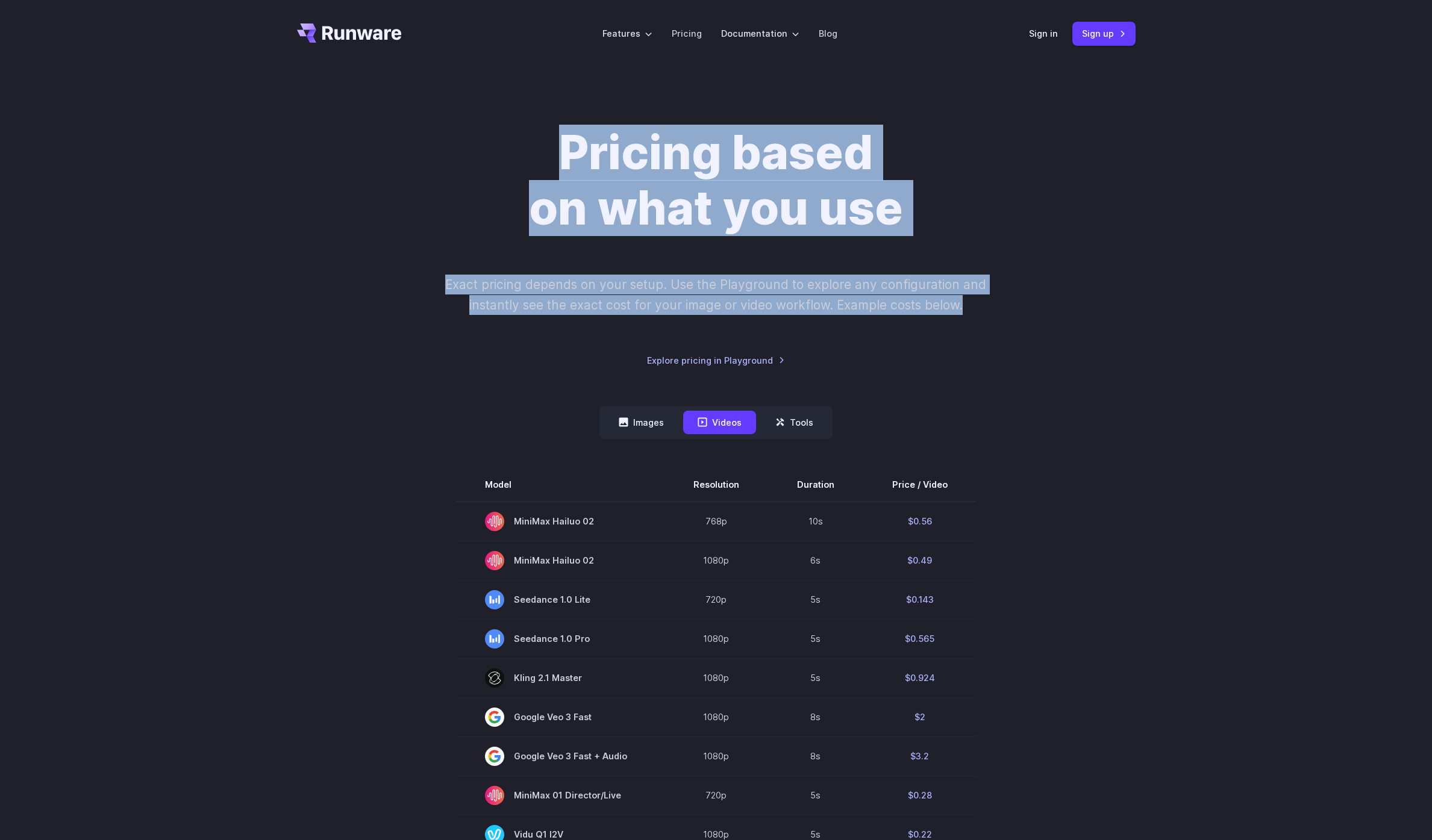
drag, startPoint x: 993, startPoint y: 308, endPoint x: 526, endPoint y: 113, distance: 506.1
click at [526, 113] on div "Pricing based on what you use Exact pricing depends on your setup. Use the Play…" at bounding box center [716, 732] width 1432 height 1329
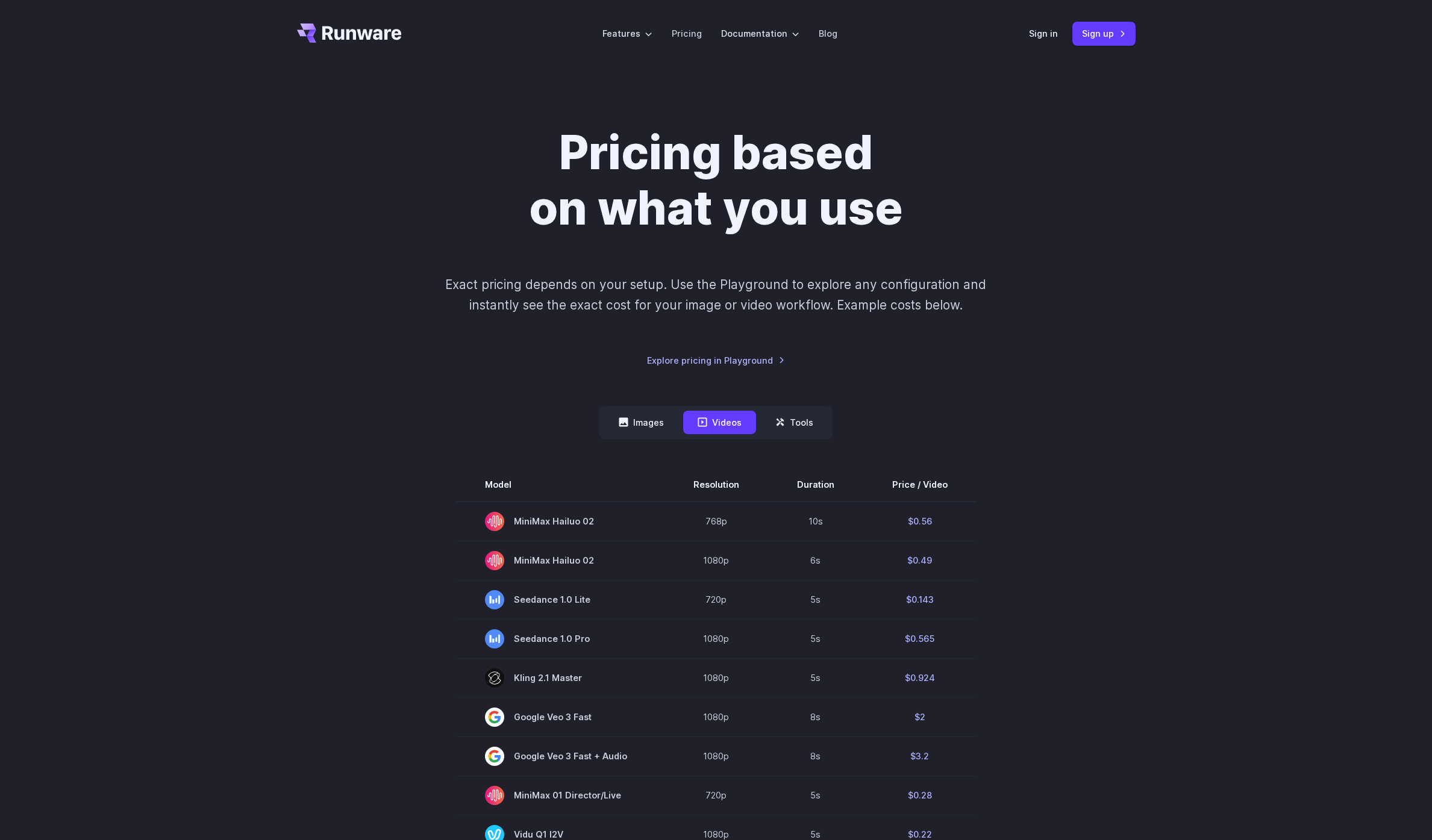
click at [378, 180] on div "Pricing based on what you use Exact pricing depends on your setup. Use the Play…" at bounding box center [716, 246] width 838 height 242
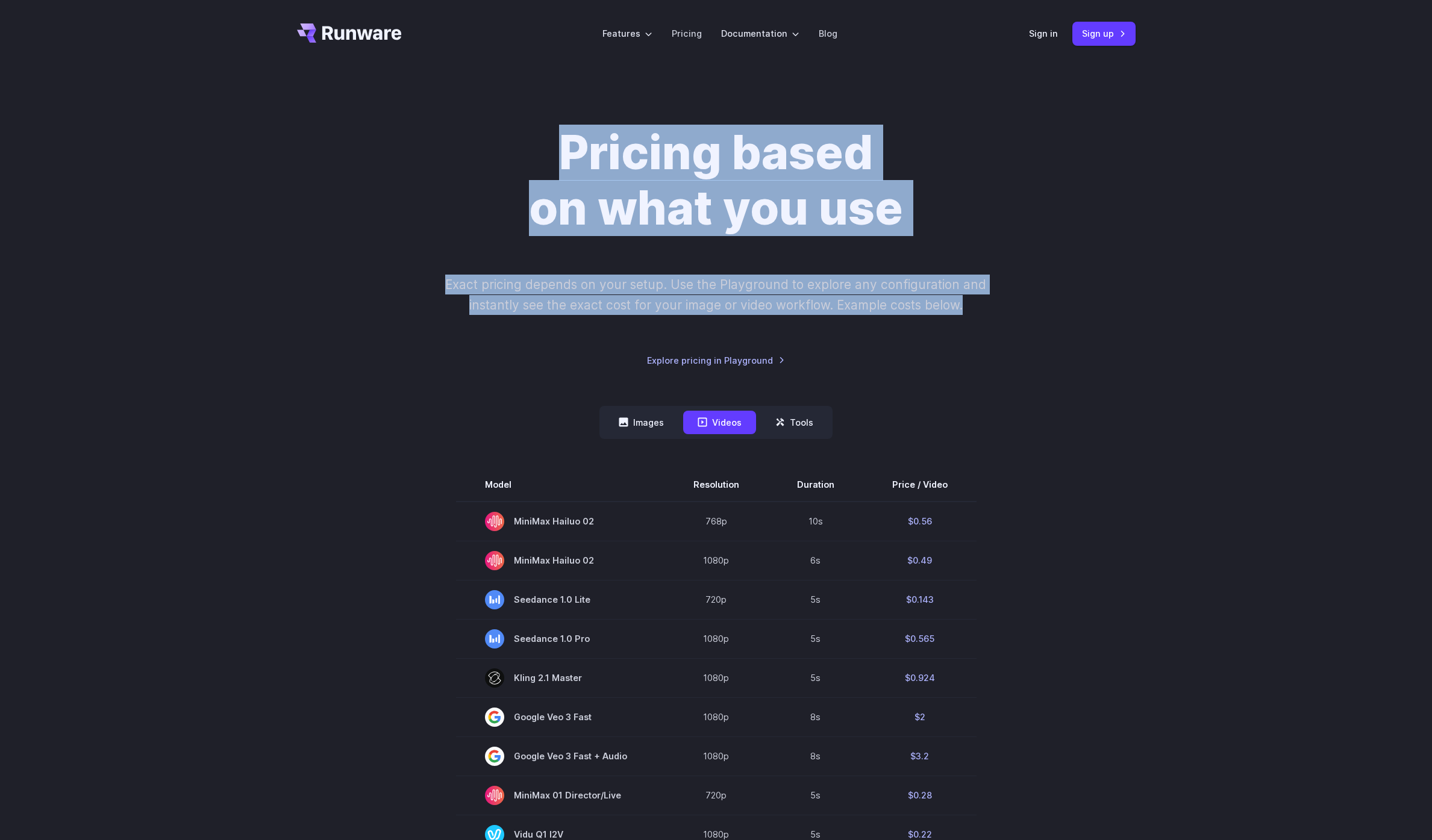
drag, startPoint x: 1077, startPoint y: 331, endPoint x: 554, endPoint y: 95, distance: 573.8
click at [554, 95] on div "Pricing based on what you use Exact pricing depends on your setup. Use the Play…" at bounding box center [716, 732] width 1432 height 1329
drag, startPoint x: 613, startPoint y: 117, endPoint x: 1005, endPoint y: 331, distance: 446.6
click at [1005, 331] on div "Pricing based on what you use Exact pricing depends on your setup. Use the Play…" at bounding box center [716, 732] width 1432 height 1329
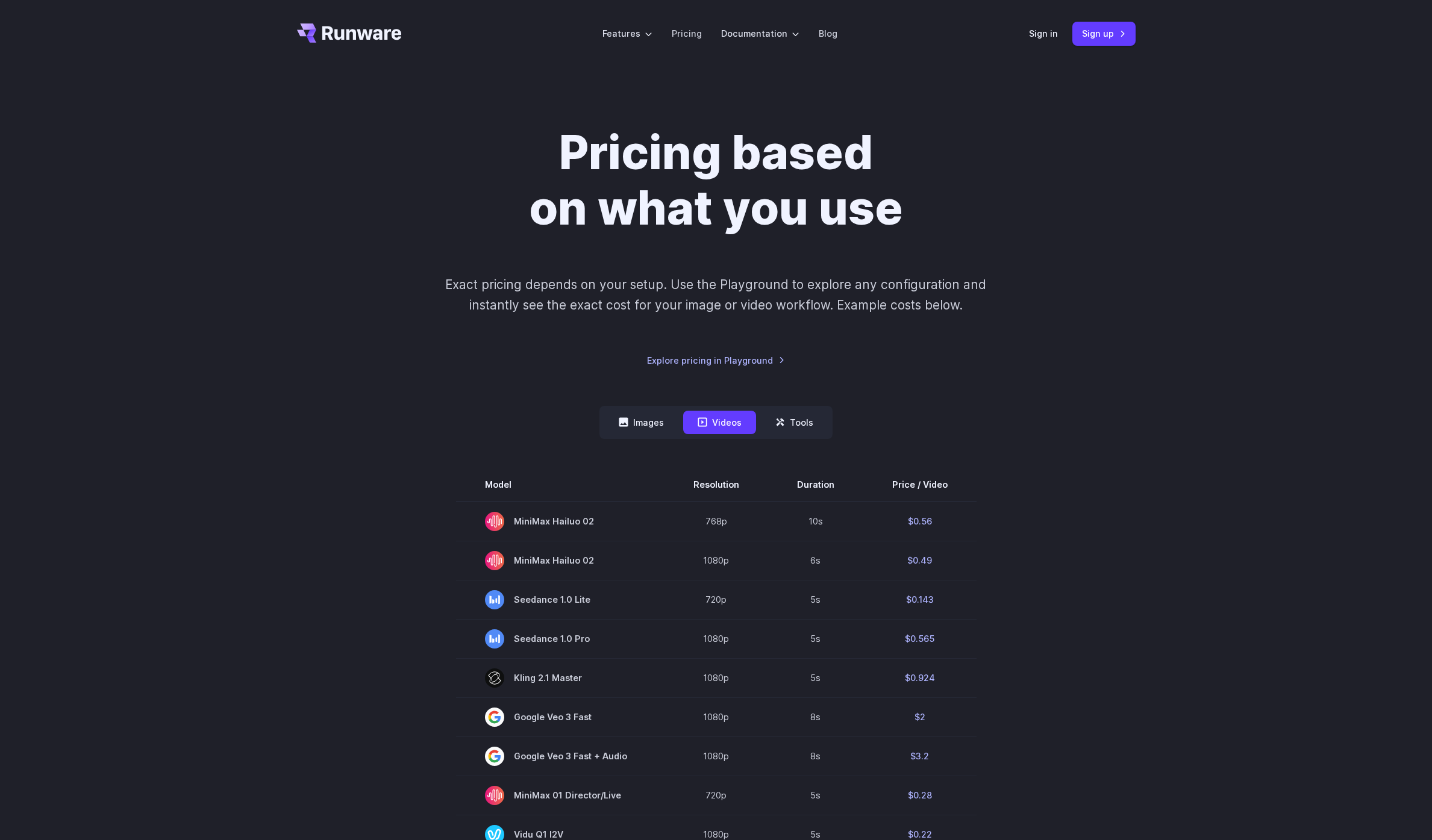
click at [1005, 330] on div "Pricing based on what you use Exact pricing depends on your setup. Use the Play…" at bounding box center [716, 246] width 838 height 242
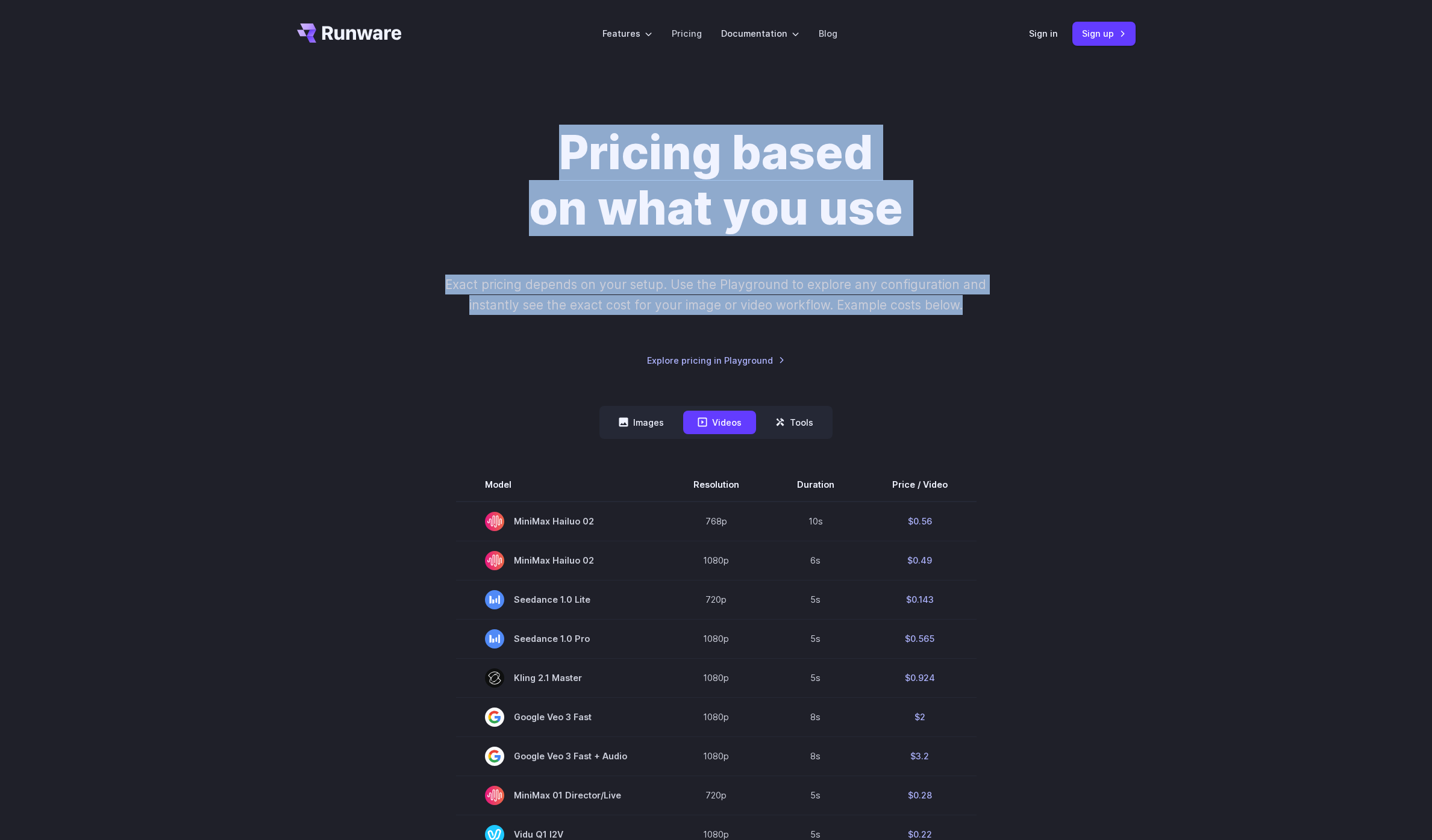
drag, startPoint x: 993, startPoint y: 334, endPoint x: 490, endPoint y: 142, distance: 538.4
click at [488, 144] on div "Pricing based on what you use Exact pricing depends on your setup. Use the Play…" at bounding box center [716, 246] width 838 height 242
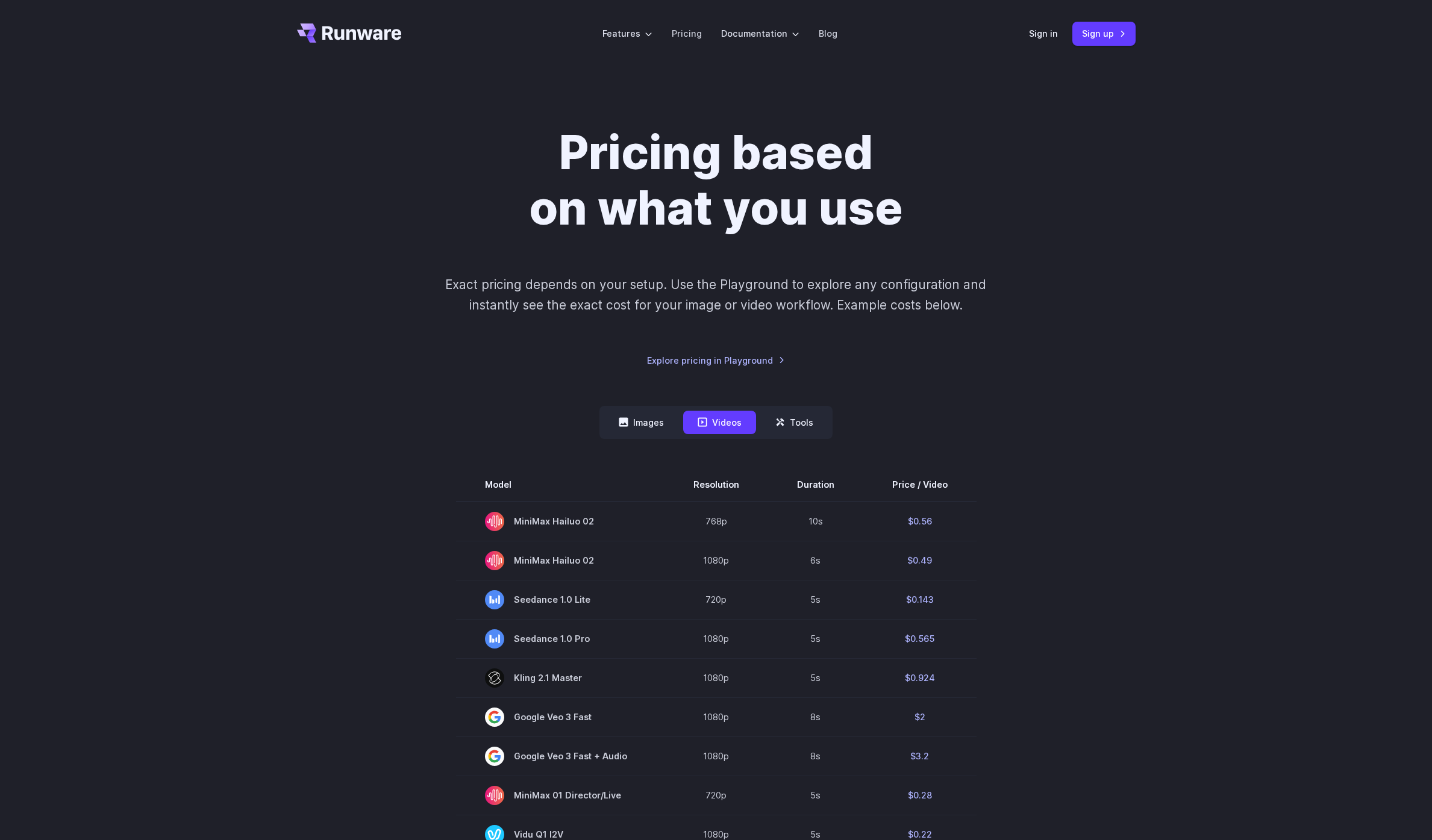
click at [557, 97] on div "Pricing based on what you use Exact pricing depends on your setup. Use the Play…" at bounding box center [716, 732] width 1432 height 1329
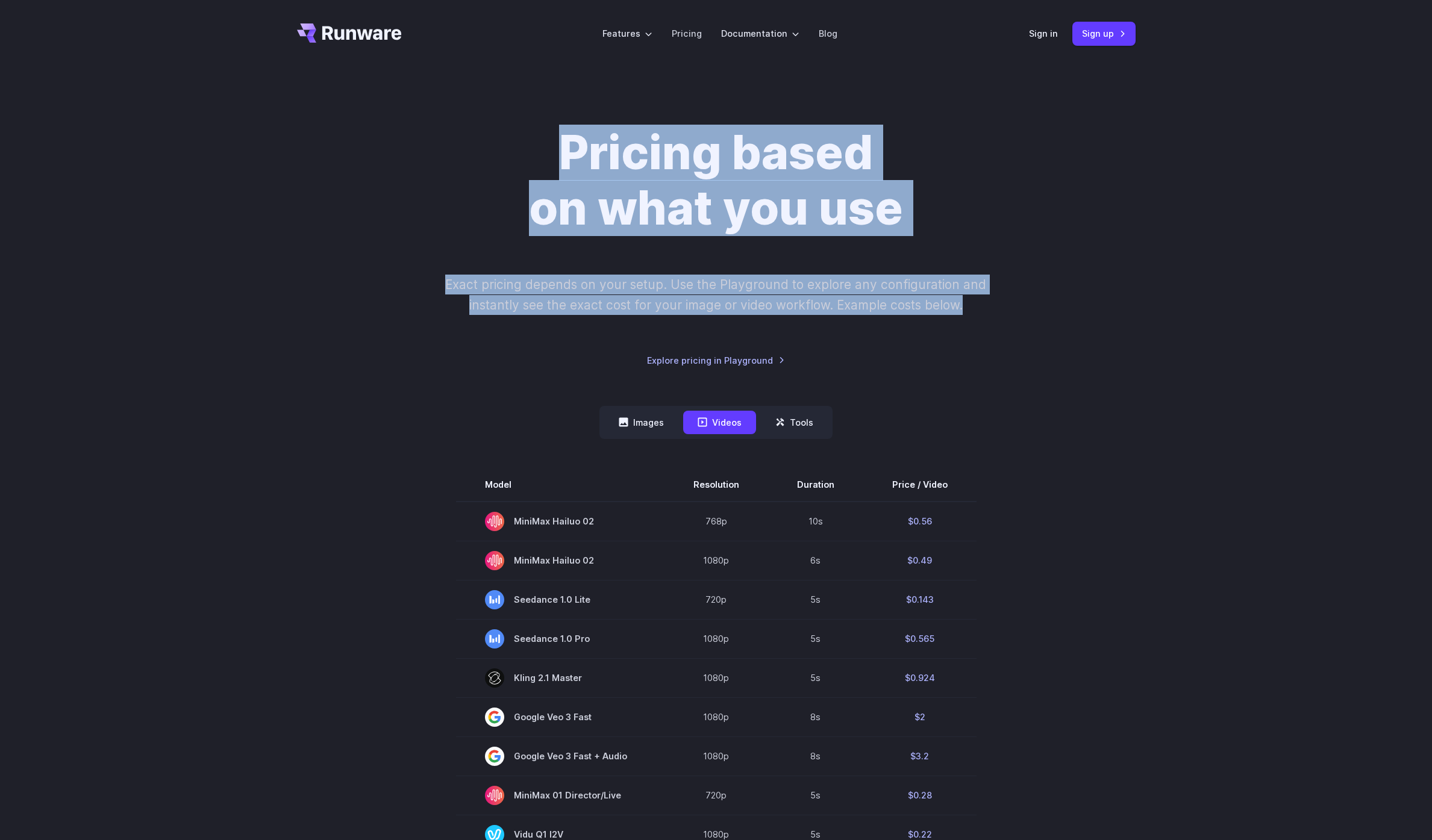
drag, startPoint x: 559, startPoint y: 91, endPoint x: 1109, endPoint y: 351, distance: 608.4
click at [1109, 351] on div "Pricing based on what you use Exact pricing depends on your setup. Use the Play…" at bounding box center [716, 732] width 1432 height 1329
click at [1109, 351] on div "Pricing based on what you use Exact pricing depends on your setup. Use the Play…" at bounding box center [716, 246] width 838 height 242
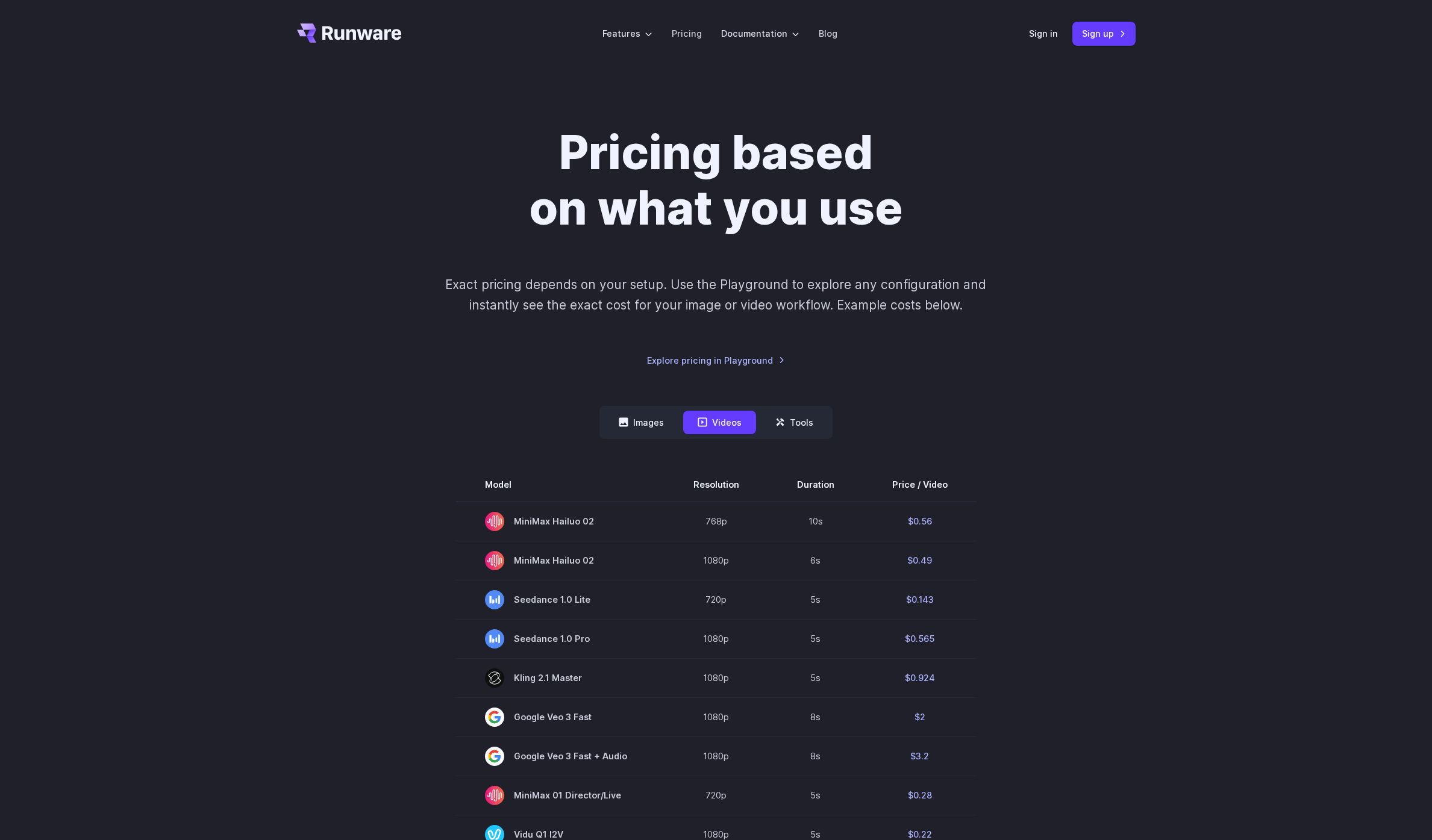
click at [853, 304] on p "Exact pricing depends on your setup. Use the Playground to explore any configur…" at bounding box center [716, 294] width 587 height 40
click at [374, 39] on icon "Go to /" at bounding box center [349, 33] width 105 height 19
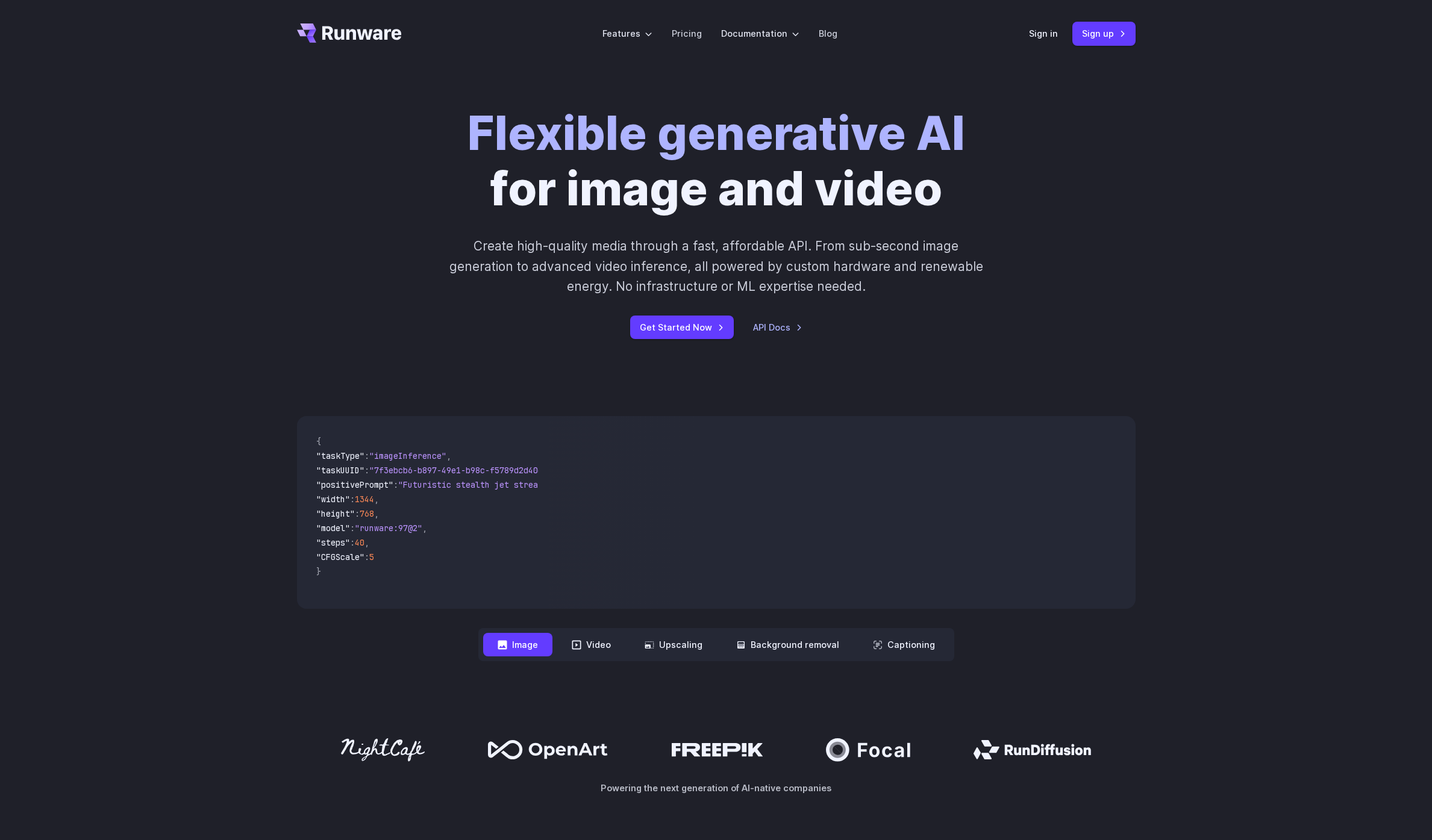
click at [1158, 260] on div "Flexible generative AI for image and video Create high-quality media through a …" at bounding box center [716, 223] width 1432 height 310
click at [614, 642] on button "Video" at bounding box center [591, 644] width 68 height 23
click at [674, 640] on button "Upscaling" at bounding box center [673, 644] width 87 height 23
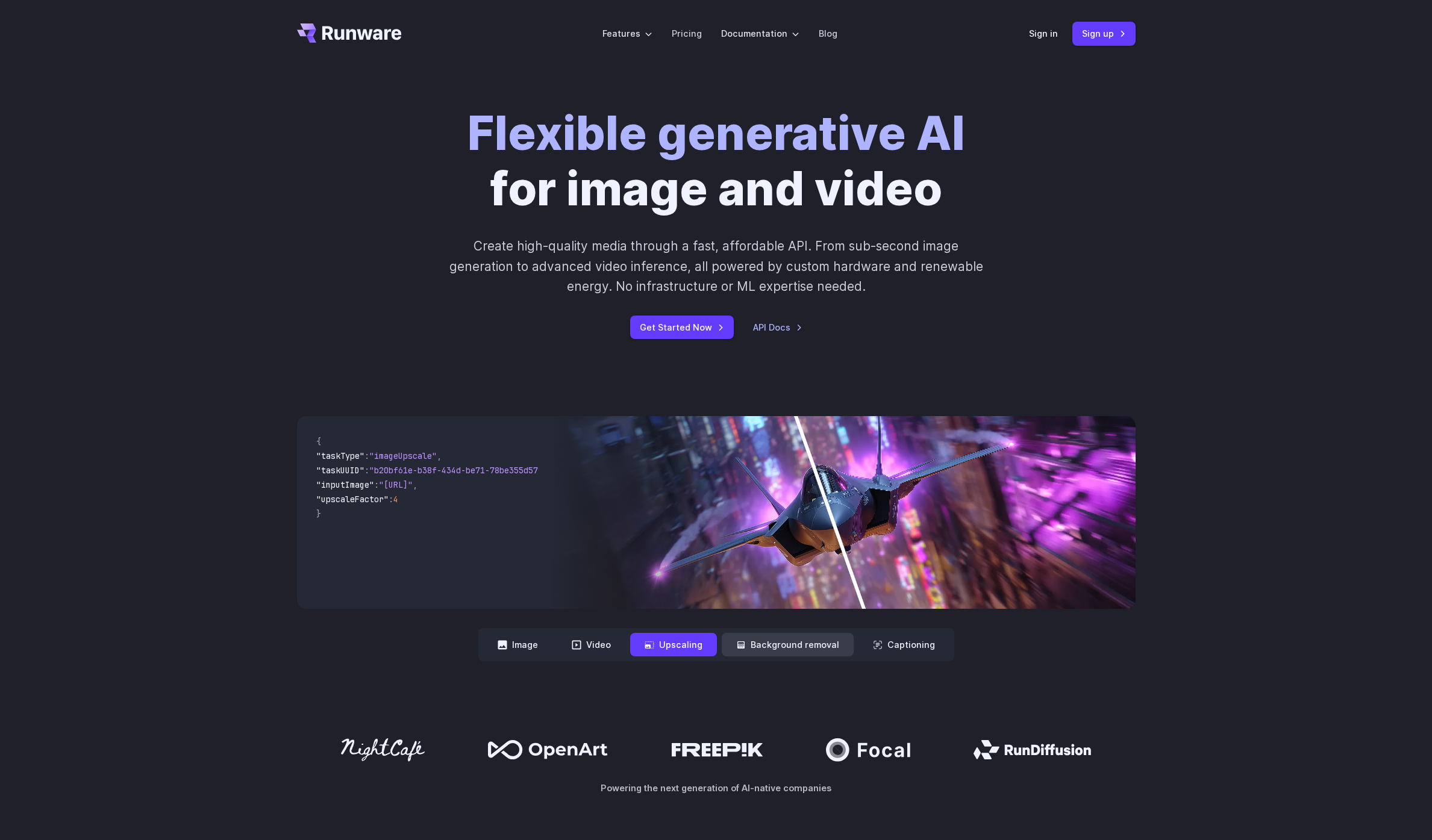
click at [792, 635] on button "Background removal" at bounding box center [787, 644] width 132 height 23
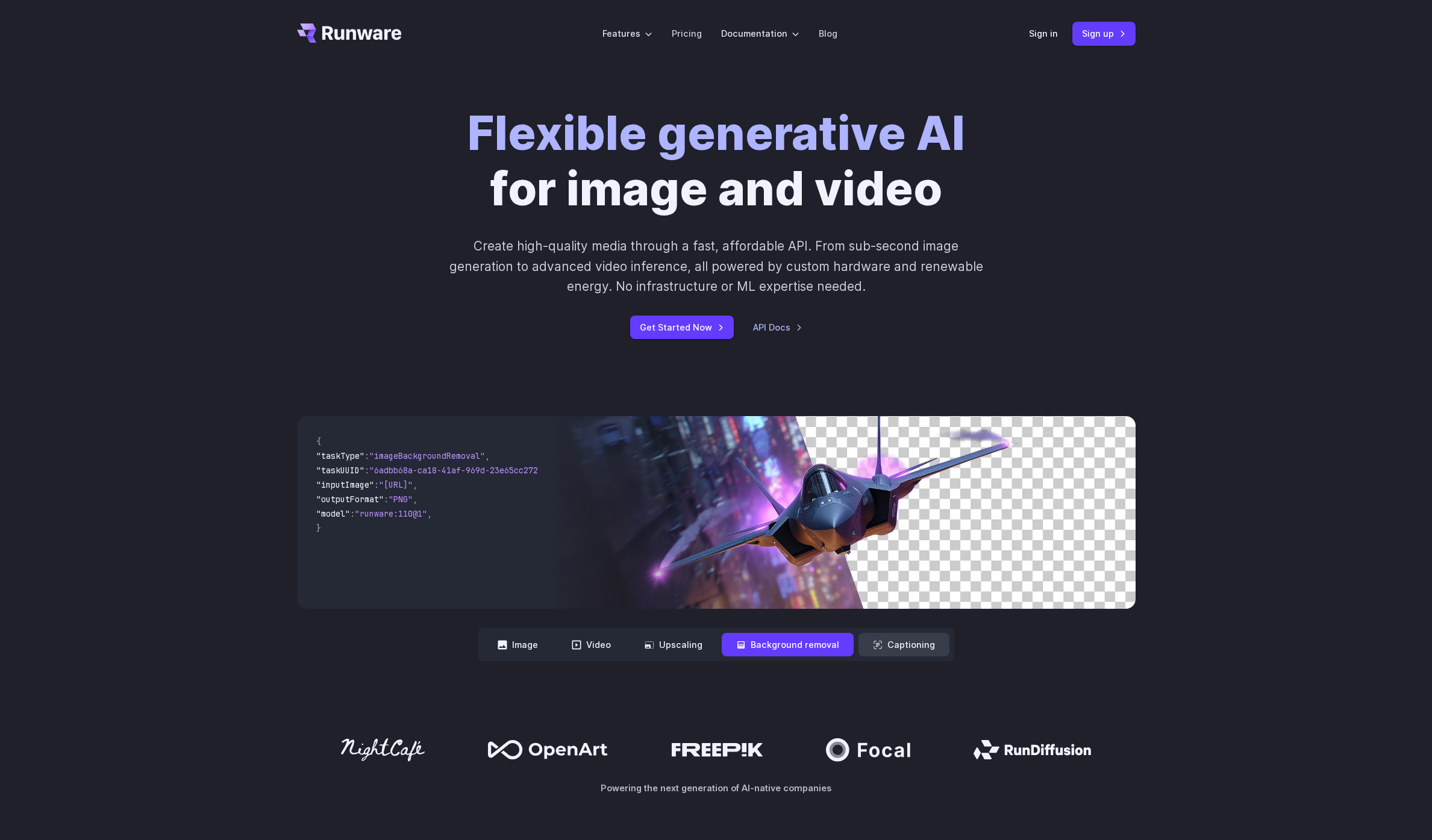
click at [880, 649] on button "Captioning" at bounding box center [904, 644] width 91 height 23
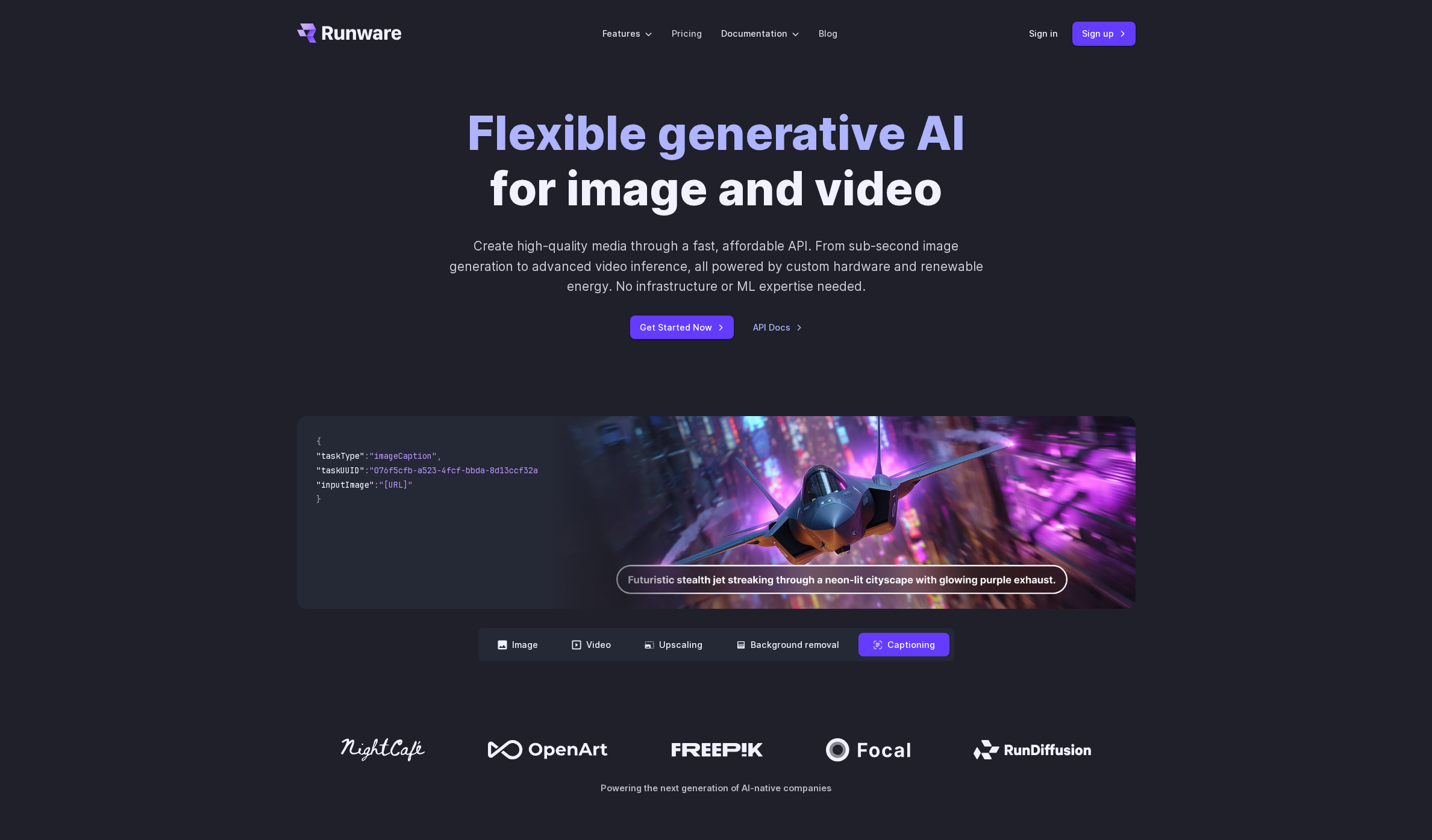
click at [529, 659] on nav "**********" at bounding box center [716, 644] width 476 height 33
click at [529, 650] on button "Image" at bounding box center [517, 644] width 69 height 23
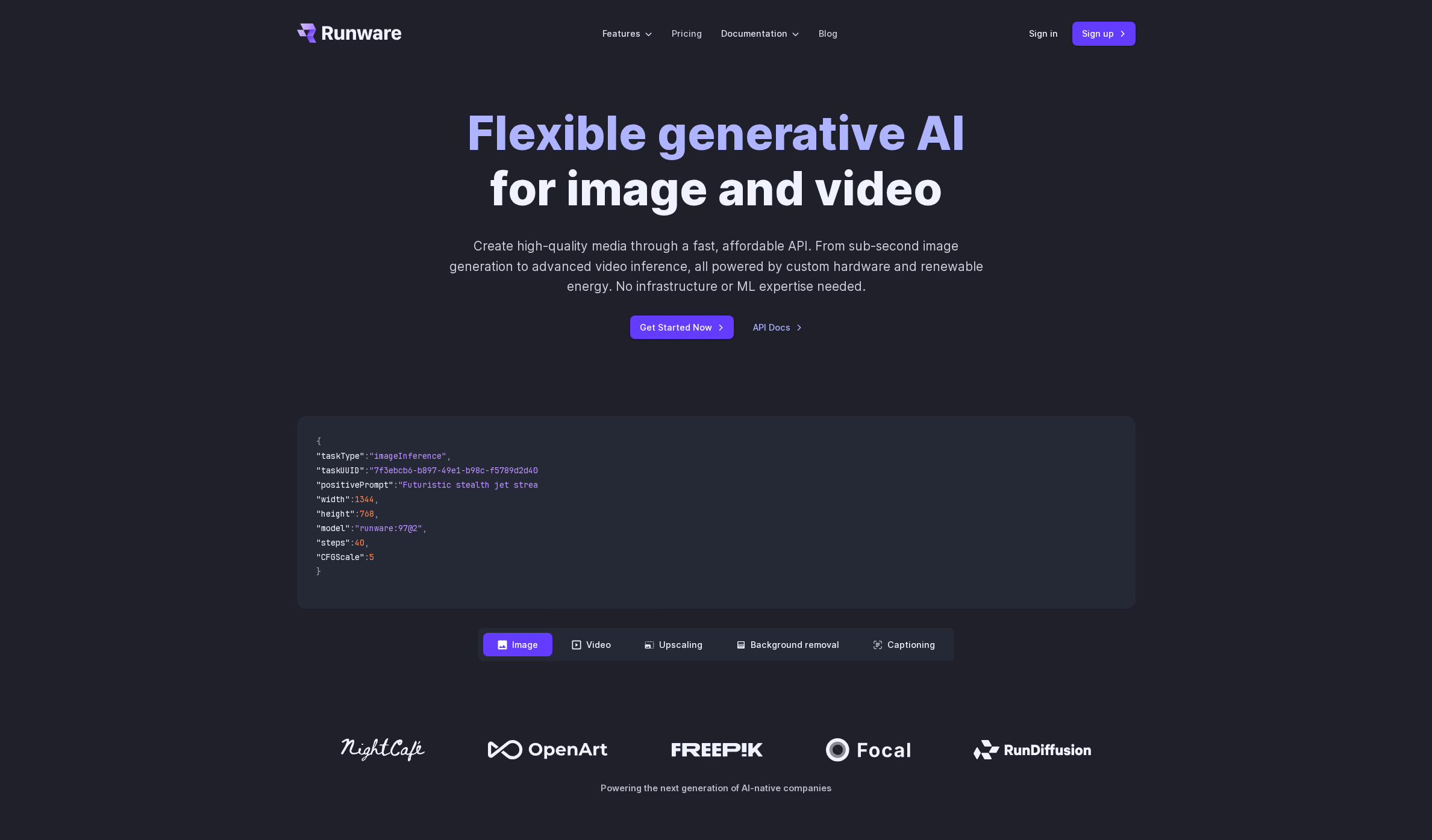
click at [1178, 645] on div "**********" at bounding box center [716, 538] width 1432 height 322
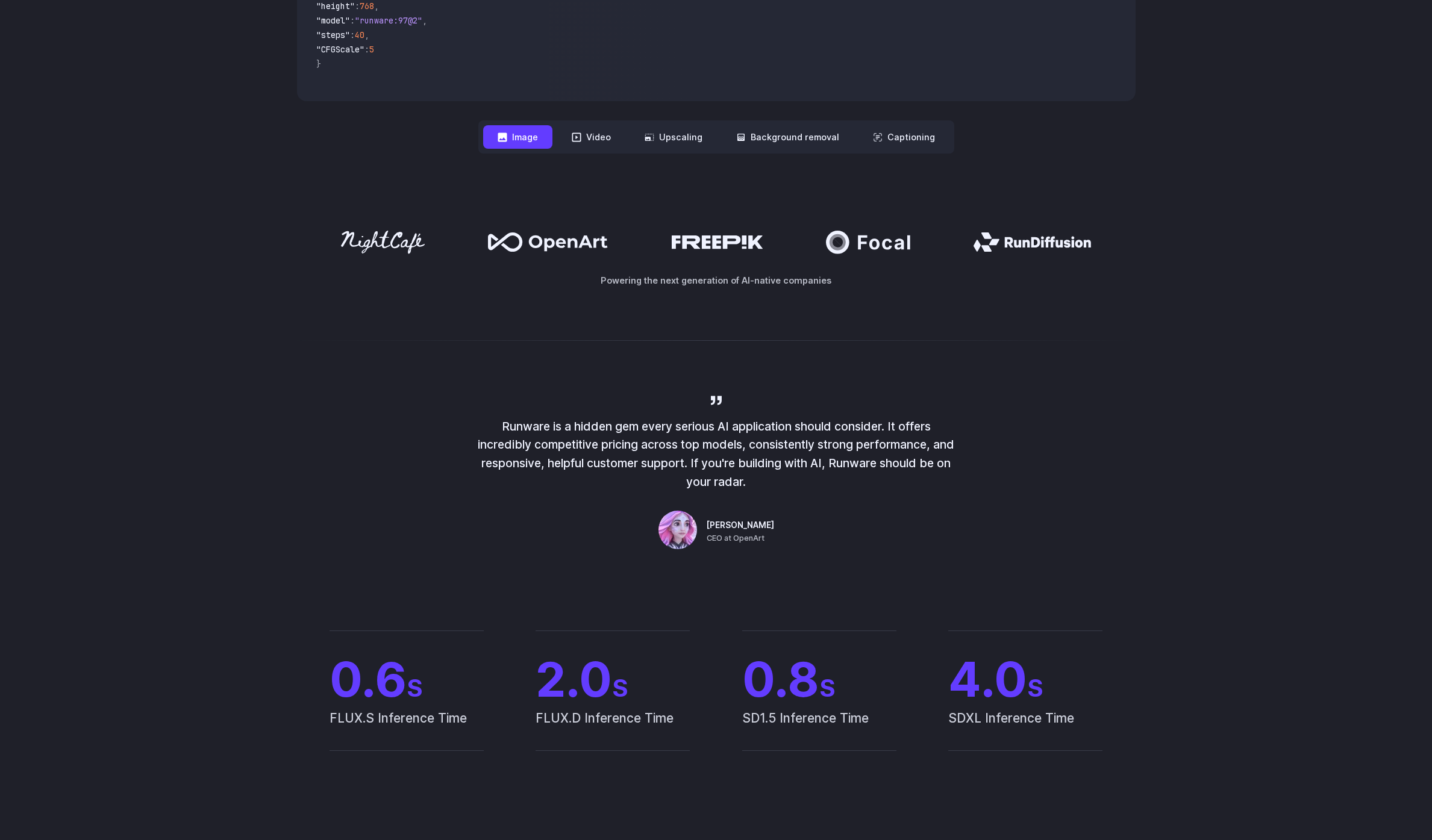
scroll to position [513, 0]
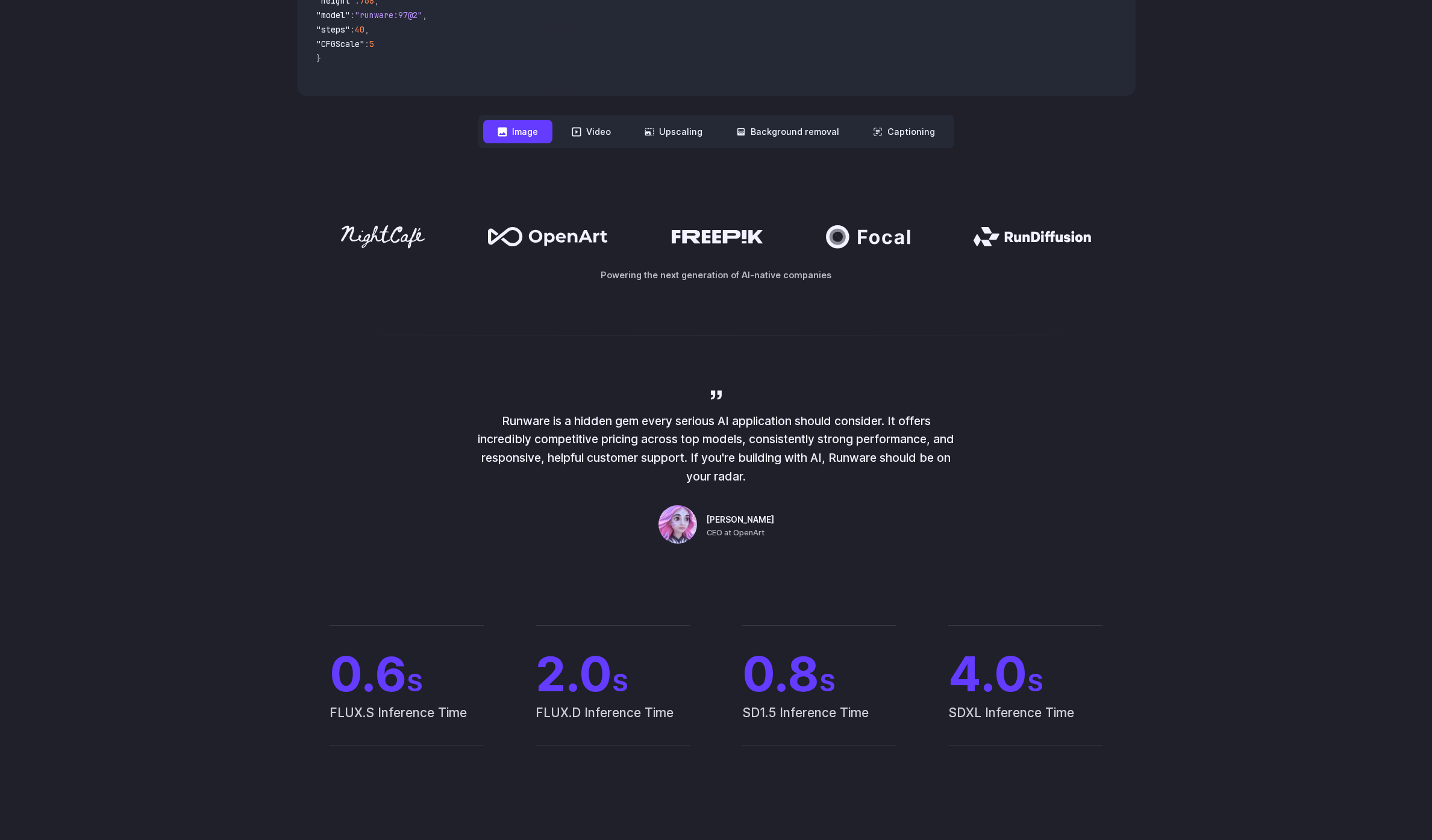
click at [670, 239] on div at bounding box center [716, 237] width 838 height 23
click at [804, 237] on div at bounding box center [716, 237] width 838 height 23
click at [1008, 229] on icon at bounding box center [1032, 237] width 117 height 19
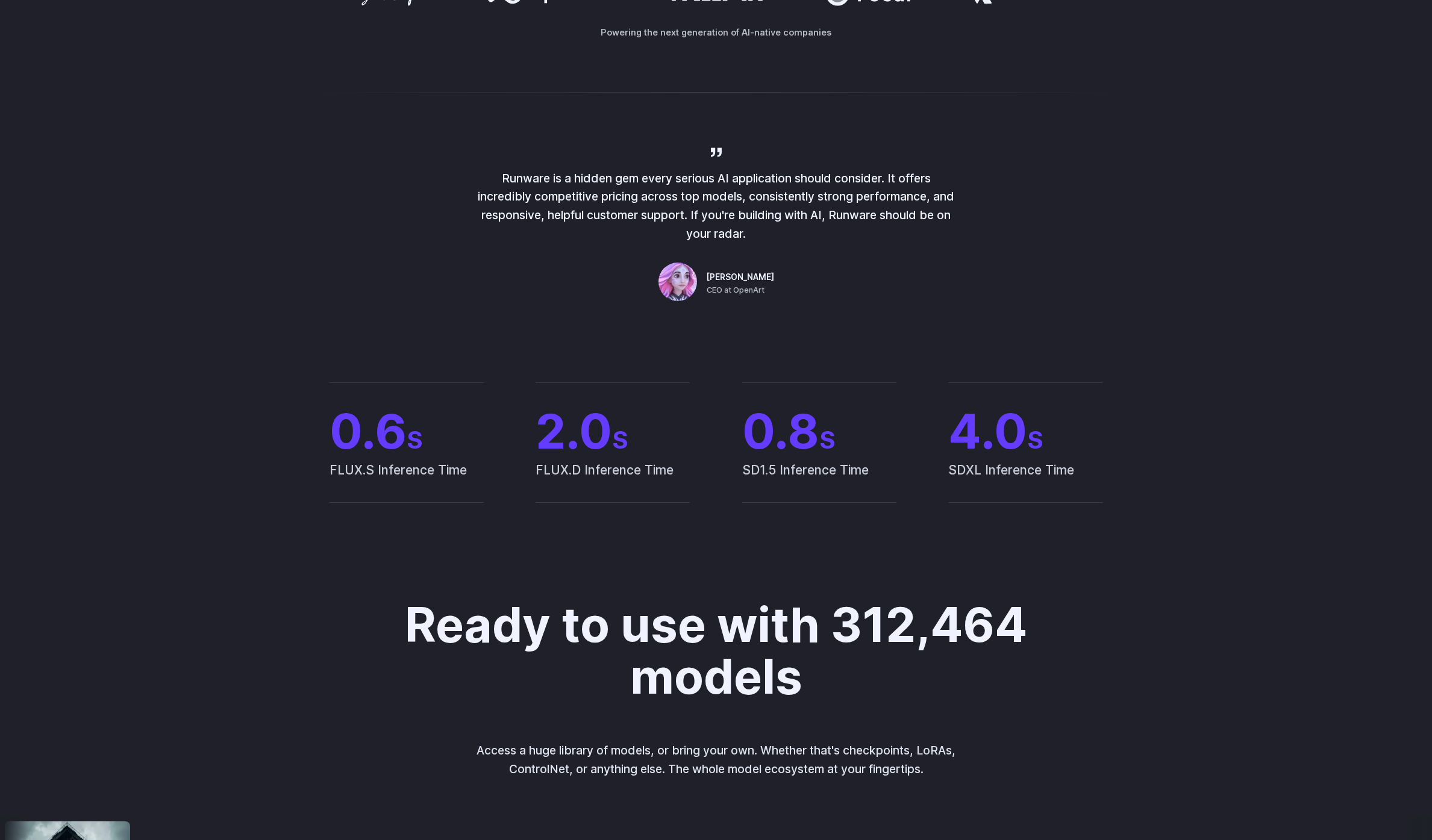
scroll to position [994, 0]
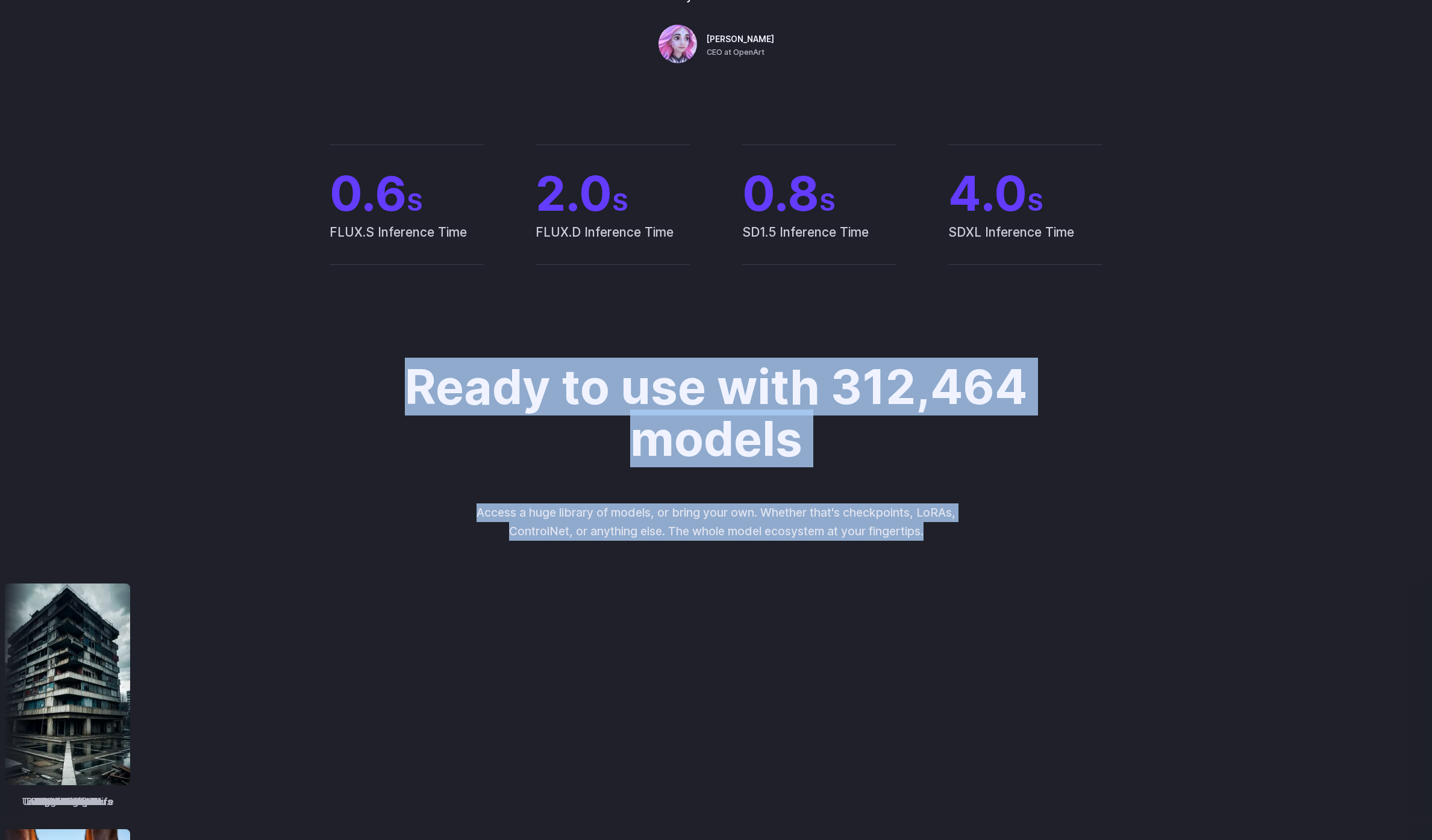
drag, startPoint x: 1038, startPoint y: 546, endPoint x: 1047, endPoint y: 315, distance: 231.2
click at [1047, 315] on div "Ready to use with 312,464 models Access a huge library of models, or bring your…" at bounding box center [716, 755] width 1432 height 902
drag, startPoint x: 1048, startPoint y: 316, endPoint x: 1017, endPoint y: 555, distance: 241.0
click at [1017, 555] on div "Ready to use with 312,464 models Access a huge library of models, or bring your…" at bounding box center [716, 755] width 1432 height 902
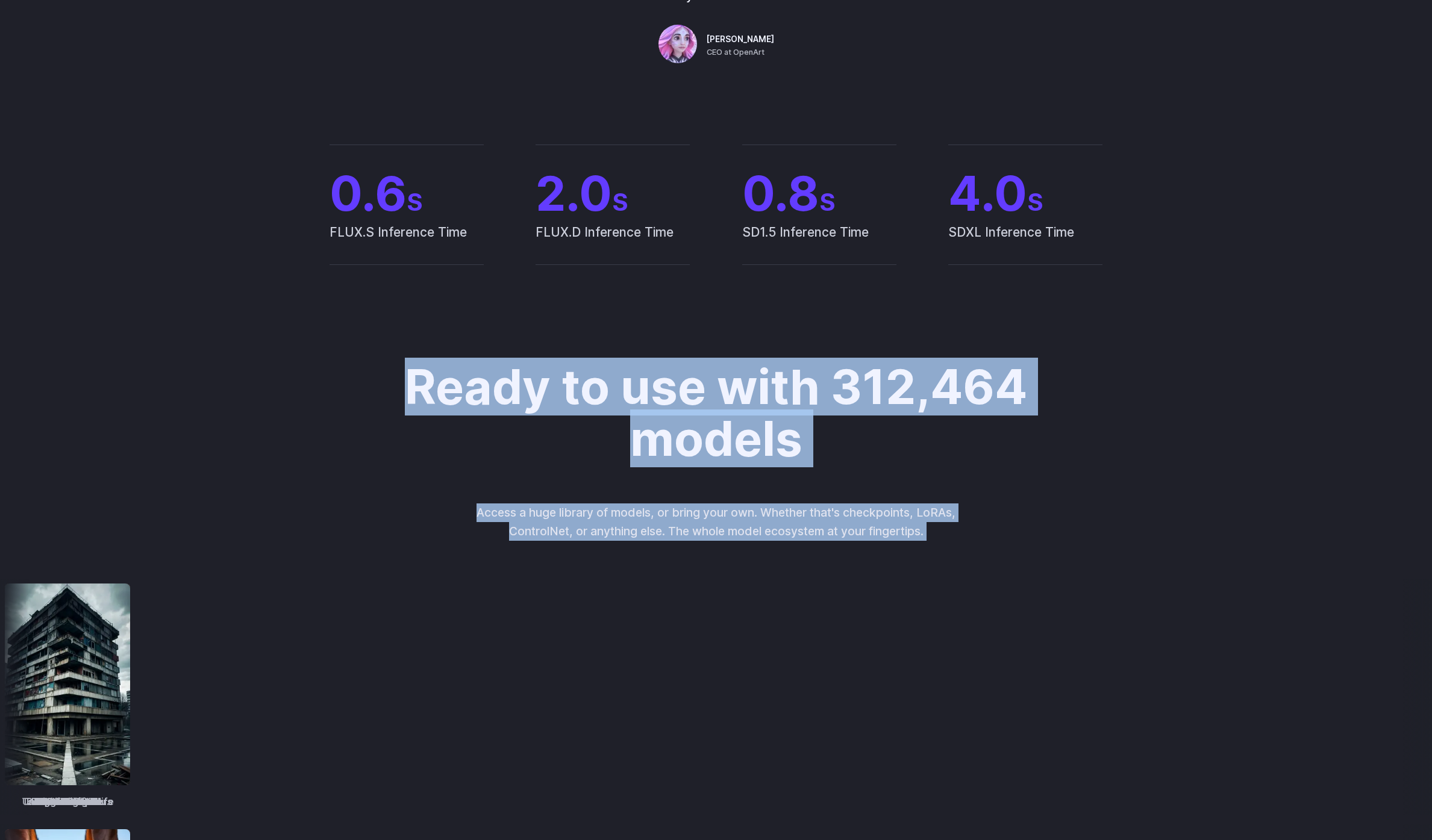
click at [1017, 555] on div "Ready to use with 312,464 models Access a huge library of models, or bring your…" at bounding box center [716, 755] width 1432 height 787
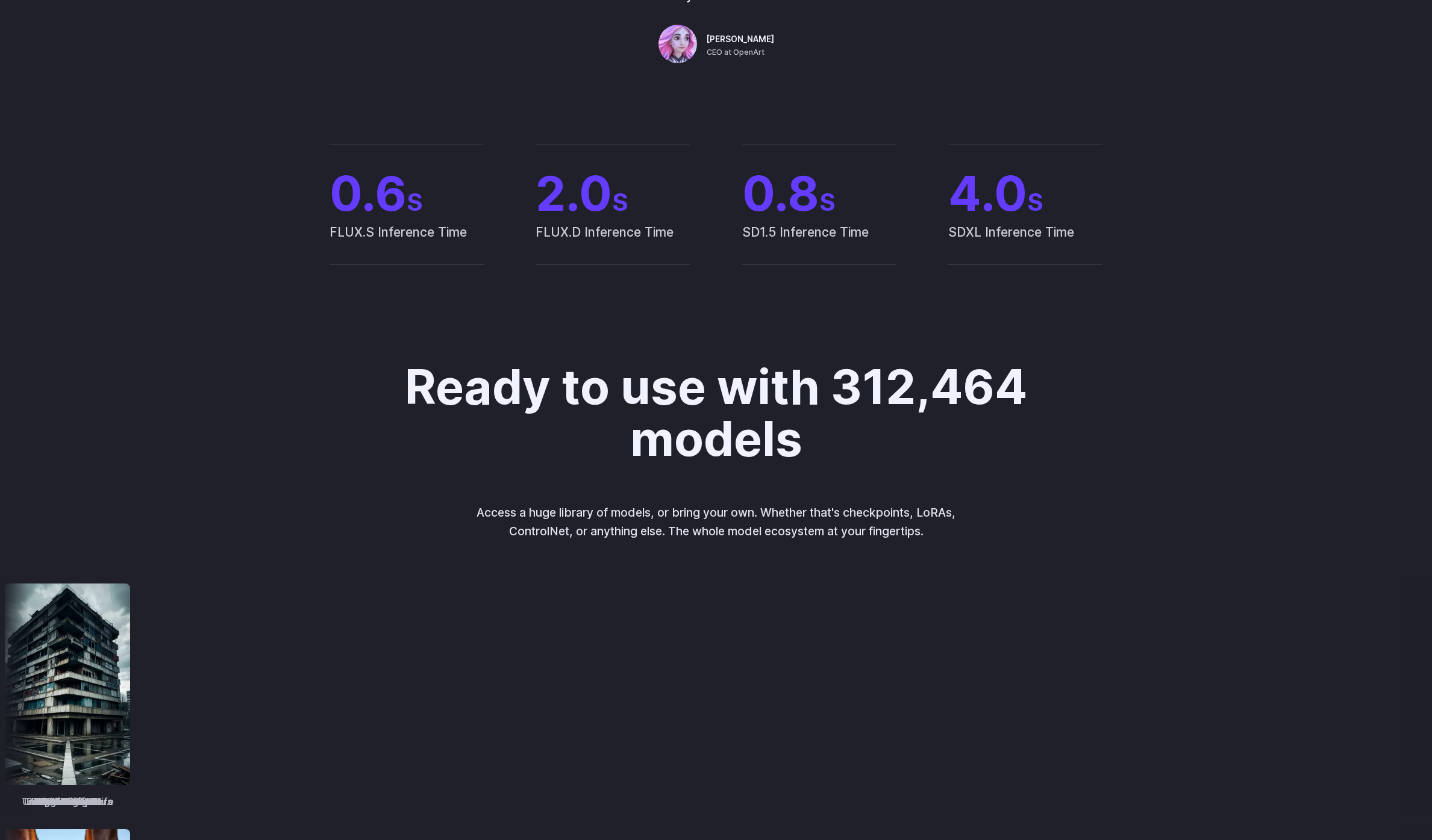
click at [1154, 453] on div "Ready to use with 312,464 models Access a huge library of models, or bring your…" at bounding box center [716, 755] width 1432 height 787
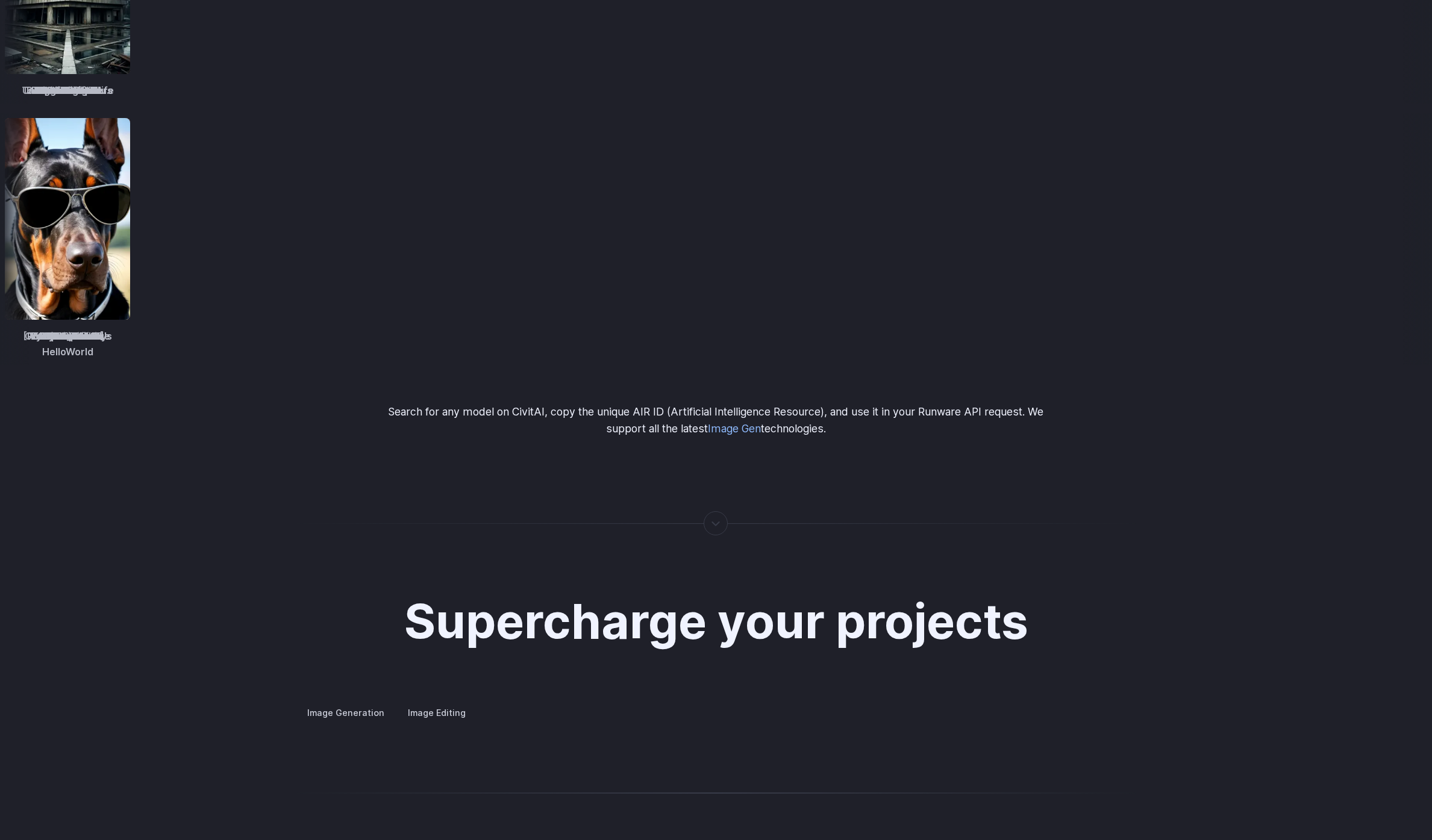
scroll to position [1986, 0]
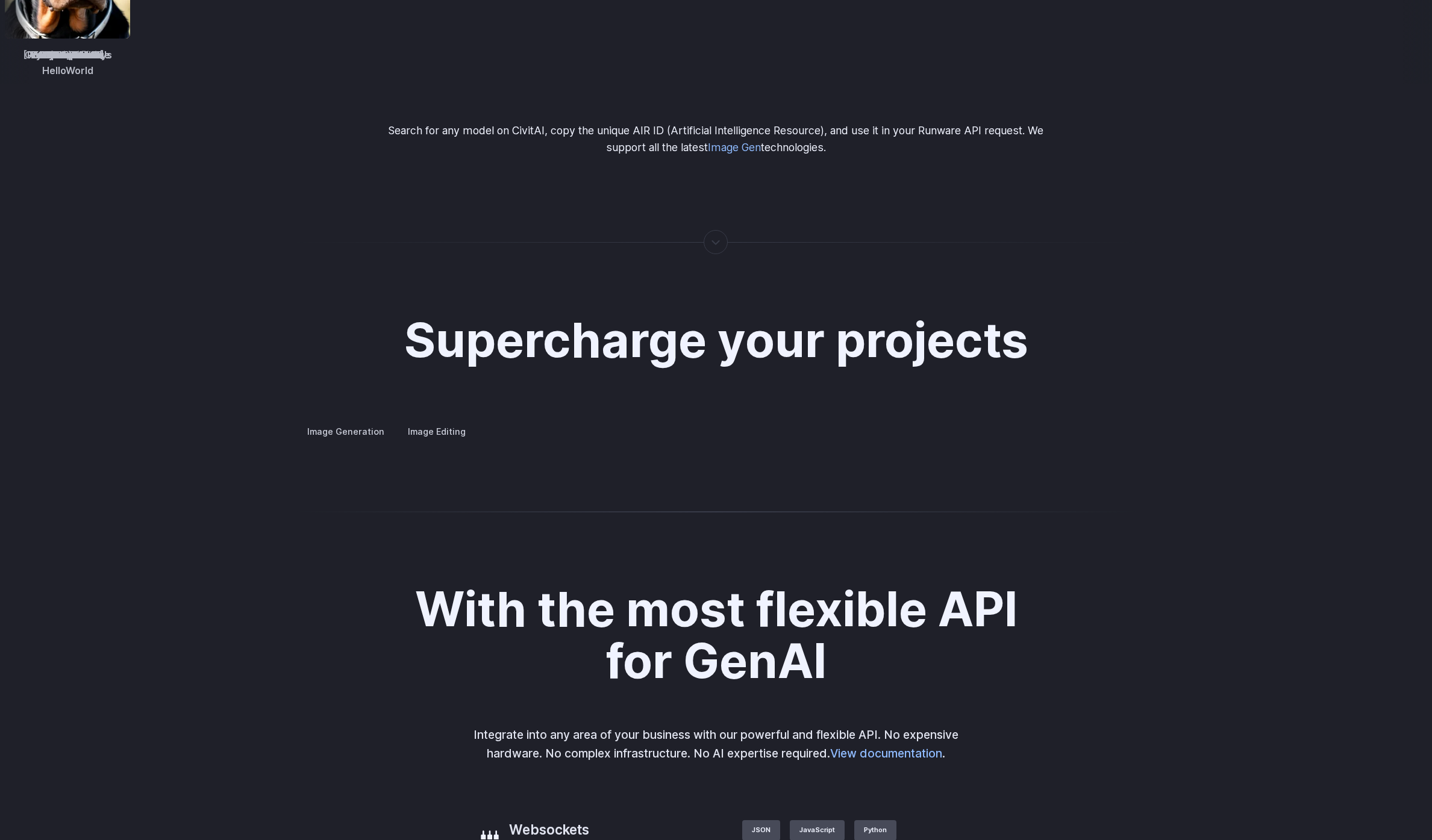
click at [717, 242] on div at bounding box center [716, 242] width 1 height 0
drag, startPoint x: 1287, startPoint y: 416, endPoint x: 1255, endPoint y: 441, distance: 40.6
click at [1286, 416] on div "Supercharge your projects Image Generation Image Editing Custom avatars Create …" at bounding box center [716, 377] width 1432 height 241
click at [0, 0] on button "Go to 3 of 4" at bounding box center [0, 0] width 0 height 0
click at [0, 0] on button "Go to 4 of 4" at bounding box center [0, 0] width 0 height 0
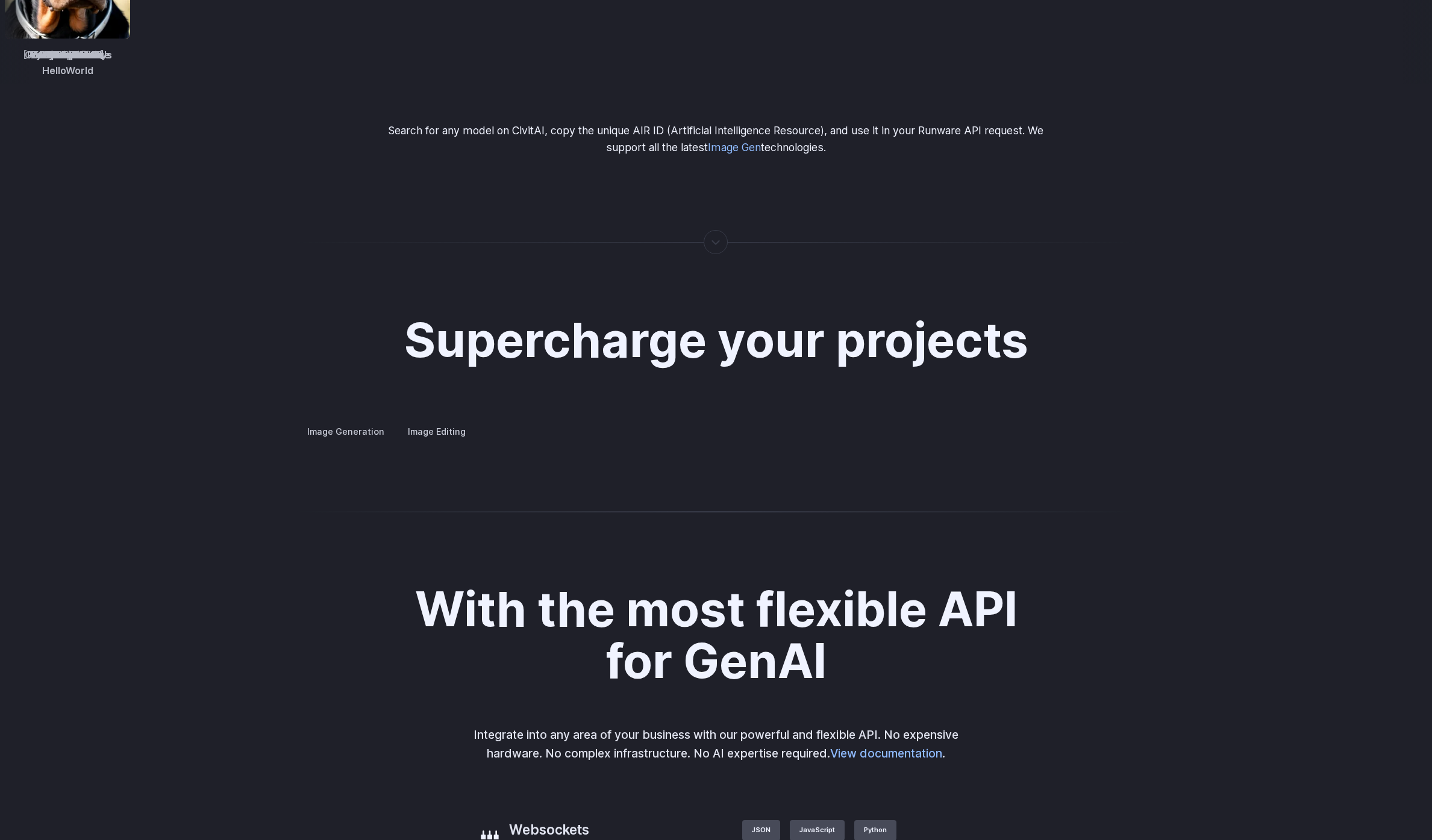
click at [1199, 497] on div "Supercharge your projects Image Generation Image Editing Custom avatars Create …" at bounding box center [716, 377] width 1432 height 241
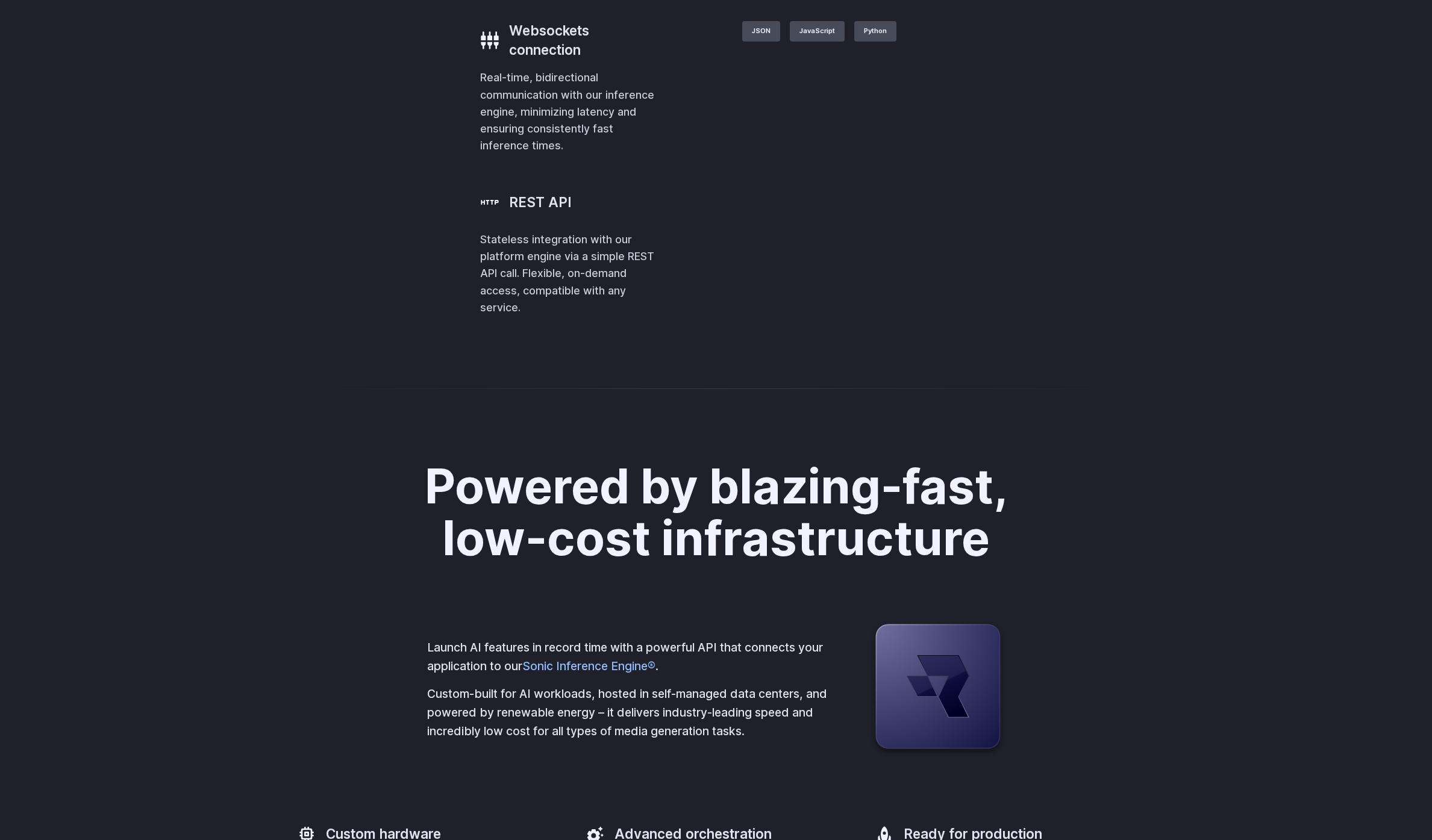
scroll to position [2849, 0]
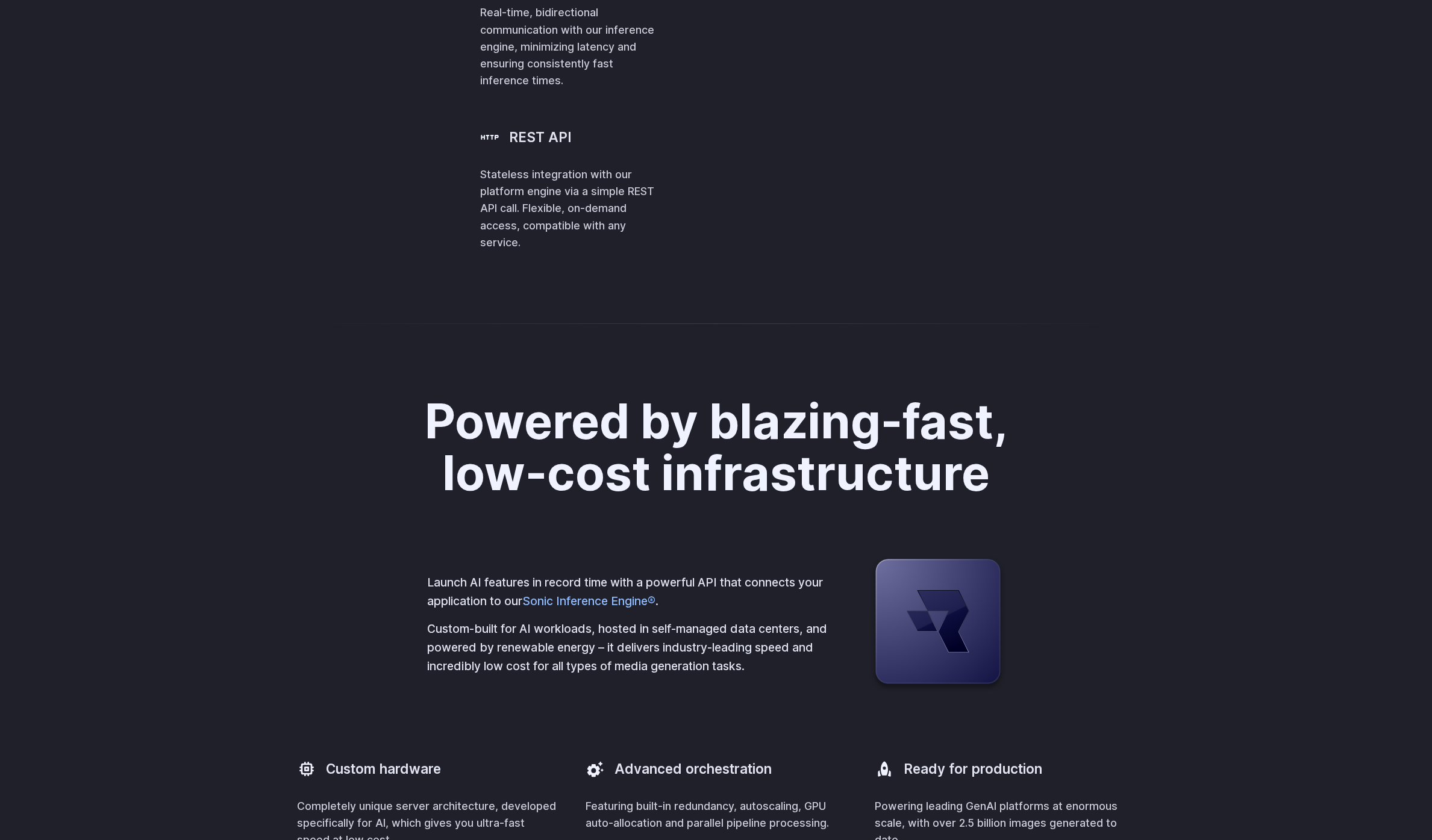
click at [0, 0] on span ""height" : 1024 ," at bounding box center [0, 0] width 0 height 0
drag, startPoint x: 757, startPoint y: 455, endPoint x: 643, endPoint y: 298, distance: 194.0
click at [643, 251] on div "Websockets connection Real-time, bidirectional communication with our inference…" at bounding box center [716, 103] width 472 height 294
click at [0, 0] on span "[" at bounding box center [0, 0] width 0 height 0
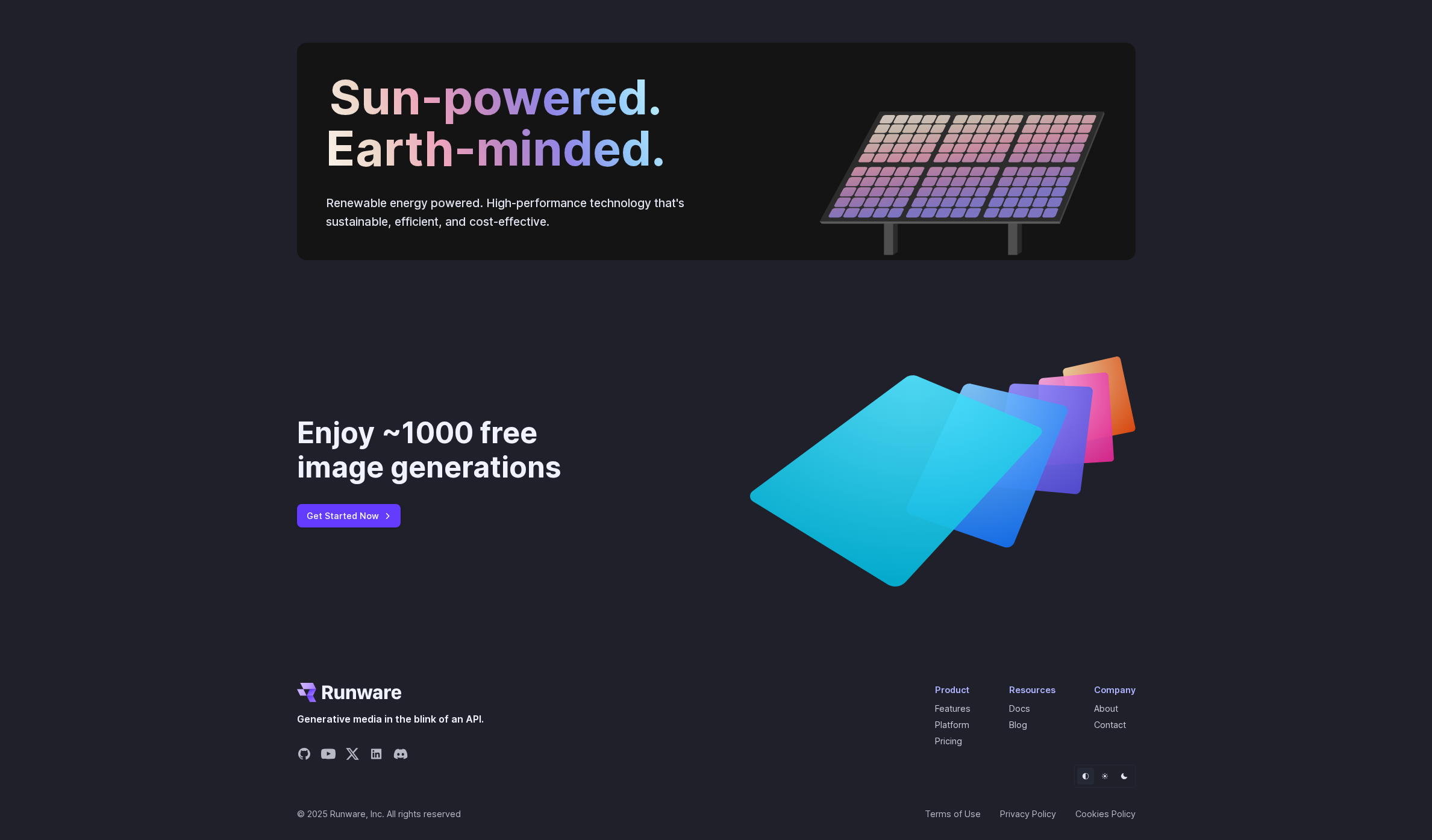
scroll to position [4293, 0]
drag, startPoint x: 1196, startPoint y: 749, endPoint x: 1185, endPoint y: 755, distance: 12.5
click at [1109, 775] on button "Light" at bounding box center [1104, 776] width 17 height 17
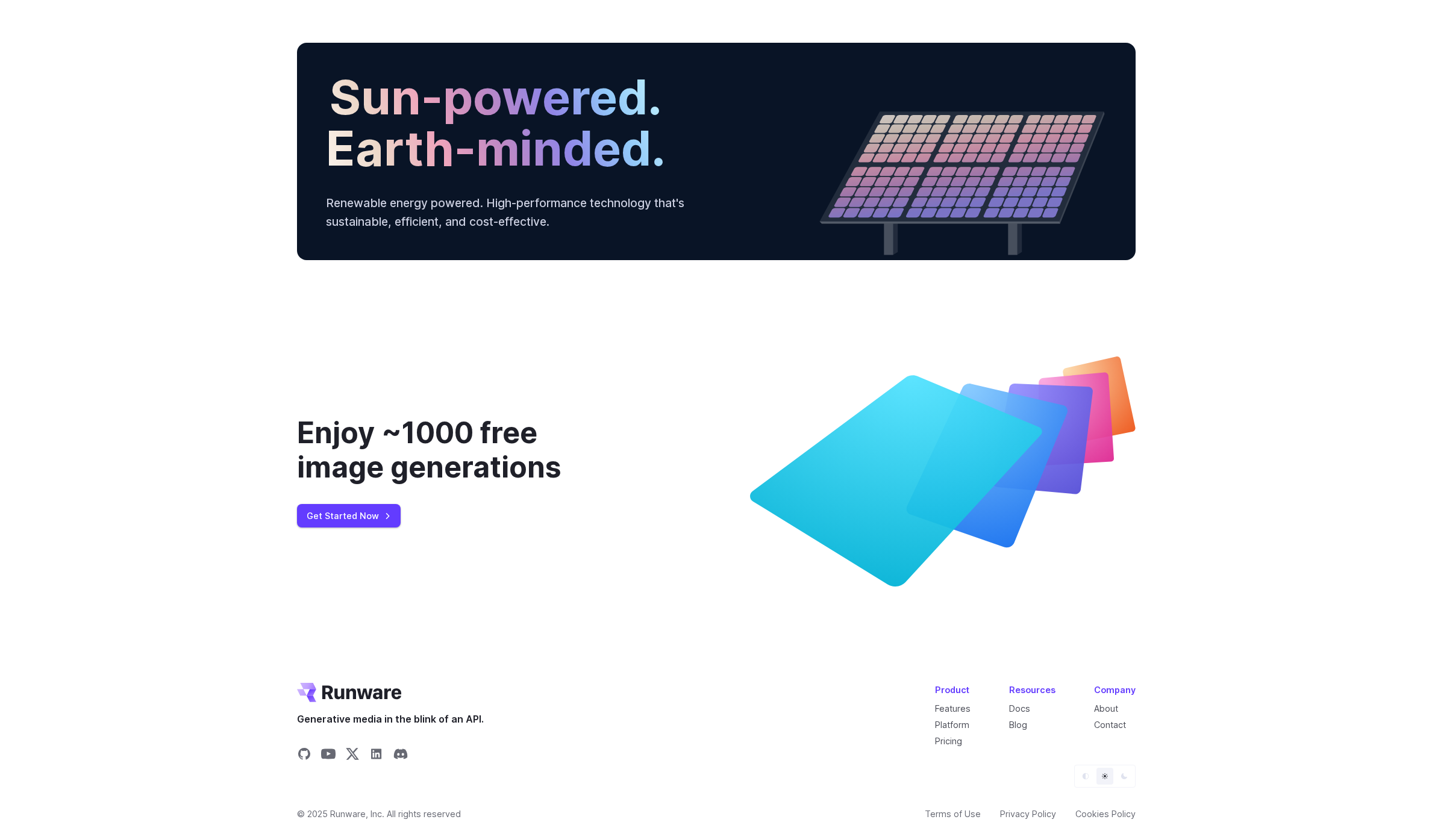
click at [1120, 776] on icon "Dark" at bounding box center [1123, 776] width 7 height 7
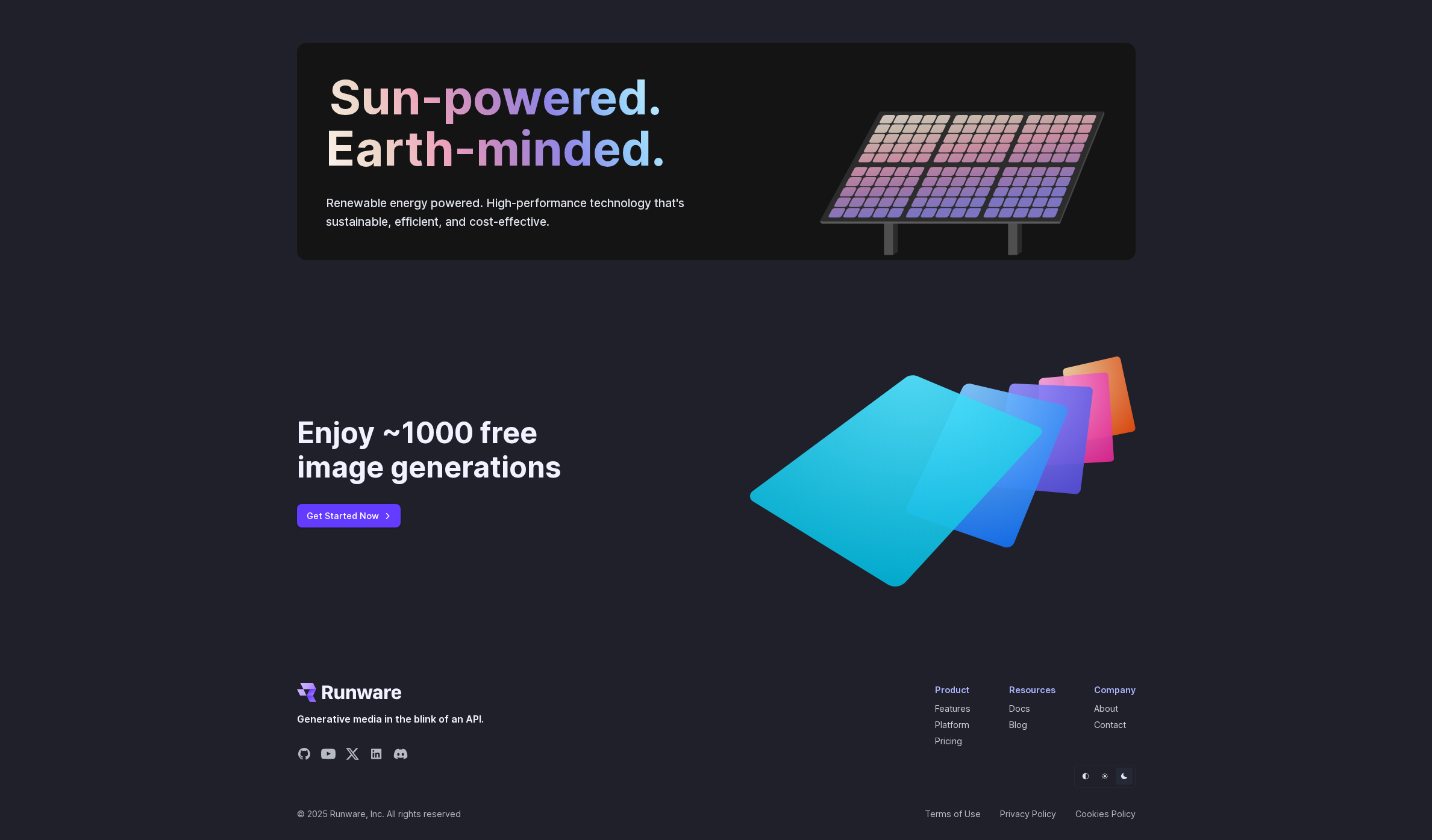
click at [1085, 780] on button "Default" at bounding box center [1085, 776] width 17 height 17
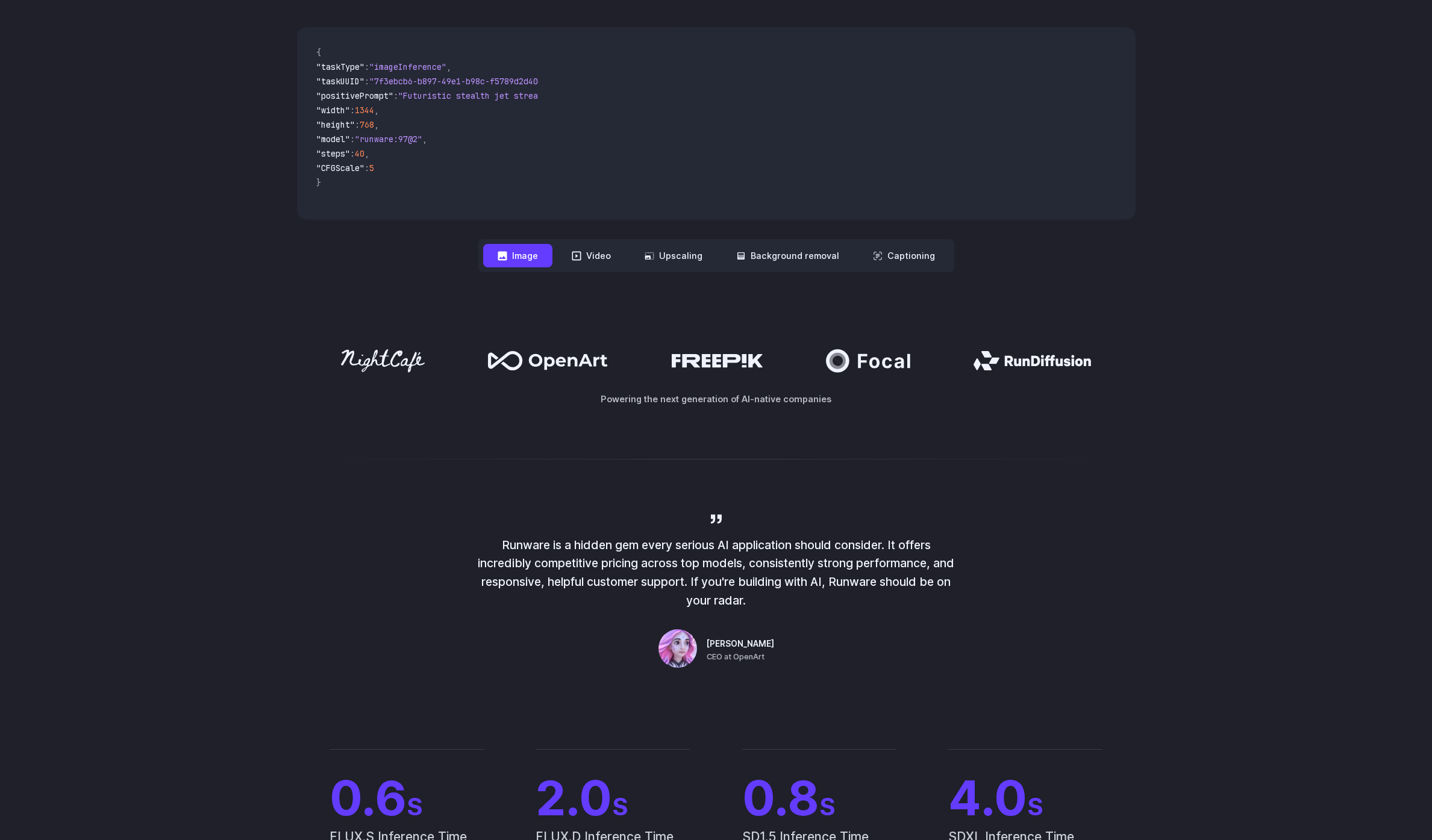
scroll to position [0, 0]
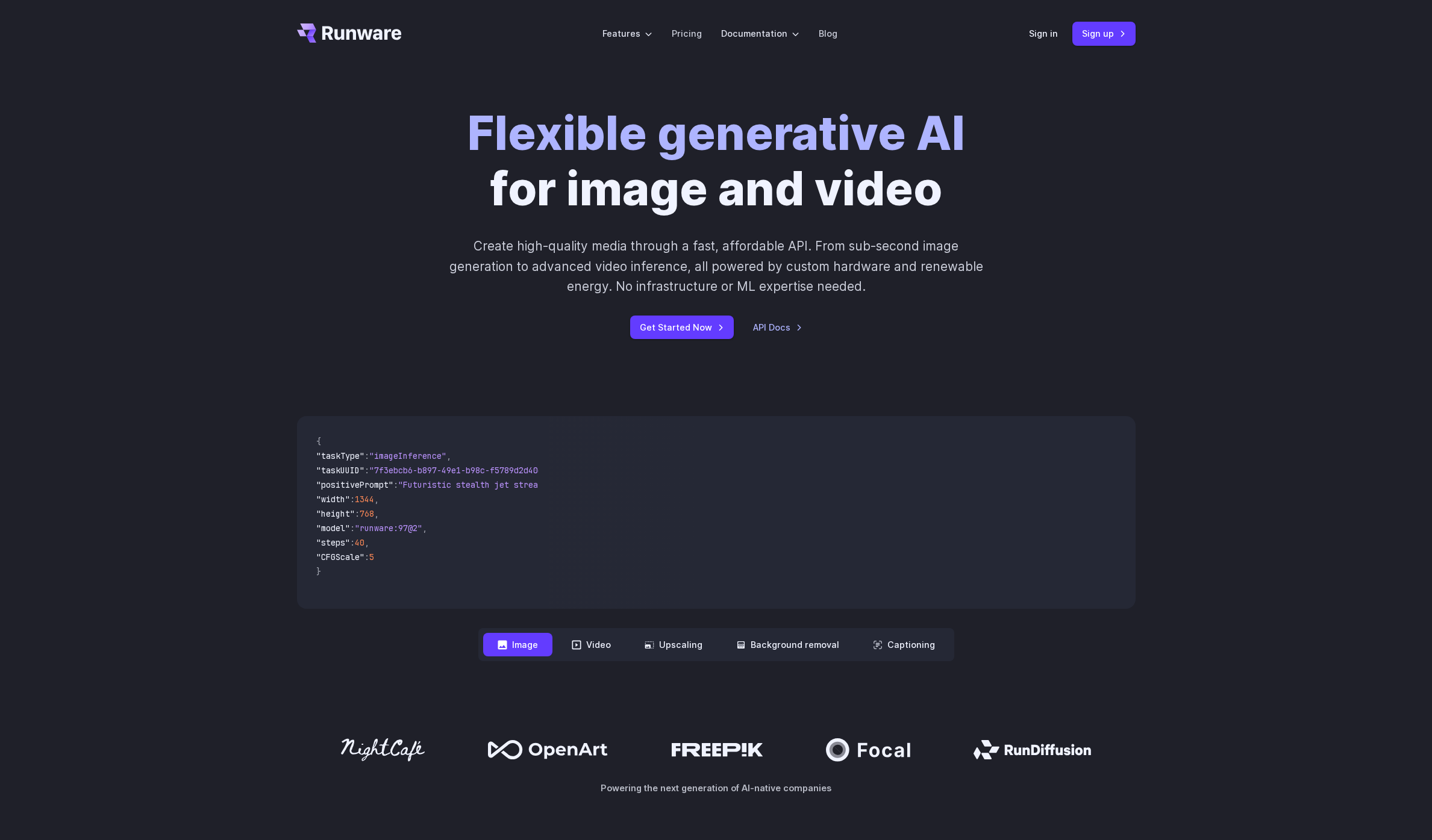
click at [1150, 196] on div "Flexible generative AI for image and video Create high-quality media through a …" at bounding box center [716, 223] width 1432 height 310
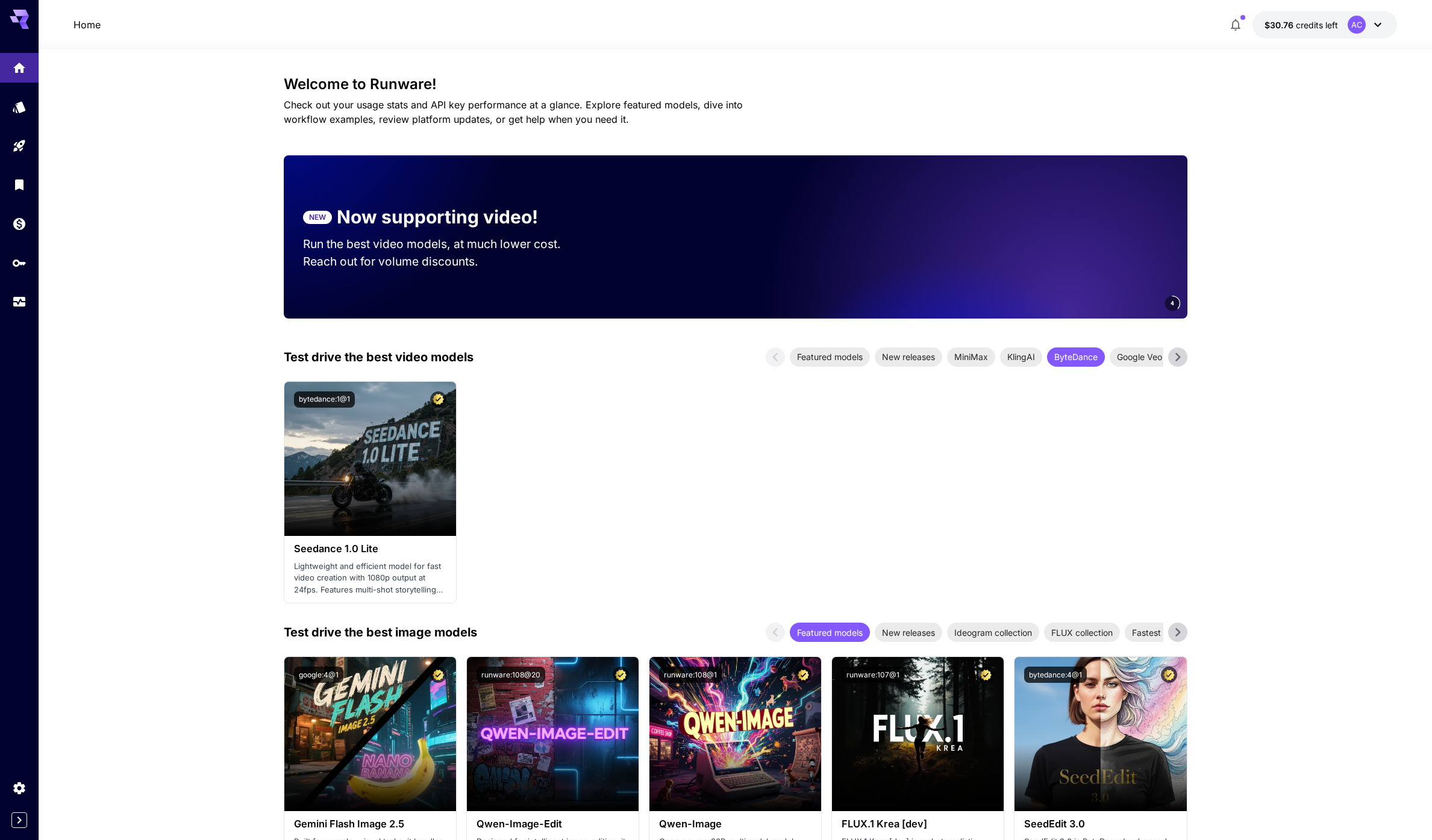
click at [16, 19] on icon at bounding box center [19, 15] width 19 height 13
click at [24, 819] on icon "Expand sidebar" at bounding box center [19, 820] width 15 height 15
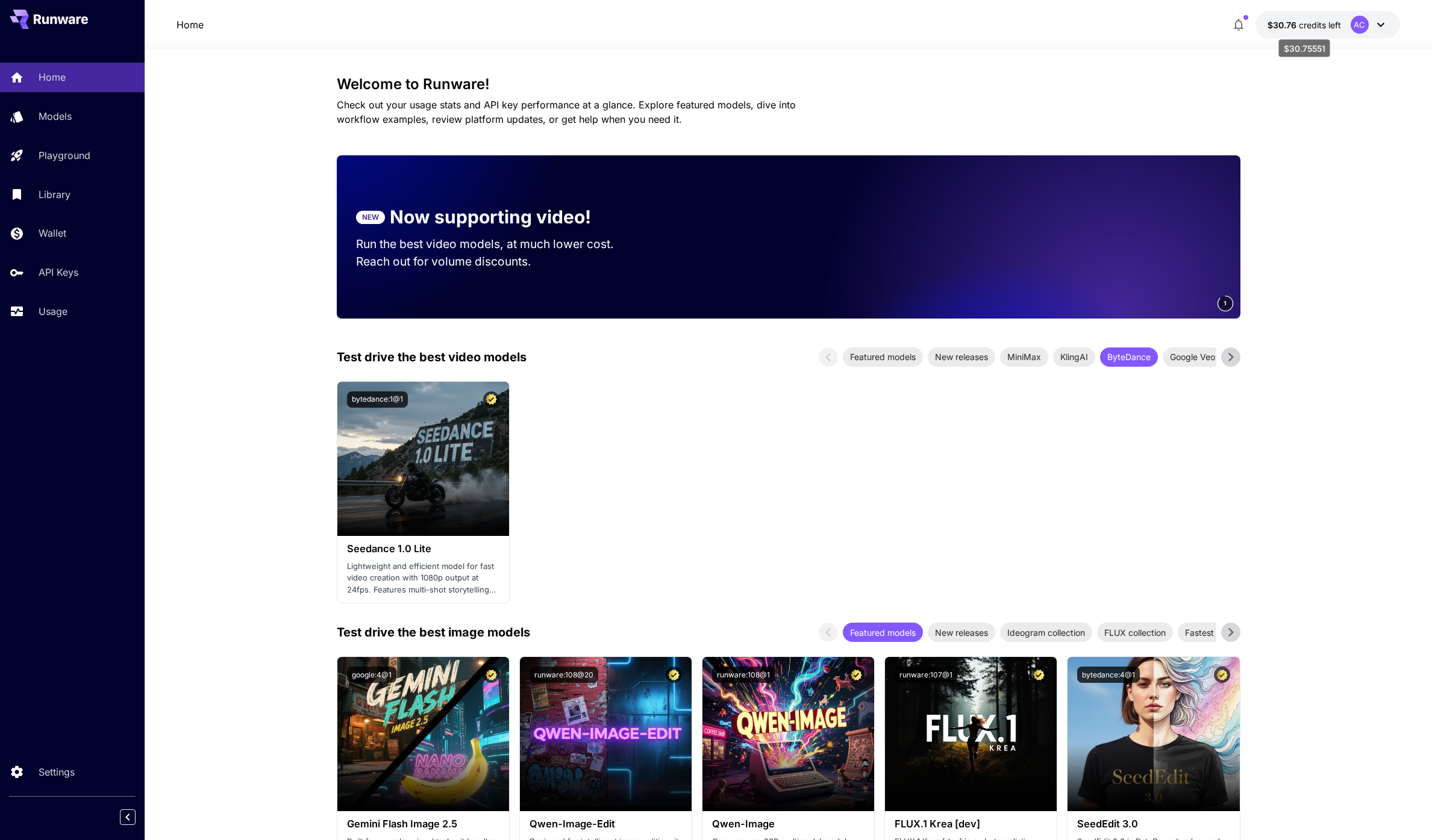
click at [1303, 20] on span "credits left" at bounding box center [1319, 25] width 42 height 10
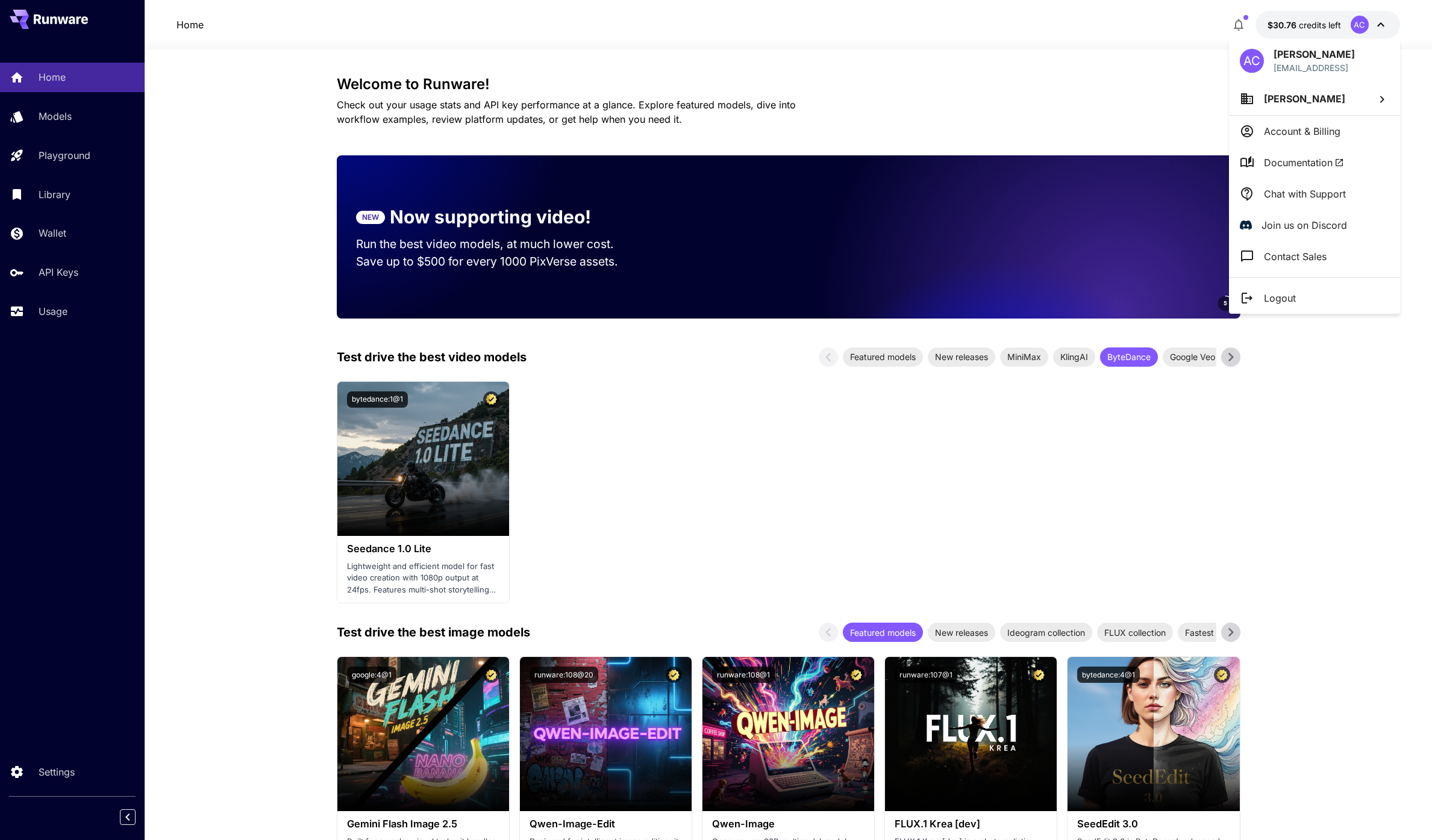
click at [1303, 101] on span "[PERSON_NAME]" at bounding box center [1304, 99] width 81 height 12
click at [1130, 127] on p "[PERSON_NAME]" at bounding box center [1150, 123] width 81 height 15
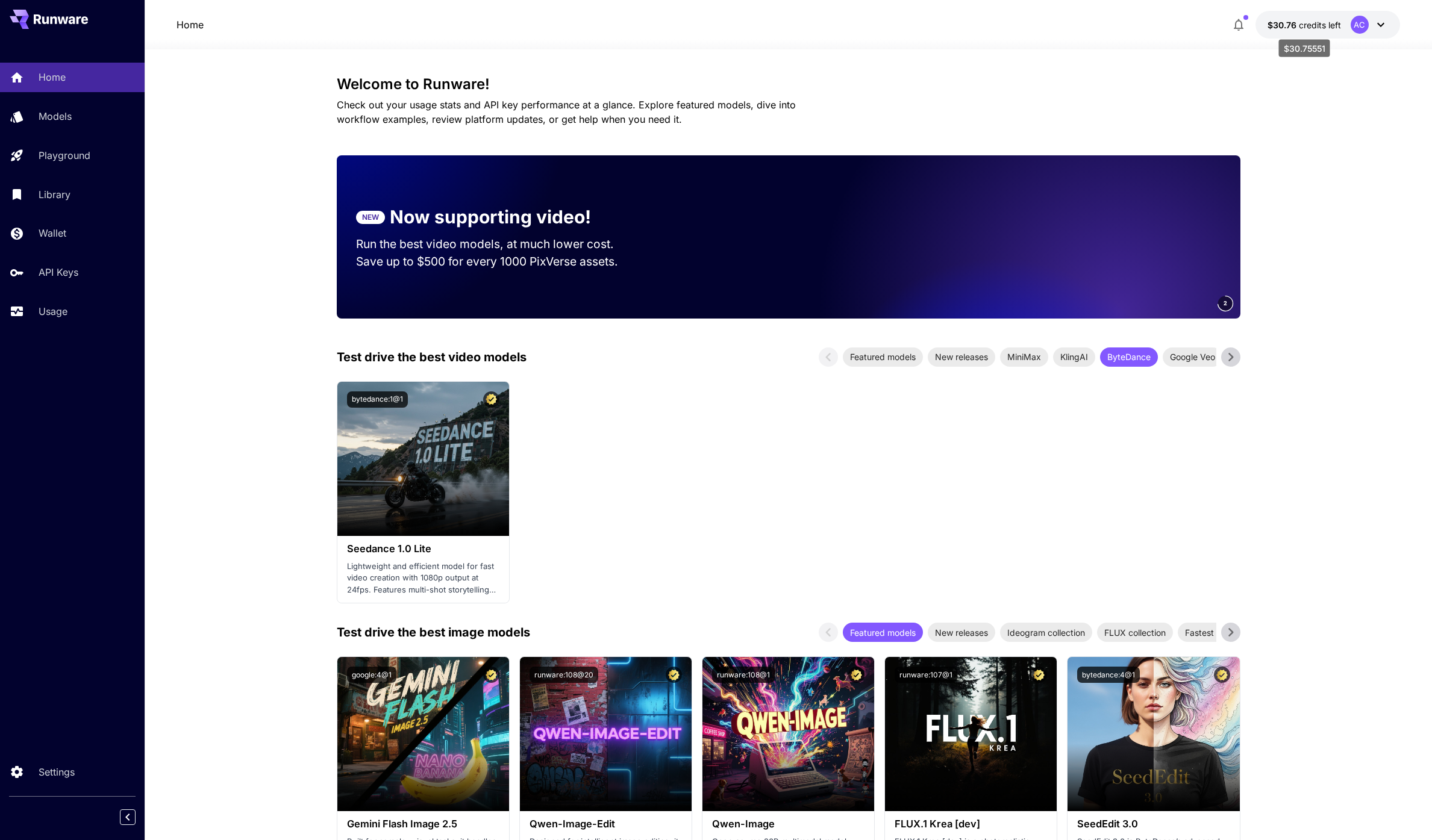
click at [1307, 27] on span "credits left" at bounding box center [1319, 25] width 42 height 10
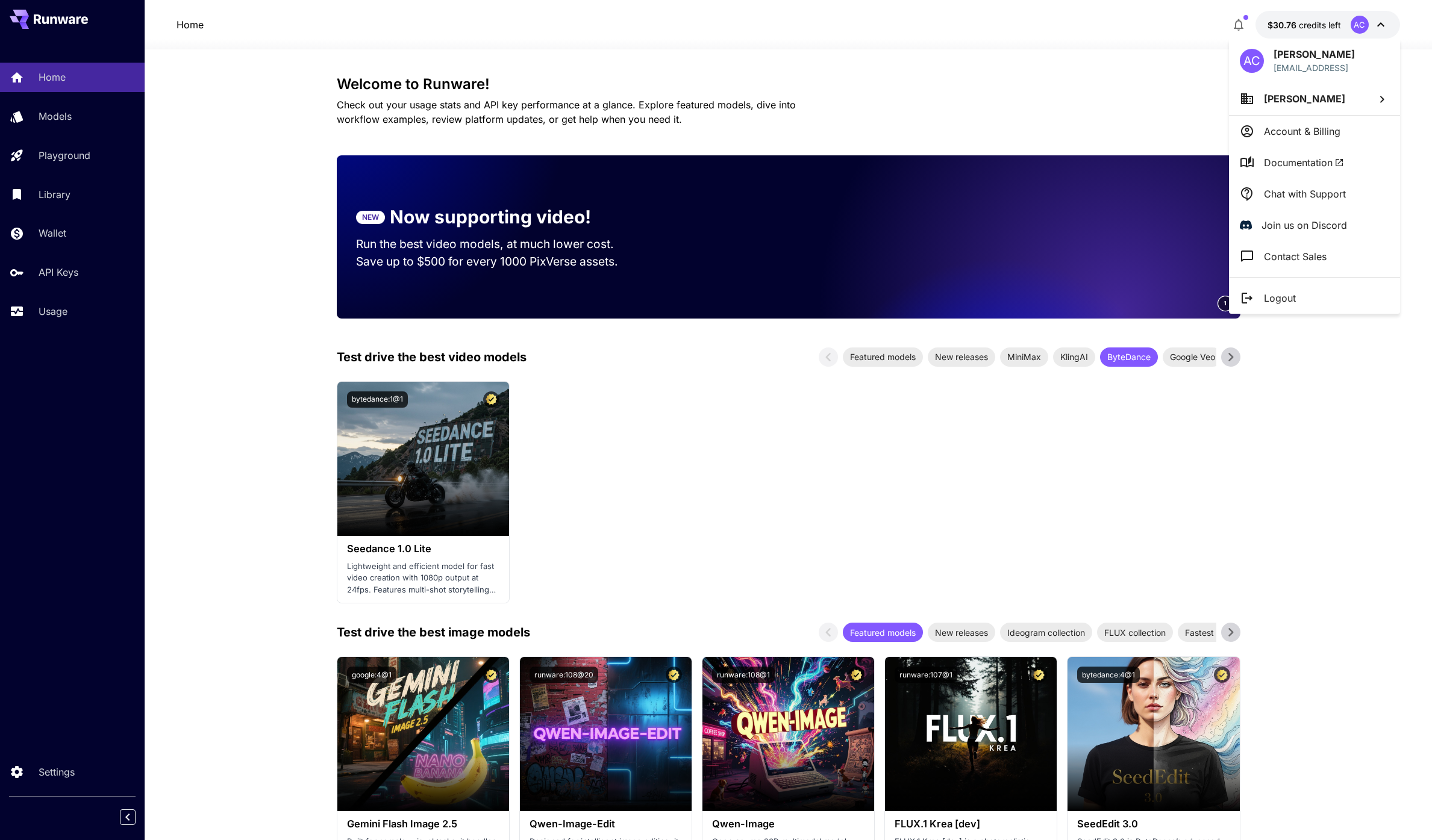
click at [1313, 137] on p "Account & Billing" at bounding box center [1302, 131] width 76 height 15
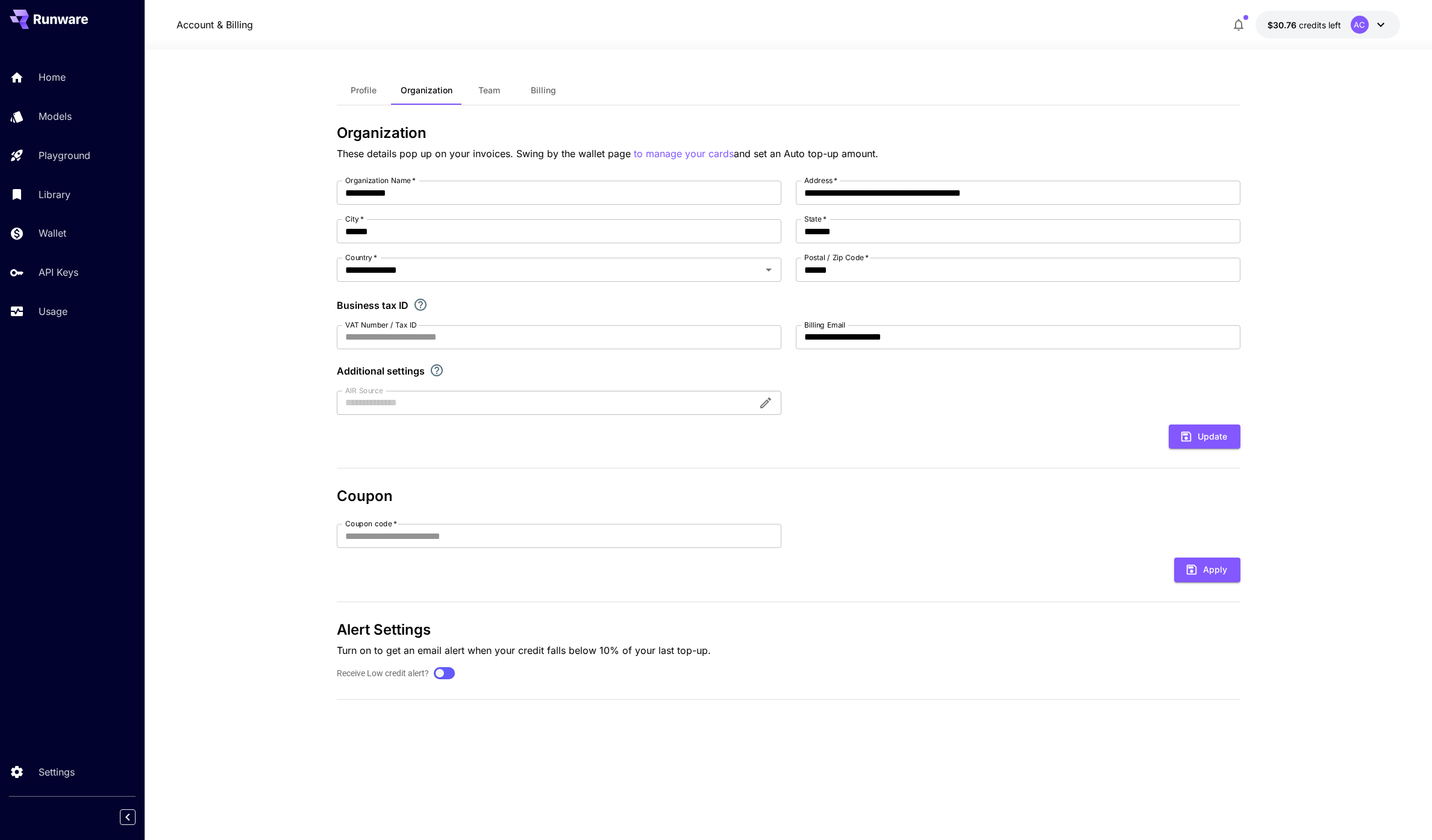
click at [478, 91] on span "Team" at bounding box center [489, 91] width 21 height 11
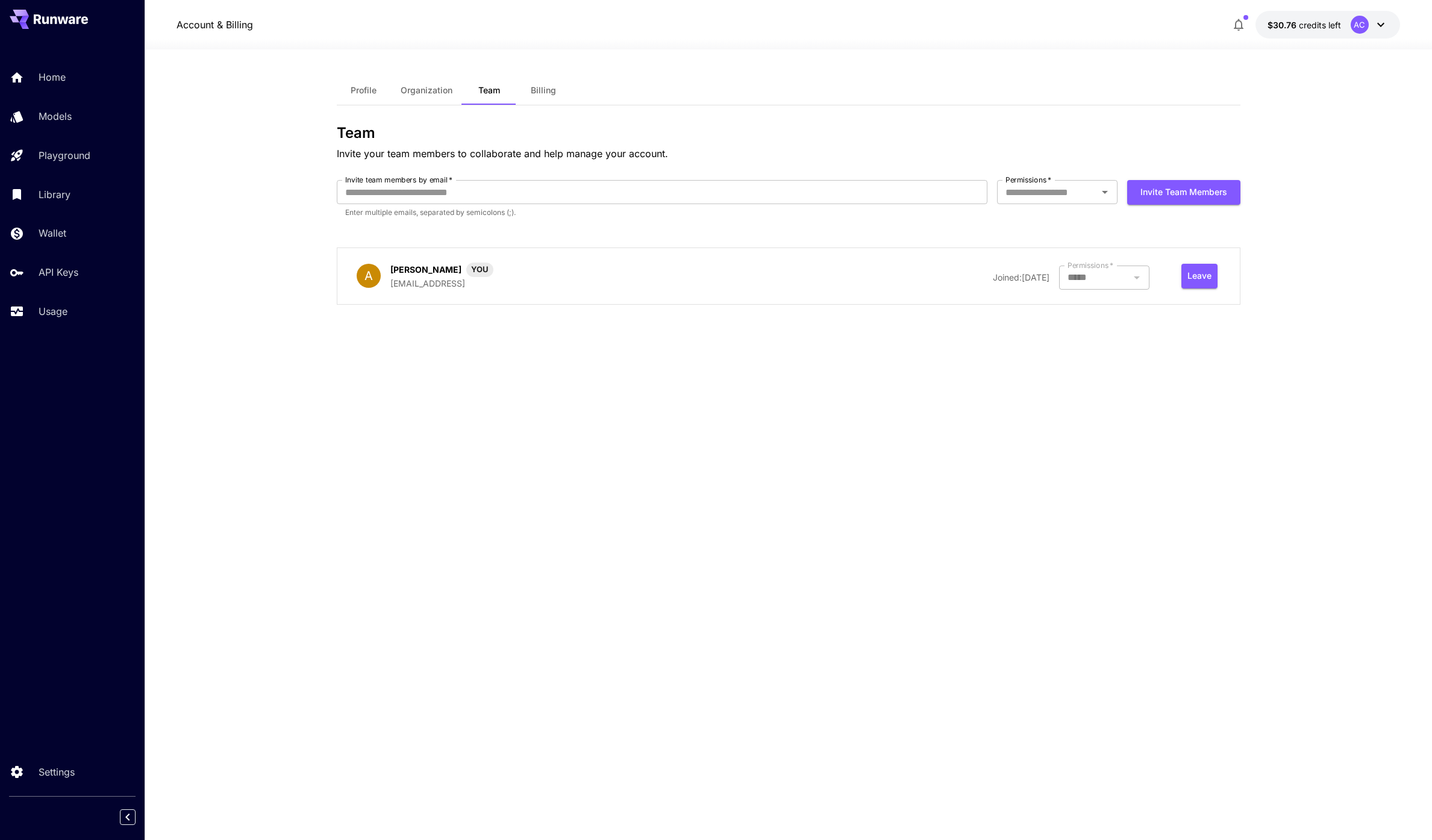
click at [1127, 282] on div at bounding box center [1104, 278] width 91 height 24
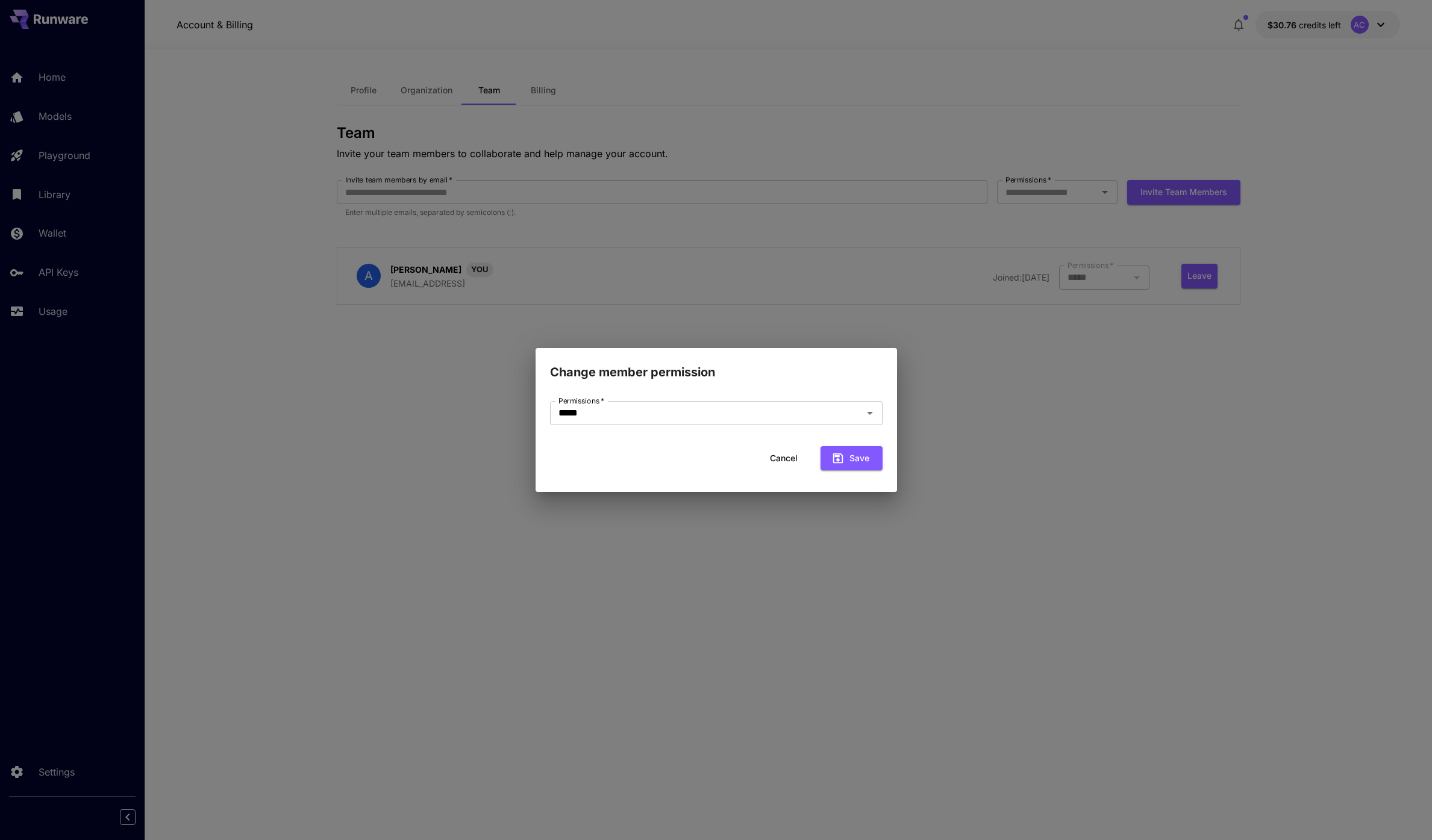
click at [771, 464] on button "Cancel" at bounding box center [783, 458] width 54 height 25
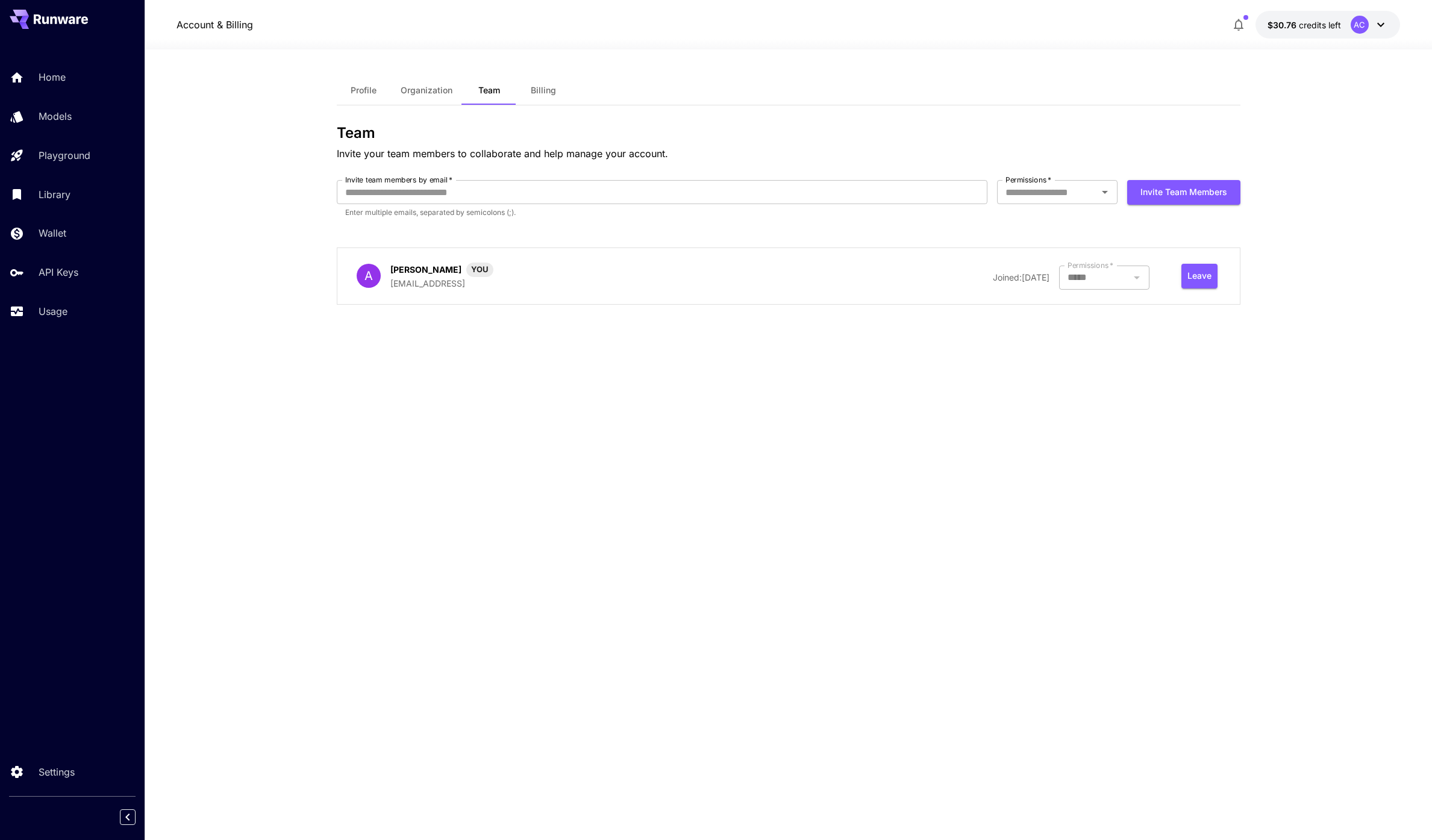
drag, startPoint x: 564, startPoint y: 410, endPoint x: 573, endPoint y: 394, distance: 18.4
click at [564, 409] on div "Profile Organization Team Billing Team Invite your team members to collaborate …" at bounding box center [788, 444] width 903 height 737
click at [944, 286] on div "Joined: [DATE] Permissions   * ***** Permissions   *" at bounding box center [958, 278] width 382 height 24
click at [1096, 275] on div at bounding box center [1104, 278] width 91 height 24
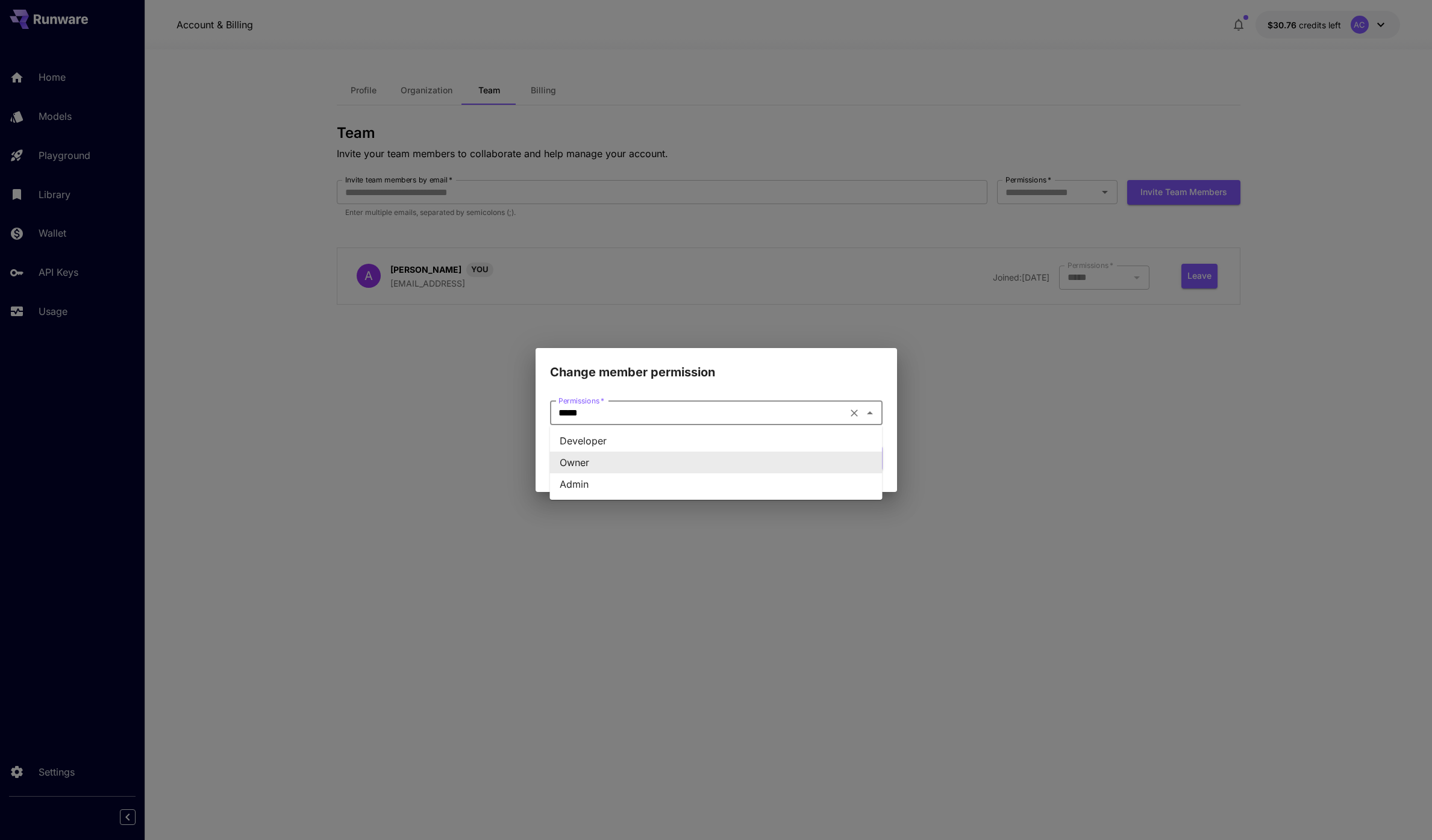
click at [824, 419] on input "*****" at bounding box center [698, 412] width 290 height 17
click at [761, 378] on h2 "Change member permission" at bounding box center [716, 365] width 362 height 34
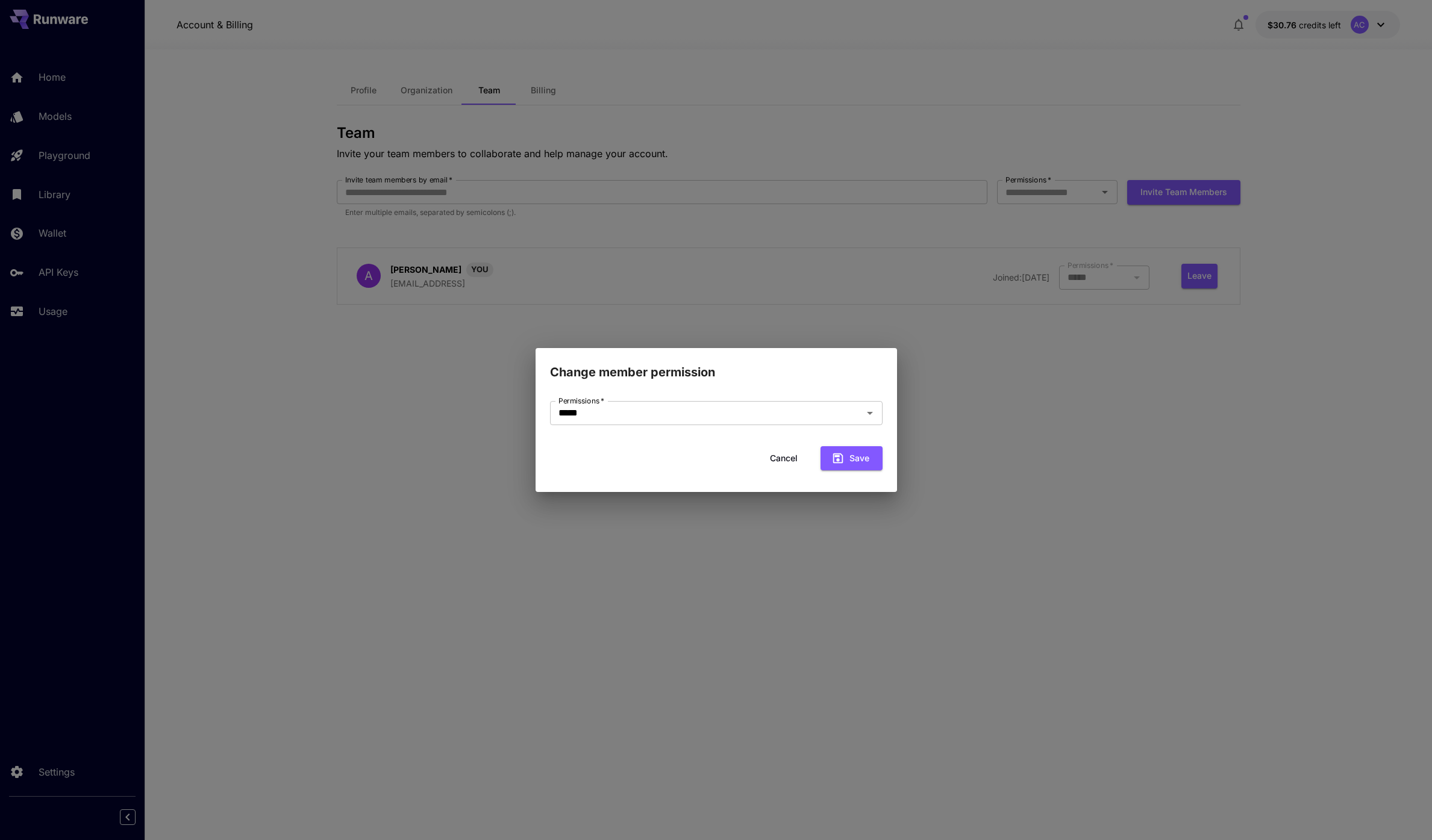
click at [786, 459] on button "Cancel" at bounding box center [783, 458] width 54 height 25
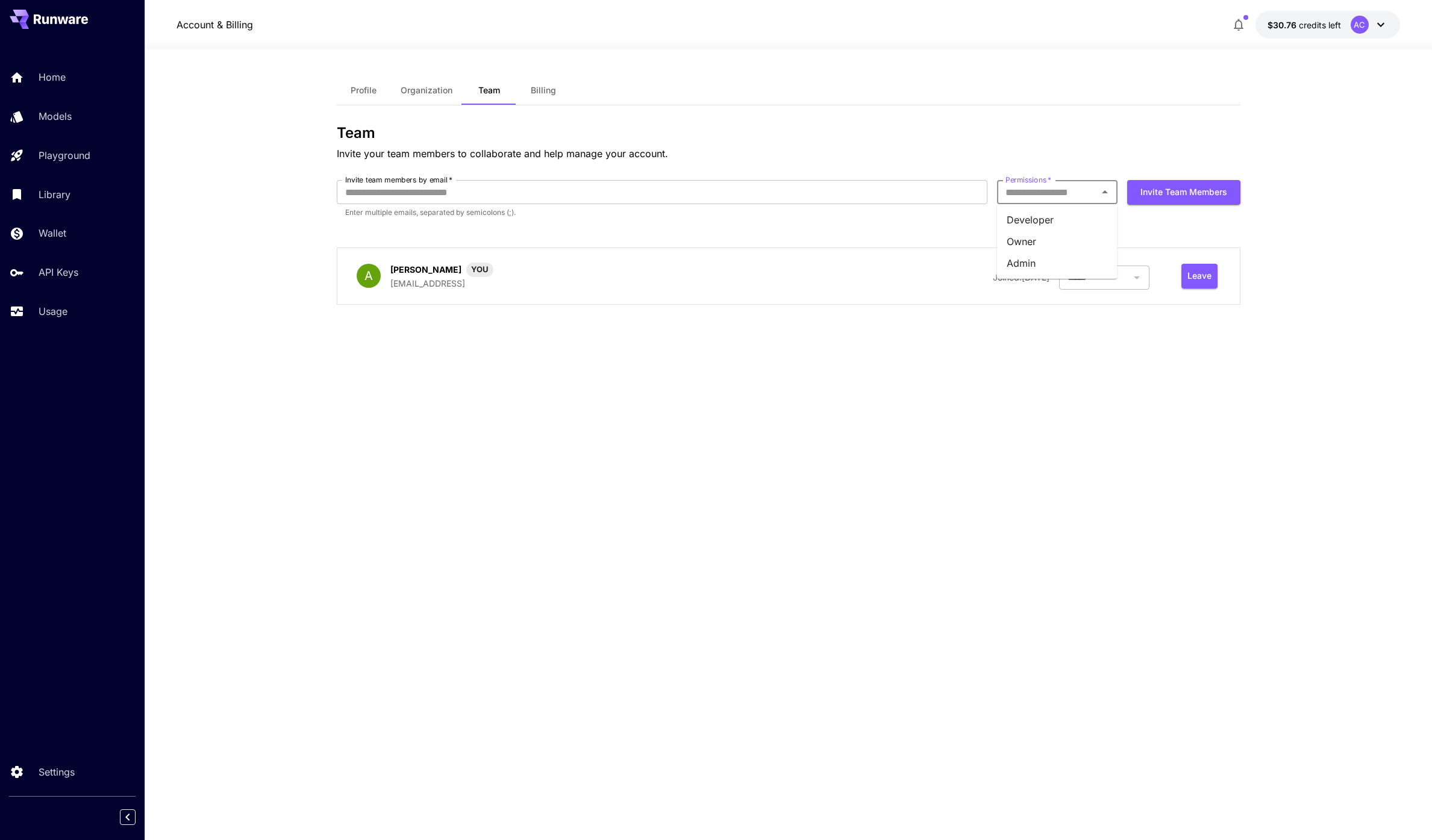
click at [1067, 198] on input "Permissions   *" at bounding box center [1047, 192] width 93 height 17
click at [901, 191] on input "Invite team members by email   *" at bounding box center [662, 192] width 651 height 24
click at [578, 141] on div "Team Invite your team members to collaborate and help manage your account." at bounding box center [788, 143] width 903 height 36
click at [547, 93] on span "Billing" at bounding box center [543, 91] width 25 height 11
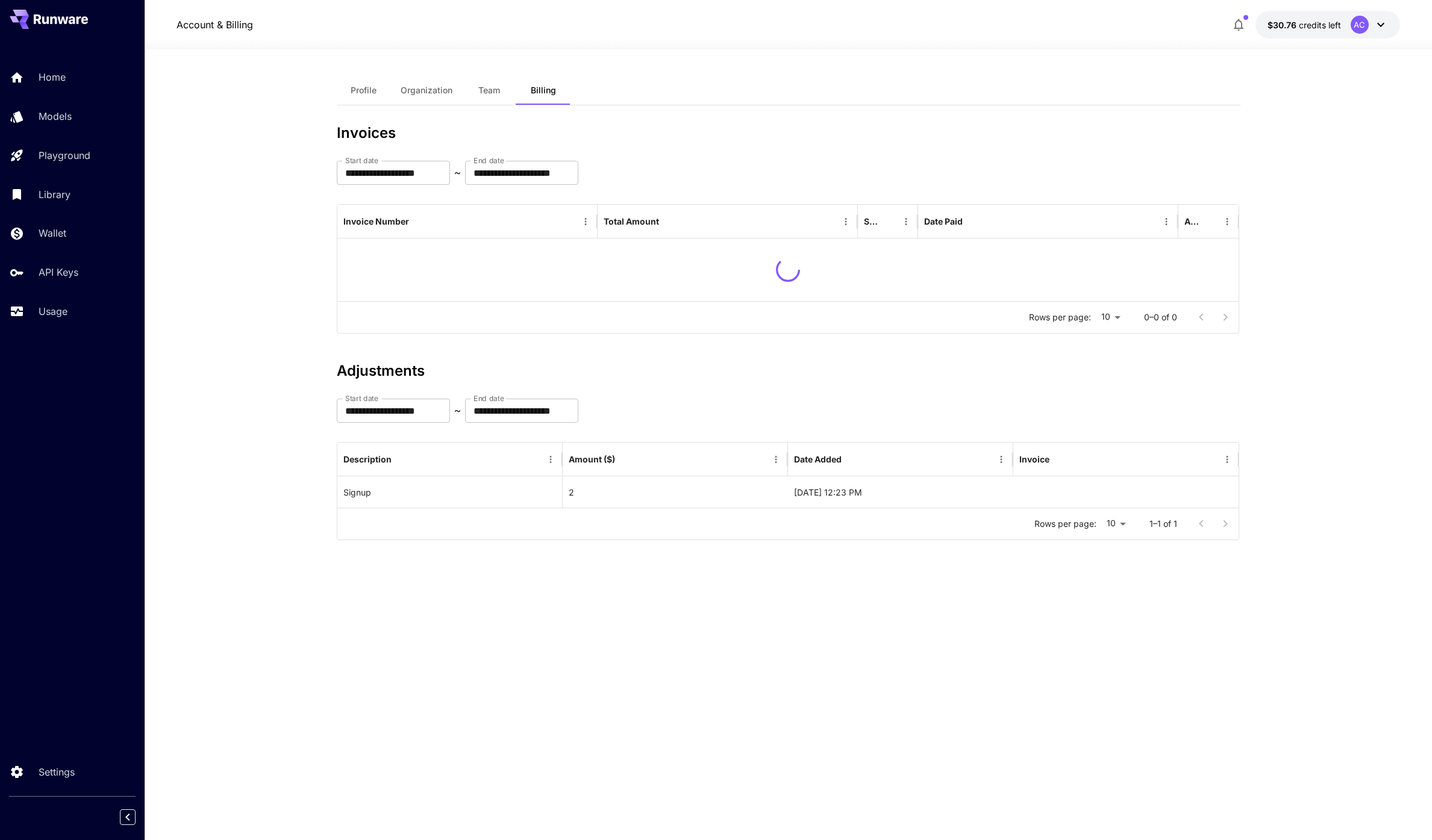
click at [423, 96] on button "Organization" at bounding box center [427, 90] width 71 height 29
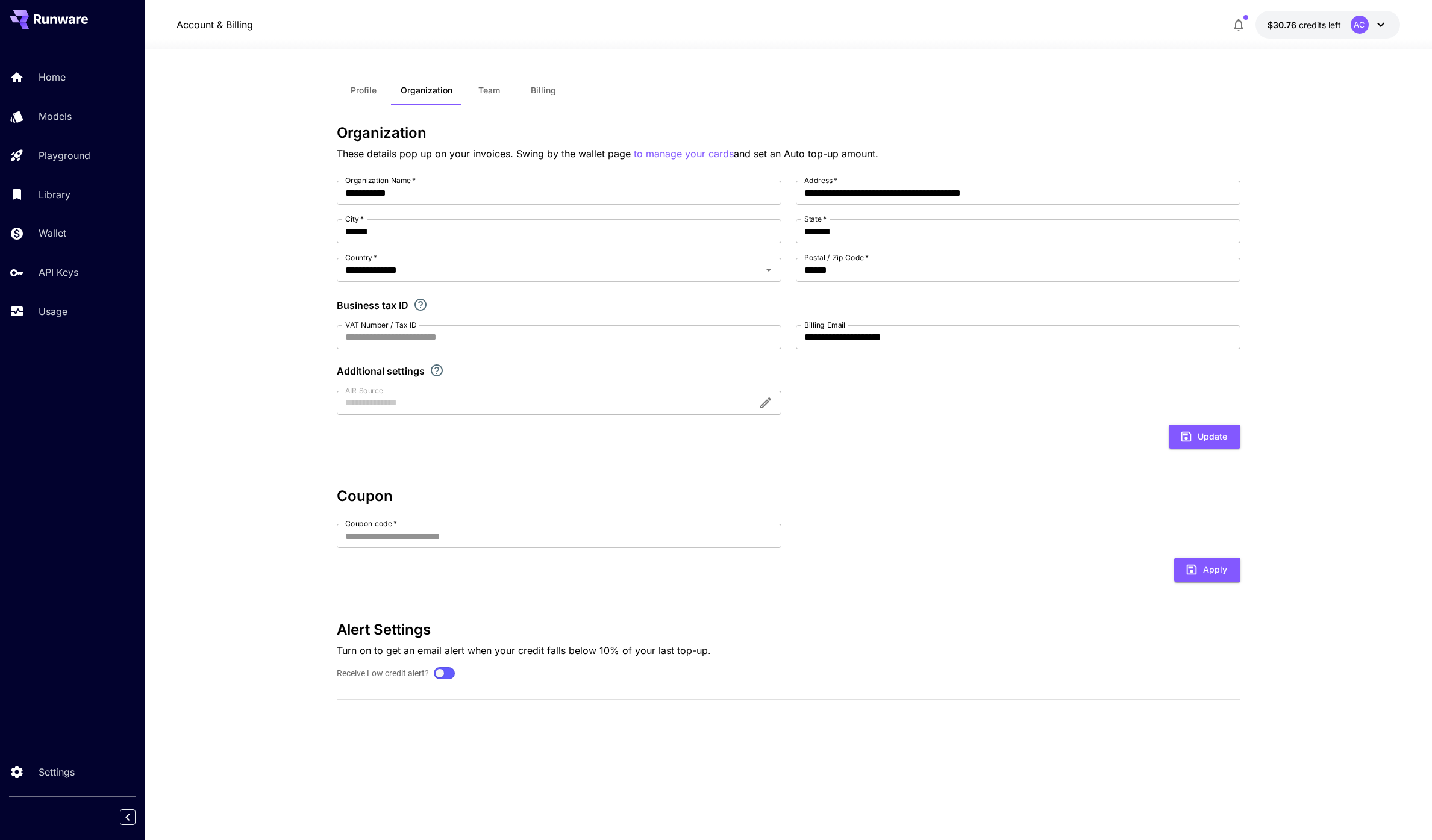
click at [354, 95] on span "Profile" at bounding box center [364, 91] width 26 height 11
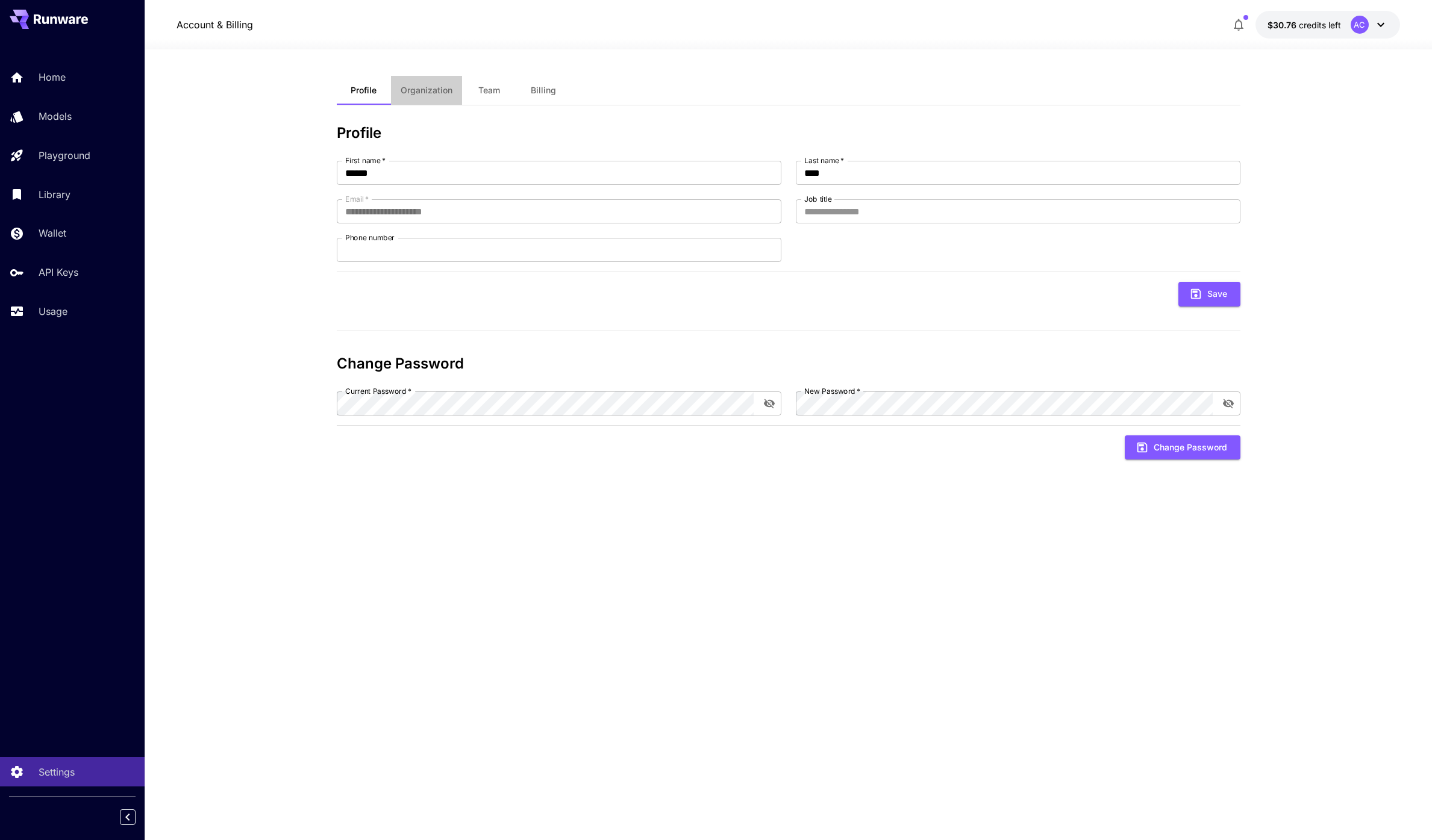
click at [412, 93] on span "Organization" at bounding box center [426, 91] width 52 height 11
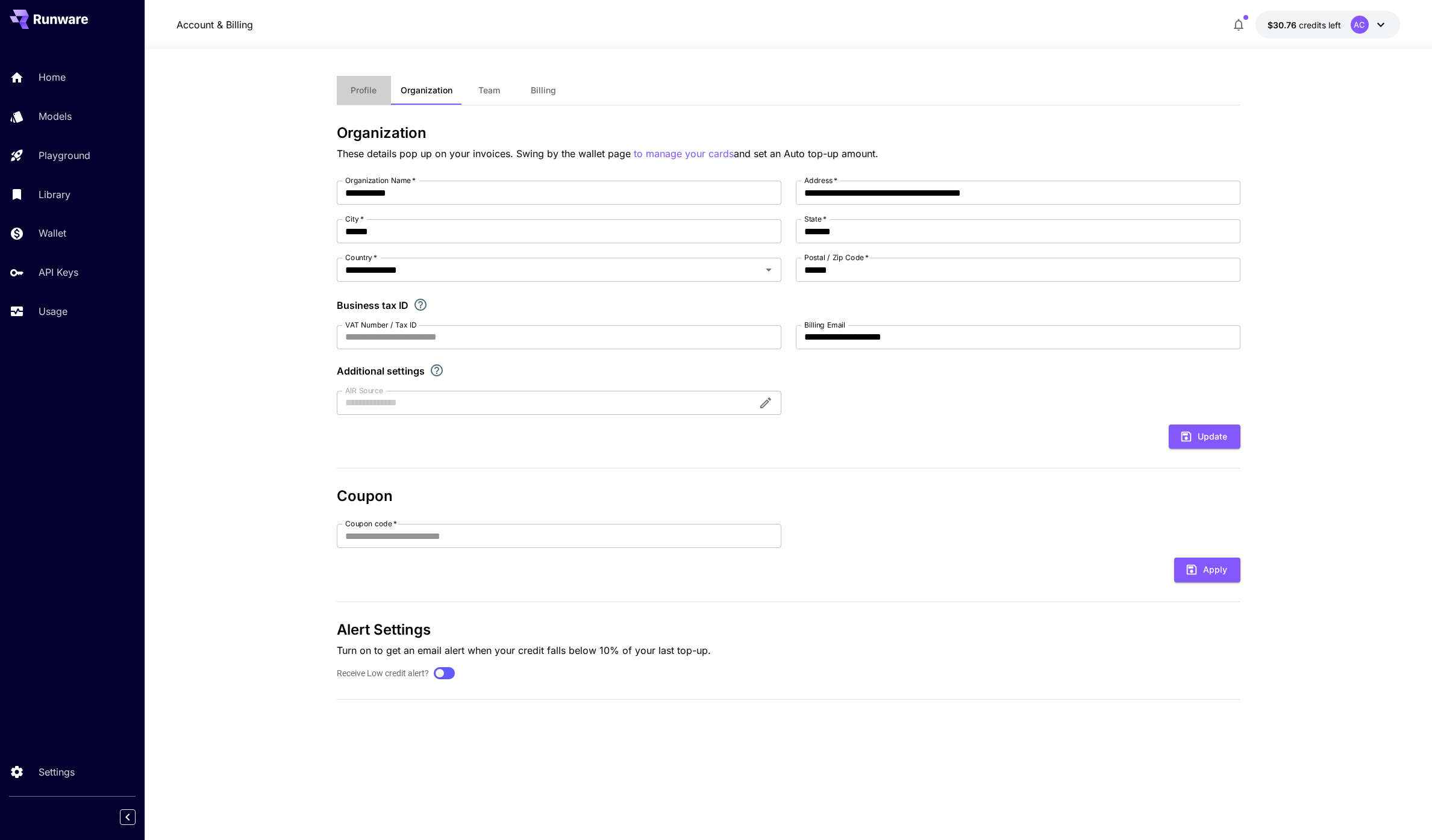
click at [374, 91] on span "Profile" at bounding box center [364, 91] width 26 height 11
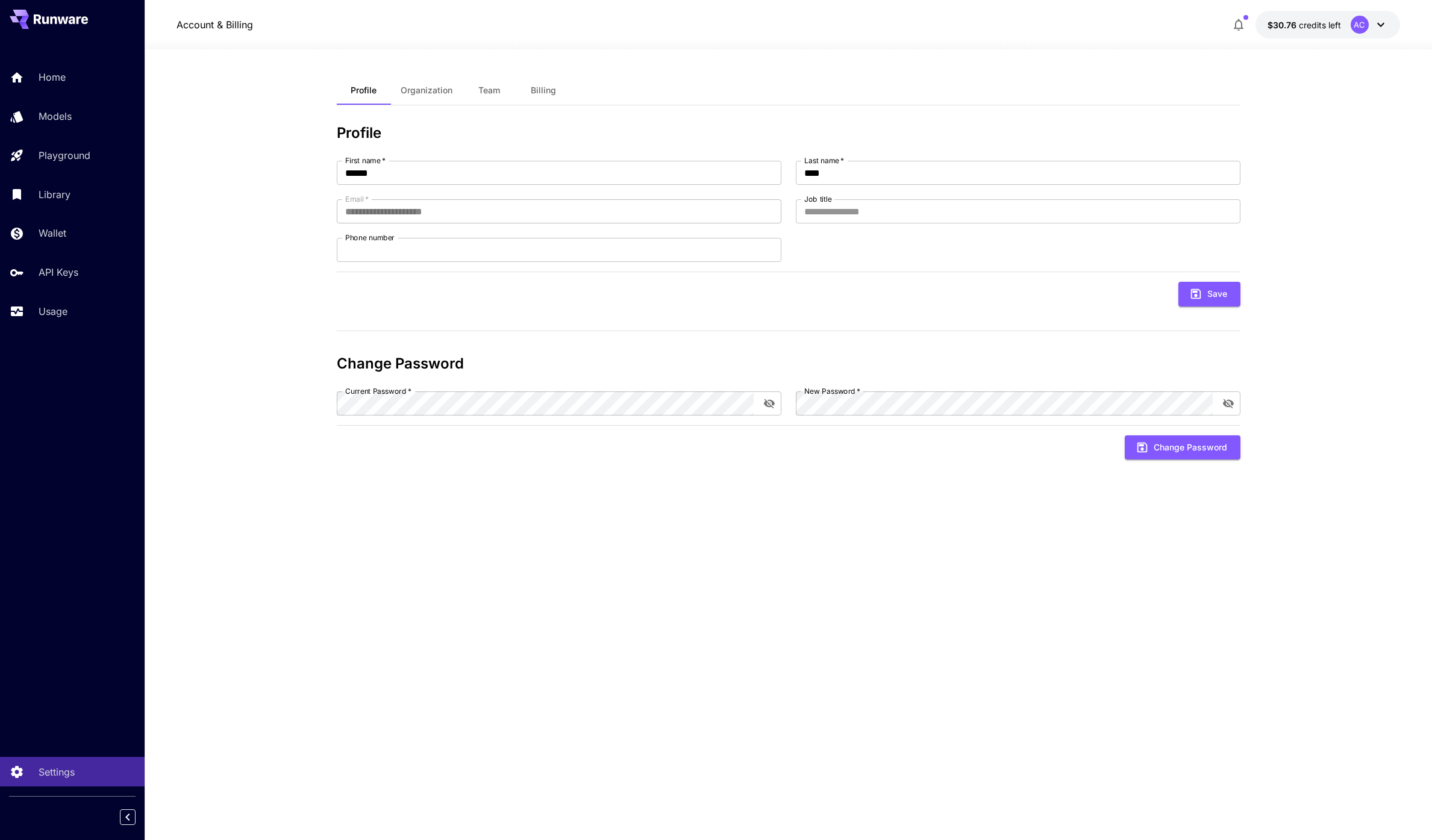
click at [663, 78] on div "Profile Organization Team Billing" at bounding box center [788, 91] width 903 height 29
click at [724, 68] on div "**********" at bounding box center [788, 444] width 903 height 790
drag, startPoint x: 744, startPoint y: 64, endPoint x: 1202, endPoint y: 570, distance: 682.5
click at [1202, 570] on div "**********" at bounding box center [788, 444] width 903 height 790
click at [1202, 570] on div "**********" at bounding box center [788, 444] width 903 height 737
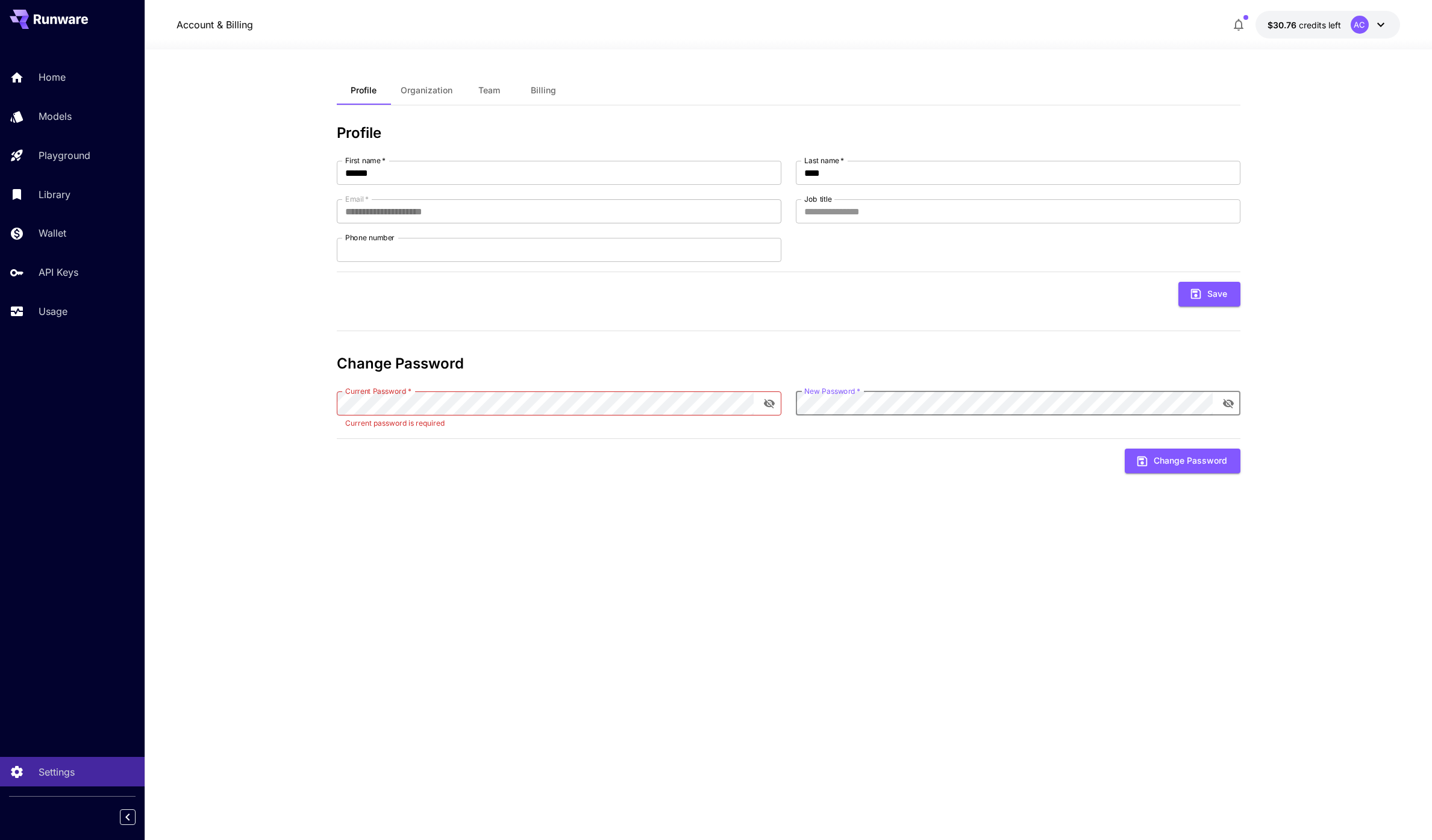
click at [850, 534] on div "**********" at bounding box center [788, 444] width 903 height 737
drag, startPoint x: 839, startPoint y: 216, endPoint x: 758, endPoint y: 235, distance: 83.2
click at [839, 216] on input "Job title" at bounding box center [1017, 211] width 445 height 24
drag, startPoint x: 669, startPoint y: 261, endPoint x: 657, endPoint y: 255, distance: 13.4
click at [669, 261] on input "Phone number" at bounding box center [559, 250] width 445 height 24
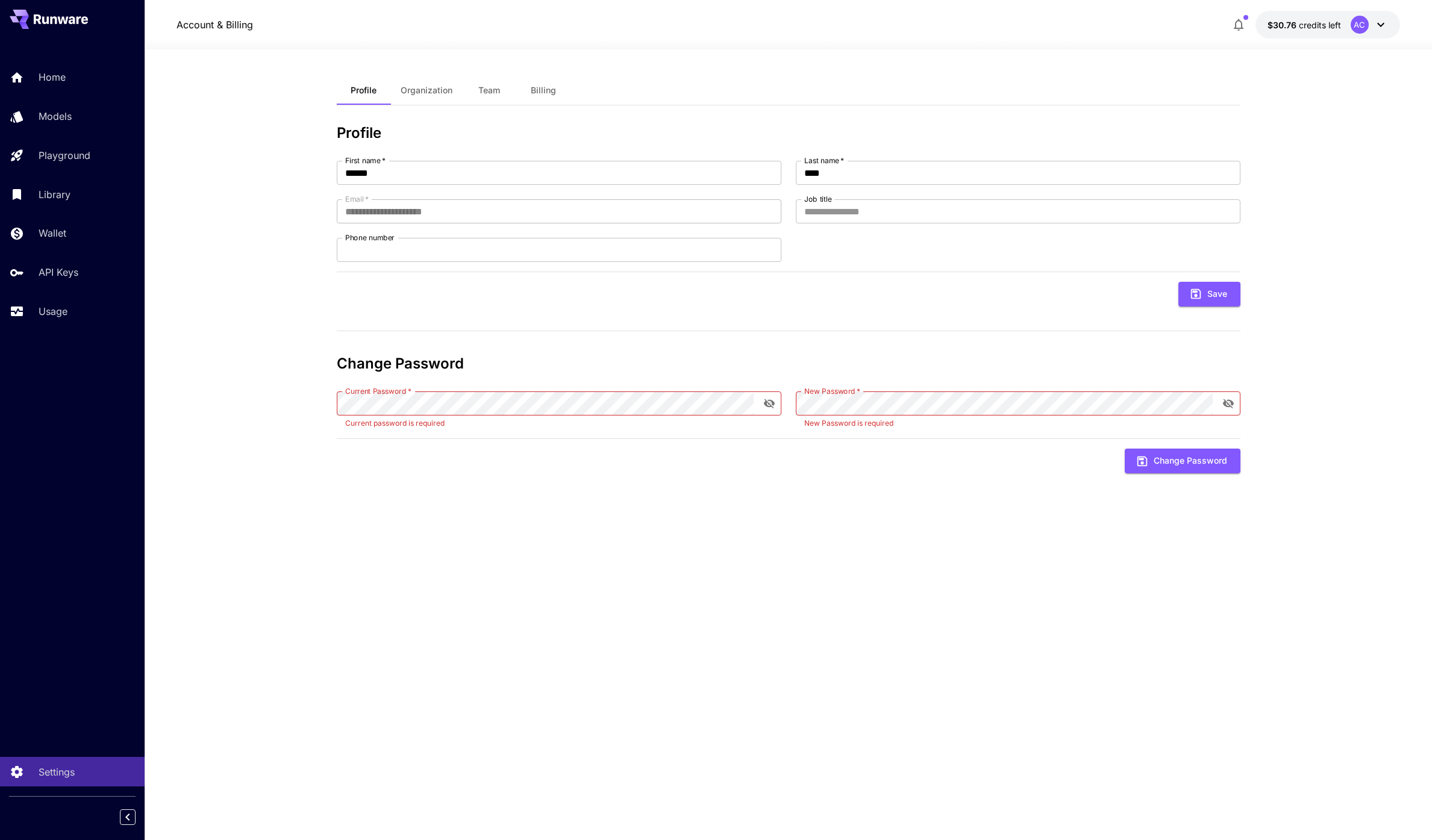
drag, startPoint x: 1343, startPoint y: 371, endPoint x: 1329, endPoint y: 373, distance: 14.1
click at [1343, 371] on section "**********" at bounding box center [788, 444] width 1287 height 790
click at [977, 561] on div "**********" at bounding box center [788, 444] width 903 height 737
click at [954, 581] on div "**********" at bounding box center [788, 444] width 903 height 737
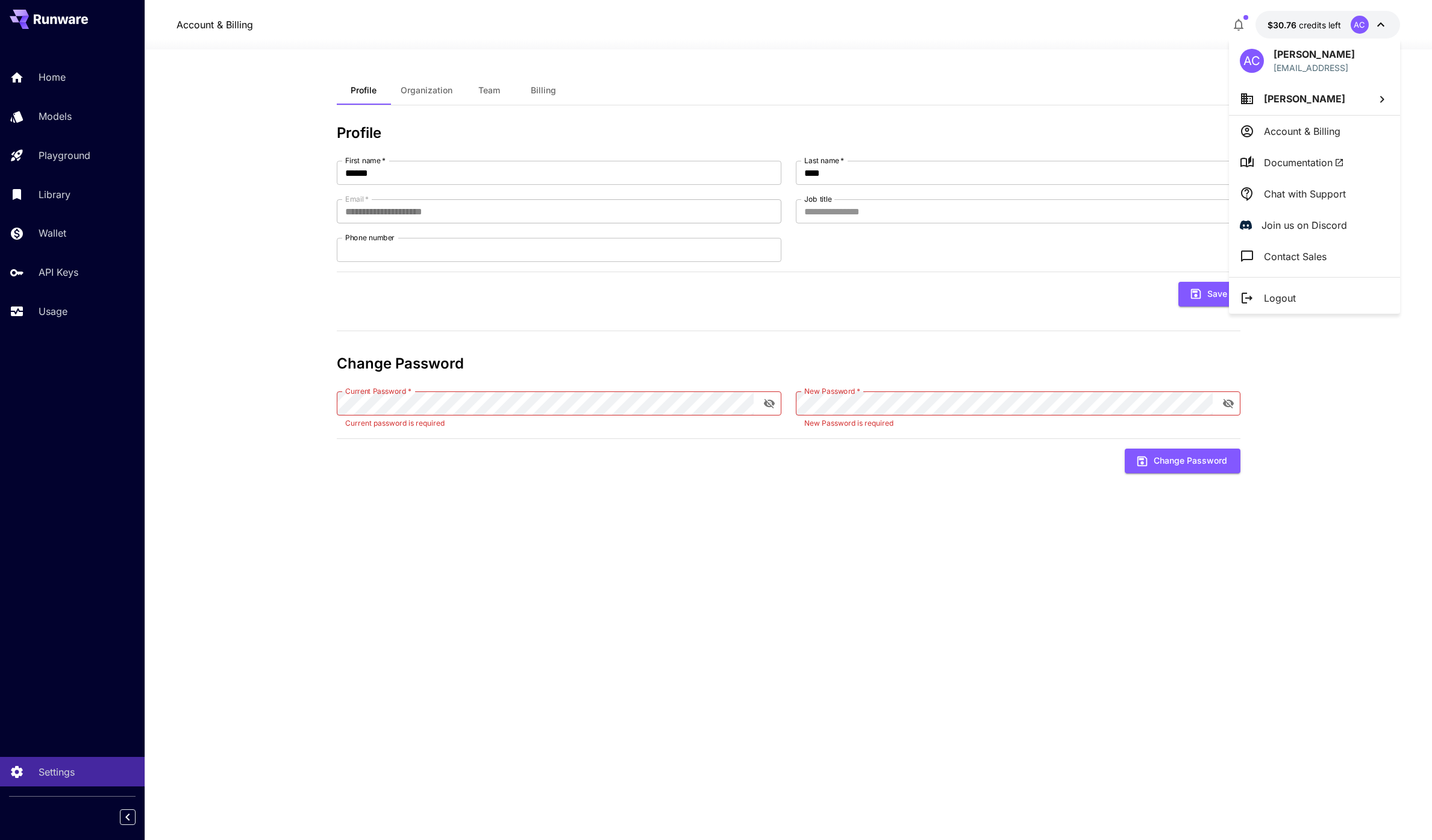
click at [1293, 56] on p "[PERSON_NAME]" at bounding box center [1313, 54] width 81 height 15
click at [1119, 74] on div at bounding box center [716, 420] width 1432 height 840
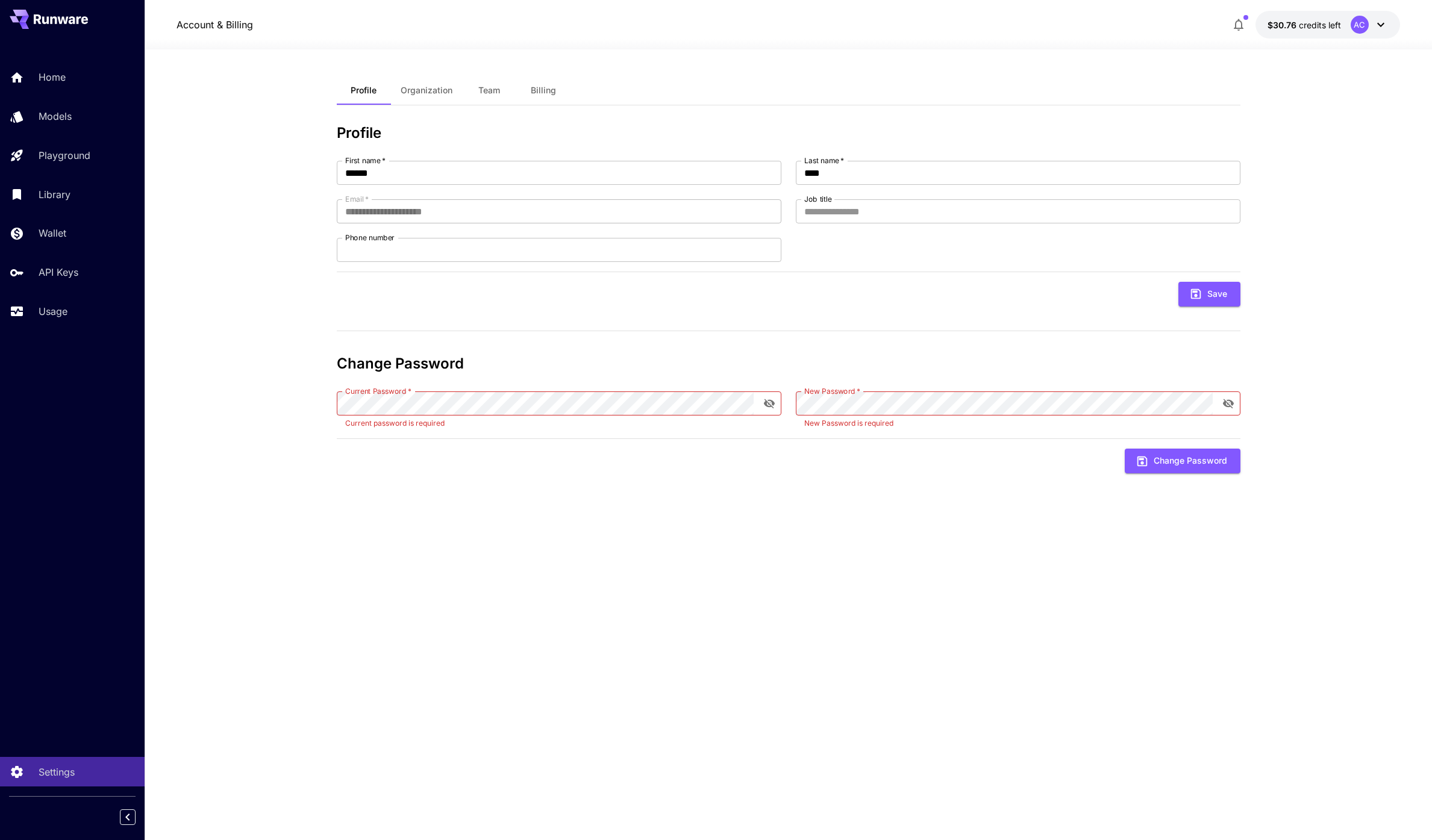
click at [1242, 24] on icon "button" at bounding box center [1238, 25] width 9 height 12
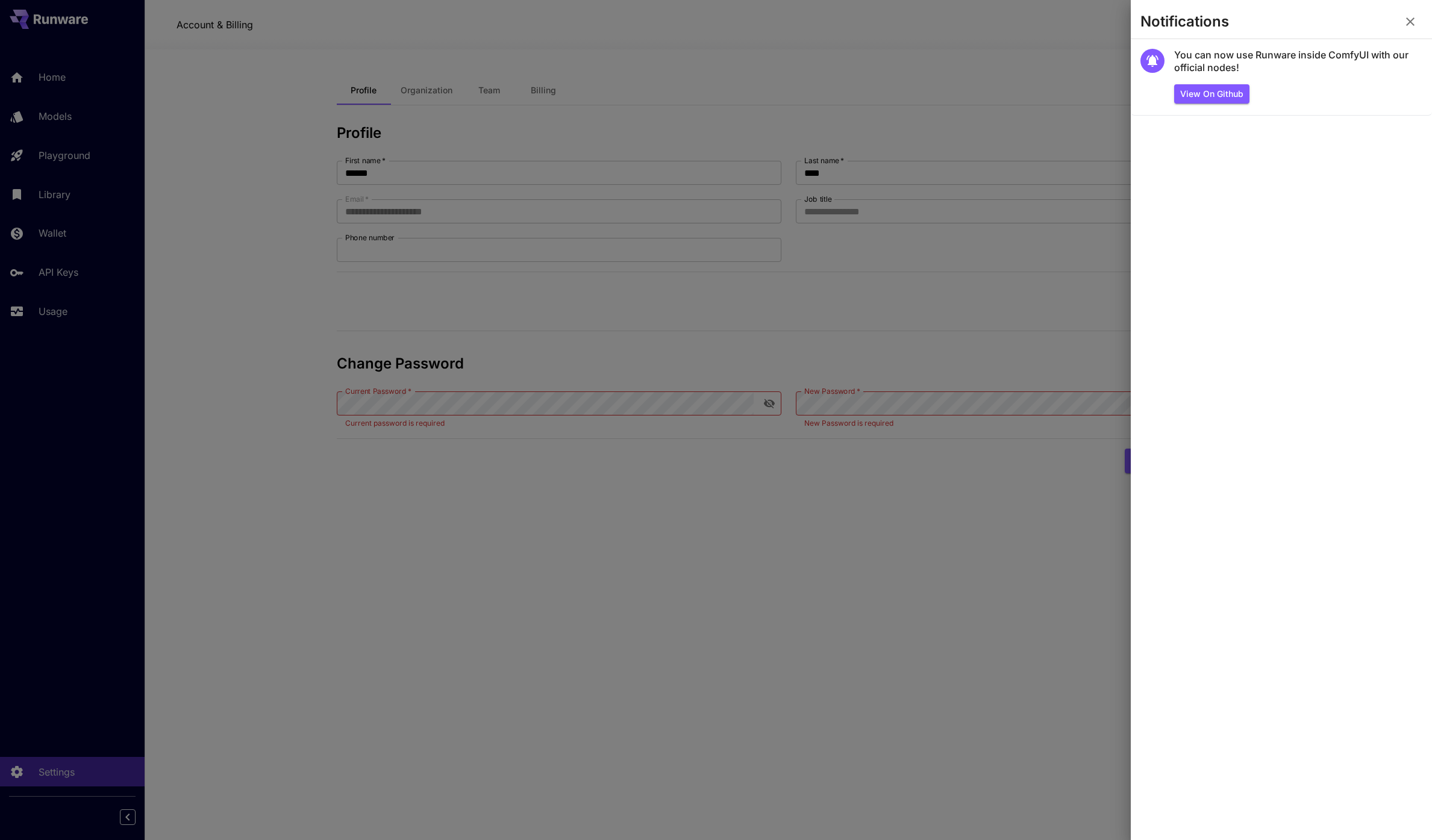
click at [1413, 17] on icon "button" at bounding box center [1410, 21] width 9 height 9
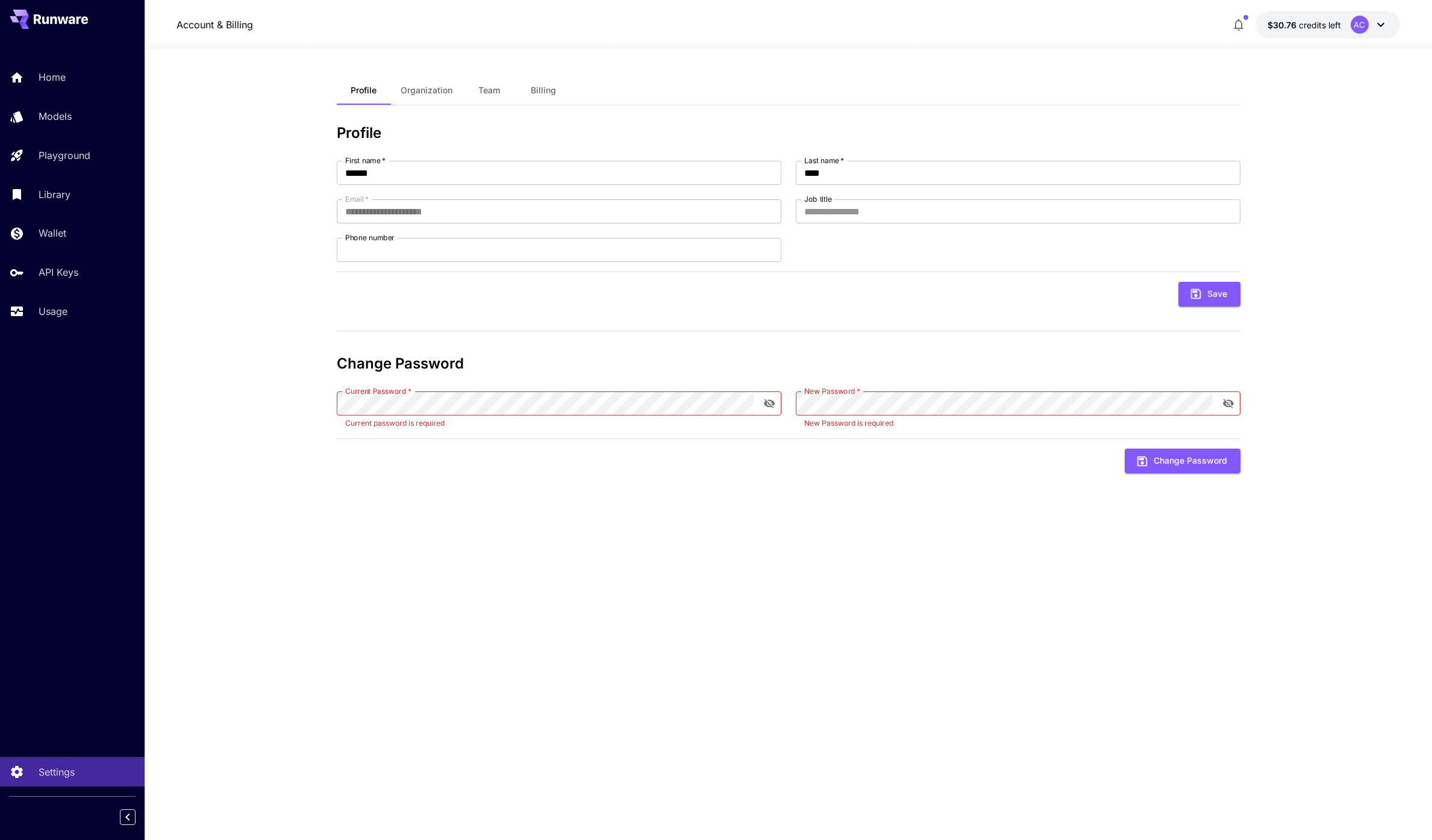
click at [1056, 103] on div "Profile Organization Team Billing" at bounding box center [788, 91] width 903 height 29
click at [201, 257] on section "**********" at bounding box center [788, 444] width 1287 height 790
click at [74, 105] on link "Models" at bounding box center [72, 117] width 145 height 29
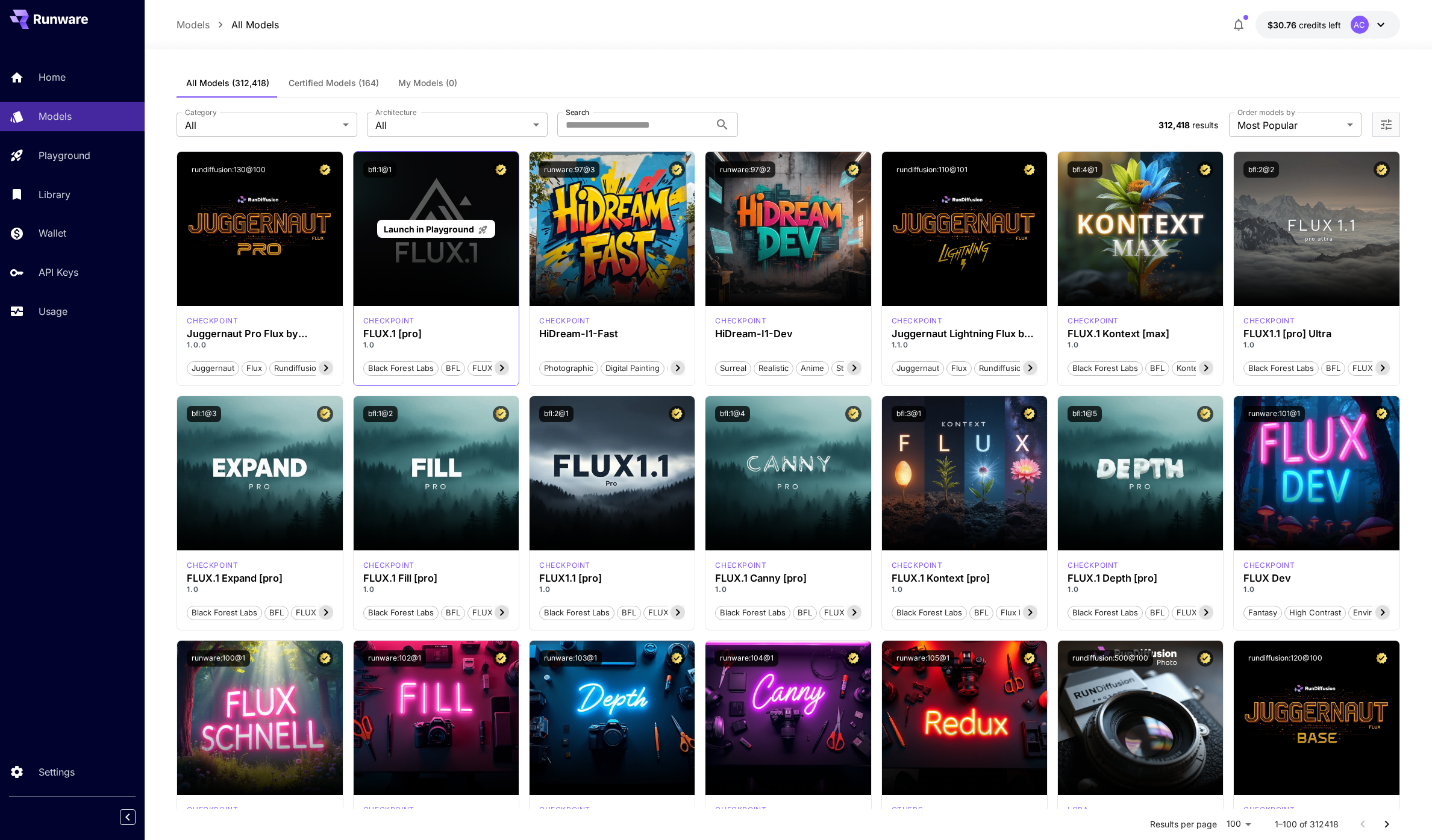
click at [447, 234] on p "Launch in Playground" at bounding box center [435, 229] width 104 height 13
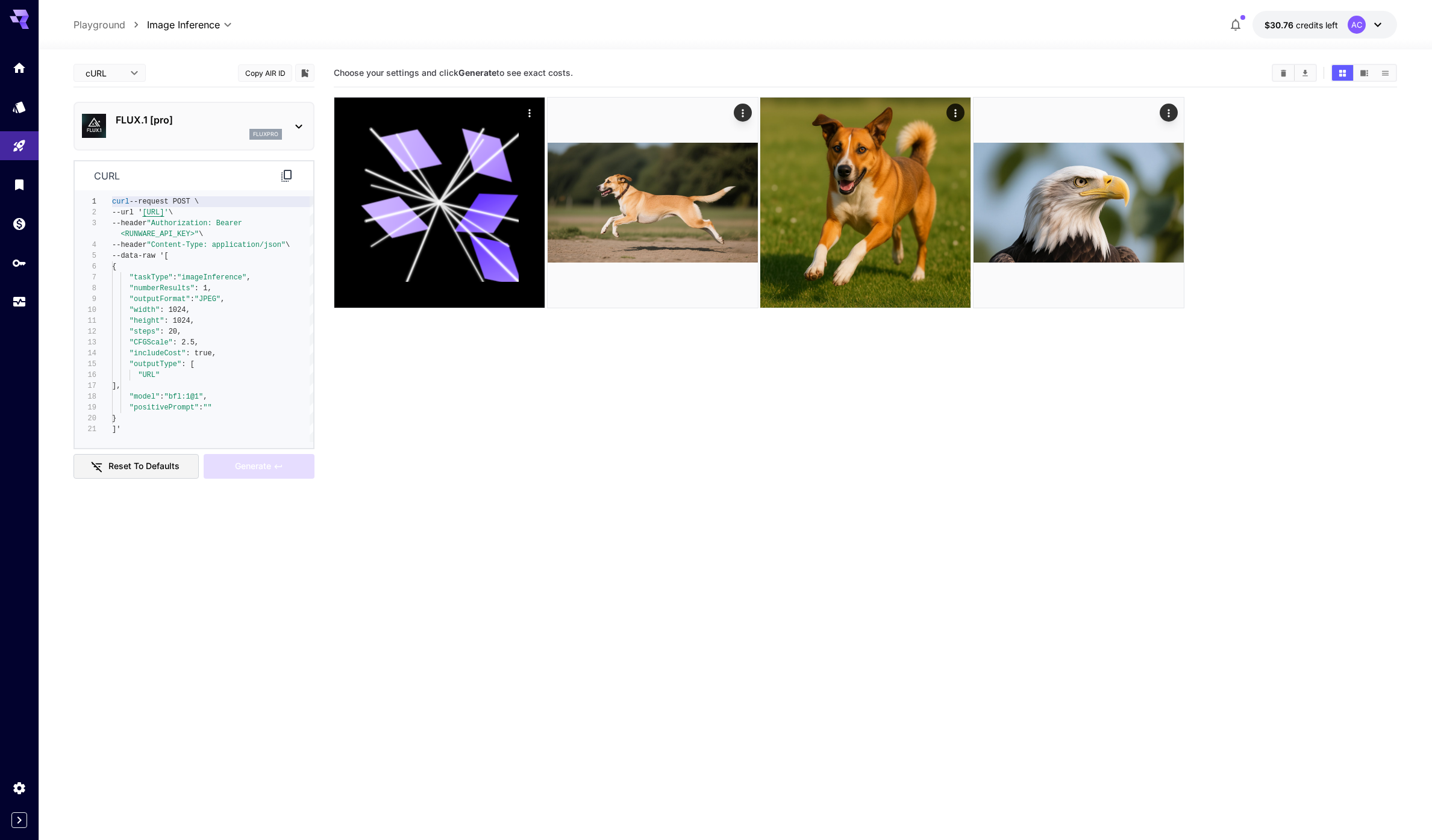
click at [765, 54] on div "**********" at bounding box center [735, 492] width 1323 height 886
click at [807, 440] on section "Choose your settings and click Generate to see exact costs." at bounding box center [865, 479] width 1063 height 840
click at [851, 429] on section "Choose your settings and click Generate to see exact costs." at bounding box center [865, 479] width 1063 height 840
click at [1066, 426] on section "Choose your settings and click Generate to see exact costs." at bounding box center [865, 479] width 1063 height 840
click at [1066, 424] on section "Choose your settings and click Generate to see exact costs." at bounding box center [865, 479] width 1063 height 840
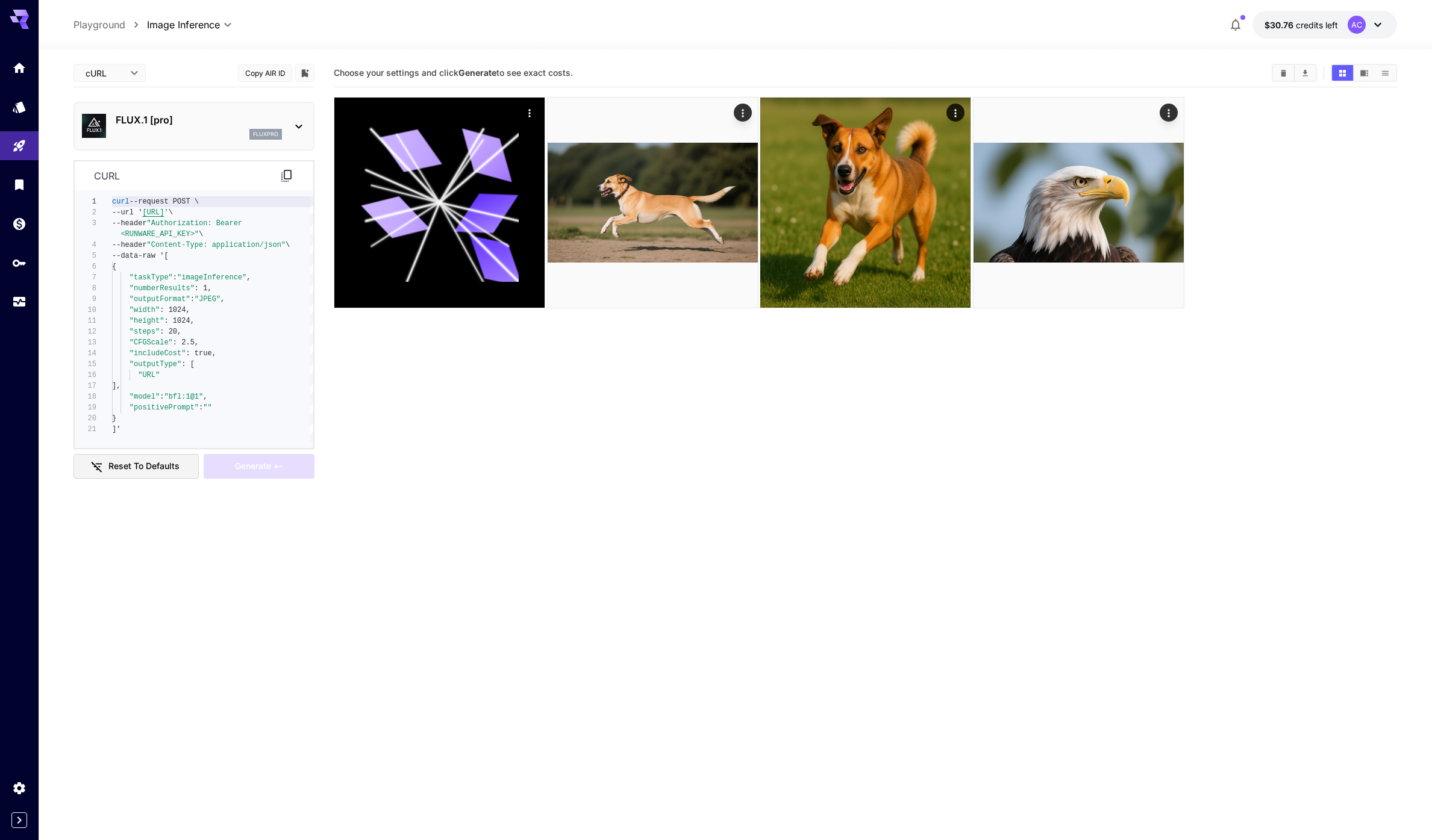
click at [890, 450] on section "Choose your settings and click Generate to see exact costs." at bounding box center [865, 479] width 1063 height 840
click at [883, 438] on section "Choose your settings and click Generate to see exact costs." at bounding box center [865, 479] width 1063 height 840
click at [877, 433] on section "Choose your settings and click Generate to see exact costs." at bounding box center [865, 479] width 1063 height 840
click at [1081, 427] on section "Choose your settings and click Generate to see exact costs." at bounding box center [865, 479] width 1063 height 840
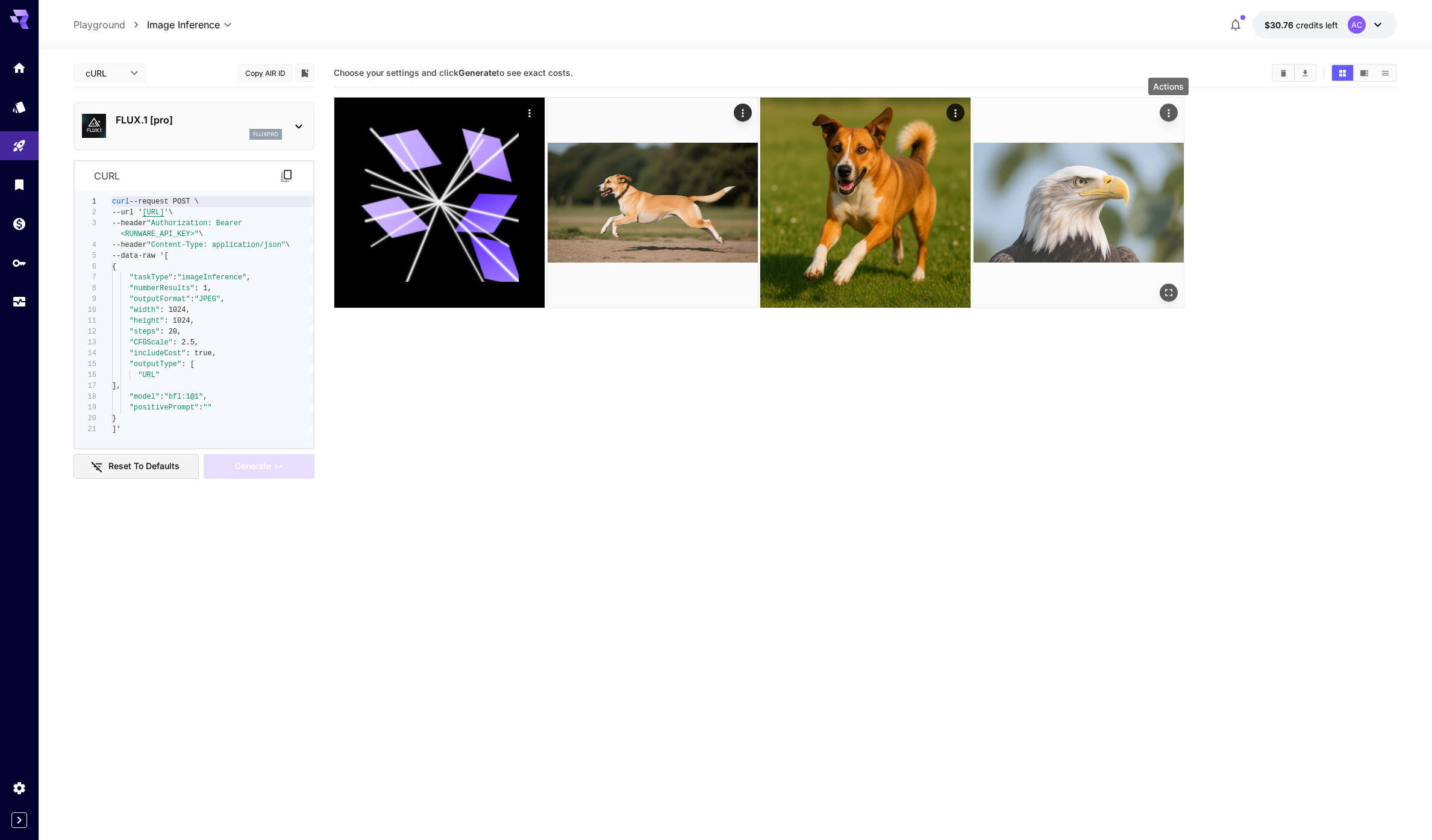
click at [1166, 110] on icon "Actions" at bounding box center [1168, 113] width 12 height 12
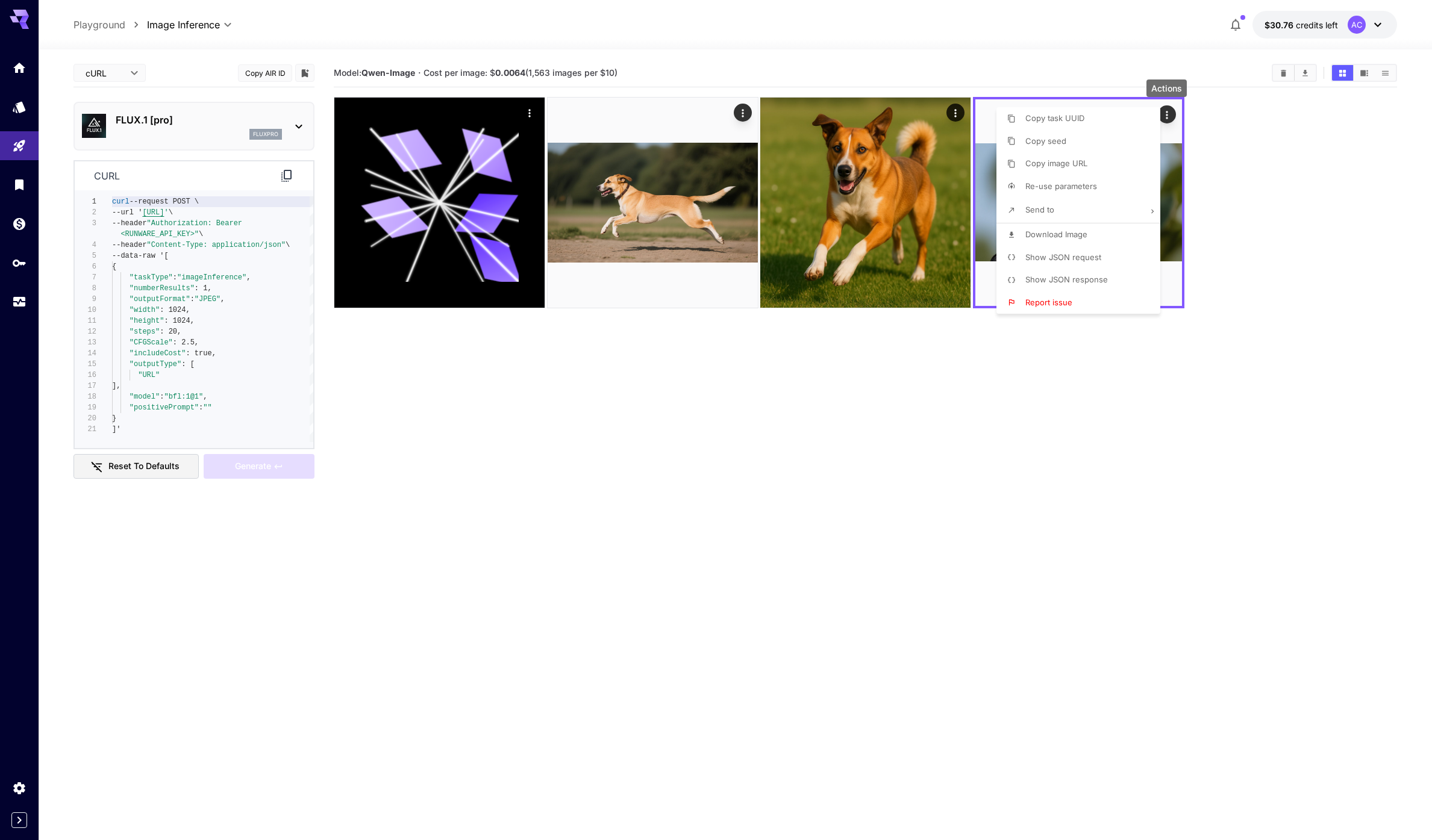
click at [976, 416] on div at bounding box center [716, 420] width 1432 height 840
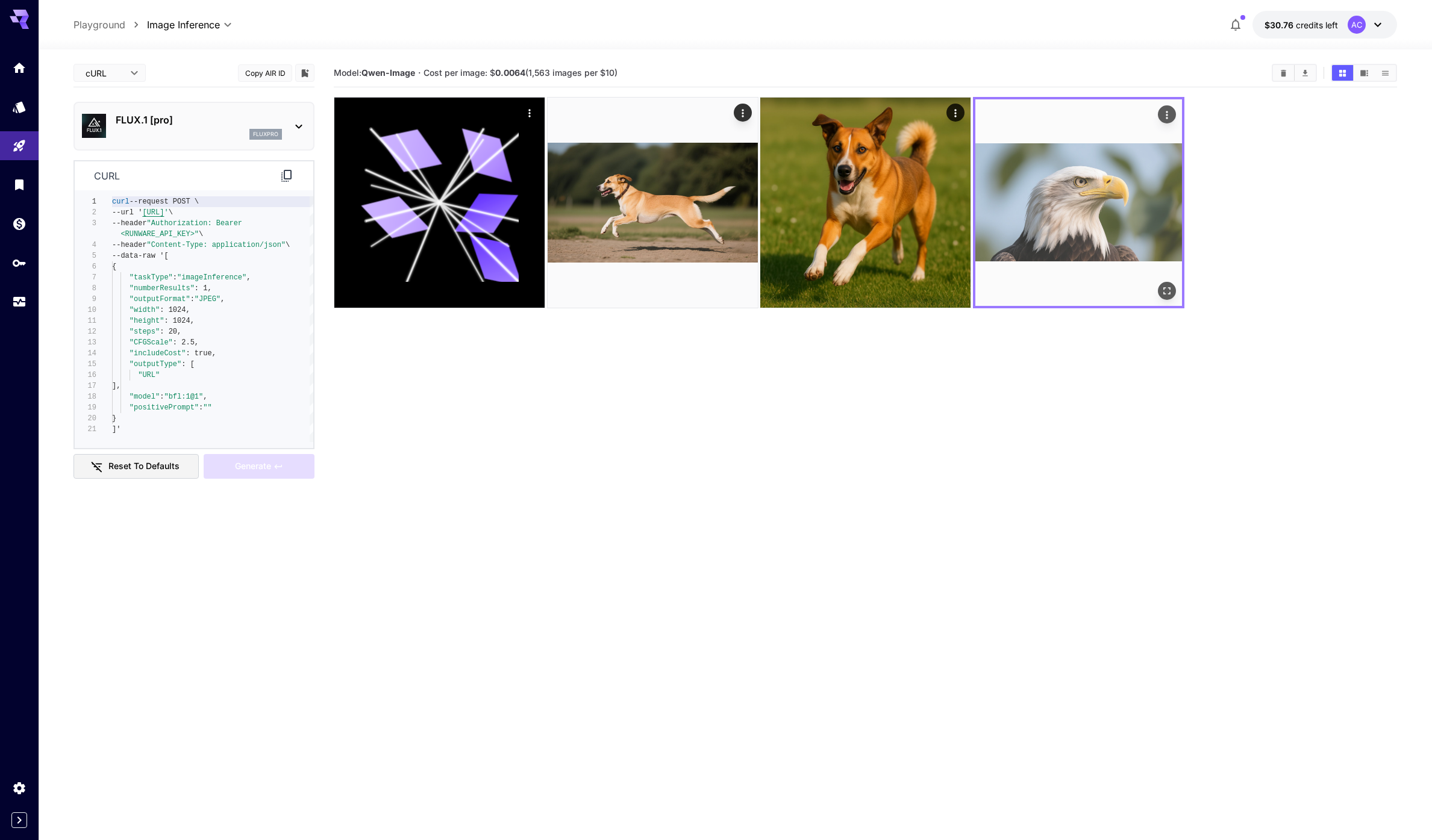
click at [1084, 146] on img at bounding box center [1079, 202] width 207 height 206
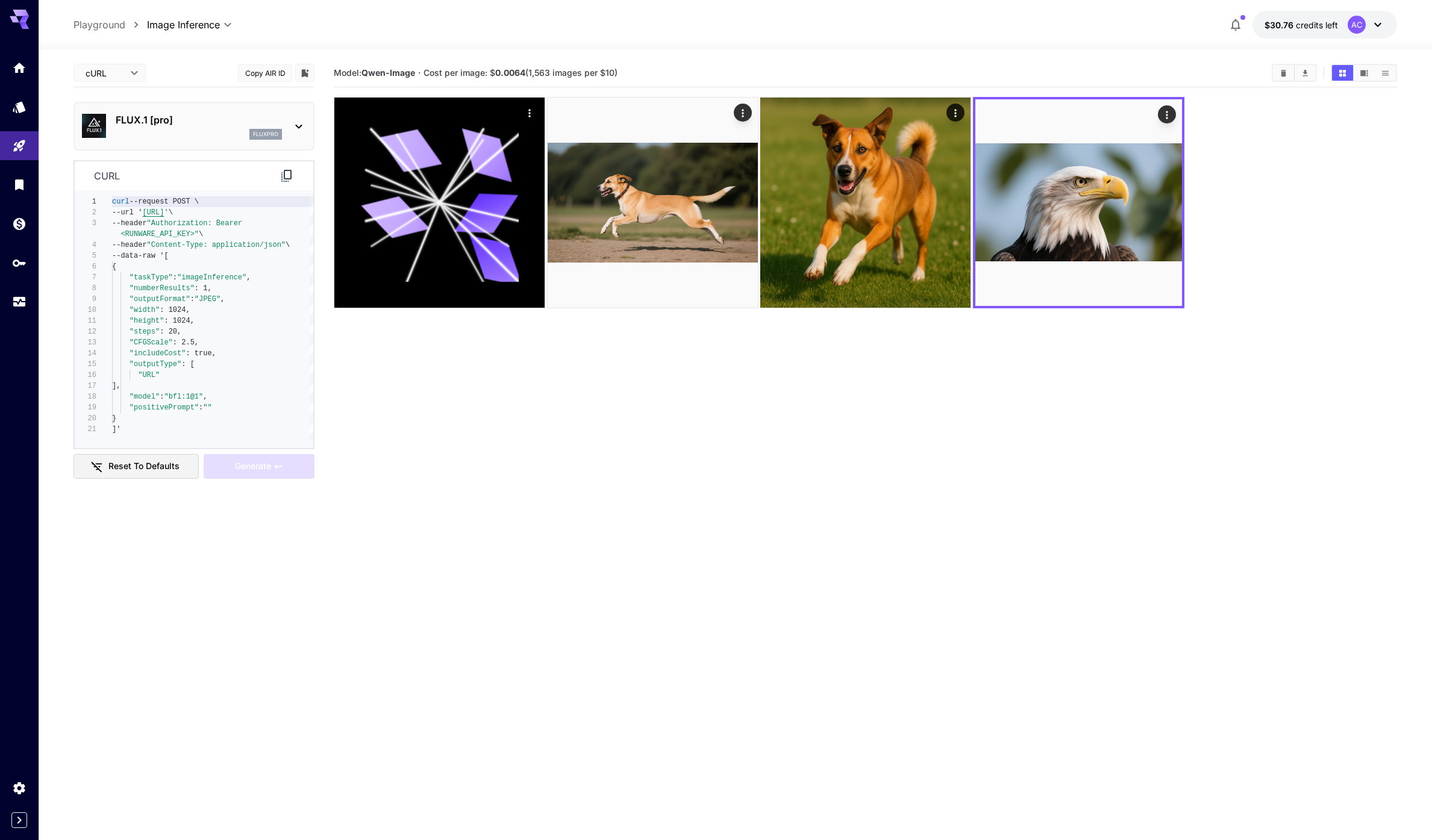
drag, startPoint x: 1046, startPoint y: 421, endPoint x: 1044, endPoint y: 404, distance: 17.1
click at [1045, 420] on section "Model: [PERSON_NAME]-Image · Cost per image: $ 0.0064 (1,563 images per $10)" at bounding box center [865, 479] width 1063 height 840
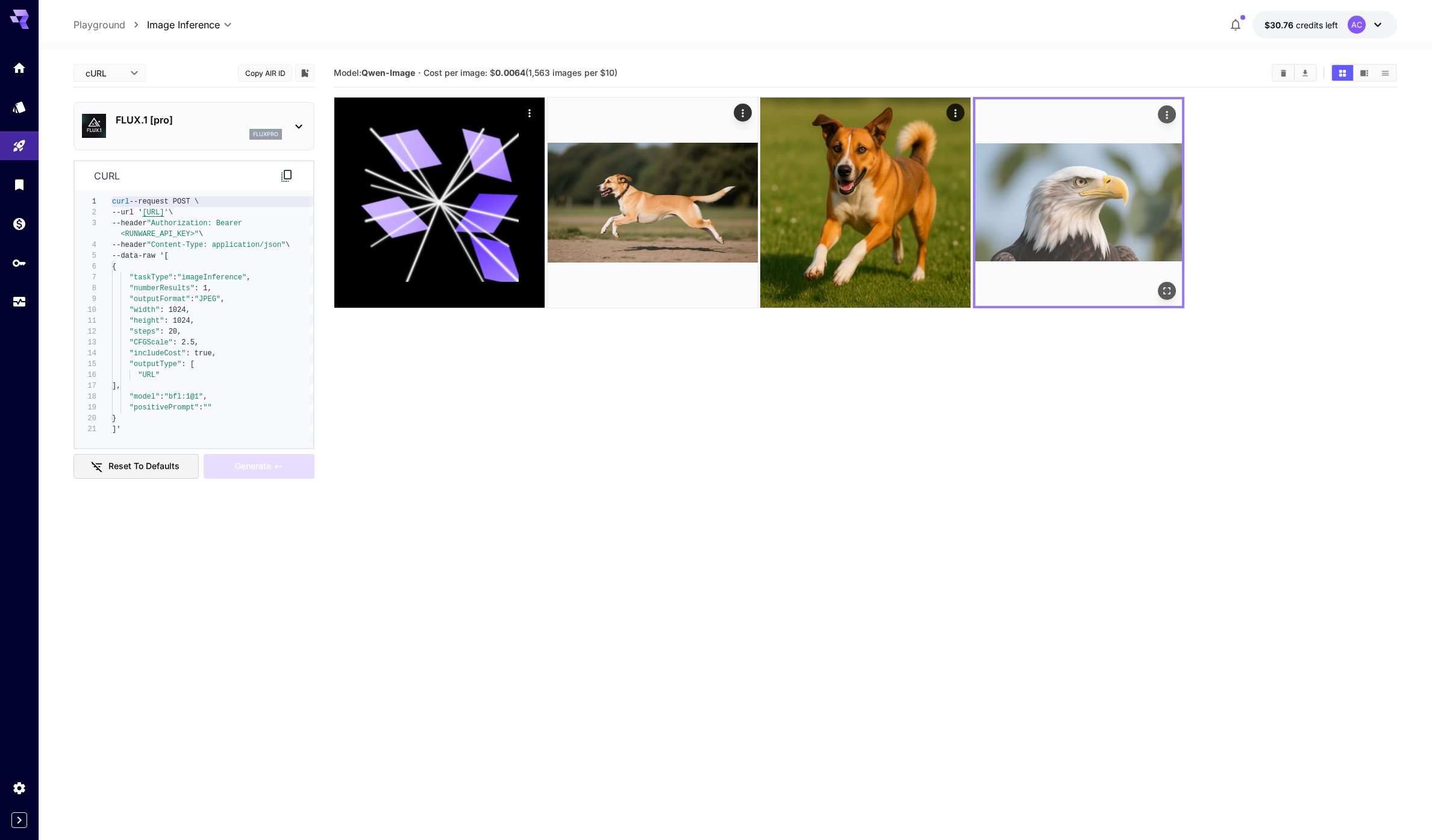
click at [1060, 221] on img at bounding box center [1079, 202] width 207 height 206
click at [1155, 117] on img at bounding box center [1079, 202] width 207 height 206
click at [1161, 115] on icon "Actions" at bounding box center [1166, 115] width 12 height 12
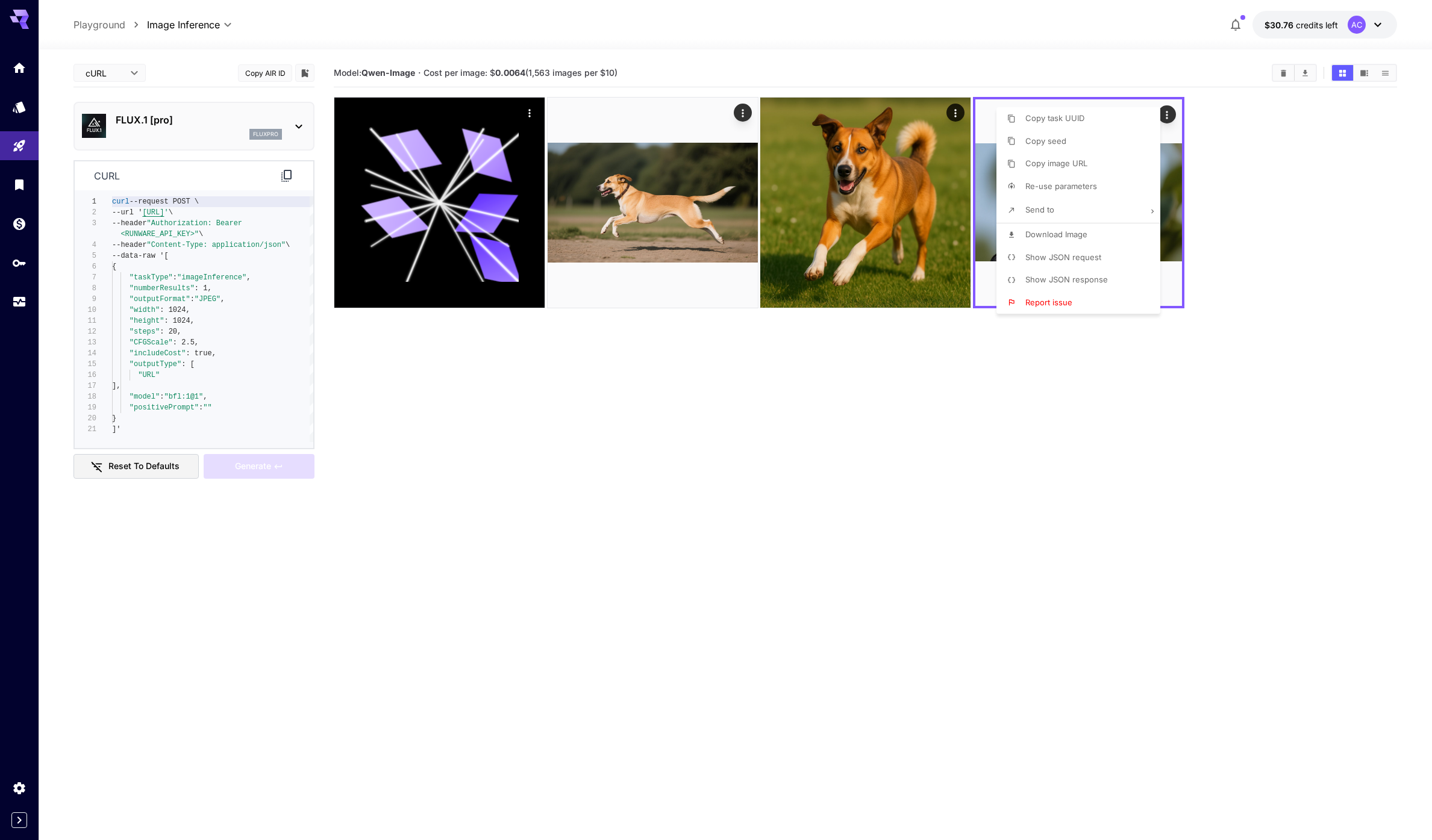
click at [893, 424] on div at bounding box center [716, 420] width 1432 height 840
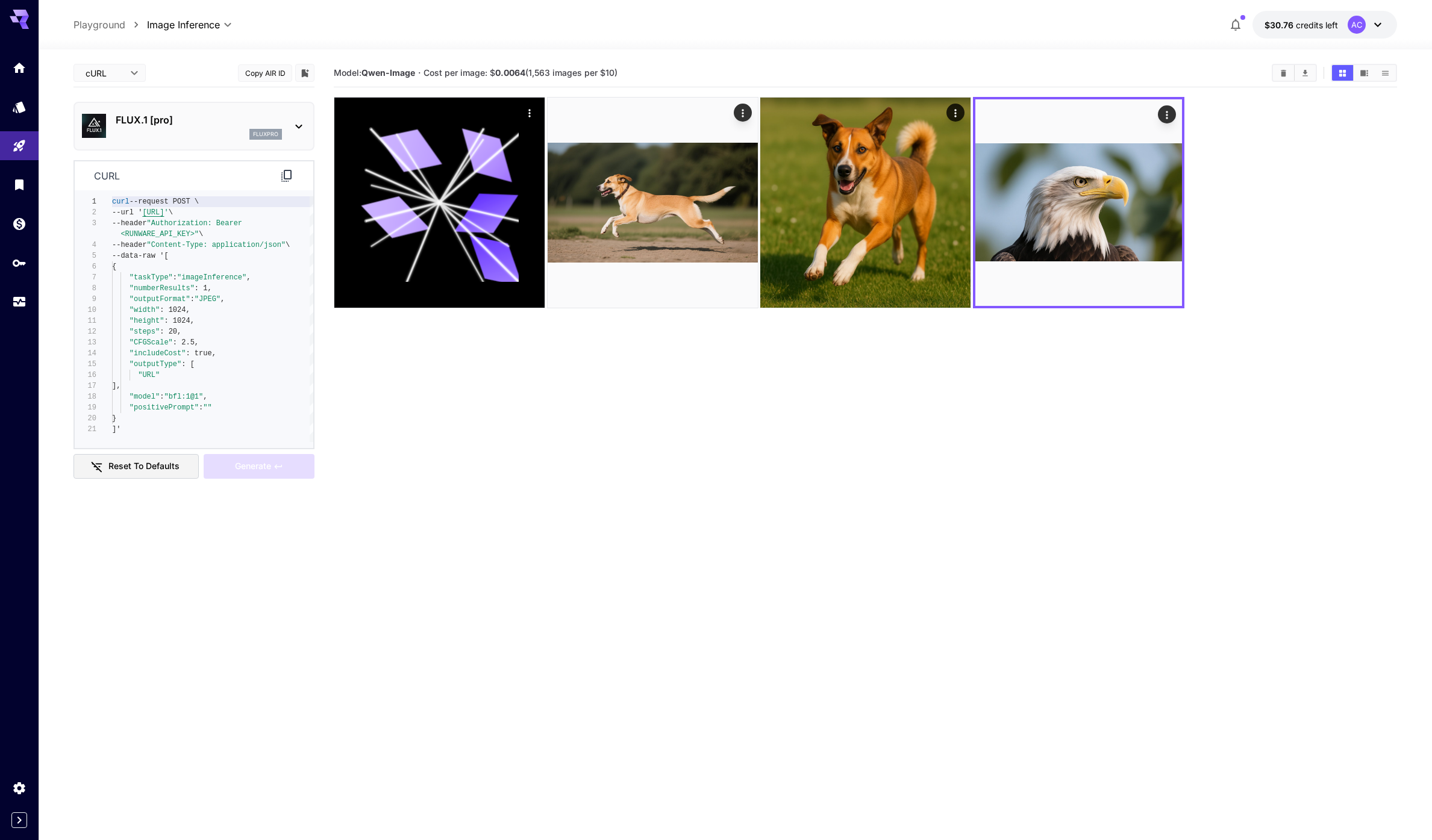
click at [712, 431] on section "Model: [PERSON_NAME]-Image · Cost per image: $ 0.0064 (1,563 images per $10)" at bounding box center [865, 479] width 1063 height 840
click at [594, 373] on section "Model: [PERSON_NAME]-Image · Cost per image: $ 0.0064 (1,563 images per $10)" at bounding box center [865, 479] width 1063 height 840
click at [127, 126] on p "FLUX.1 [pro]" at bounding box center [199, 120] width 166 height 15
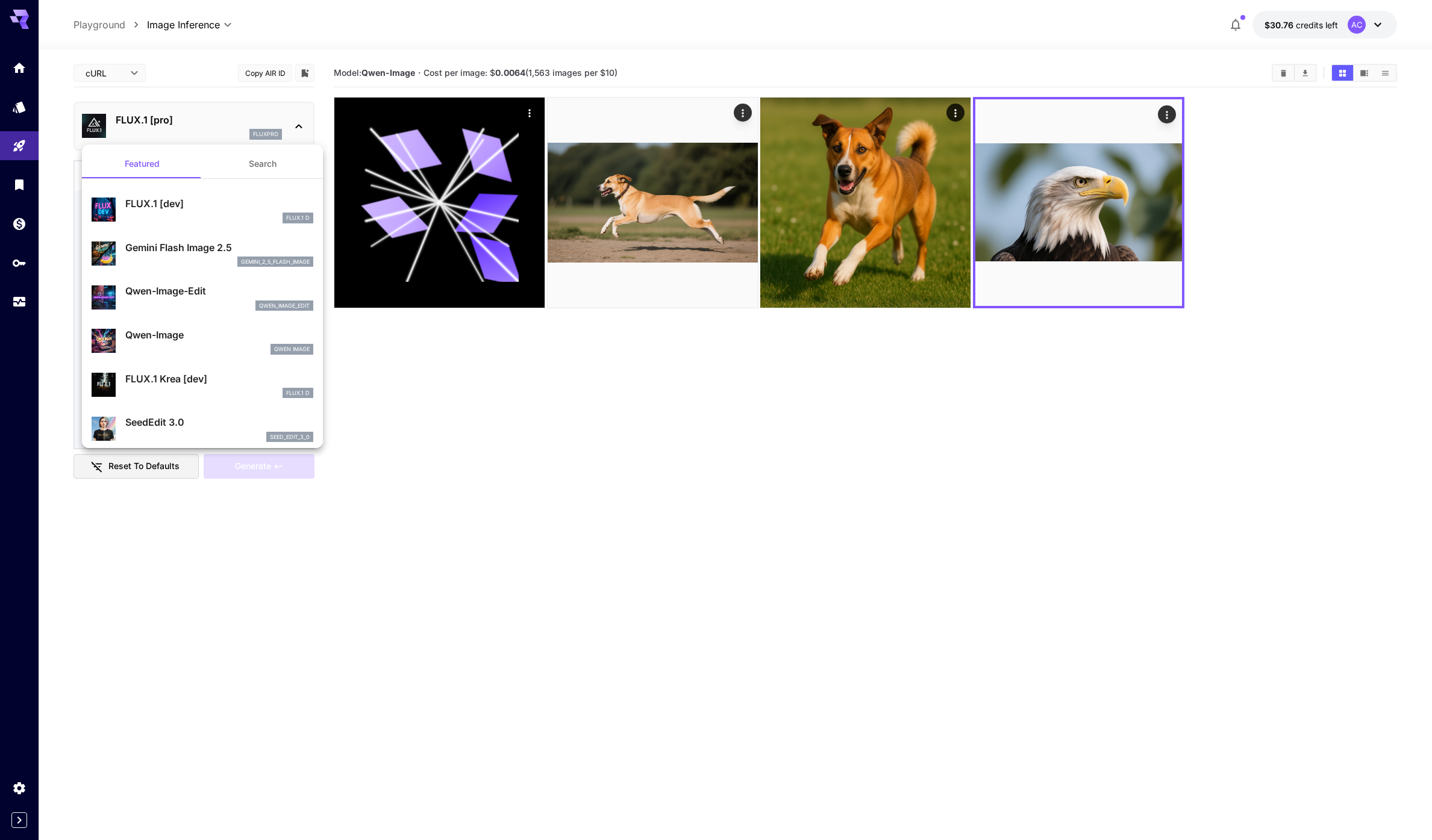
click at [110, 82] on div at bounding box center [716, 420] width 1432 height 840
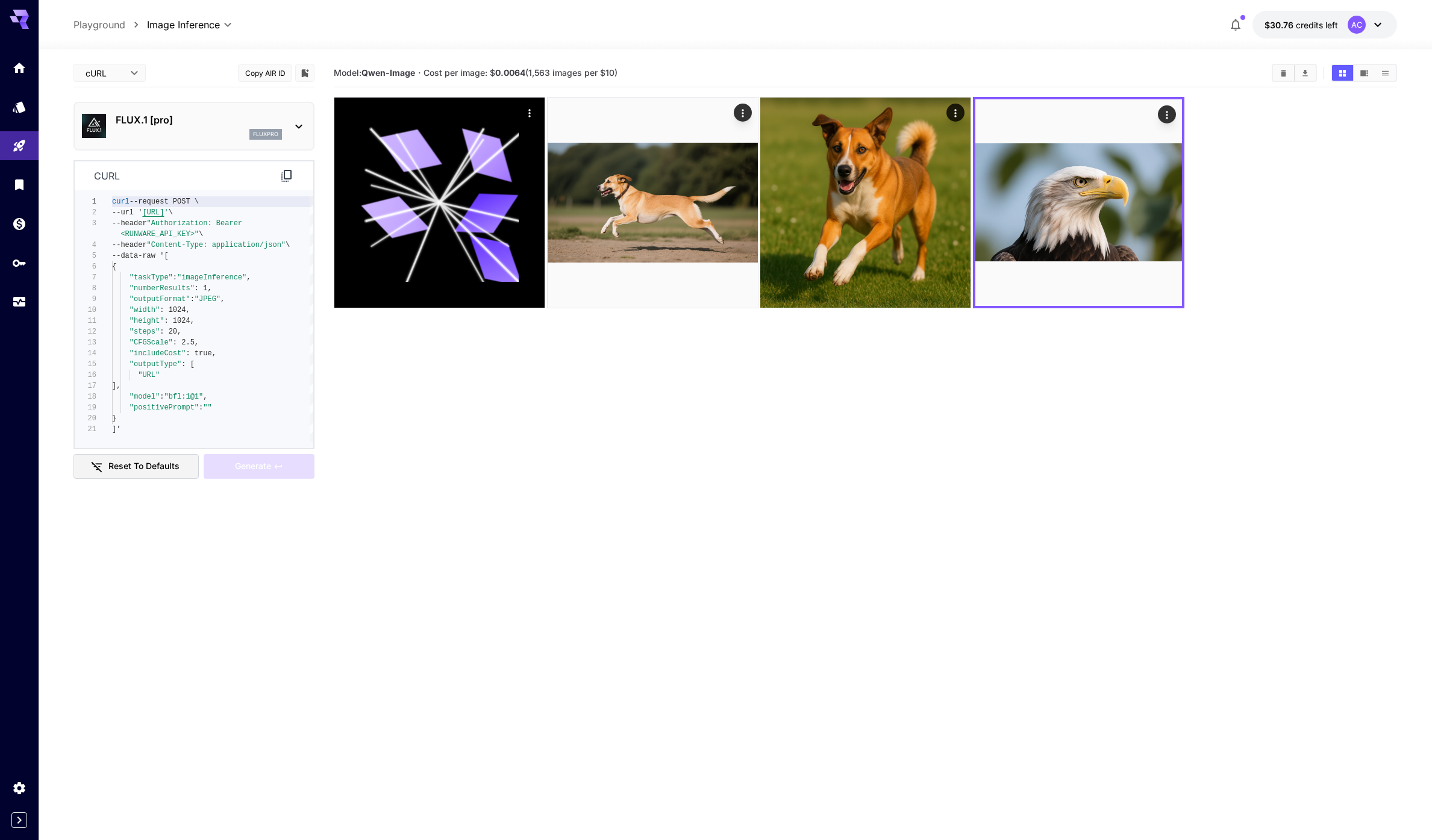
click at [117, 73] on div "Featured Search FLUX.1 [dev] FLUX.1 D Gemini Flash Image 2.5 gemini_2_5_flash_i…" at bounding box center [120, 180] width 241 height 361
click at [117, 73] on body "**********" at bounding box center [716, 467] width 1432 height 935
click at [121, 100] on span "Editor" at bounding box center [109, 98] width 53 height 15
type input "****"
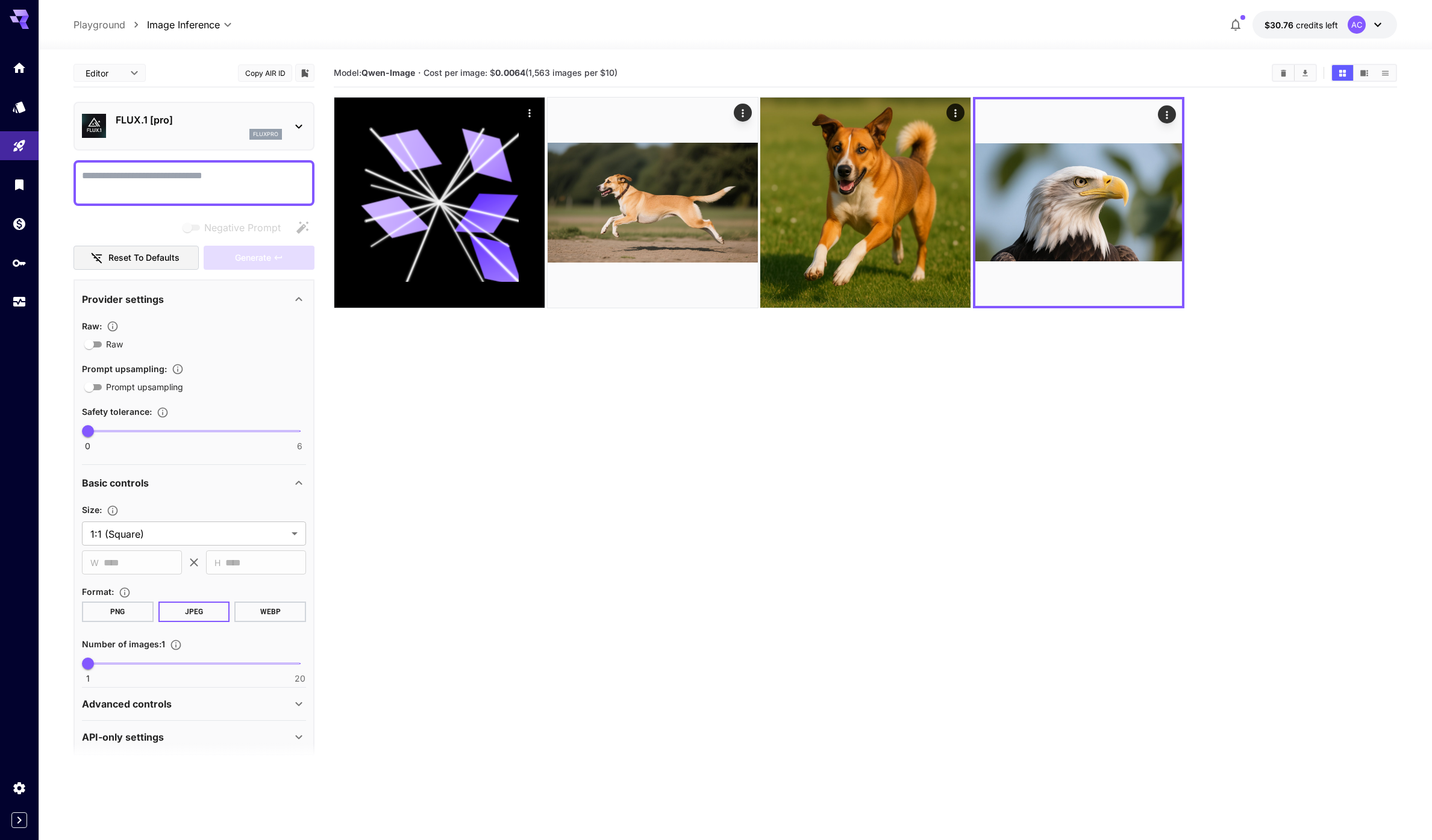
click at [411, 403] on section "Model: [PERSON_NAME]-Image · Cost per image: $ 0.0064 (1,563 images per $10)" at bounding box center [865, 479] width 1063 height 840
click at [1367, 74] on icon "Show images in video view" at bounding box center [1364, 72] width 9 height 9
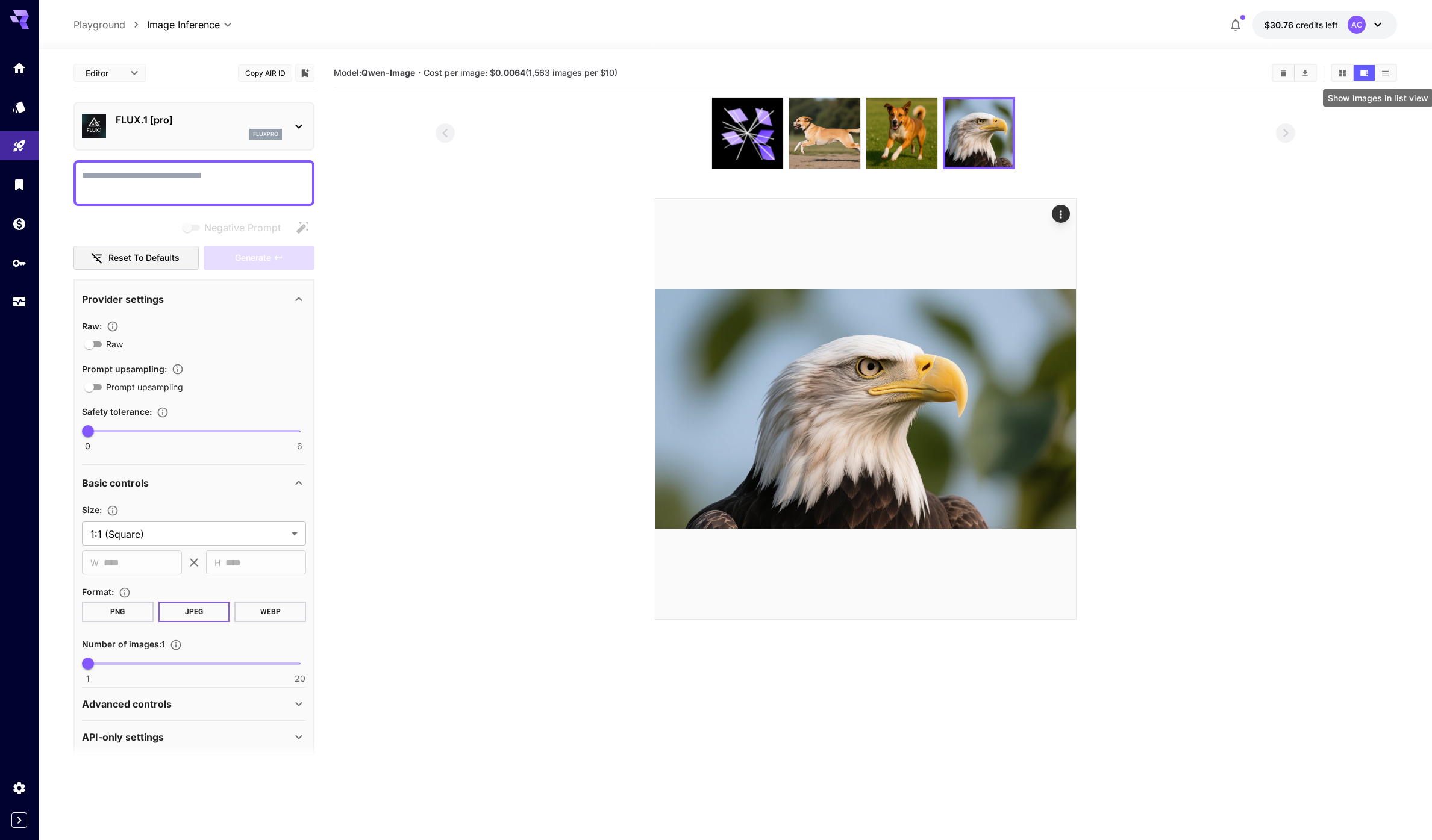
click at [1384, 72] on icon "Show images in list view" at bounding box center [1384, 72] width 9 height 9
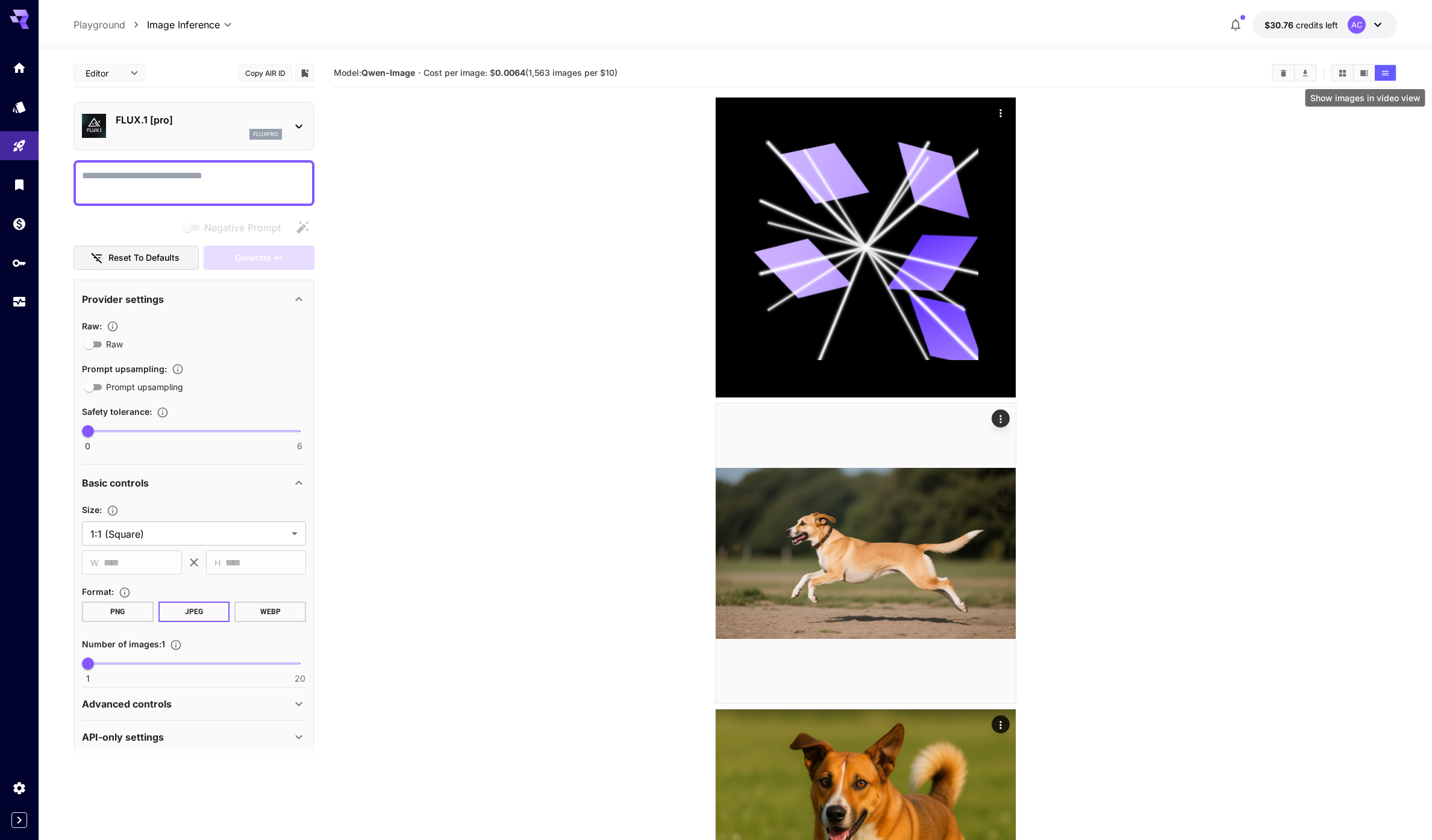
click at [1366, 73] on icon "Show images in video view" at bounding box center [1364, 72] width 9 height 9
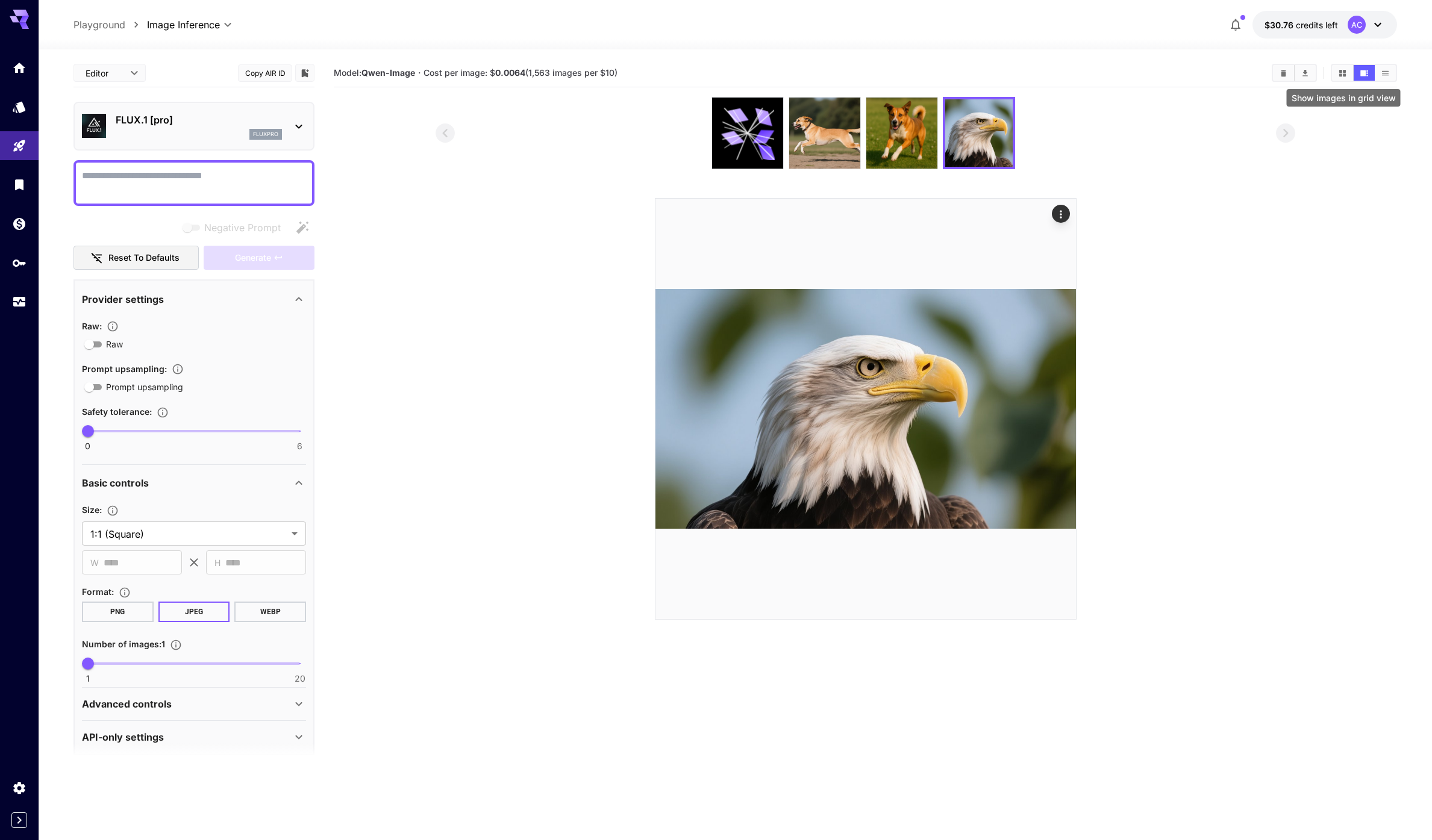
click at [1343, 74] on icon "Show images in grid view" at bounding box center [1342, 72] width 7 height 7
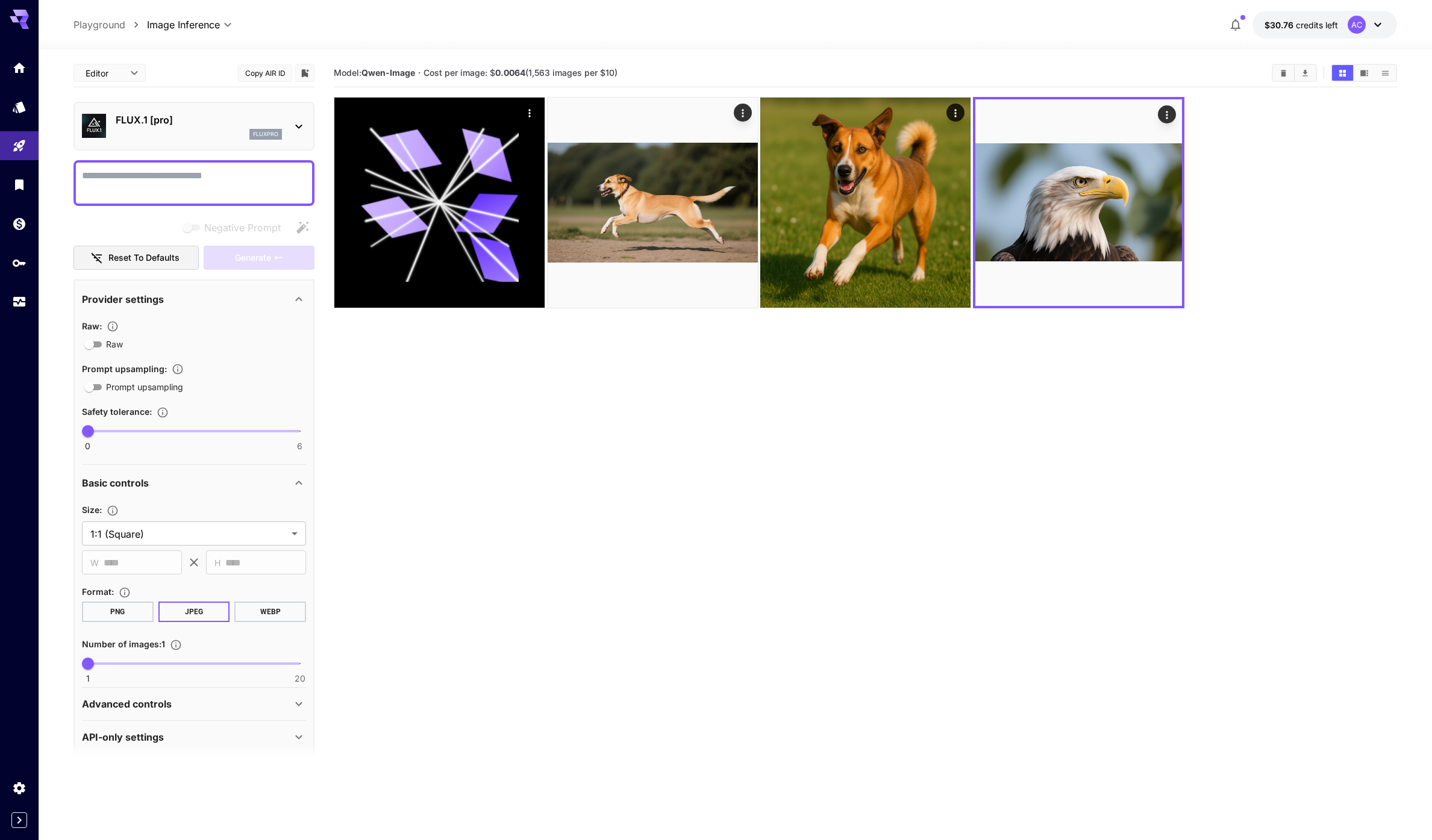
click at [1124, 438] on section "Model: [PERSON_NAME]-Image · Cost per image: $ 0.0064 (1,563 images per $10)" at bounding box center [865, 479] width 1063 height 840
click at [9, 111] on link at bounding box center [19, 107] width 38 height 29
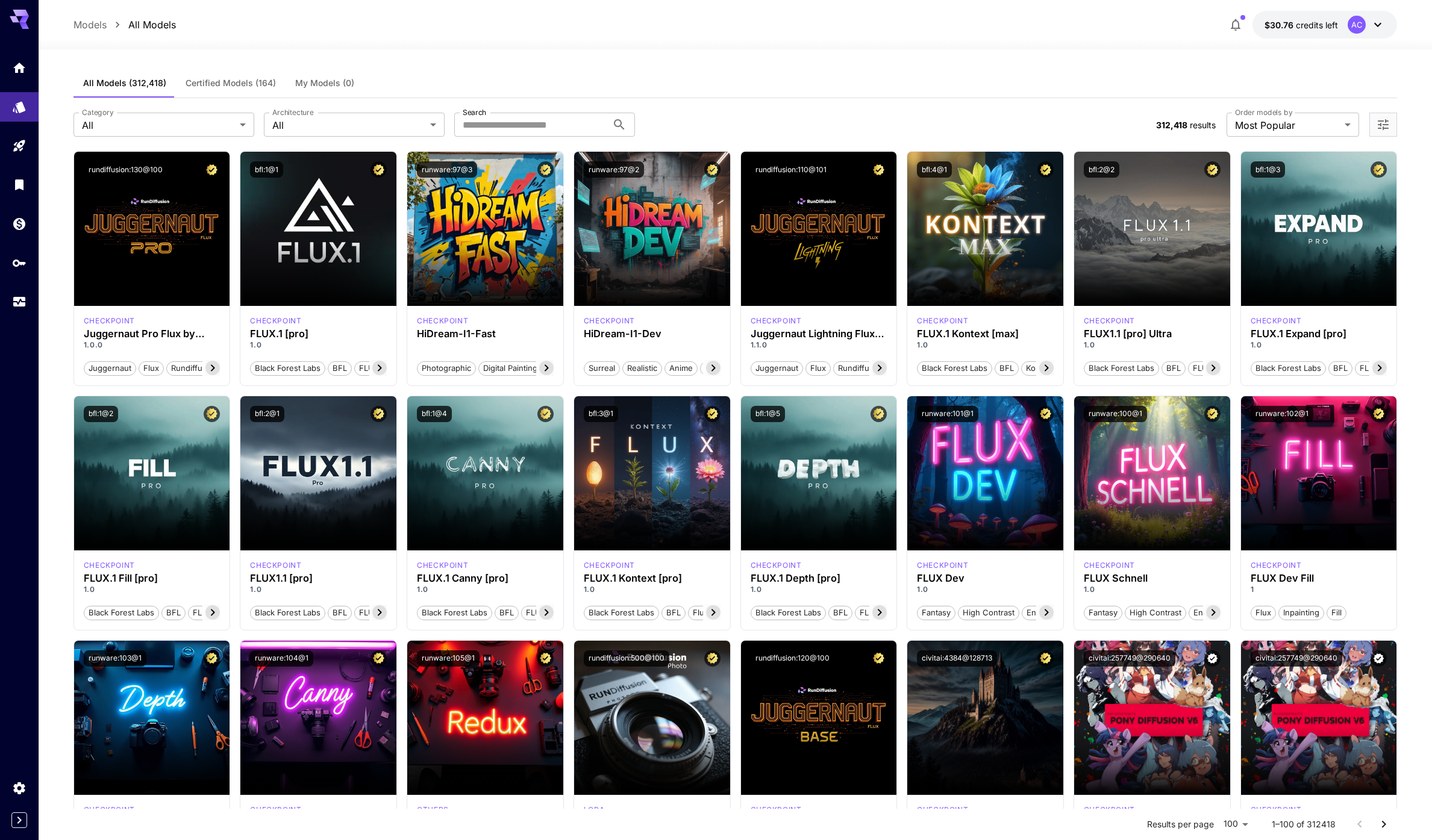
click at [766, 111] on div "**********" at bounding box center [735, 124] width 1323 height 53
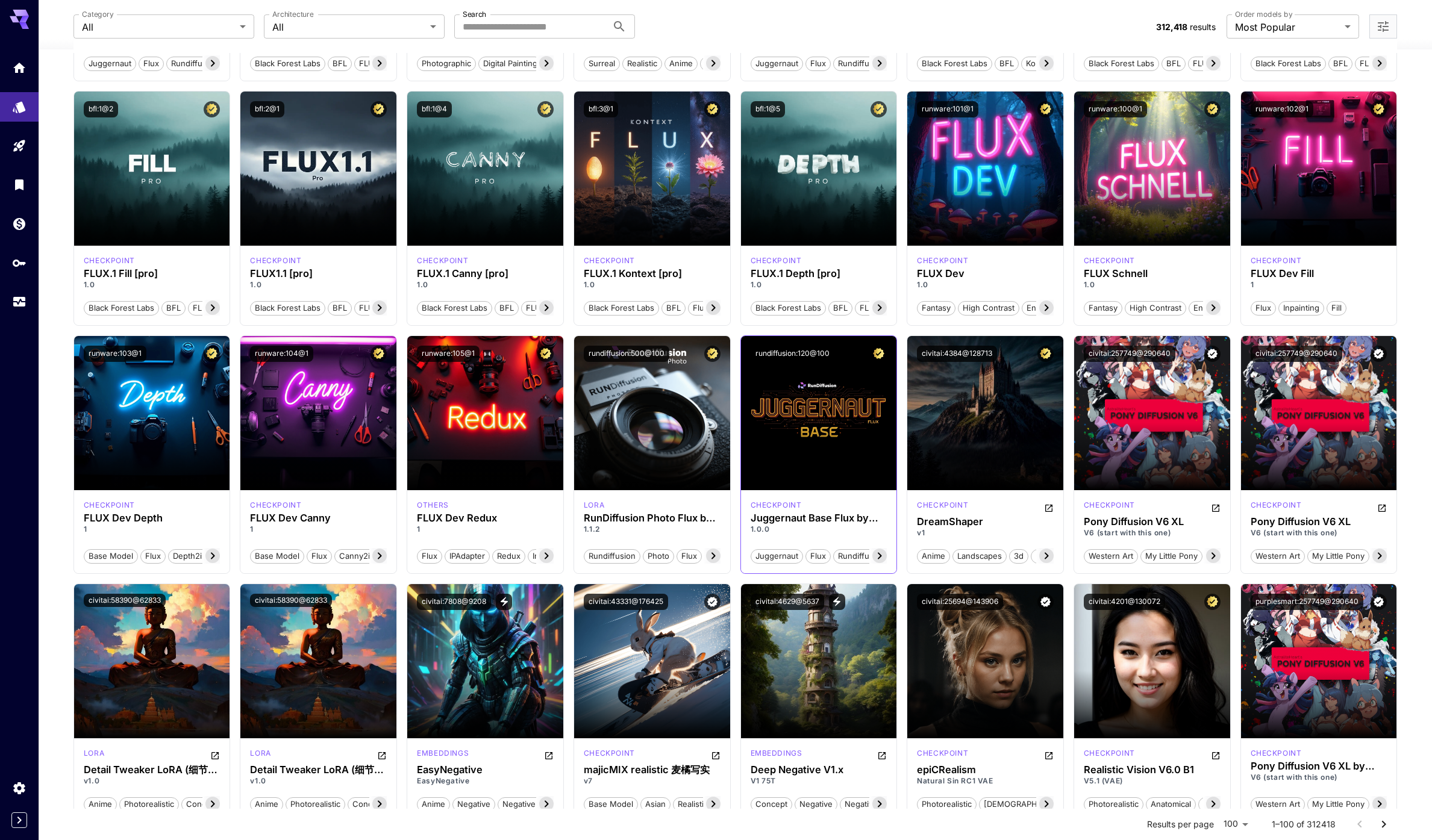
scroll to position [314, 0]
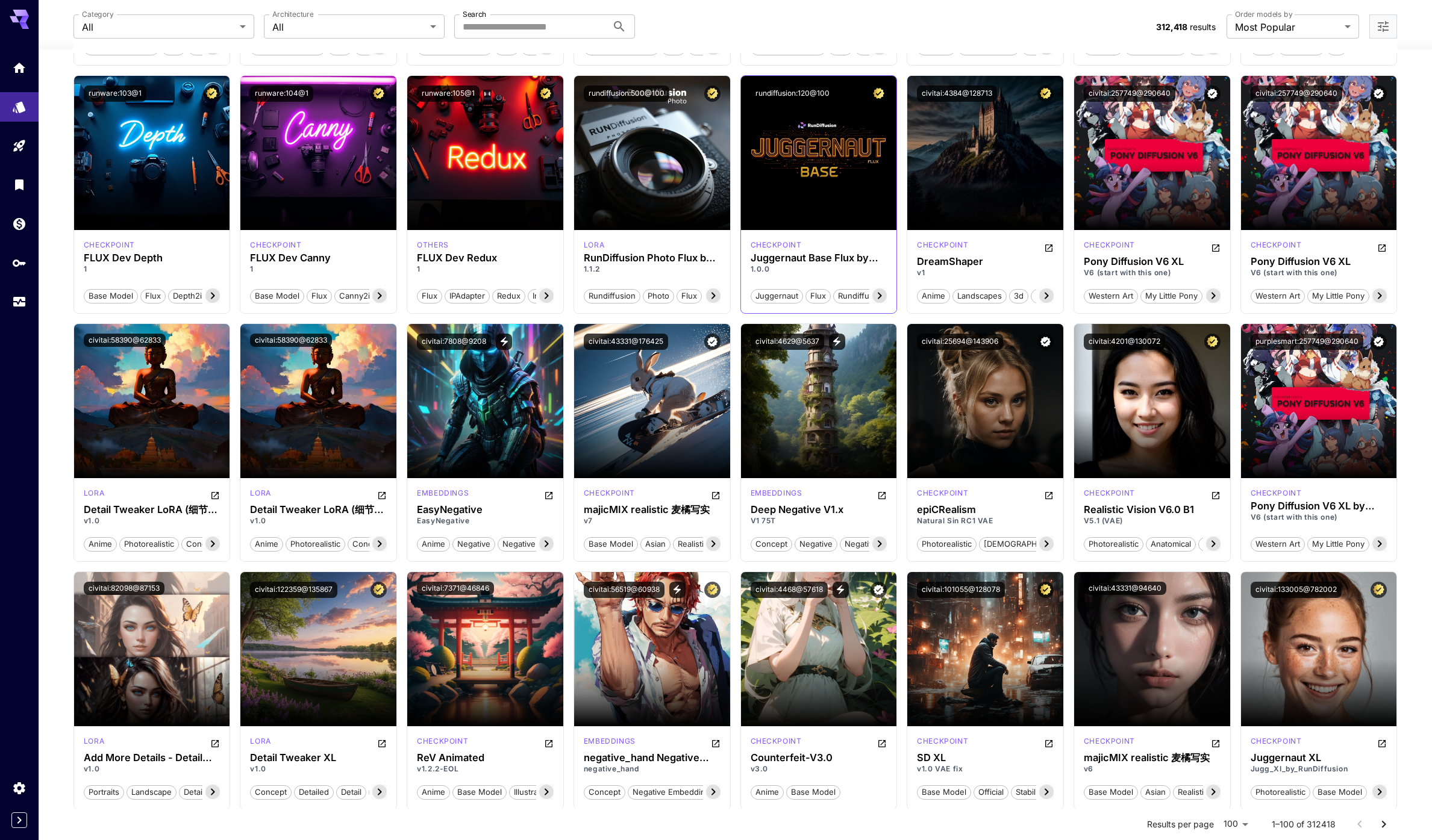
scroll to position [573, 0]
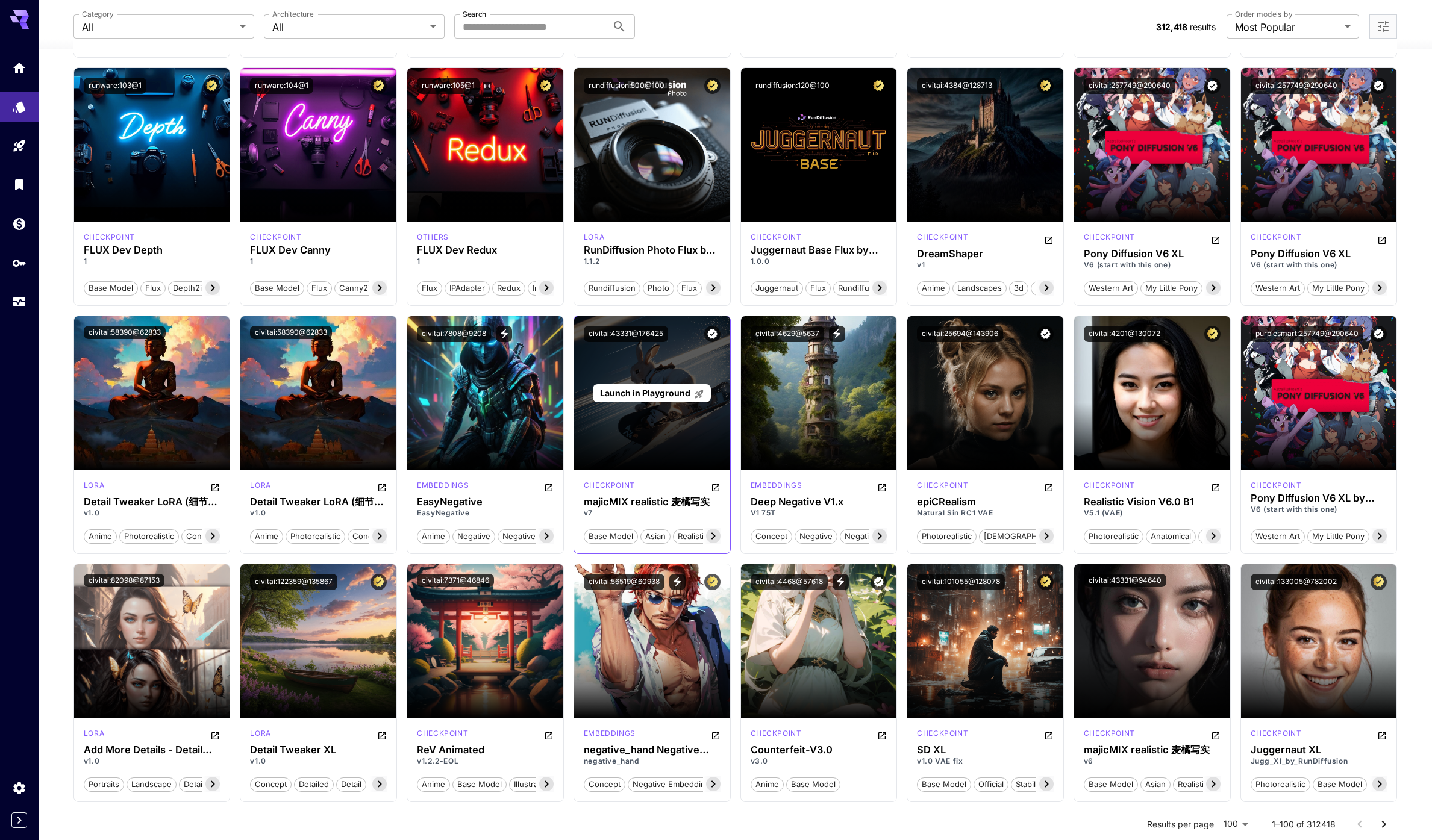
click at [649, 389] on span "Launch in Playground" at bounding box center [645, 392] width 91 height 10
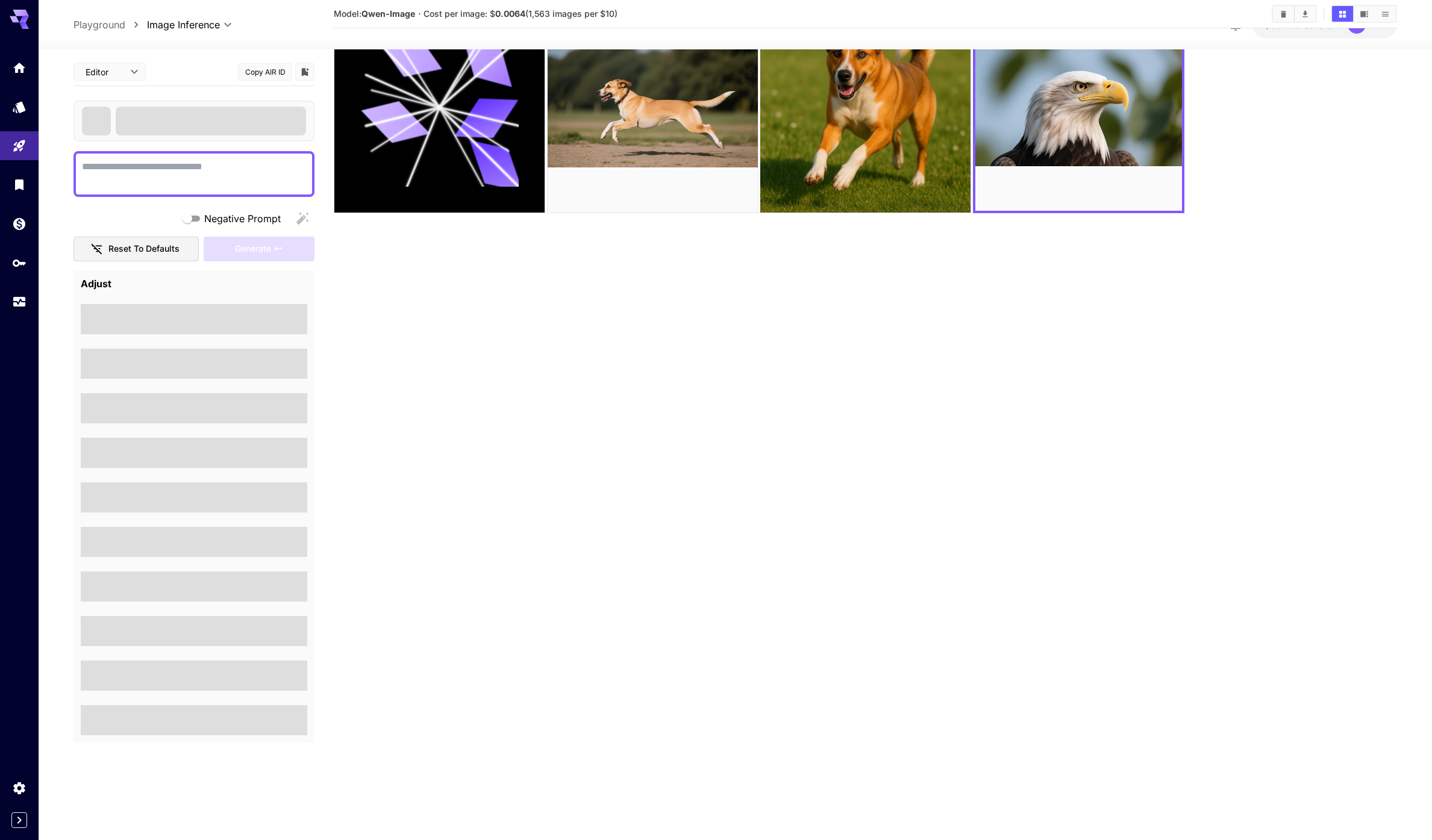
scroll to position [95, 0]
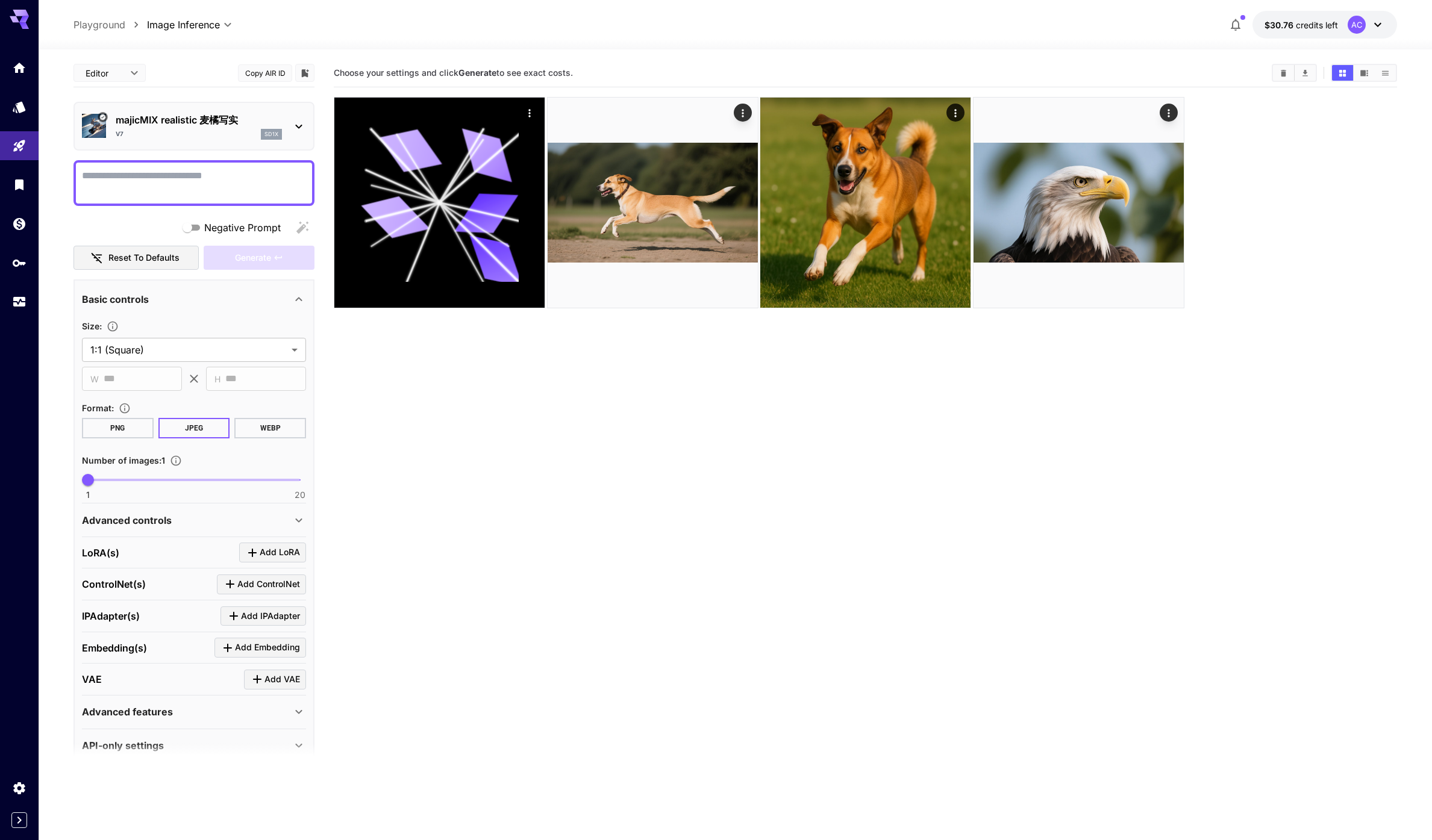
click at [1131, 389] on section "Choose your settings and click Generate to see exact costs." at bounding box center [865, 479] width 1063 height 840
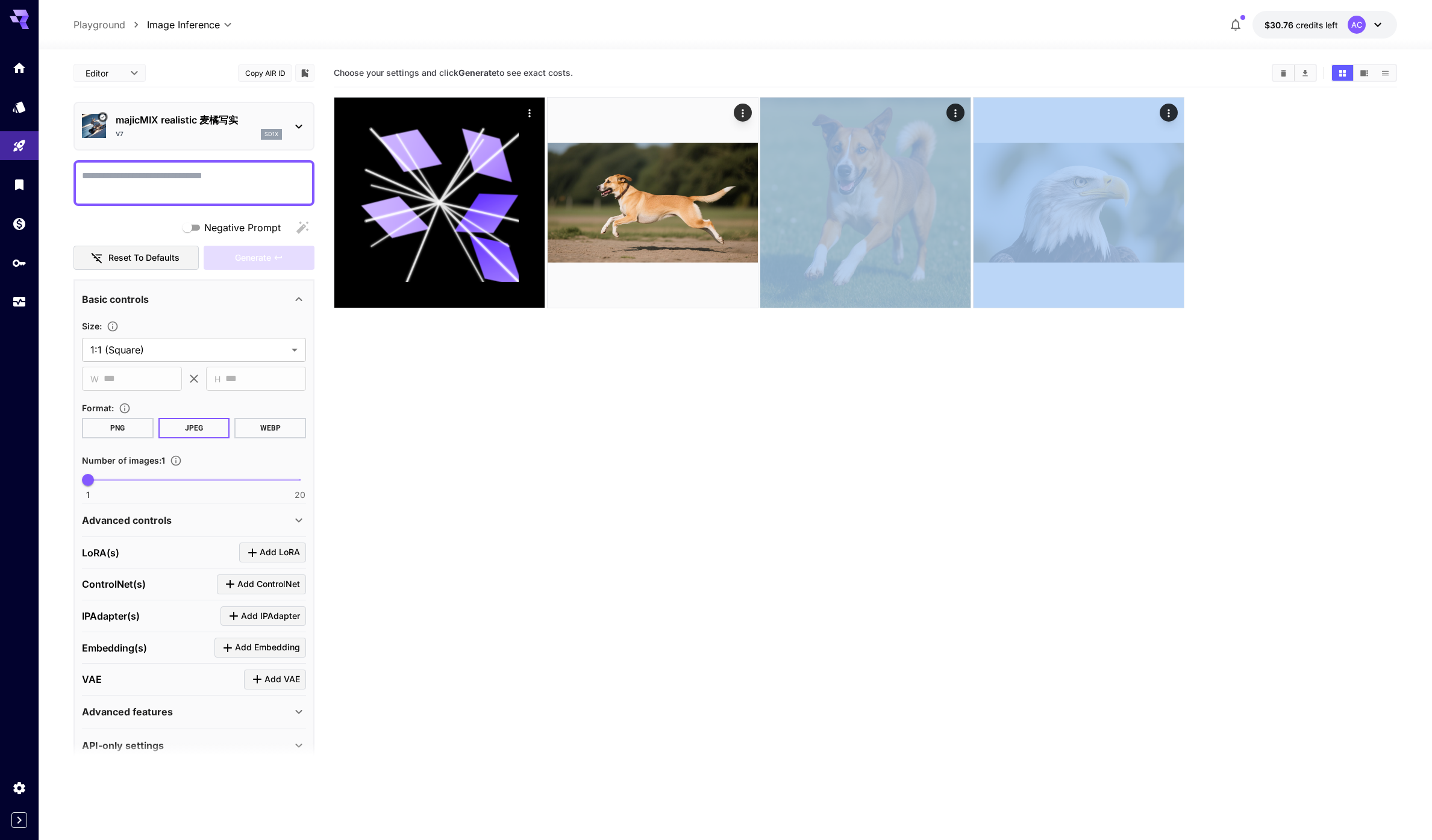
drag, startPoint x: 1226, startPoint y: 390, endPoint x: 1149, endPoint y: 415, distance: 81.0
click at [1093, 414] on section "Choose your settings and click Generate to see exact costs." at bounding box center [865, 479] width 1063 height 840
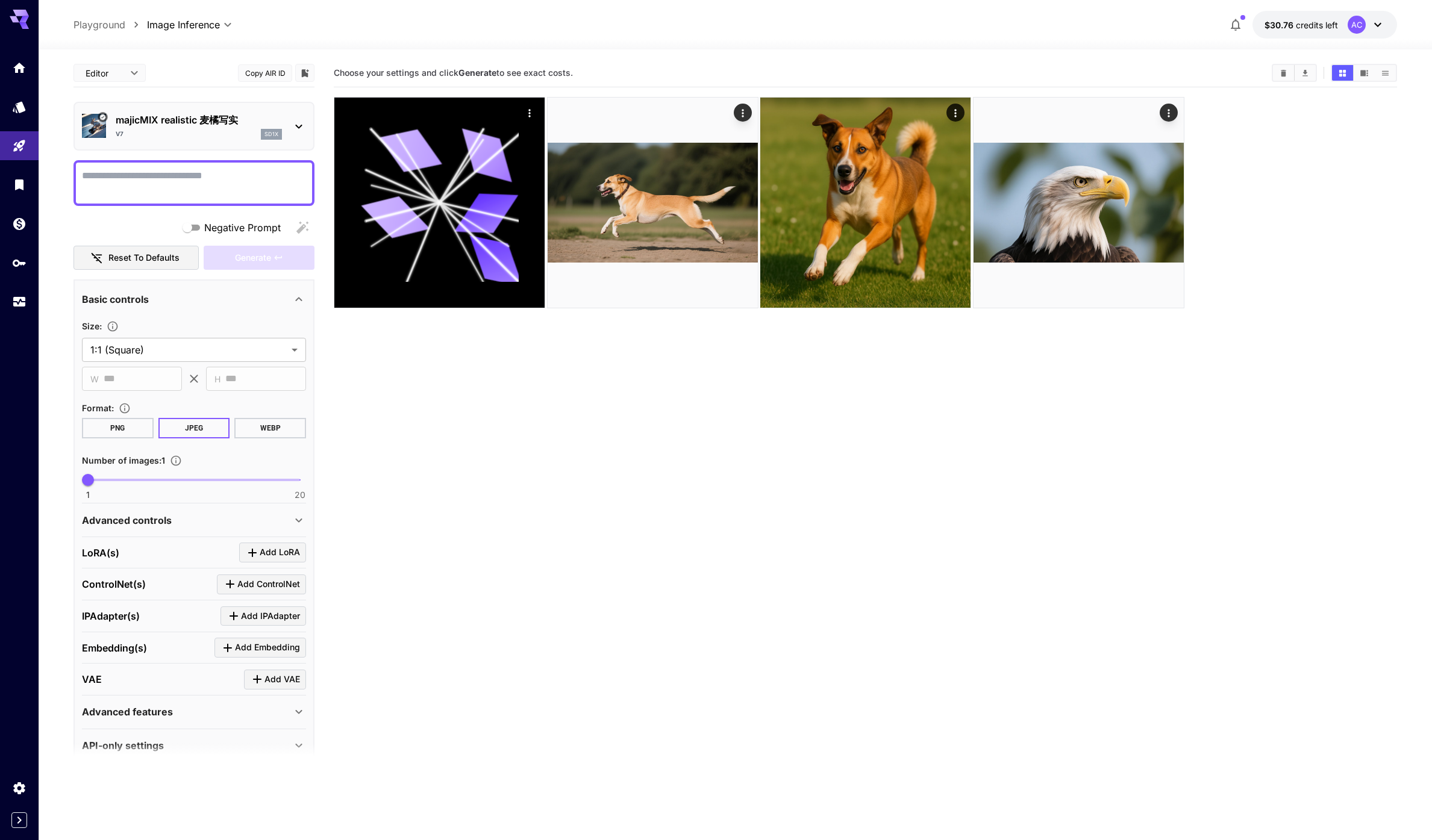
drag, startPoint x: 1237, startPoint y: 387, endPoint x: 1284, endPoint y: 394, distance: 47.5
click at [1237, 387] on section "Choose your settings and click Generate to see exact costs." at bounding box center [865, 479] width 1063 height 840
drag, startPoint x: 1303, startPoint y: 389, endPoint x: 1191, endPoint y: 430, distance: 119.3
click at [1191, 430] on section "Choose your settings and click Generate to see exact costs." at bounding box center [865, 479] width 1063 height 840
click at [1193, 432] on section "Choose your settings and click Generate to see exact costs." at bounding box center [865, 479] width 1063 height 840
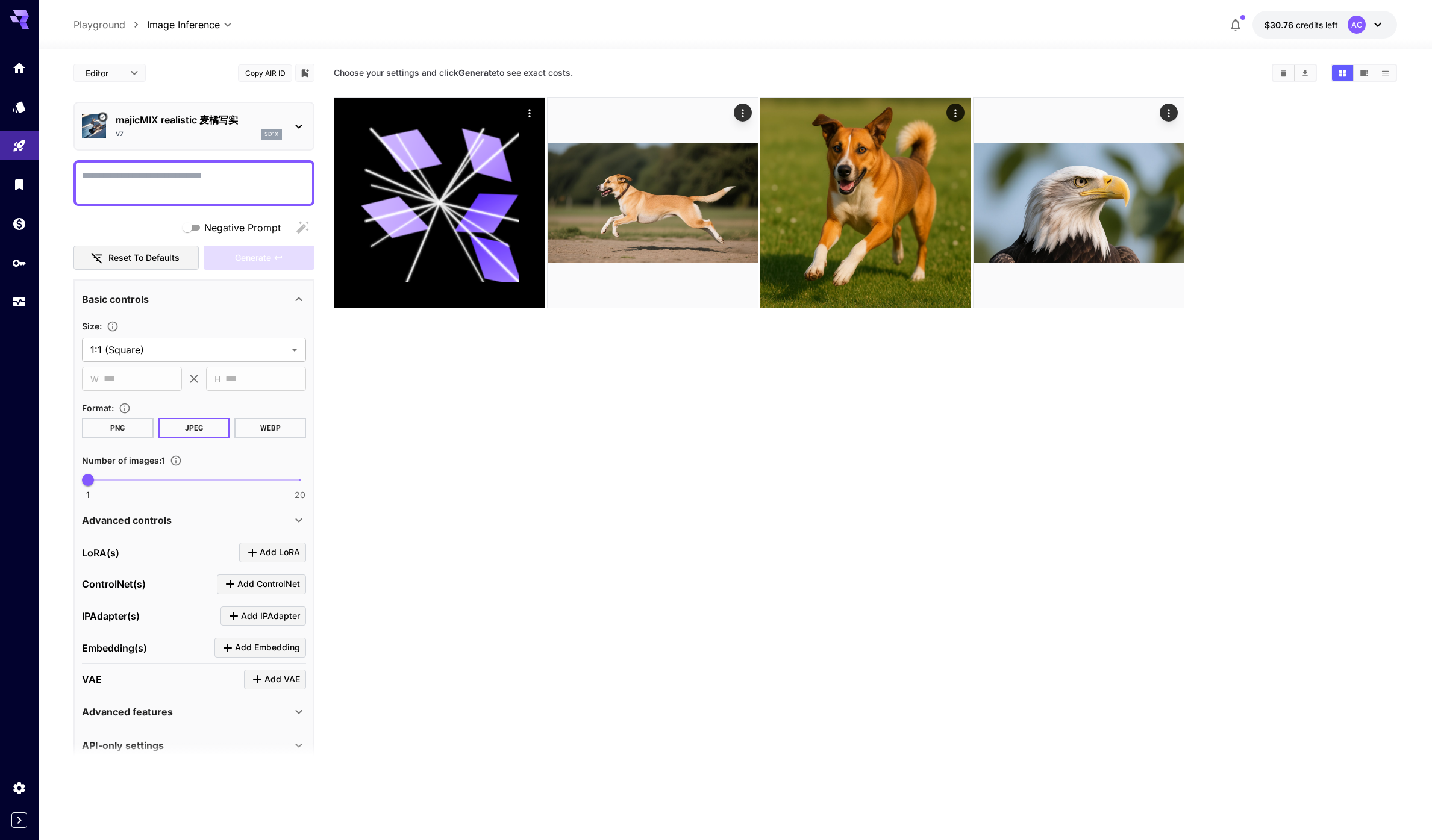
click at [1202, 459] on section "Choose your settings and click Generate to see exact costs." at bounding box center [865, 479] width 1063 height 840
click at [1075, 409] on section "Choose your settings and click Generate to see exact costs." at bounding box center [865, 479] width 1063 height 840
click at [1017, 414] on section "Choose your settings and click Generate to see exact costs." at bounding box center [865, 479] width 1063 height 840
click at [1017, 412] on section "Choose your settings and click Generate to see exact costs." at bounding box center [865, 479] width 1063 height 840
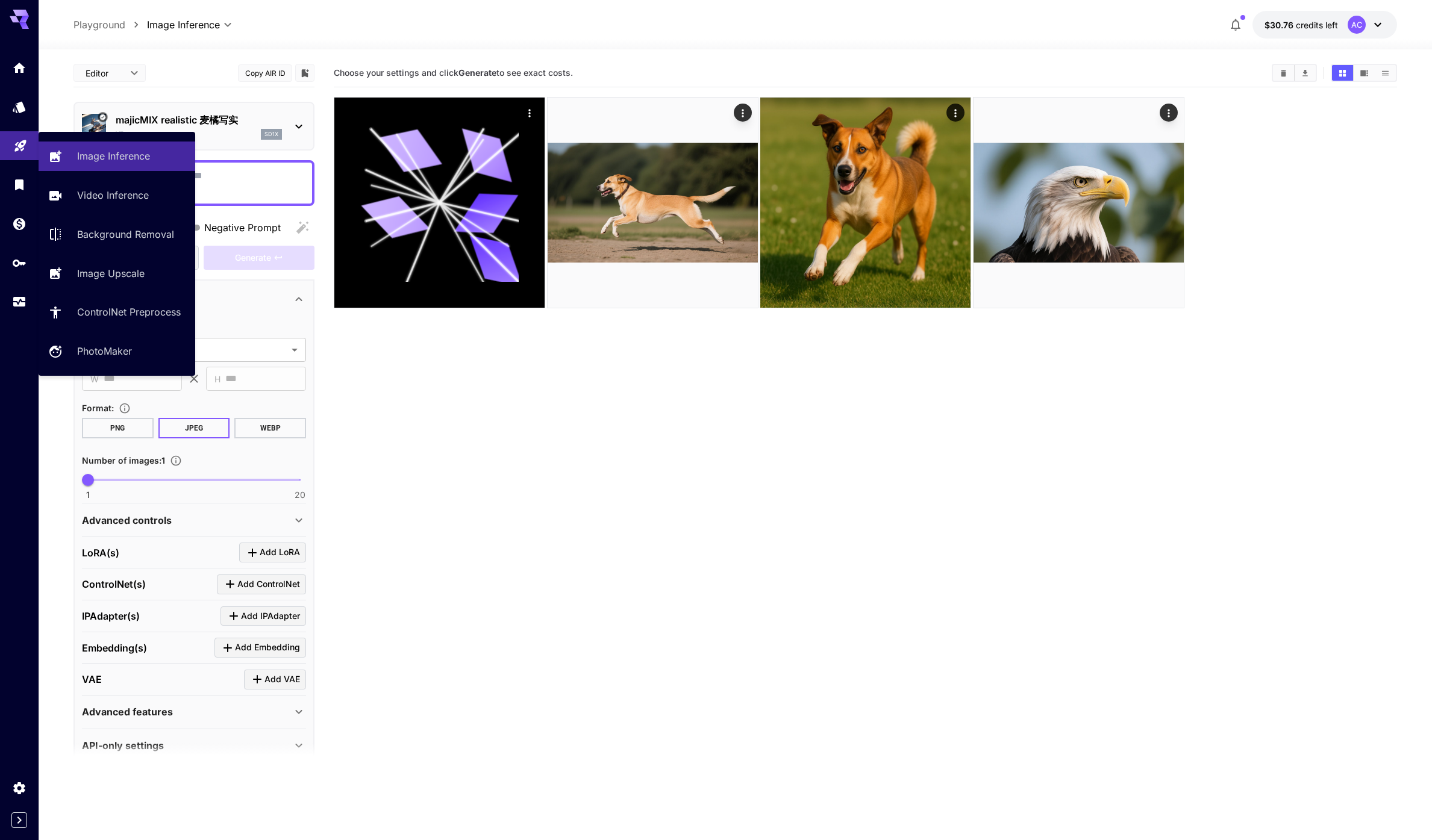
click at [17, 142] on icon "Playground" at bounding box center [21, 142] width 15 height 15
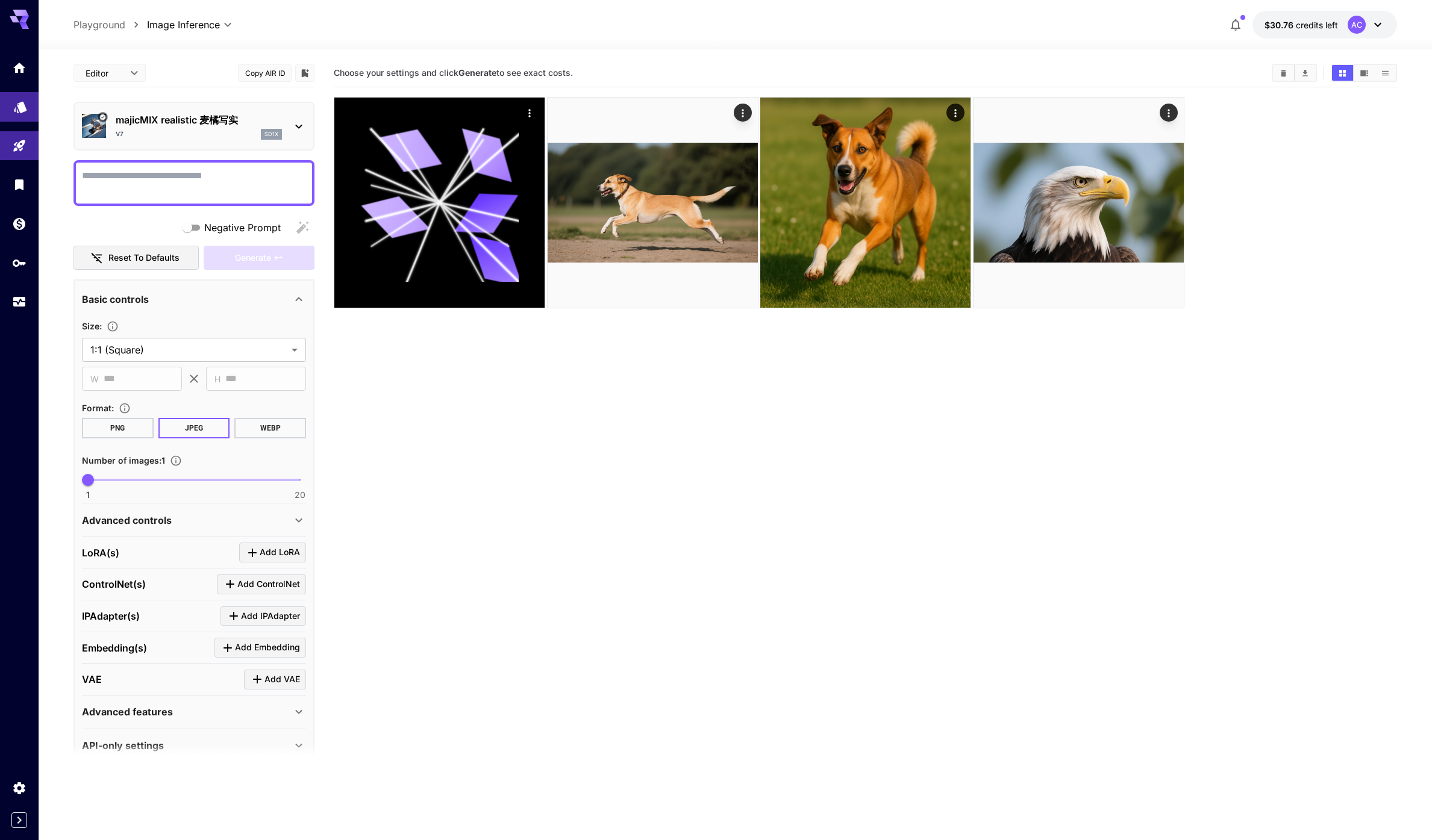
click at [17, 99] on icon "Models" at bounding box center [21, 103] width 15 height 15
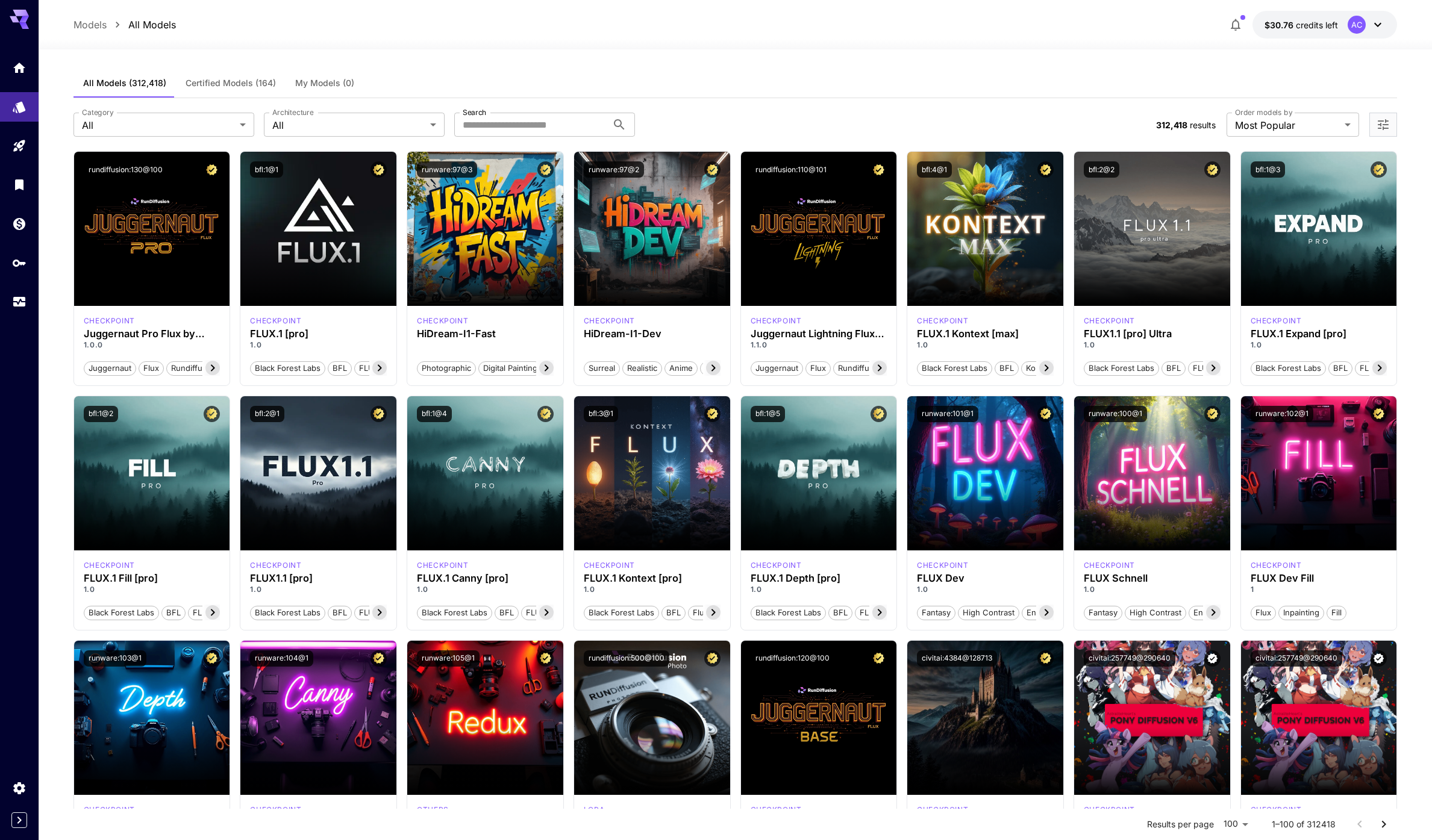
click at [989, 104] on div "**********" at bounding box center [735, 124] width 1323 height 53
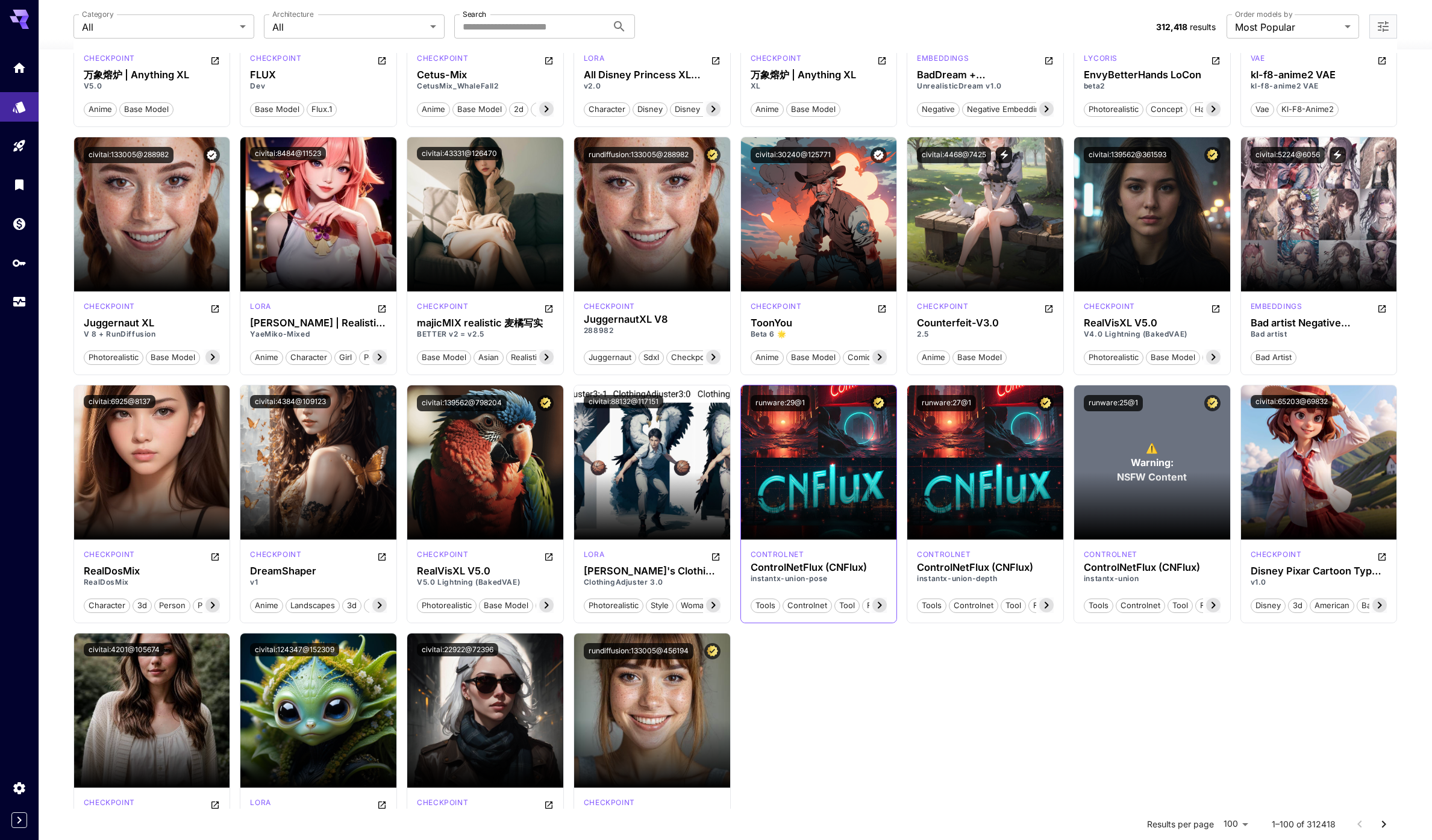
scroll to position [2608, 0]
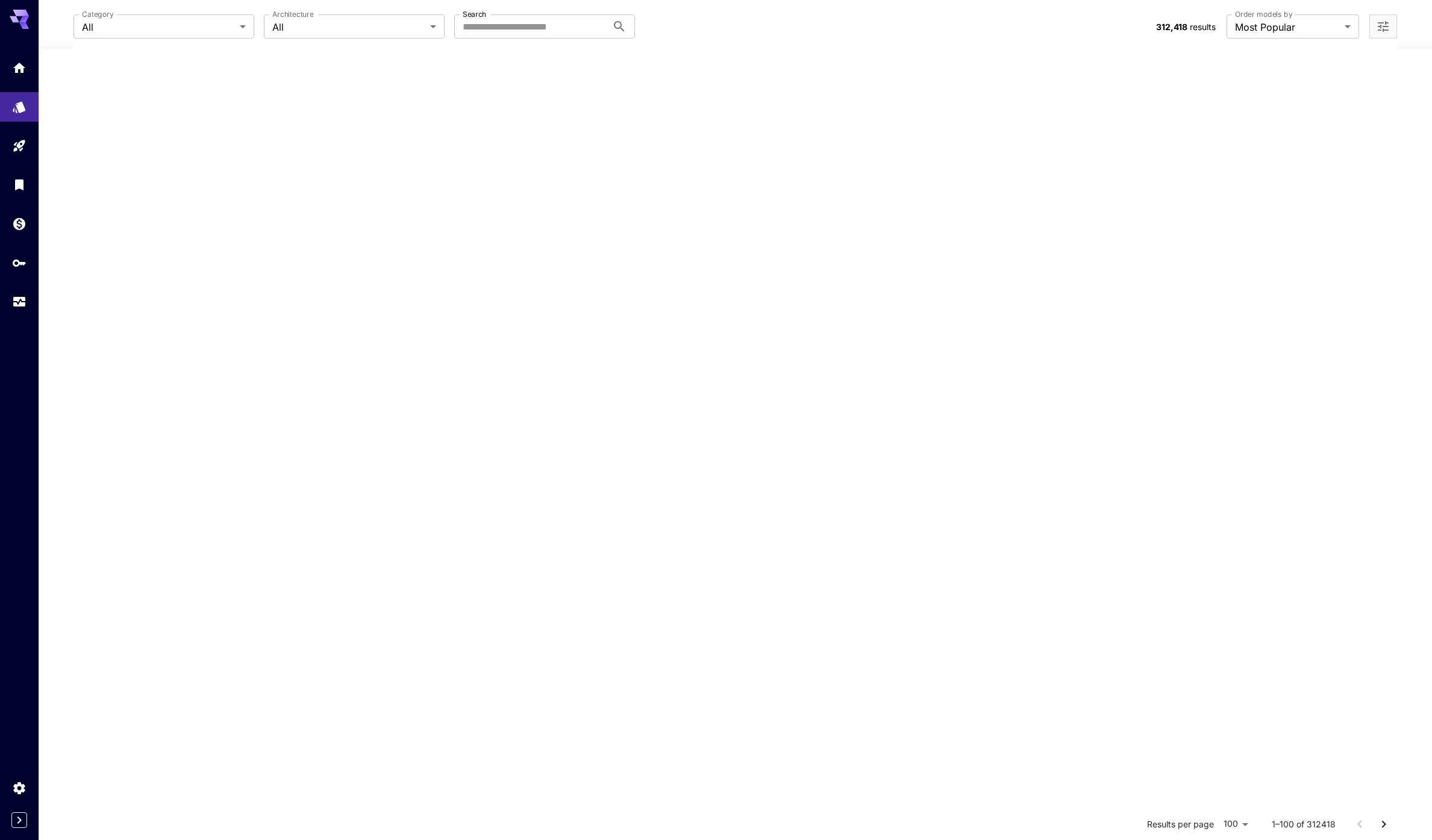
scroll to position [0, 0]
